Goal: Task Accomplishment & Management: Complete application form

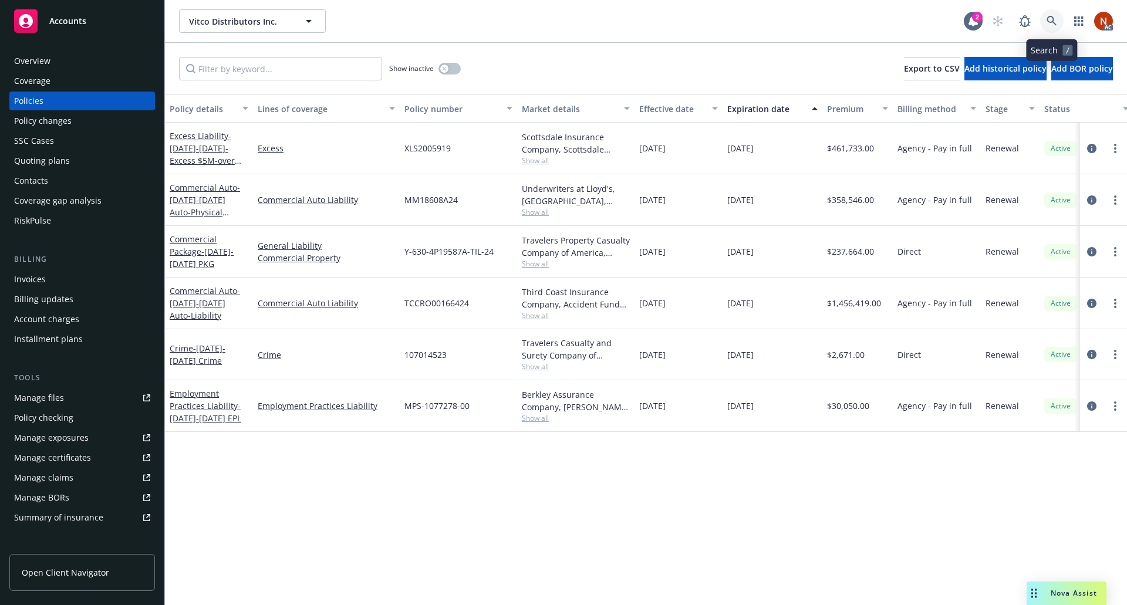
click at [1055, 24] on icon at bounding box center [1052, 21] width 10 height 10
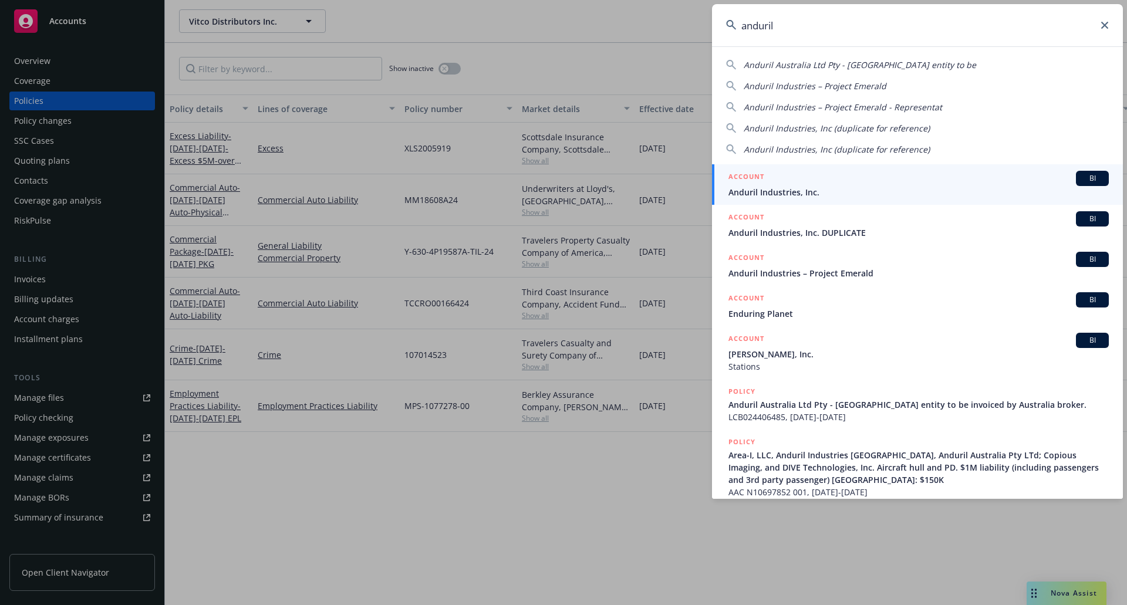
type input "anduril"
click at [916, 183] on div "ACCOUNT BI" at bounding box center [918, 178] width 380 height 15
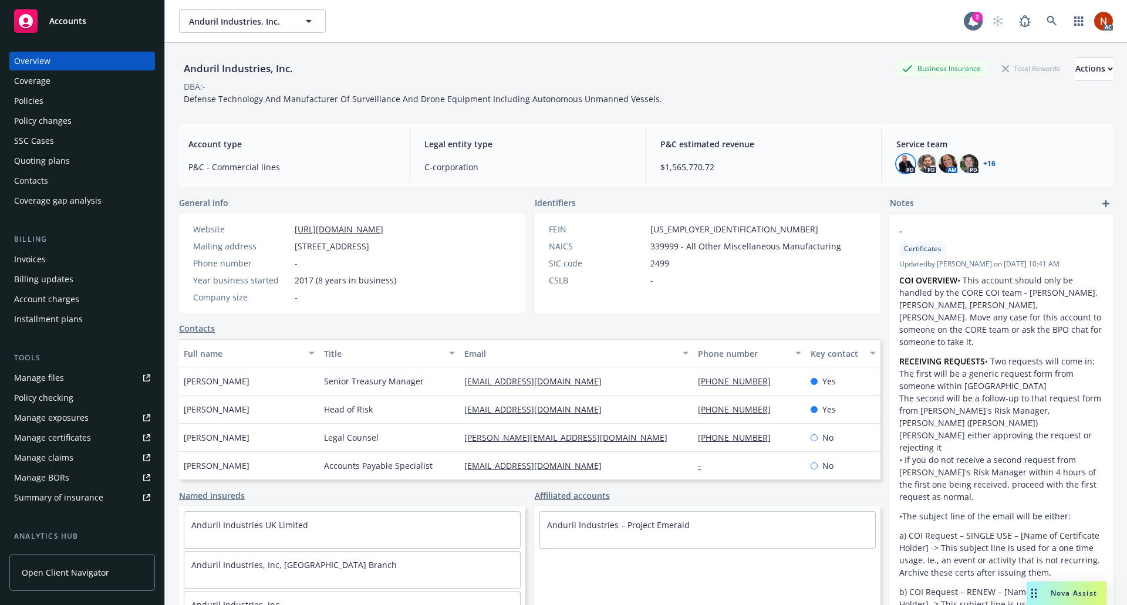
click at [897, 169] on img at bounding box center [905, 163] width 19 height 19
click at [920, 164] on img at bounding box center [926, 163] width 19 height 19
click at [50, 93] on div "Policies" at bounding box center [82, 101] width 136 height 19
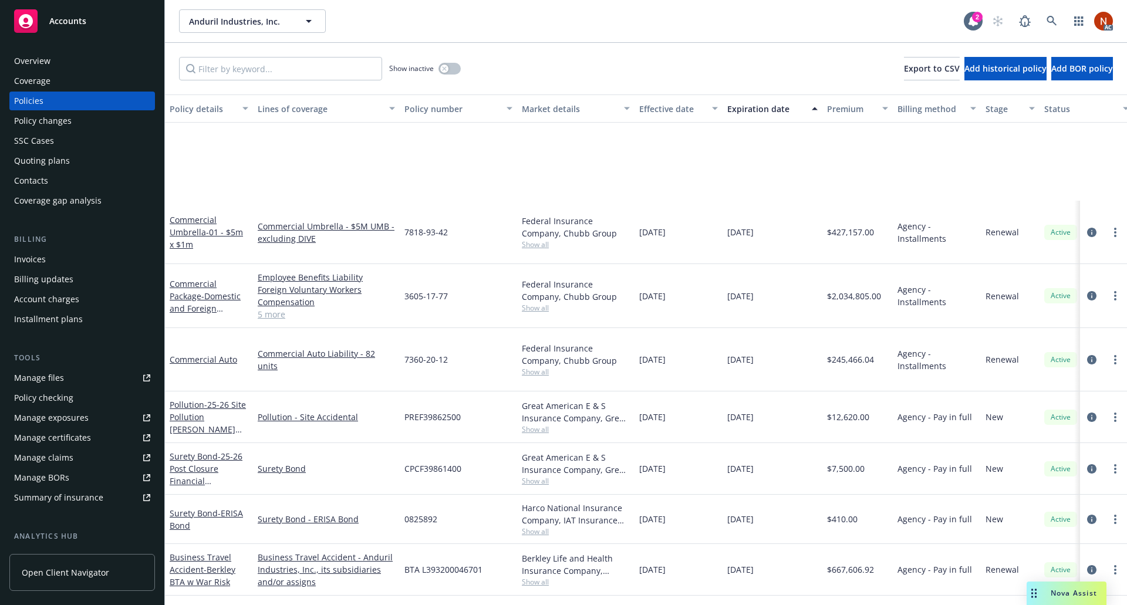
scroll to position [2217, 0]
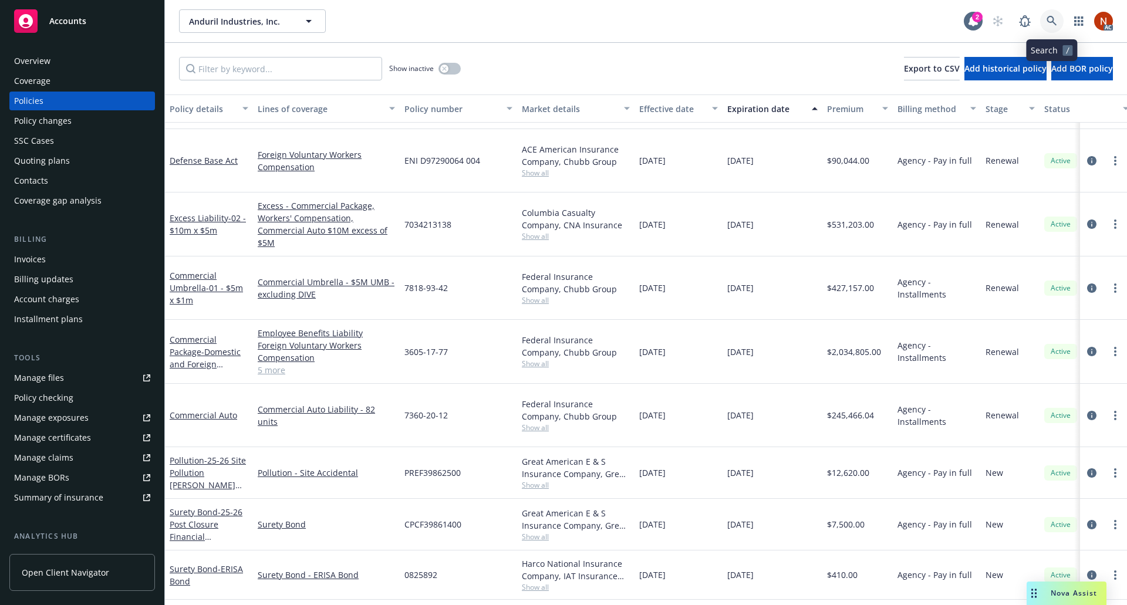
click at [1051, 19] on icon at bounding box center [1052, 21] width 11 height 11
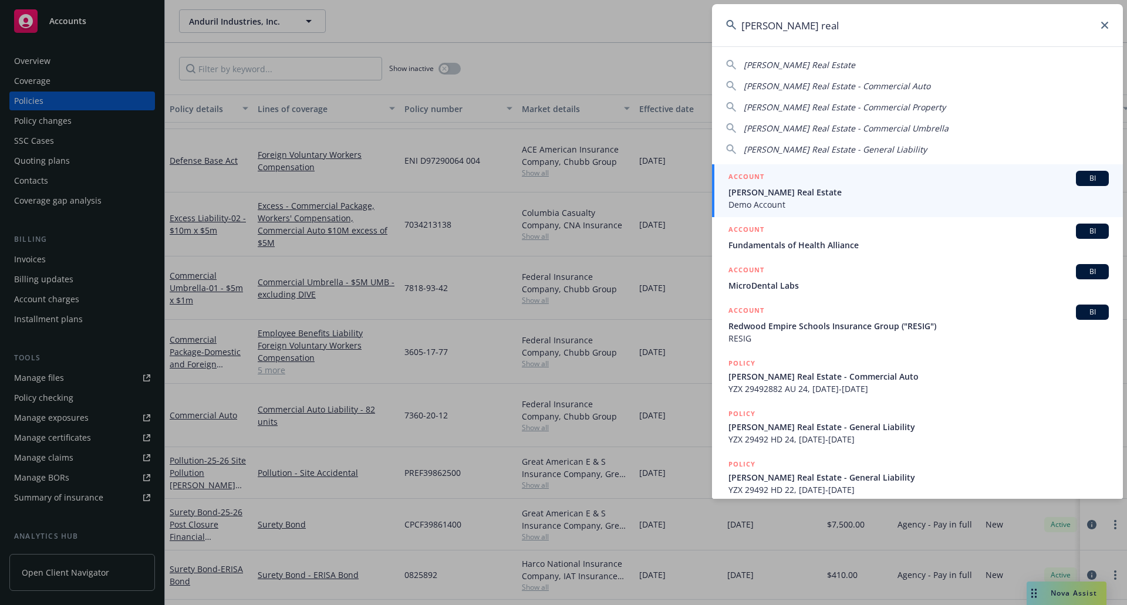
type input "dunham real"
click at [912, 181] on div "ACCOUNT BI" at bounding box center [918, 178] width 380 height 15
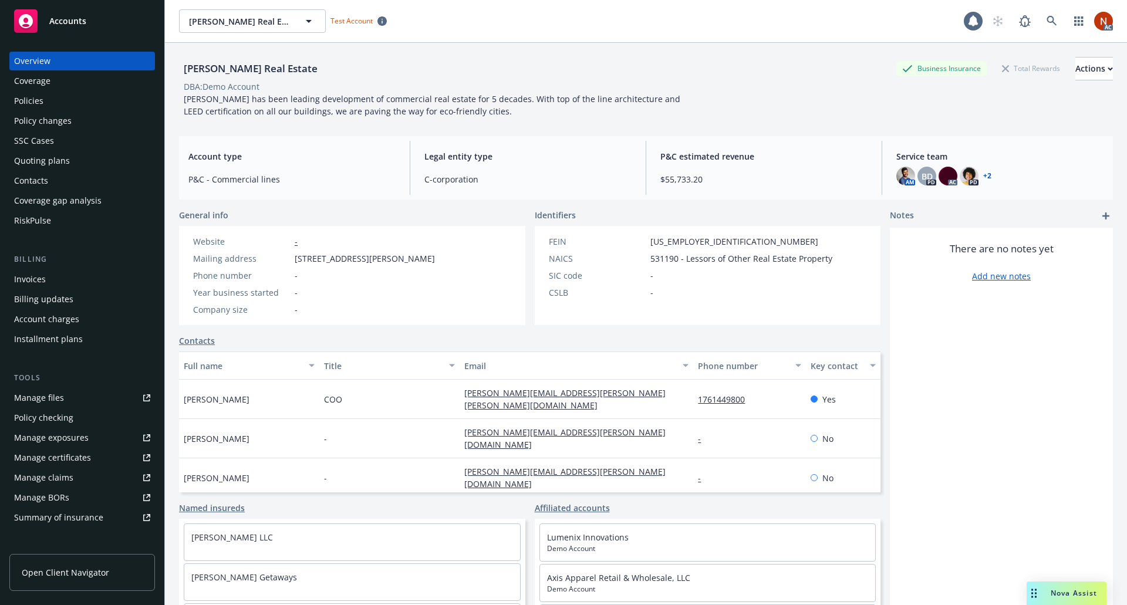
click at [57, 215] on div "RiskPulse" at bounding box center [82, 220] width 136 height 19
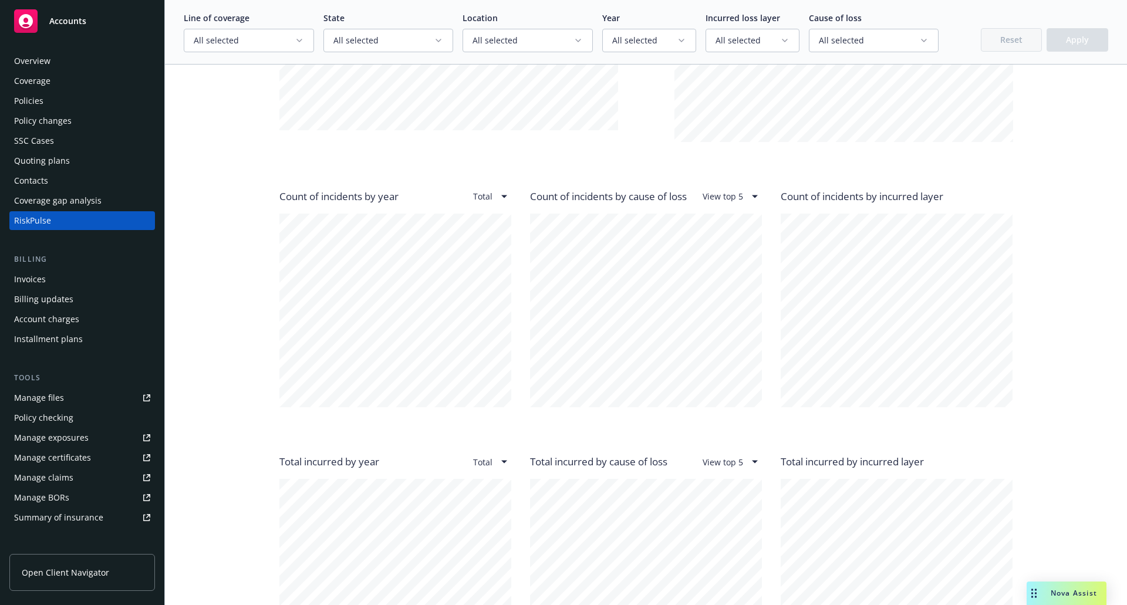
scroll to position [998, 0]
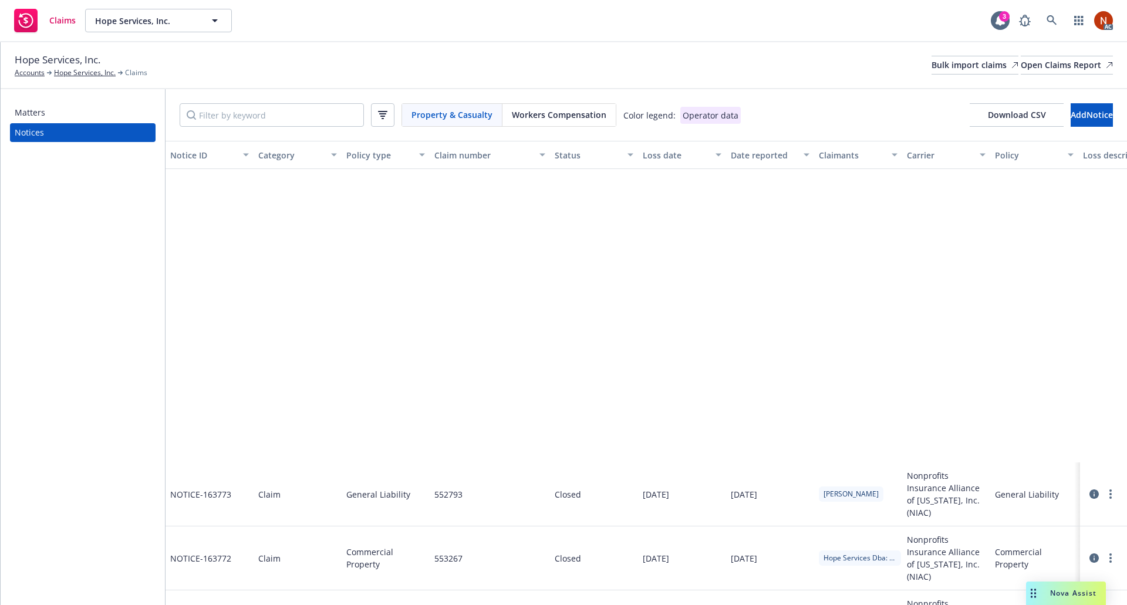
scroll to position [4520, 0]
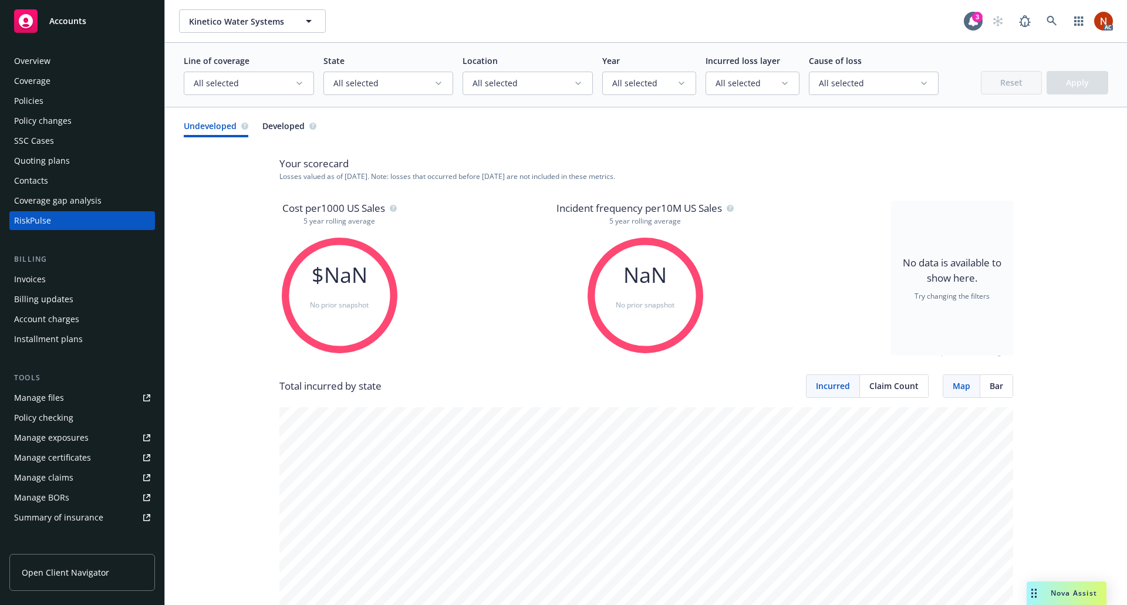
click at [70, 477] on div "Manage claims" at bounding box center [43, 477] width 59 height 19
click at [66, 105] on div "Policies" at bounding box center [82, 101] width 136 height 19
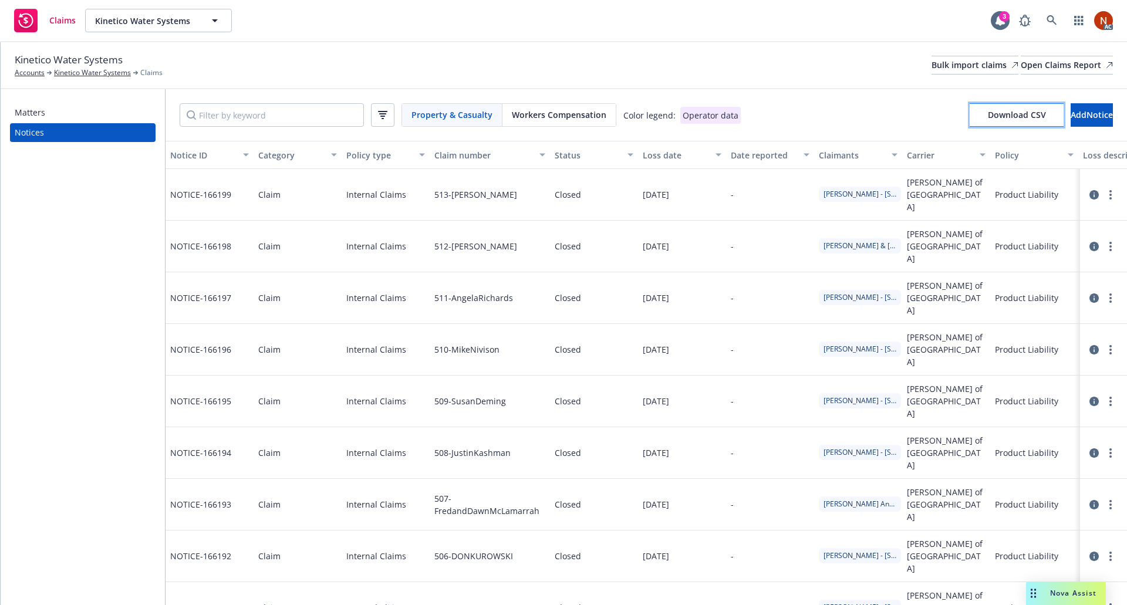
click at [988, 117] on span "Download CSV" at bounding box center [1017, 114] width 58 height 11
click at [212, 119] on input "Filter by keyword" at bounding box center [272, 114] width 184 height 23
paste input "255-TAYLORFORDERINSURANCE"
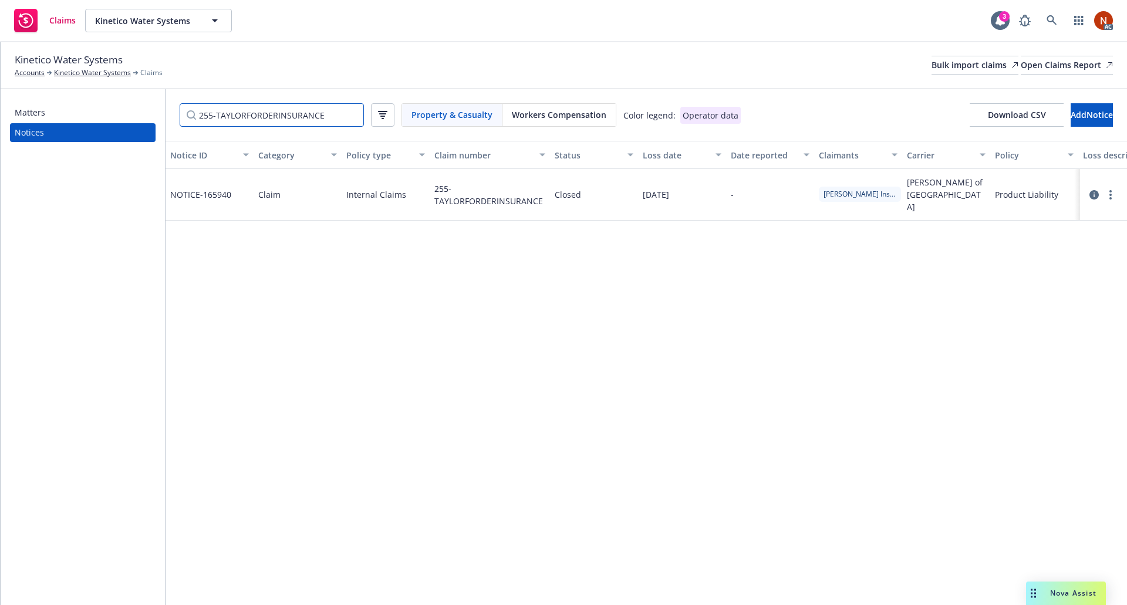
type input "255-TAYLORFORDERINSURANCE"
click at [1094, 190] on icon at bounding box center [1093, 194] width 9 height 9
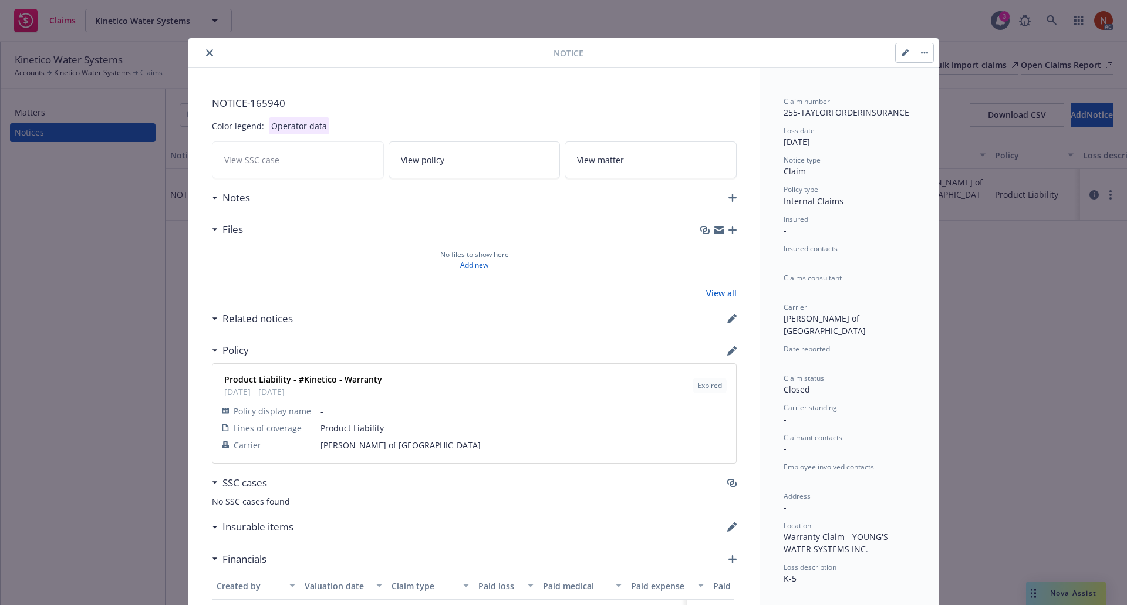
click at [896, 59] on button "button" at bounding box center [905, 52] width 19 height 19
select select "INTERNAL_CLAIMS"
select select "closed"
select select "CLAIM"
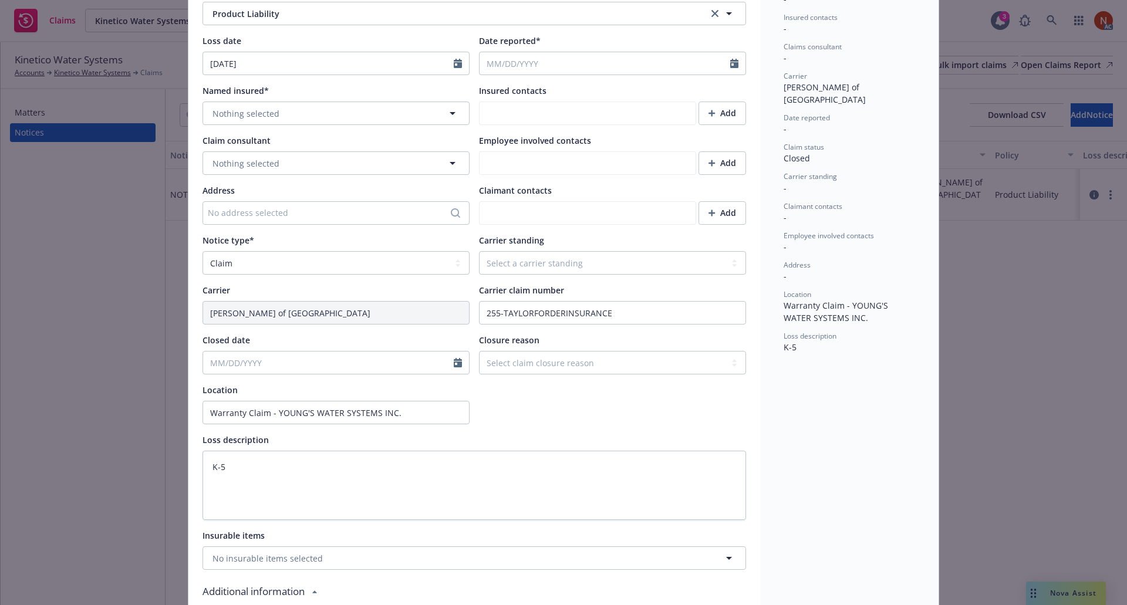
scroll to position [470, 0]
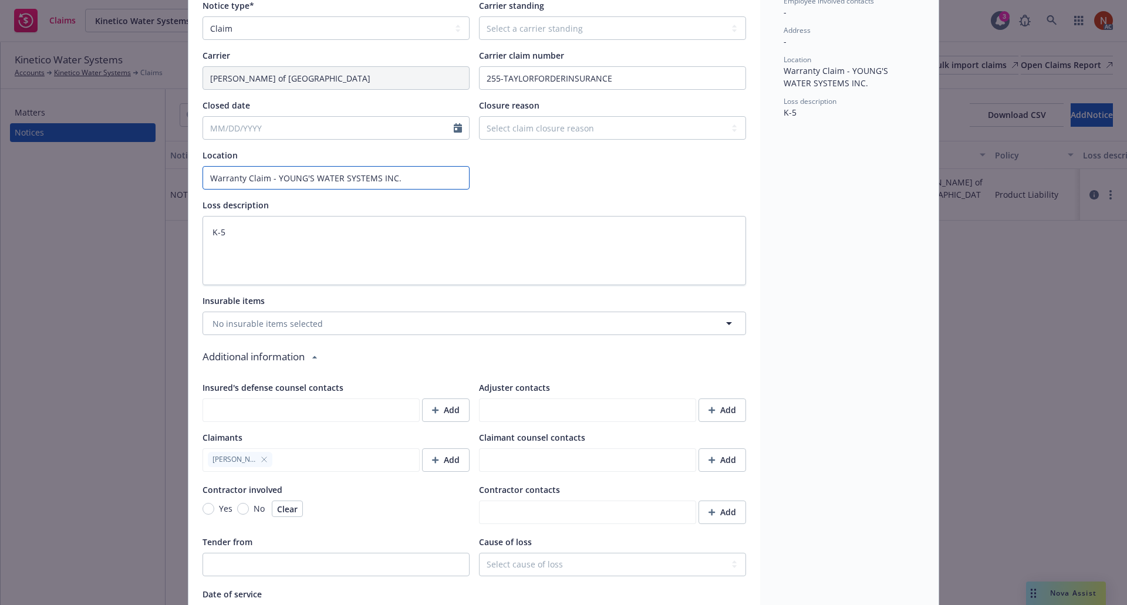
click at [305, 178] on input "Warranty Claim - YOUNG'S WATER SYSTEMS INC." at bounding box center [336, 177] width 267 height 23
type textarea "x"
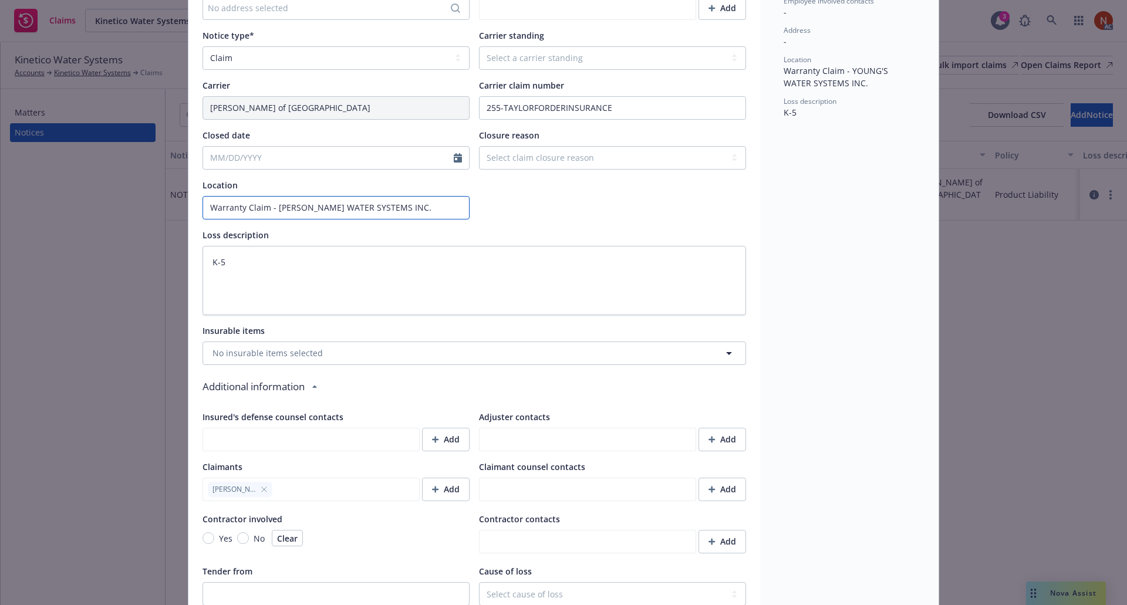
type input "Warranty Claim - YOUNGS WATER SYSTEMS INC."
click at [615, 221] on div "Policy type* Select a policy type Auto Auto physical damage BTA Builders risk B…" at bounding box center [475, 32] width 544 height 664
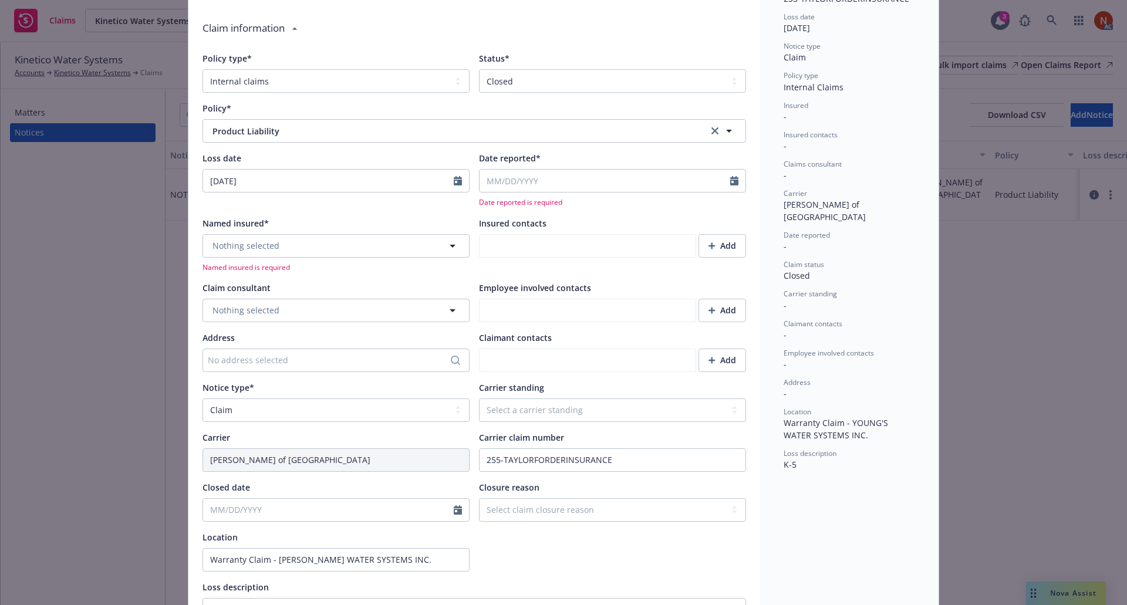
scroll to position [0, 0]
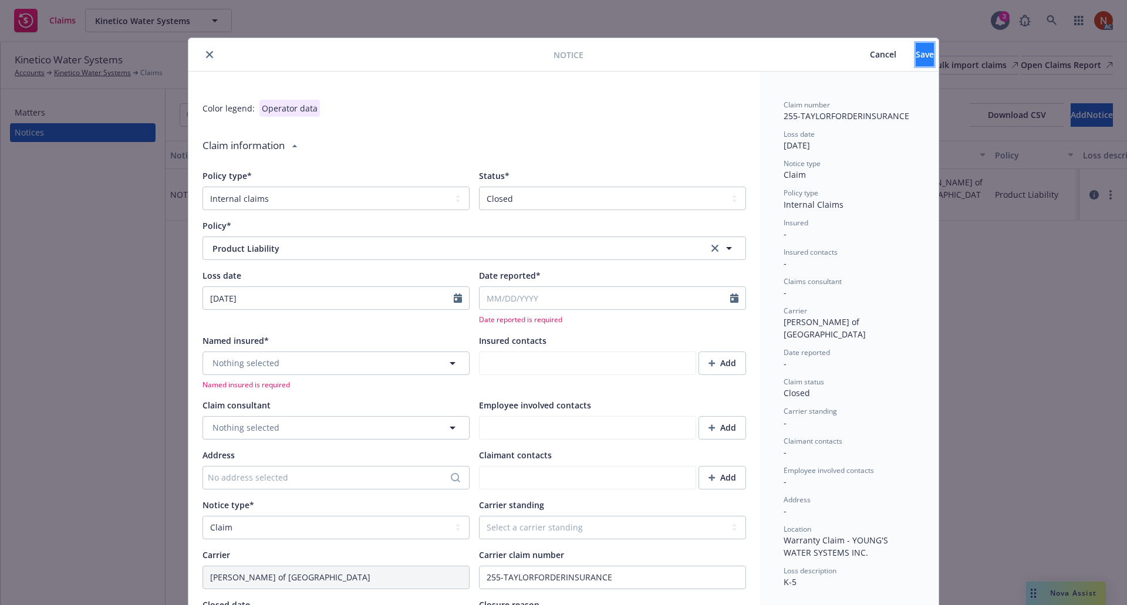
click at [916, 65] on button "Save" at bounding box center [925, 54] width 18 height 23
type textarea "x"
click at [394, 357] on button "Nothing selected" at bounding box center [336, 363] width 267 height 23
click at [356, 363] on input at bounding box center [334, 363] width 224 height 12
click at [333, 392] on span "No results" at bounding box center [331, 398] width 131 height 36
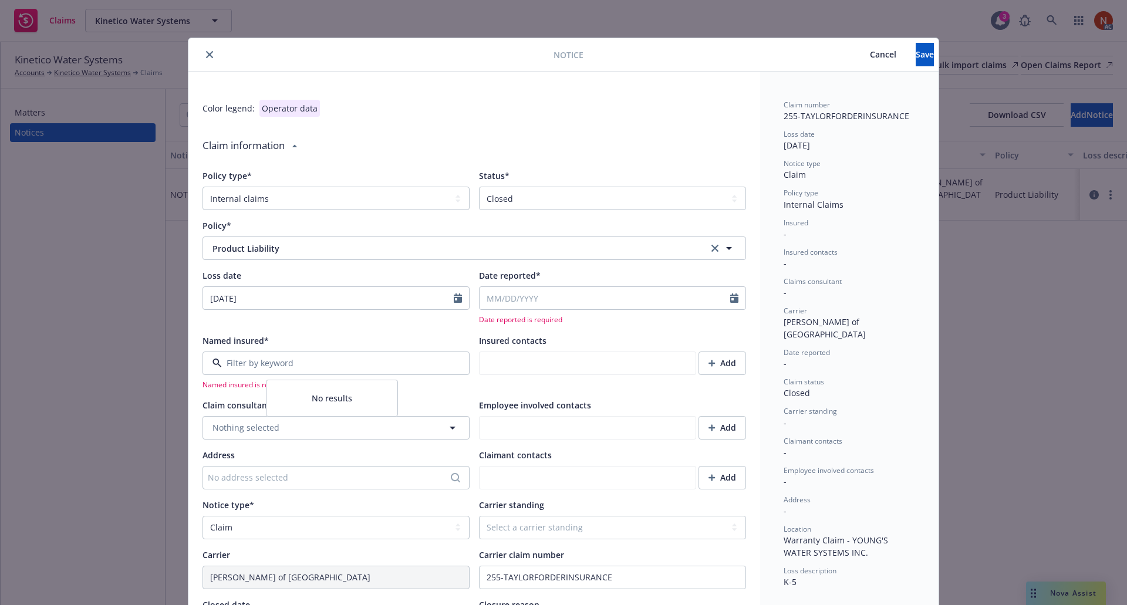
click at [340, 377] on div "Named insured is required" at bounding box center [336, 371] width 267 height 38
click at [344, 363] on button "Nothing selected" at bounding box center [336, 363] width 267 height 23
click at [308, 394] on span "No results" at bounding box center [331, 398] width 131 height 36
click at [325, 399] on span "No results" at bounding box center [331, 398] width 131 height 36
click at [326, 400] on span "No results" at bounding box center [331, 398] width 131 height 36
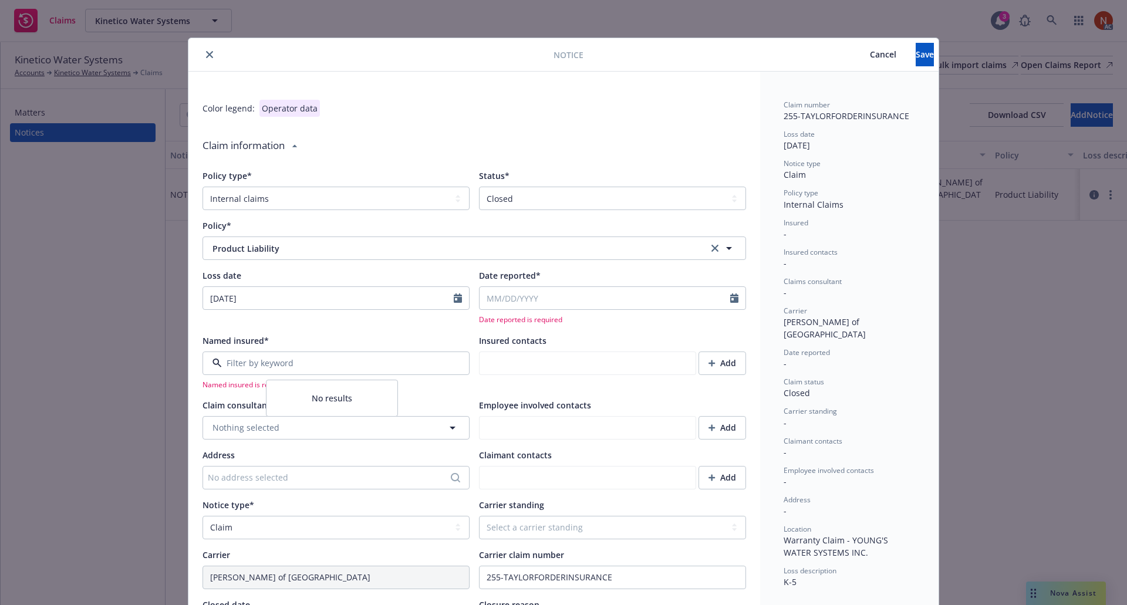
click at [343, 366] on input at bounding box center [334, 363] width 224 height 12
click at [517, 302] on input "Date reported*" at bounding box center [605, 298] width 251 height 22
select select "9"
type textarea "x"
click at [556, 281] on div "Date reported*" at bounding box center [612, 275] width 267 height 12
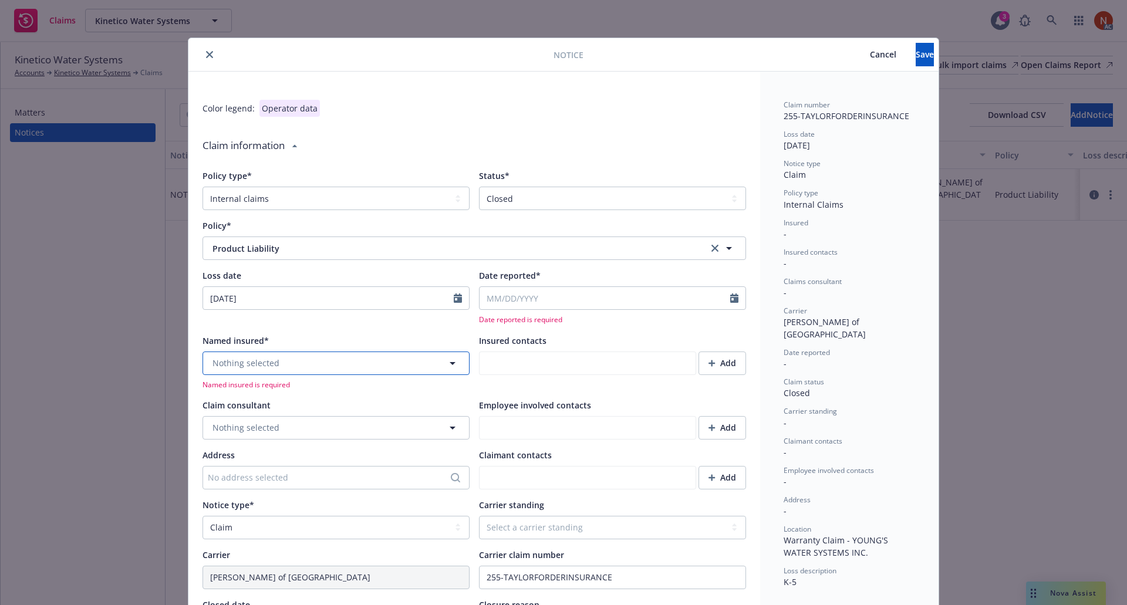
click at [328, 363] on button "Nothing selected" at bounding box center [336, 363] width 267 height 23
click at [305, 396] on span "No results" at bounding box center [331, 398] width 131 height 36
drag, startPoint x: 316, startPoint y: 397, endPoint x: 328, endPoint y: 398, distance: 11.8
click at [317, 397] on span "No results" at bounding box center [331, 398] width 131 height 36
drag, startPoint x: 329, startPoint y: 398, endPoint x: 335, endPoint y: 398, distance: 6.5
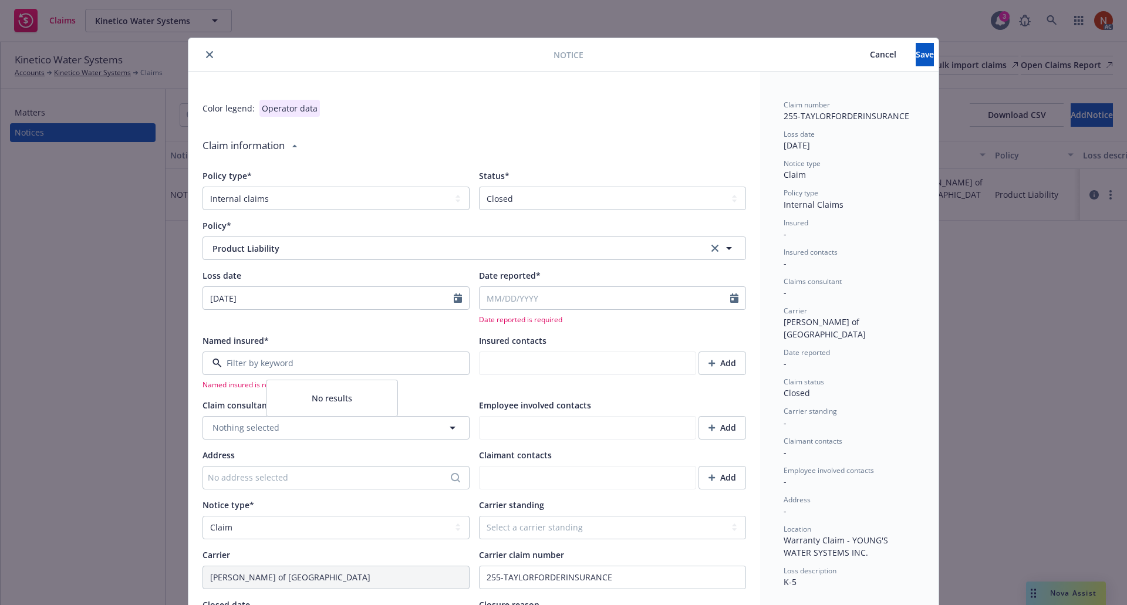
click at [329, 398] on span "No results" at bounding box center [331, 398] width 131 height 36
click at [335, 398] on span "No results" at bounding box center [331, 398] width 131 height 36
click at [339, 398] on span "No results" at bounding box center [331, 398] width 131 height 36
click at [348, 340] on div "Named insured*" at bounding box center [336, 341] width 267 height 12
click at [870, 55] on span "Cancel" at bounding box center [883, 54] width 26 height 11
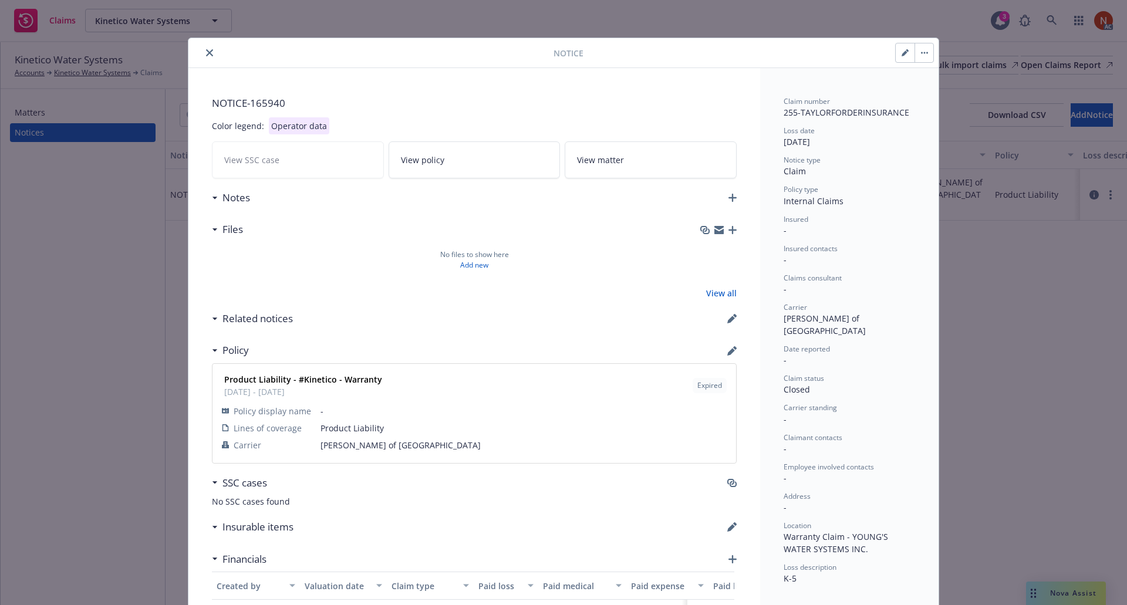
click at [206, 50] on icon "close" at bounding box center [209, 52] width 7 height 7
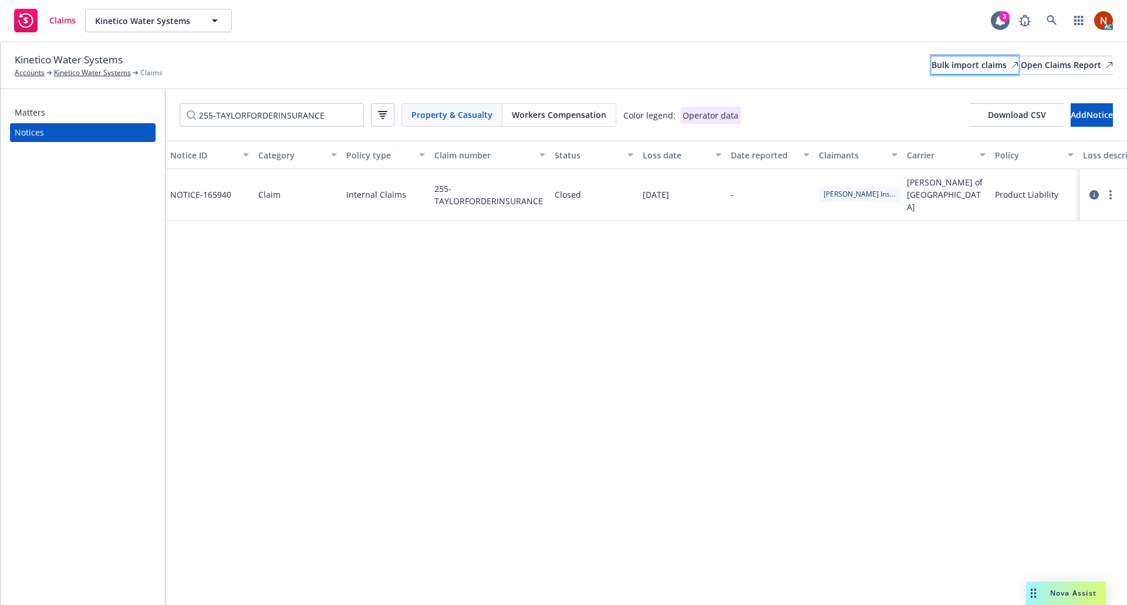
click at [932, 63] on div "Bulk import claims" at bounding box center [975, 65] width 87 height 18
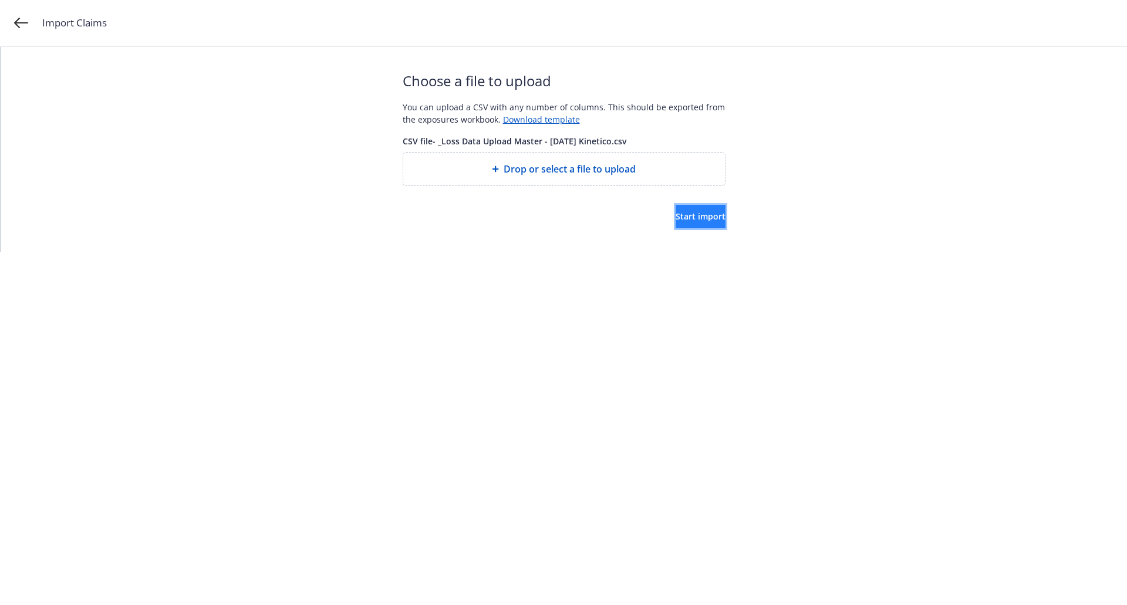
click at [682, 216] on span "Start import" at bounding box center [701, 216] width 50 height 11
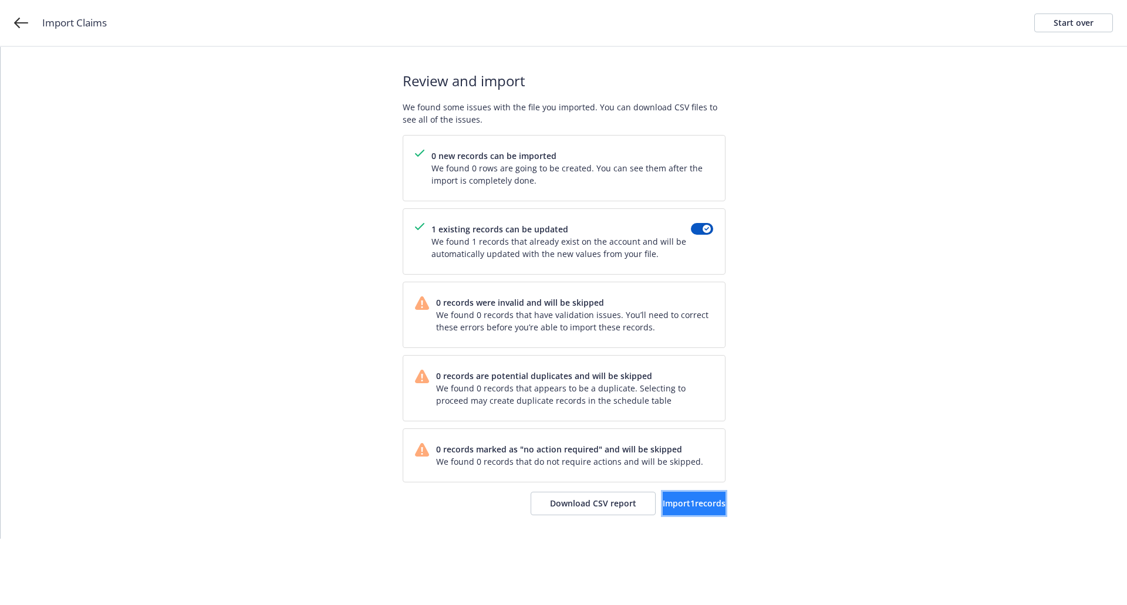
click at [663, 507] on span "Import 1 records" at bounding box center [694, 503] width 63 height 11
click at [674, 504] on span "View accounts" at bounding box center [678, 503] width 58 height 11
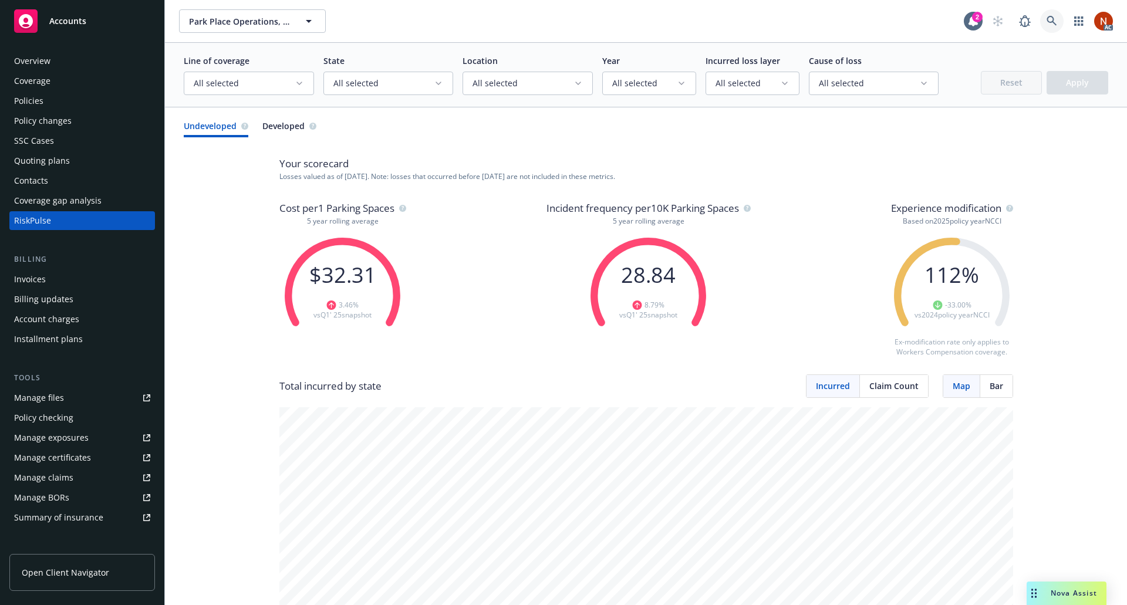
click at [1047, 23] on icon at bounding box center [1052, 21] width 11 height 11
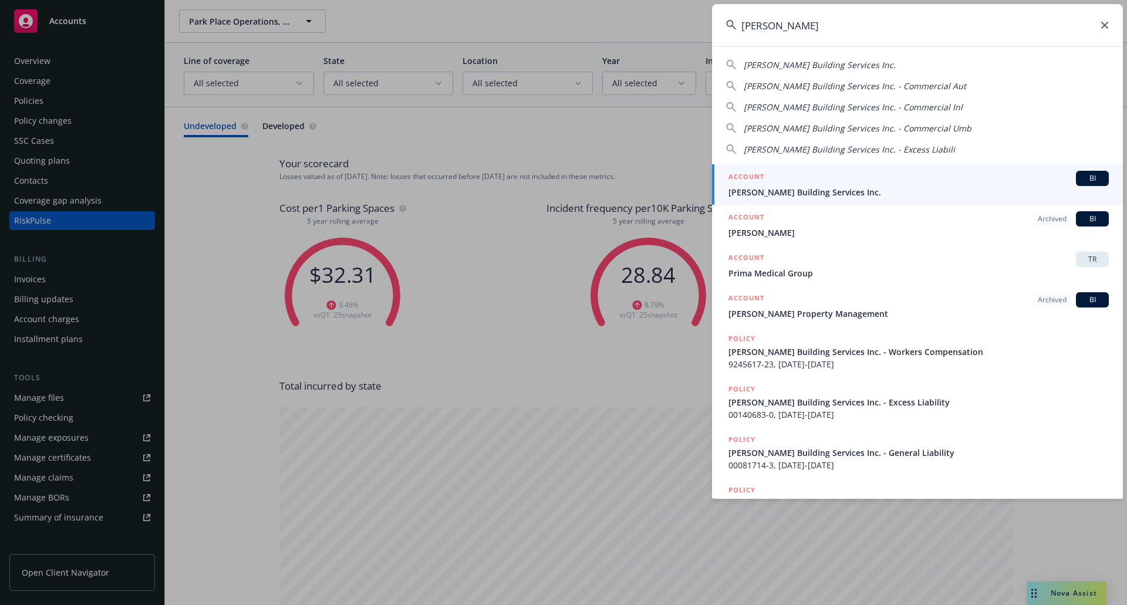
type input "chamberlin"
click at [1034, 186] on span "Chamberlin Building Services Inc." at bounding box center [918, 192] width 380 height 12
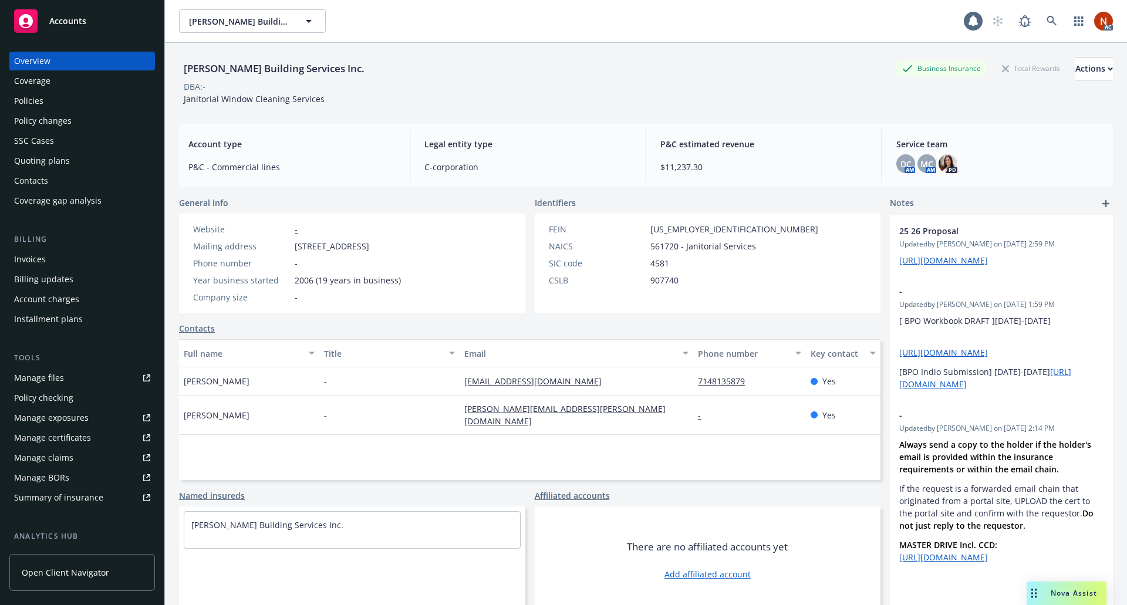
click at [79, 95] on div "Policies" at bounding box center [82, 101] width 136 height 19
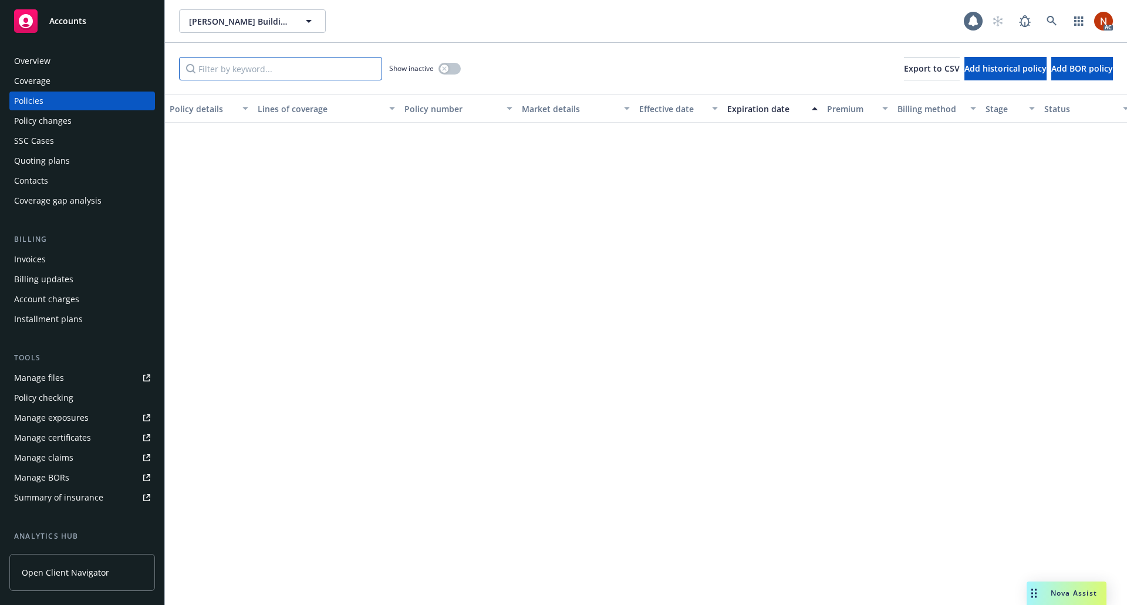
click at [234, 75] on input "Filter by keyword..." at bounding box center [280, 68] width 203 height 23
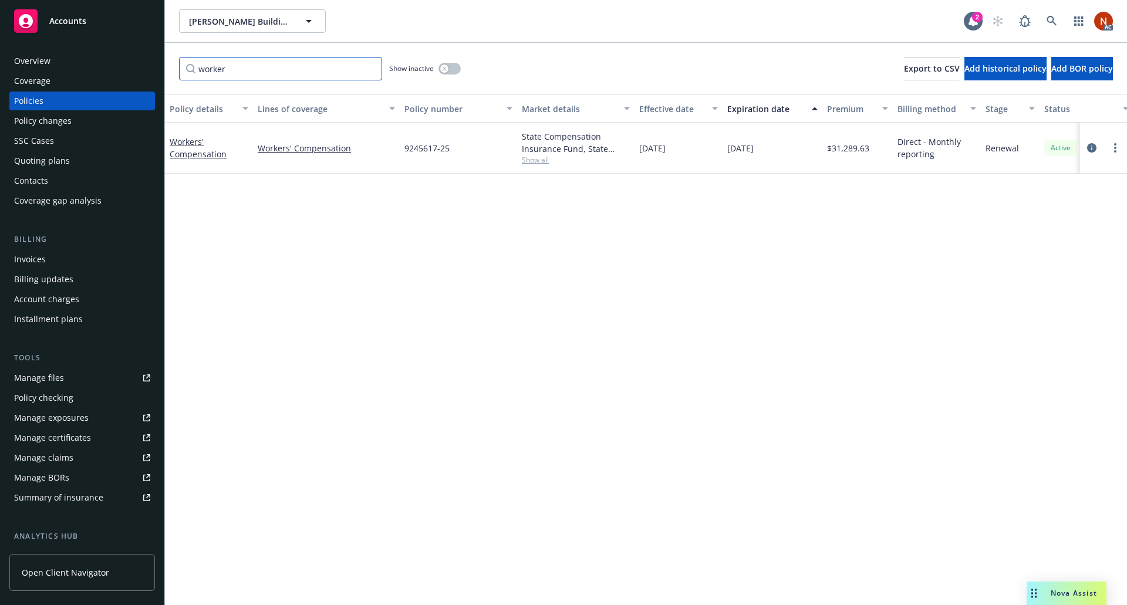
type input "worker"
click at [447, 70] on div "button" at bounding box center [444, 69] width 8 height 8
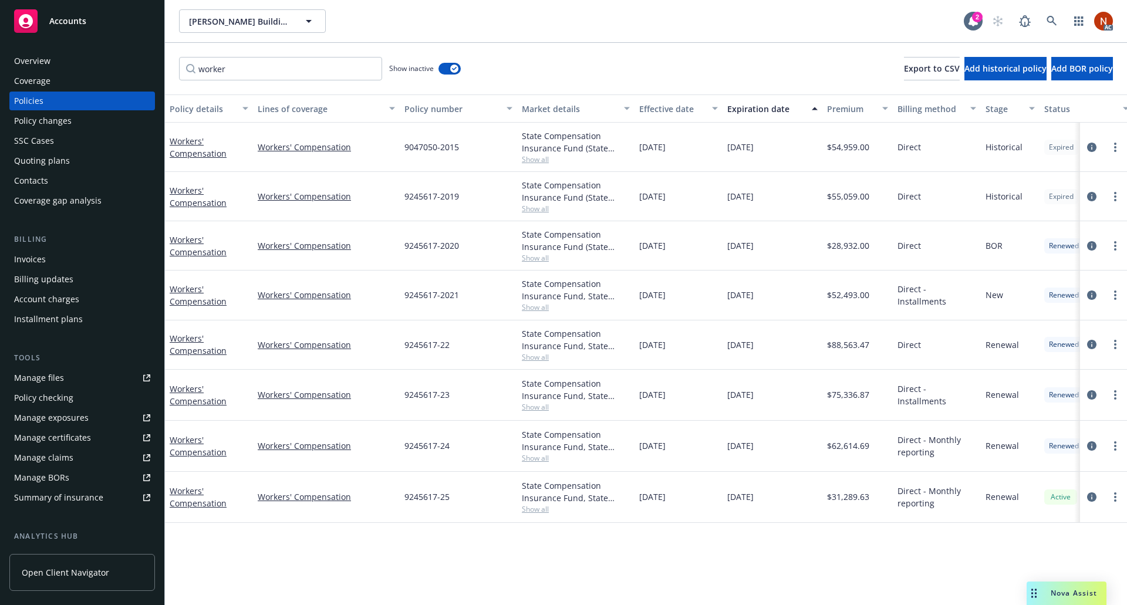
click at [674, 113] on div "Effective date" at bounding box center [672, 109] width 66 height 12
click at [1091, 498] on icon "circleInformation" at bounding box center [1091, 496] width 9 height 9
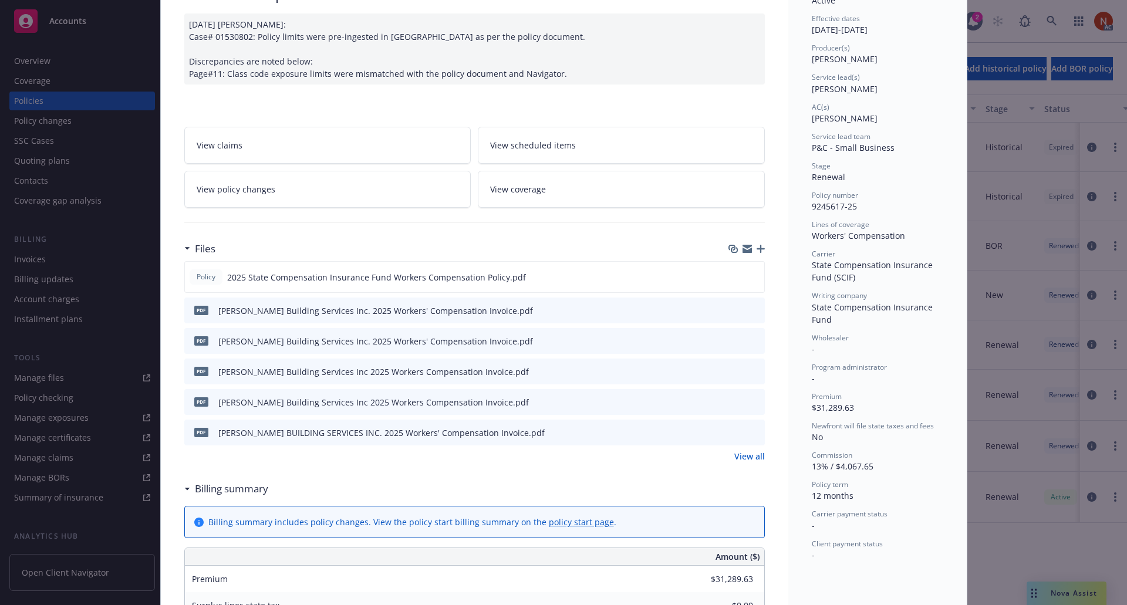
scroll to position [117, 0]
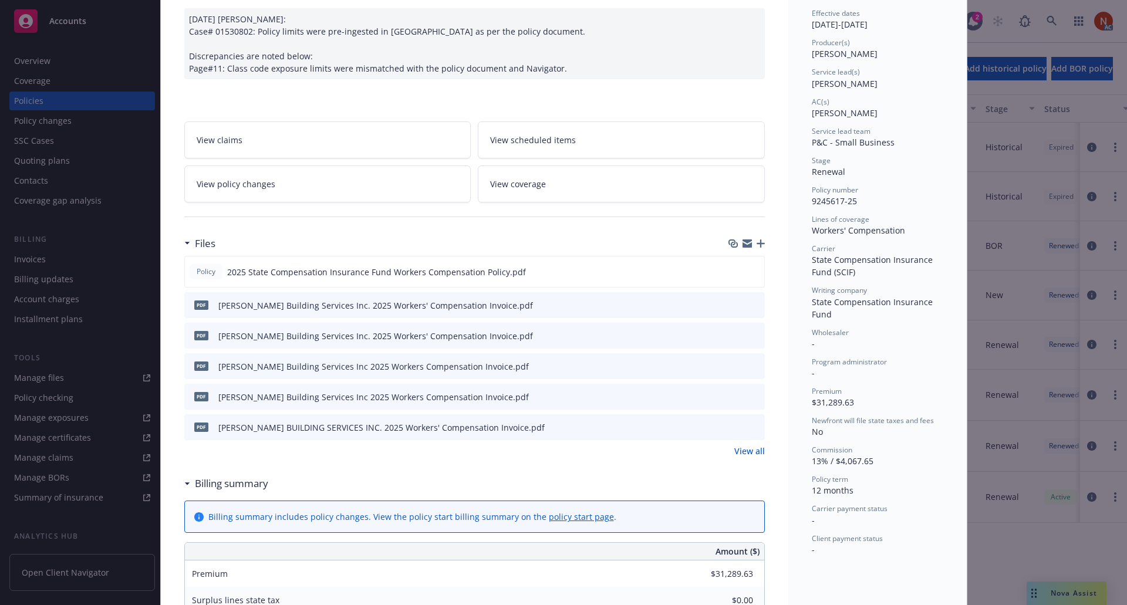
click at [759, 244] on icon "button" at bounding box center [761, 243] width 8 height 8
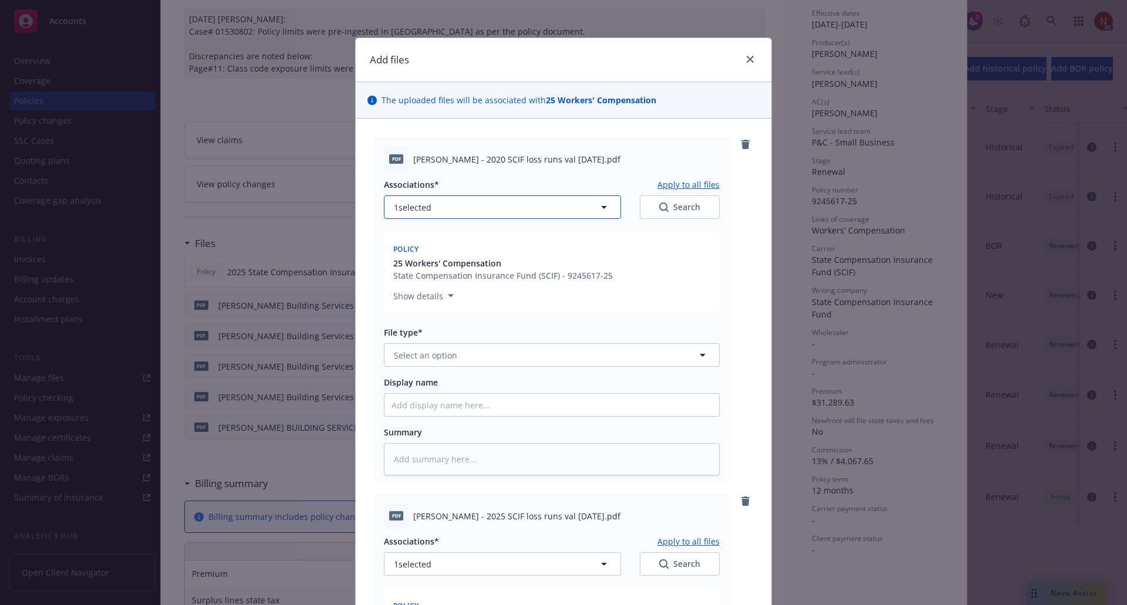
click at [540, 202] on button "1 selected" at bounding box center [502, 206] width 237 height 23
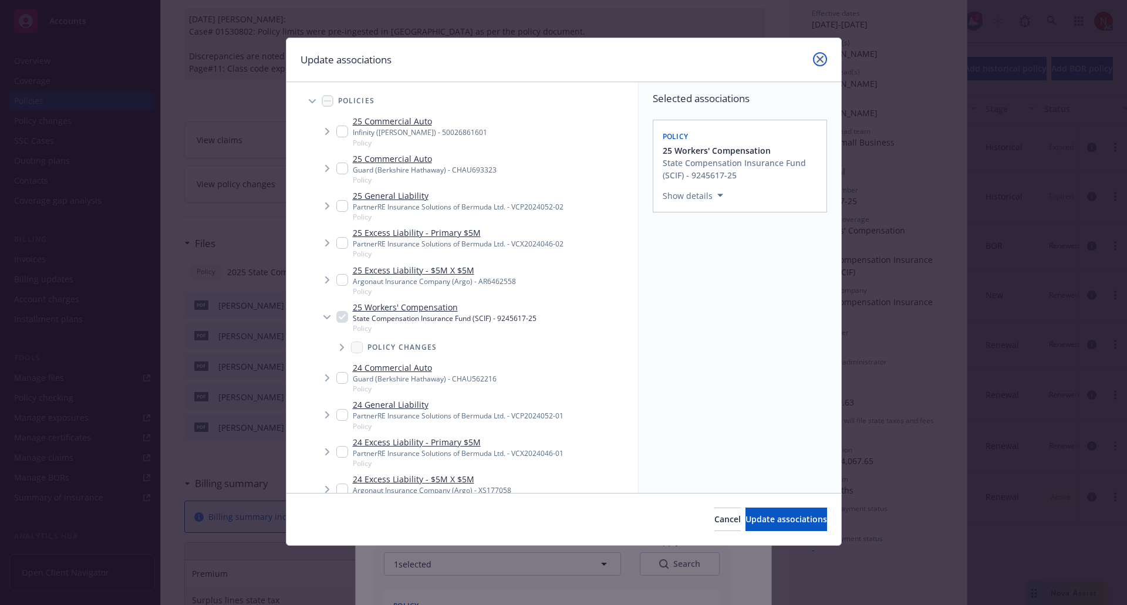
click at [826, 57] on link "close" at bounding box center [820, 59] width 14 height 14
type textarea "x"
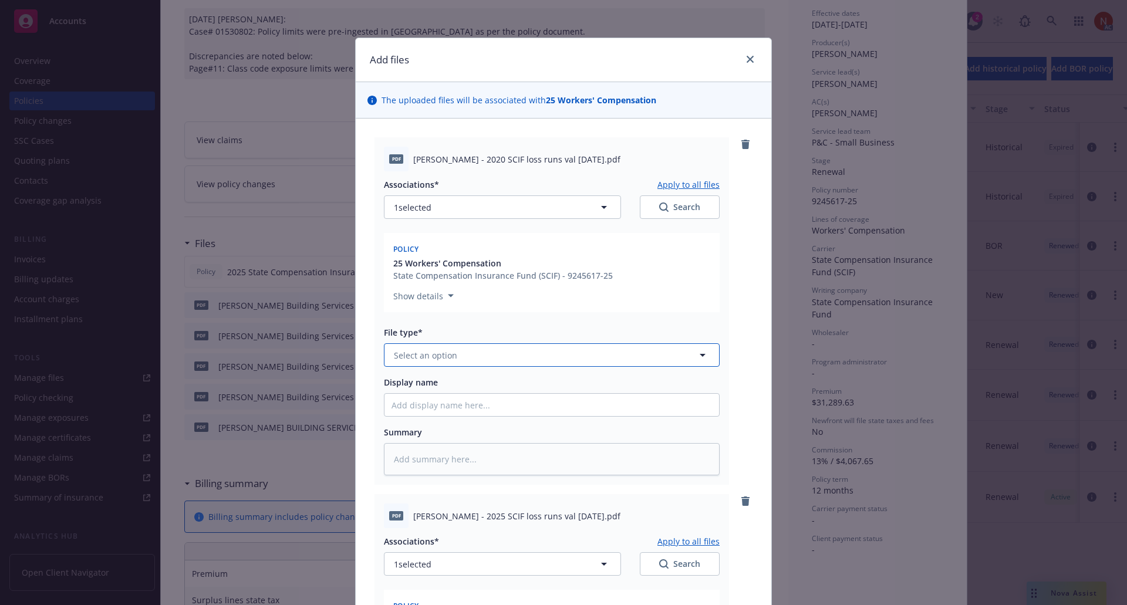
click at [453, 357] on button "Select an option" at bounding box center [552, 354] width 336 height 23
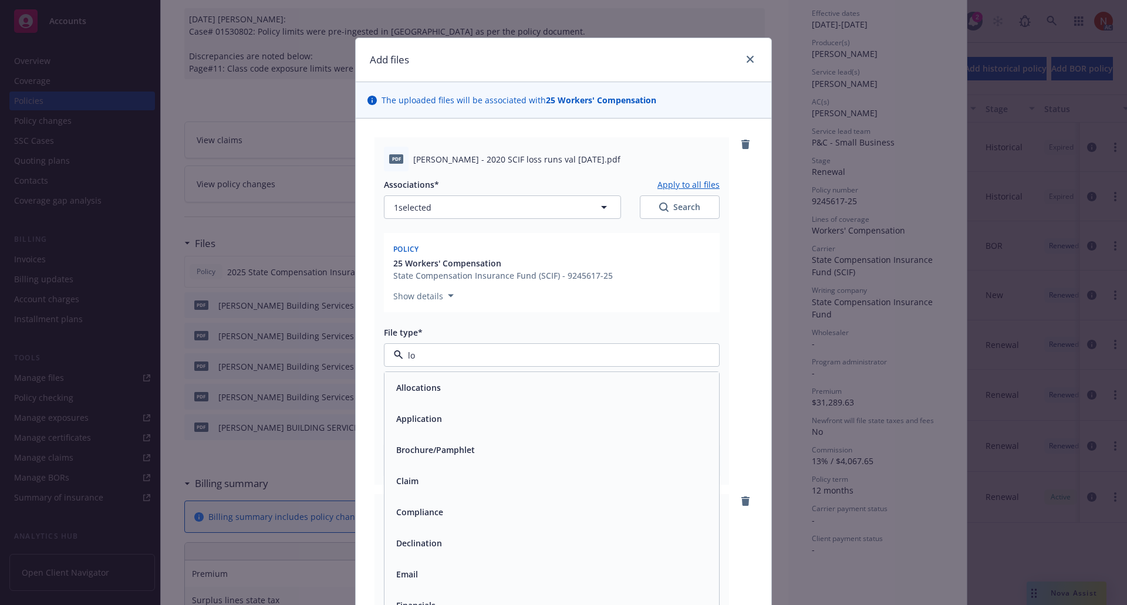
type input "los"
drag, startPoint x: 447, startPoint y: 358, endPoint x: 384, endPoint y: 357, distance: 62.8
click at [384, 357] on div "los" at bounding box center [552, 354] width 336 height 23
click at [414, 392] on span "Loss Runs" at bounding box center [416, 388] width 41 height 12
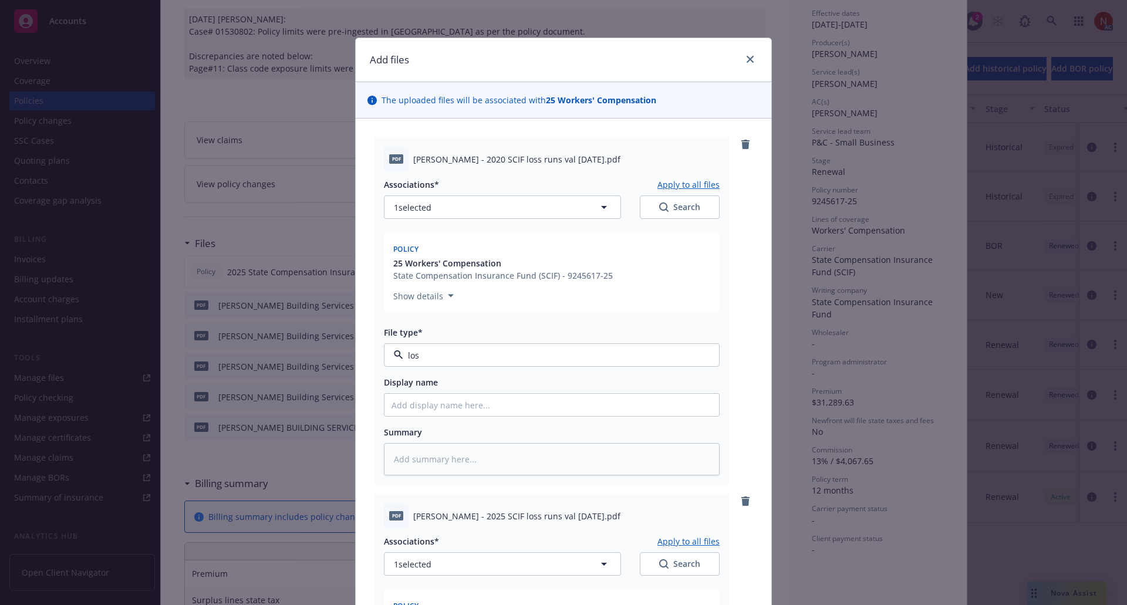
type textarea "x"
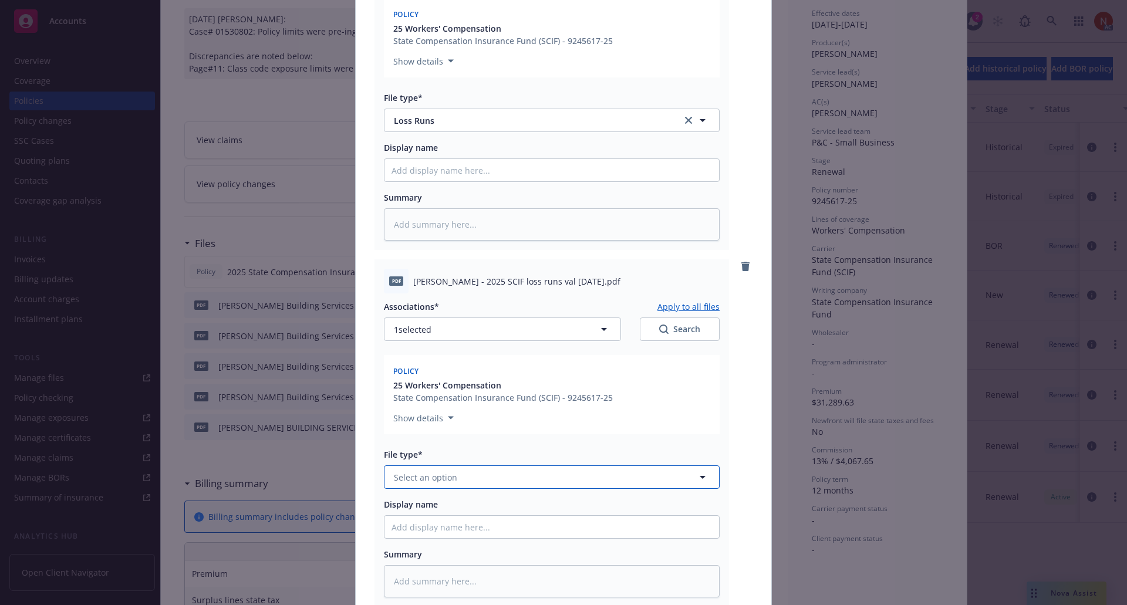
click at [416, 477] on span "Select an option" at bounding box center [425, 477] width 63 height 12
paste input "los"
type input "los"
click at [423, 507] on span "Loss Runs" at bounding box center [416, 510] width 41 height 12
type textarea "x"
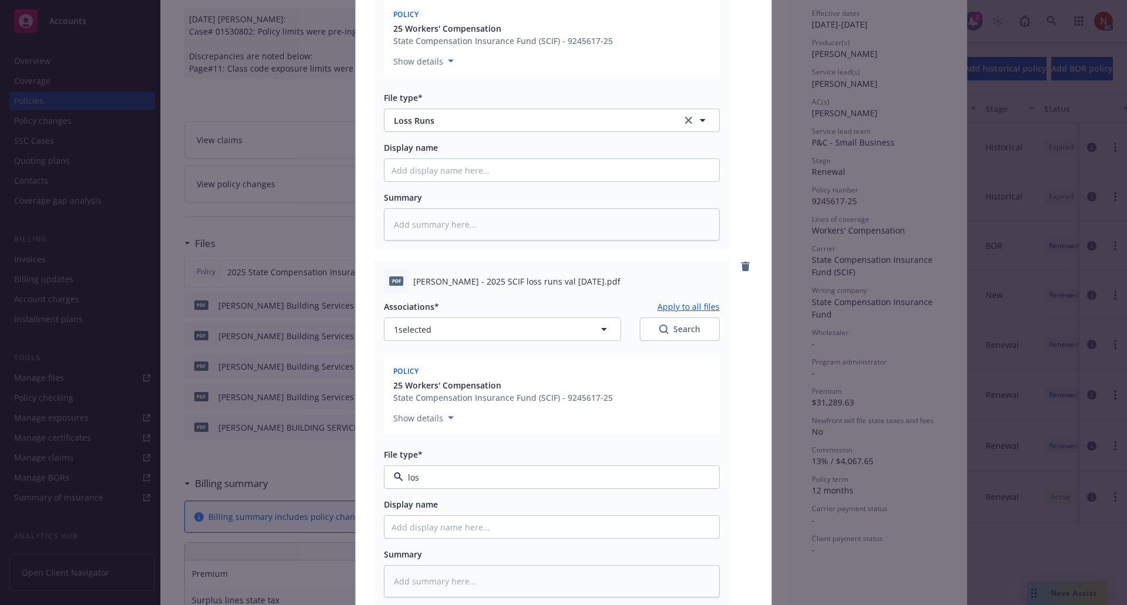
type input "Loss Runs"
click at [384, 488] on button "Loss Runs" at bounding box center [552, 476] width 336 height 23
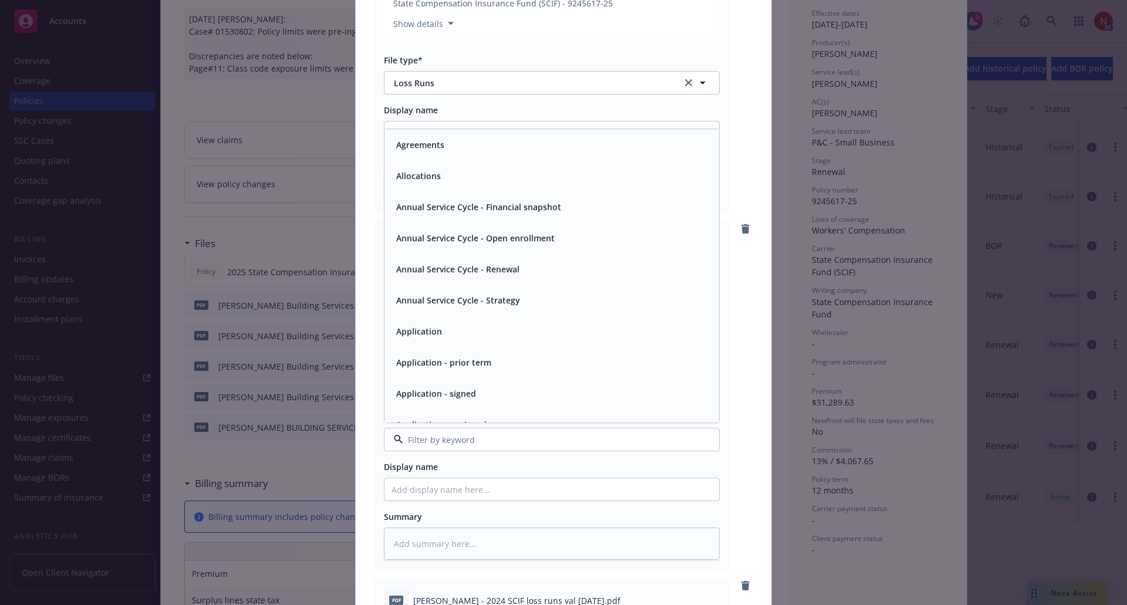
scroll to position [293, 0]
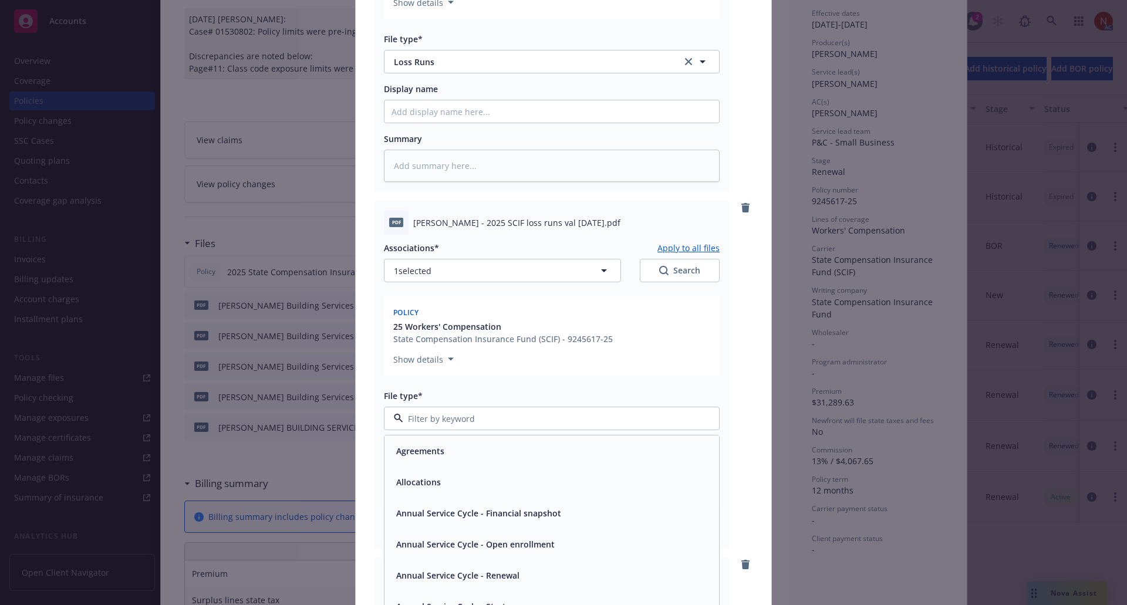
click at [423, 422] on input at bounding box center [549, 419] width 292 height 12
paste input "los"
type input "los"
click at [424, 450] on span "Loss Runs" at bounding box center [416, 451] width 41 height 12
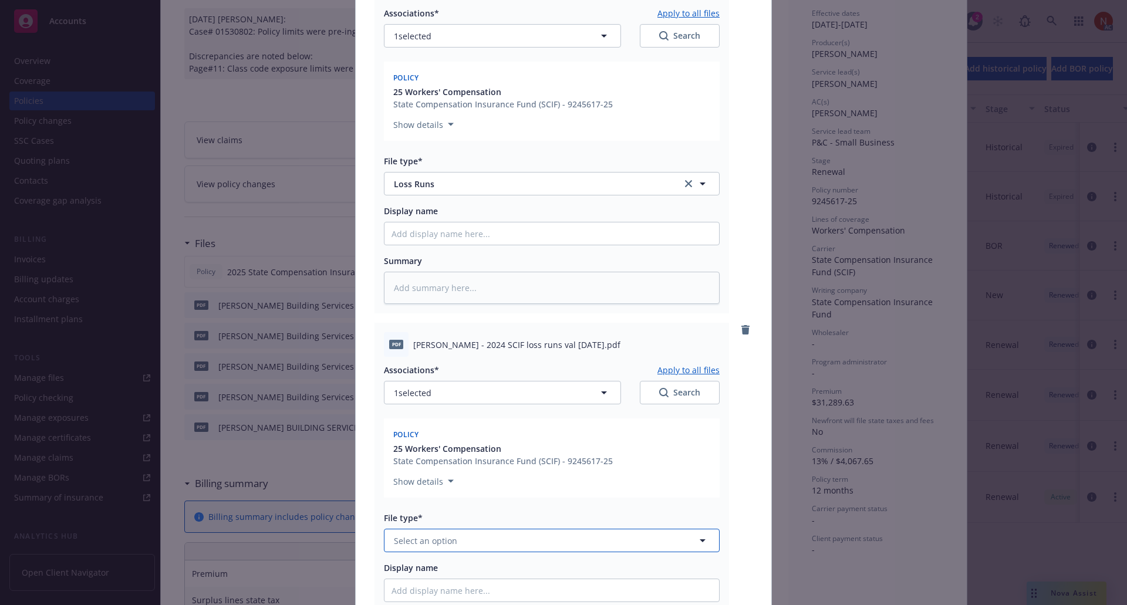
click at [417, 538] on span "Select an option" at bounding box center [425, 541] width 63 height 12
paste input "los"
type input "los"
click at [421, 569] on span "Loss Runs" at bounding box center [416, 573] width 41 height 12
type textarea "x"
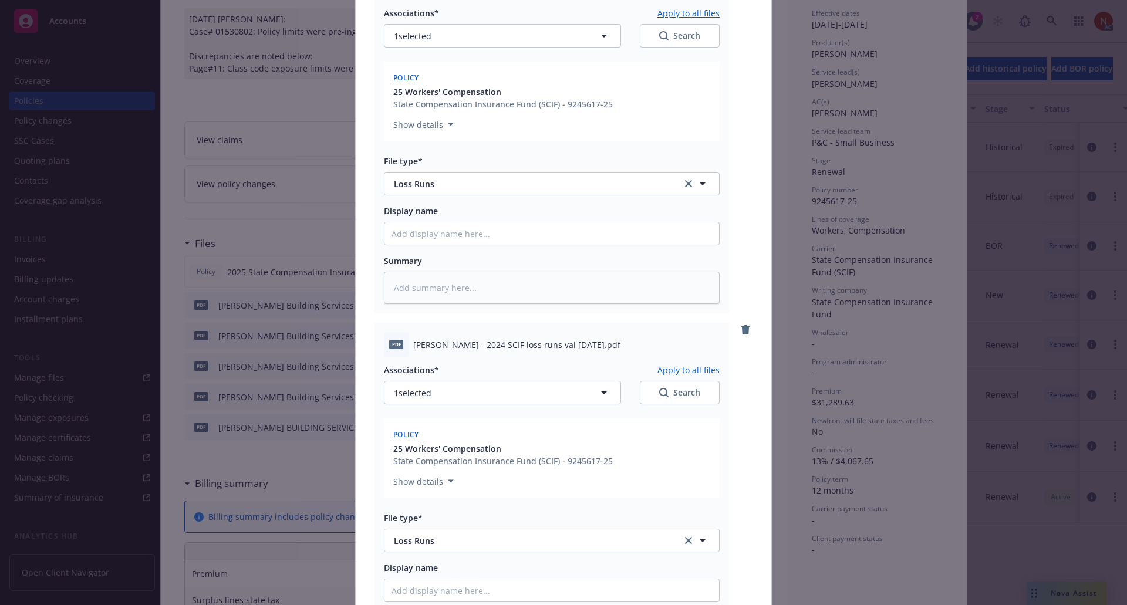
click at [374, 539] on div "pdf Chamberlin - 2024 SCIF loss runs val 2025-09-26.pdf Associations* Apply to …" at bounding box center [551, 496] width 355 height 347
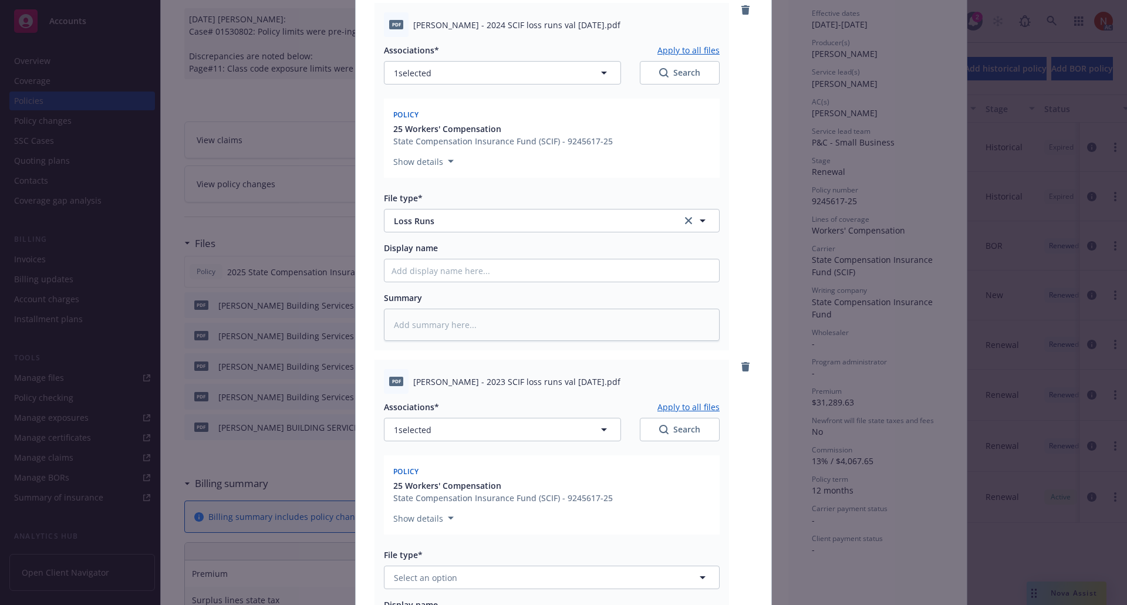
scroll to position [998, 0]
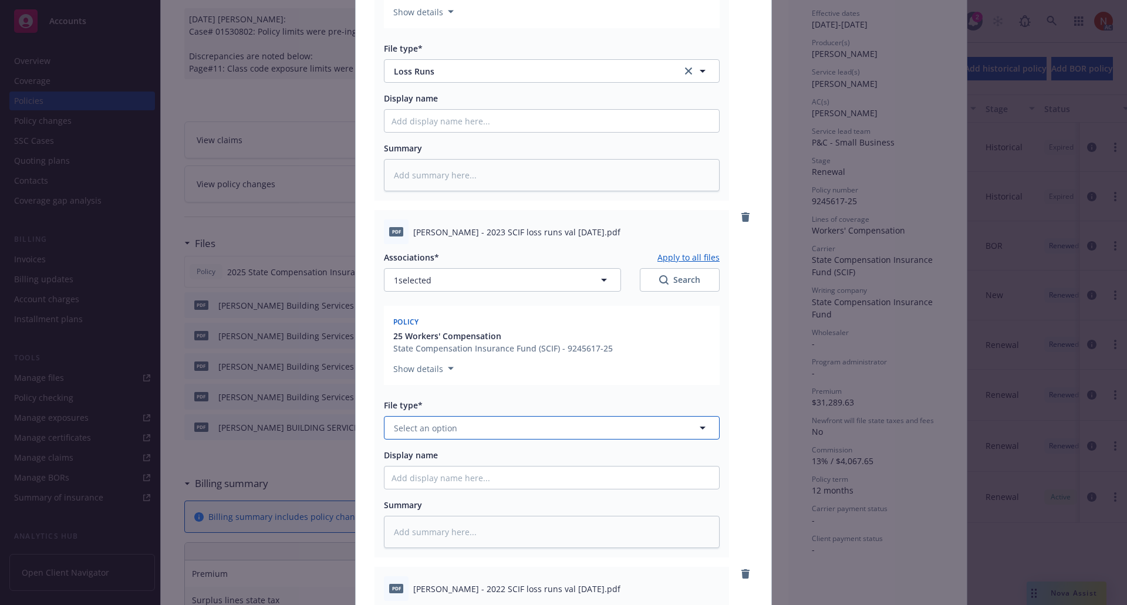
drag, startPoint x: 423, startPoint y: 420, endPoint x: 423, endPoint y: 427, distance: 7.0
click at [423, 421] on button "Select an option" at bounding box center [552, 427] width 336 height 23
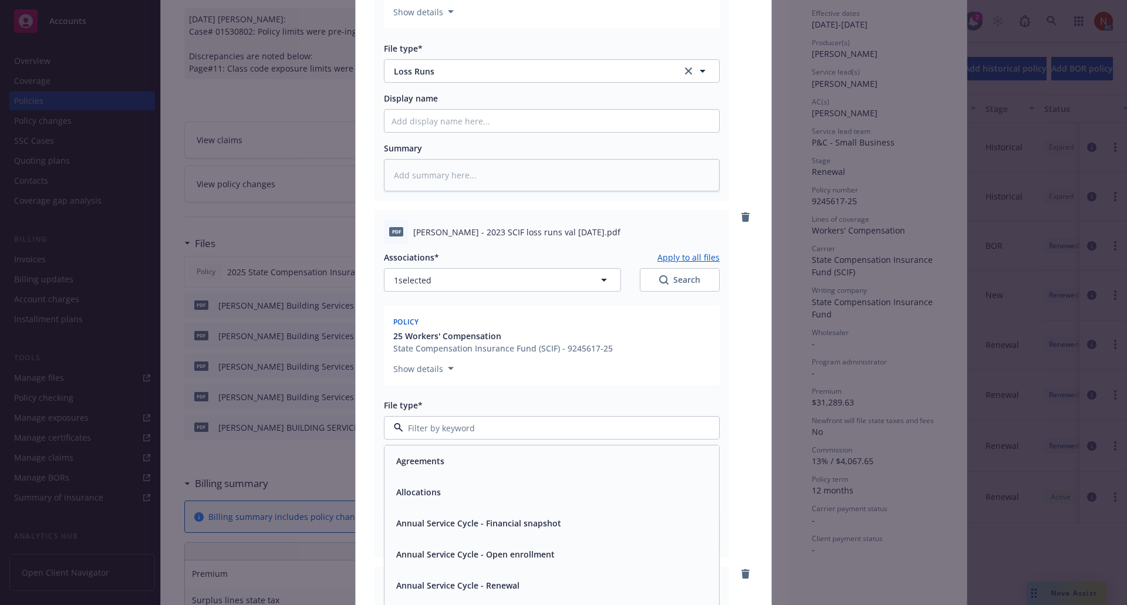
paste input "los"
type input "los"
click at [429, 456] on span "Loss Runs" at bounding box center [416, 460] width 41 height 12
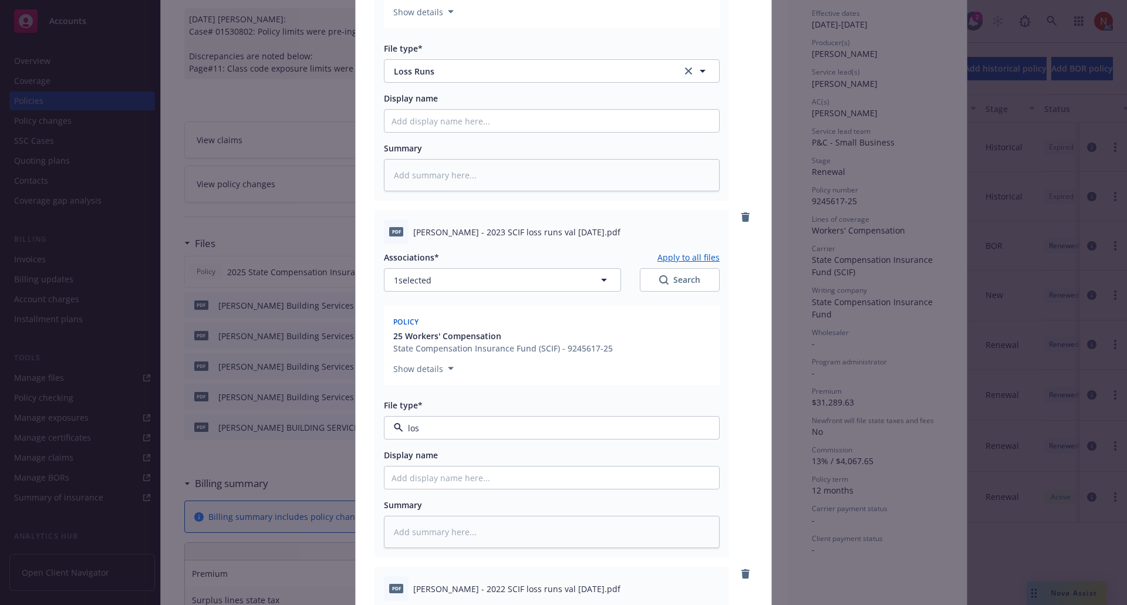
type textarea "x"
click at [364, 443] on div "pdf Chamberlin - 2020 SCIF loss runs val 2025-09-26.pdf Associations* Apply to …" at bounding box center [564, 227] width 416 height 2212
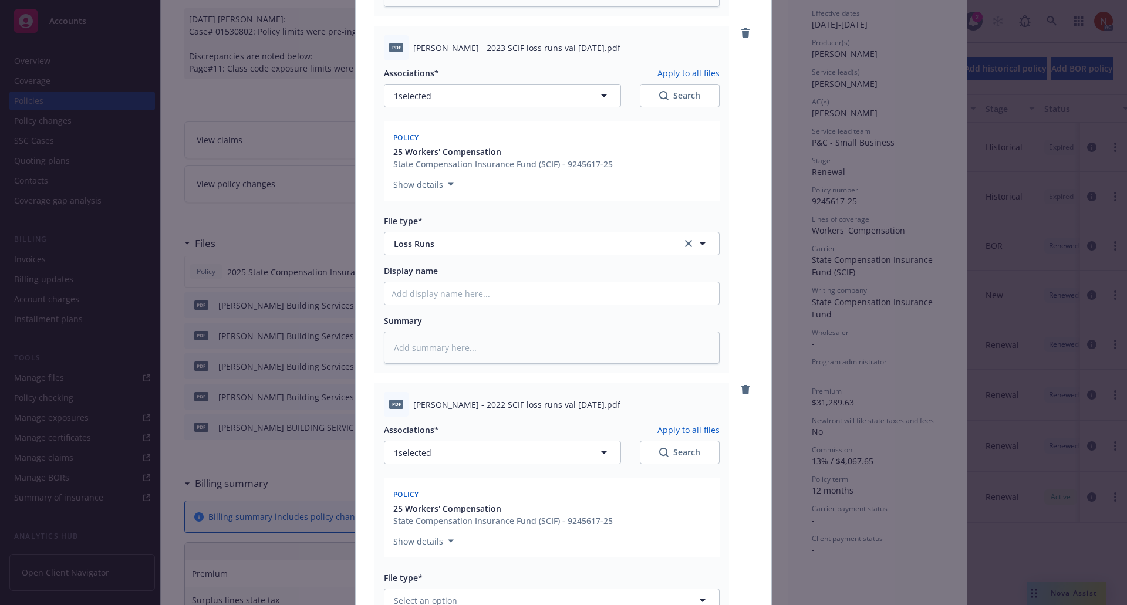
scroll to position [1291, 0]
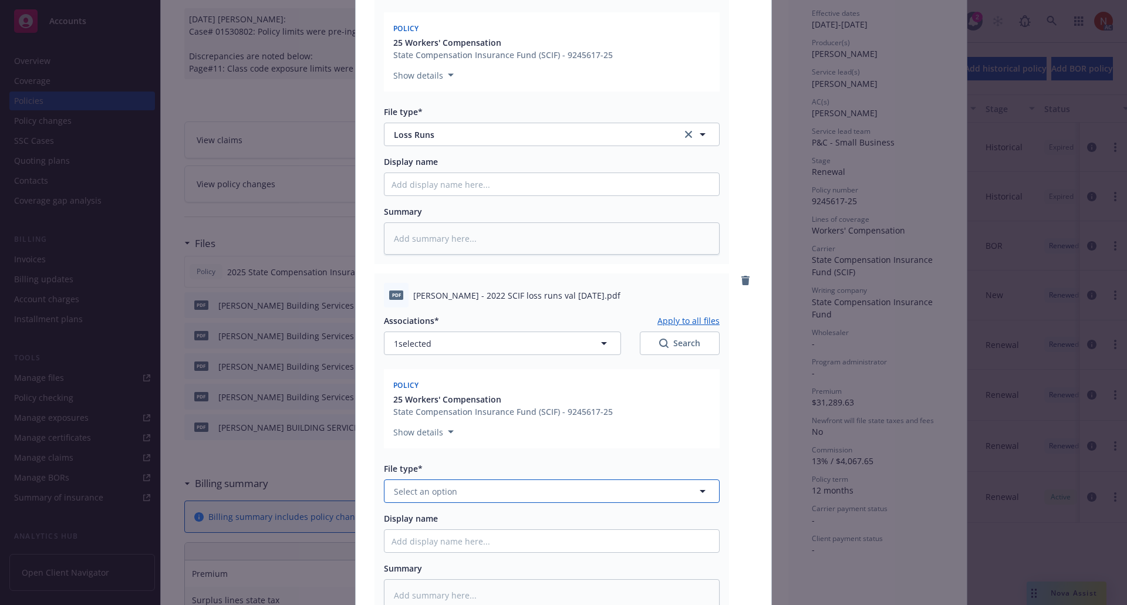
click at [434, 484] on button "Select an option" at bounding box center [552, 491] width 336 height 23
paste input "los"
type input "los"
click at [427, 520] on span "Loss Runs" at bounding box center [416, 524] width 41 height 12
type textarea "x"
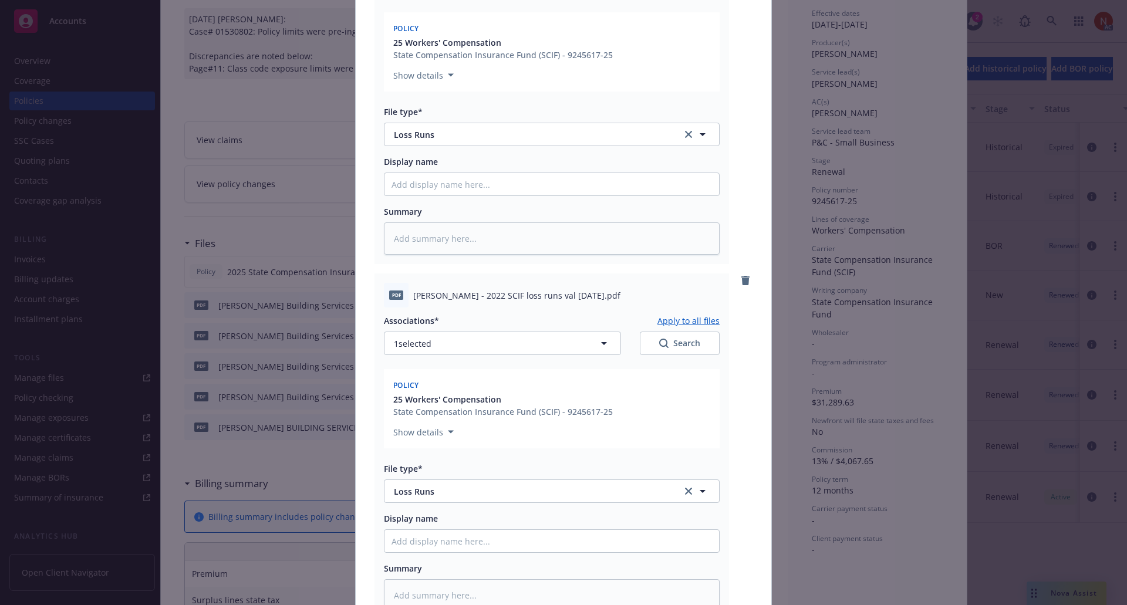
click at [374, 502] on div "pdf Chamberlin - 2022 SCIF loss runs val 2025-09-26.pdf Associations* Apply to …" at bounding box center [551, 447] width 355 height 347
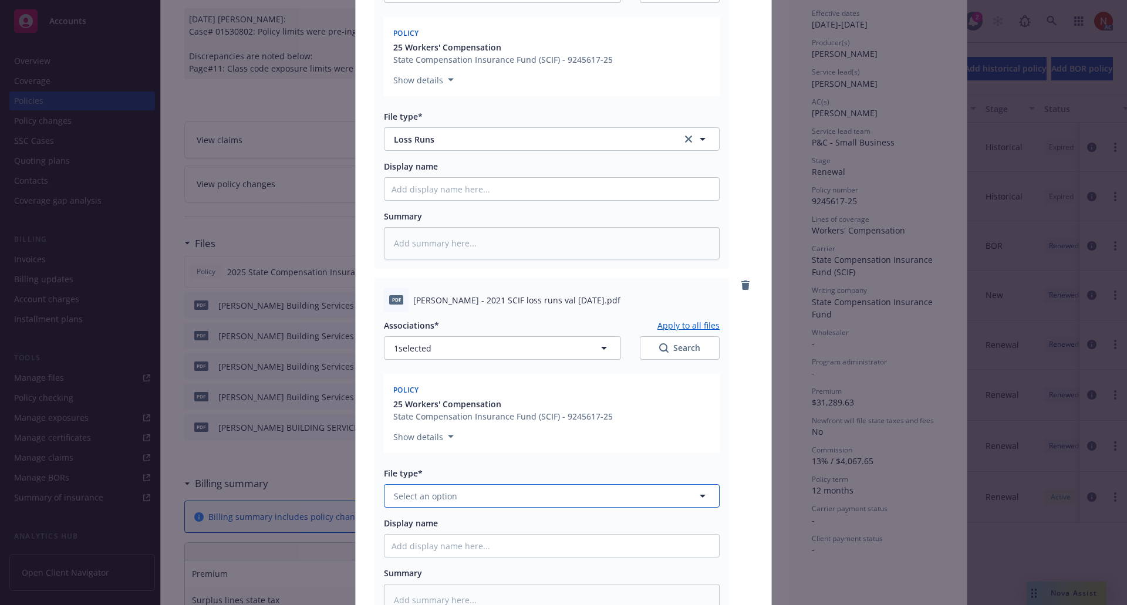
click at [406, 492] on span "Select an option" at bounding box center [425, 496] width 63 height 12
paste input "los"
type input "los"
click at [435, 524] on div "Loss Runs" at bounding box center [552, 528] width 320 height 17
click at [374, 509] on div "pdf Chamberlin - 2021 SCIF loss runs val 2025-09-26.pdf Associations* Apply to …" at bounding box center [551, 451] width 355 height 347
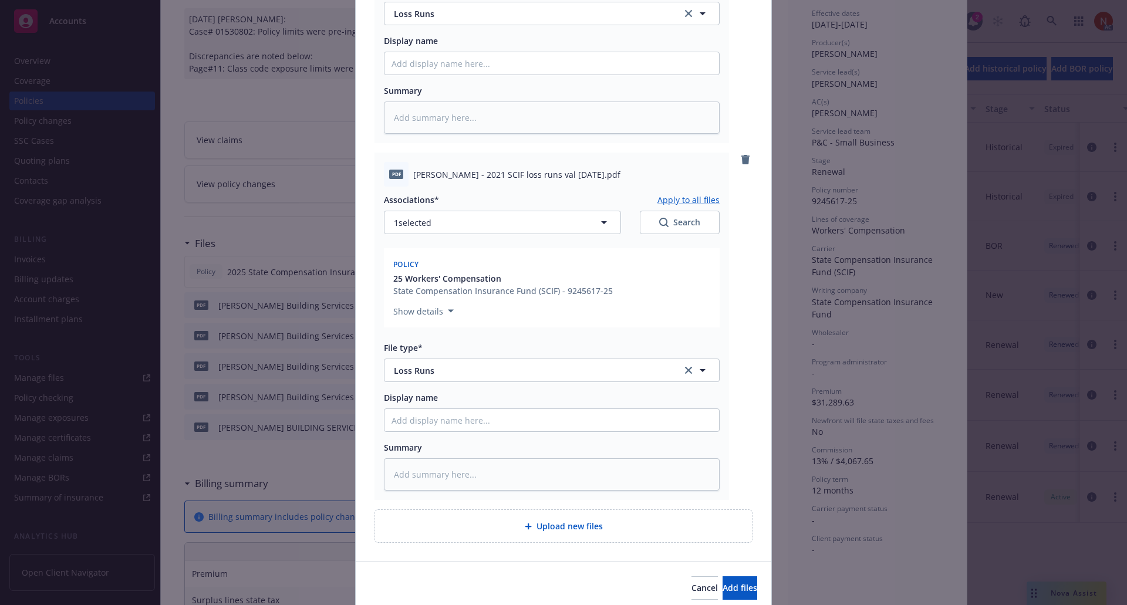
scroll to position [1816, 0]
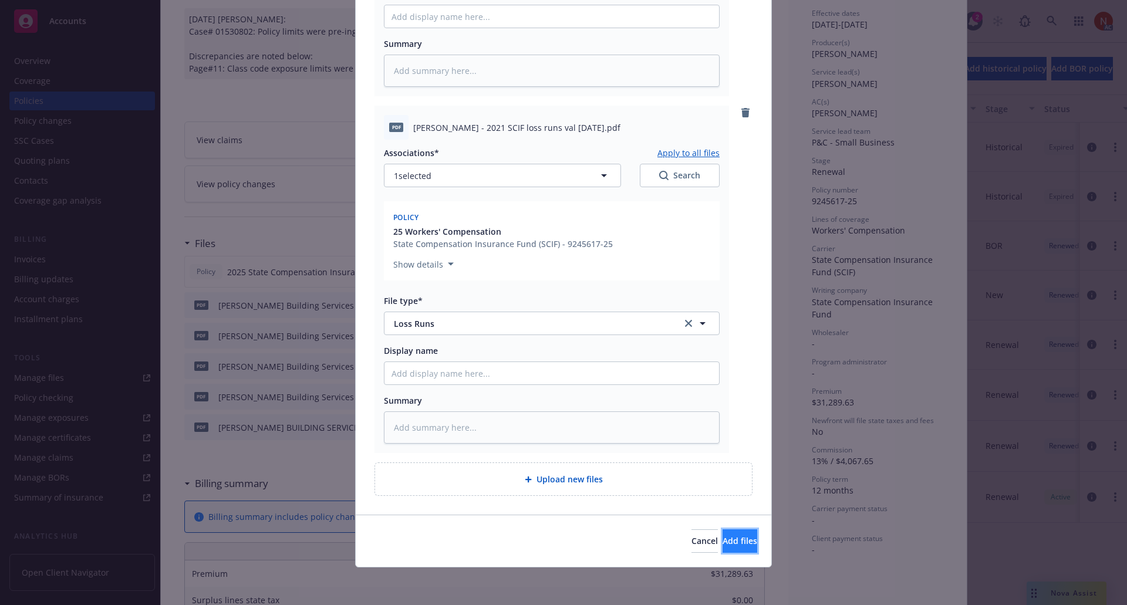
click at [723, 540] on span "Add files" at bounding box center [740, 540] width 35 height 11
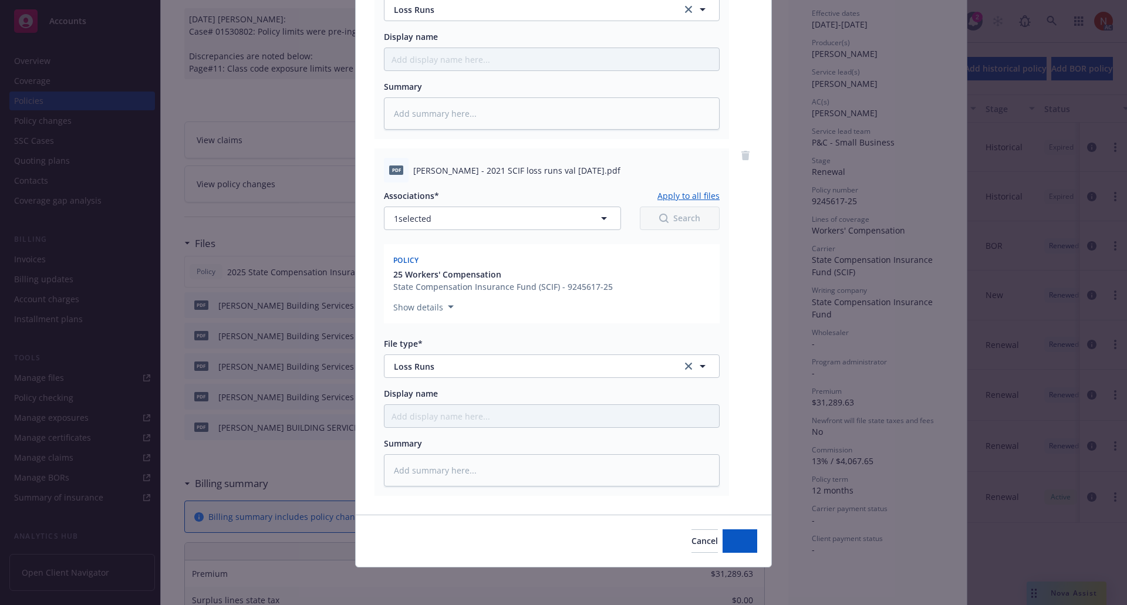
scroll to position [1773, 0]
type textarea "x"
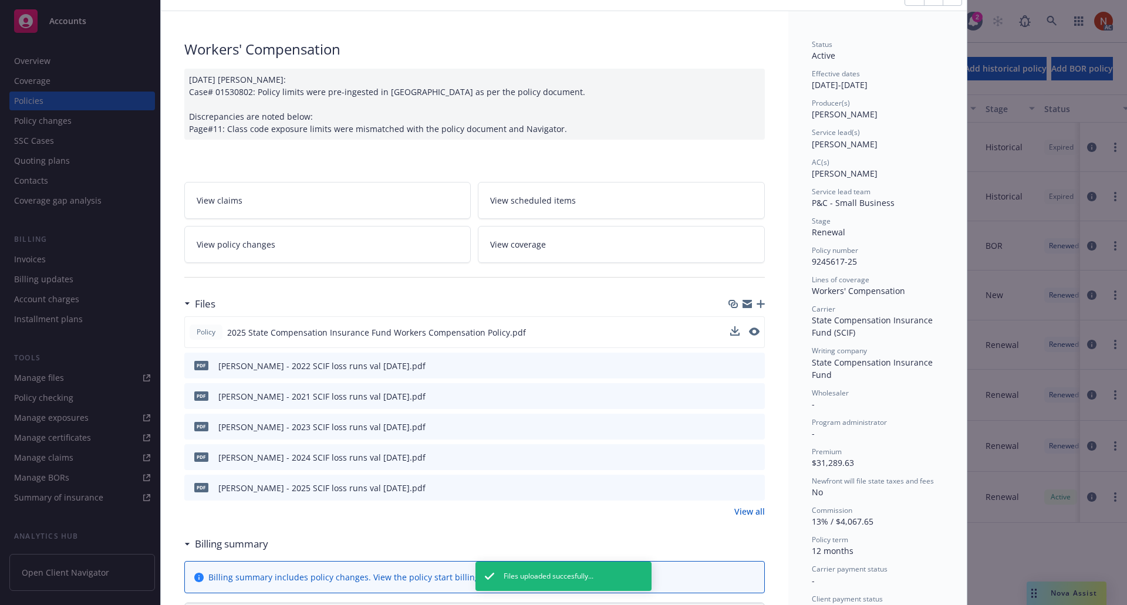
scroll to position [0, 0]
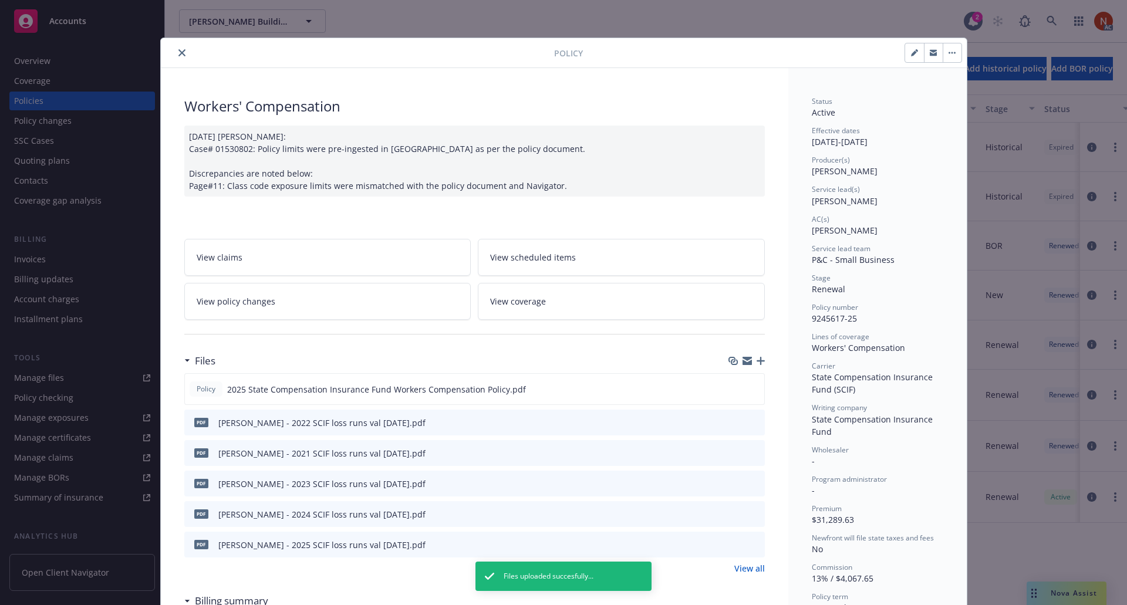
drag, startPoint x: 178, startPoint y: 53, endPoint x: 210, endPoint y: 85, distance: 45.7
click at [178, 53] on icon "close" at bounding box center [181, 52] width 7 height 7
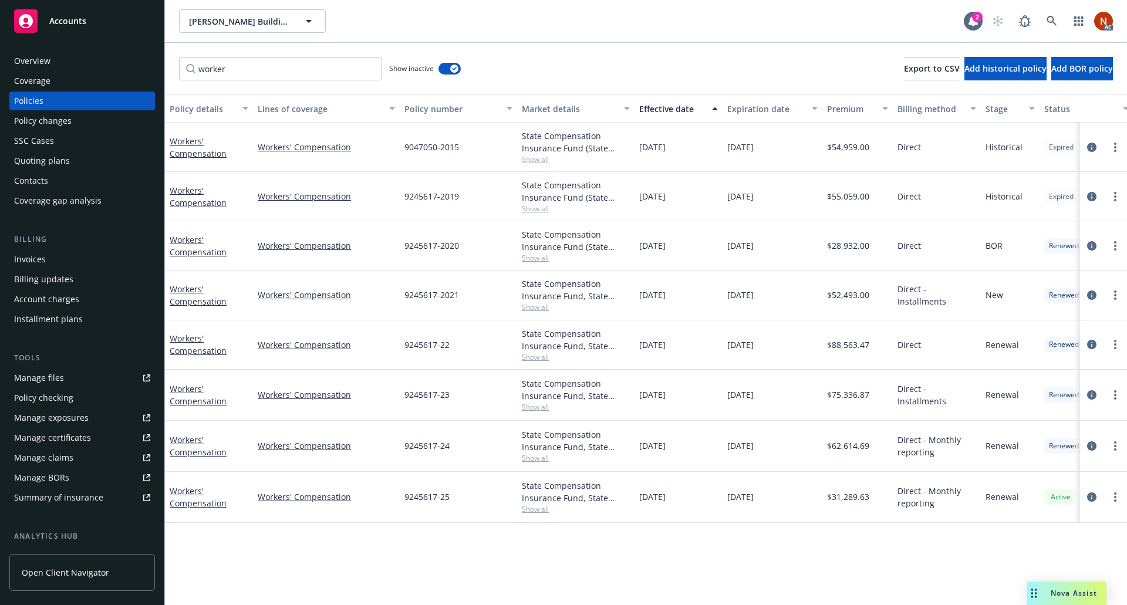
click at [63, 382] on link "Manage files" at bounding box center [82, 378] width 146 height 19
click at [1089, 492] on icon "circleInformation" at bounding box center [1091, 496] width 9 height 9
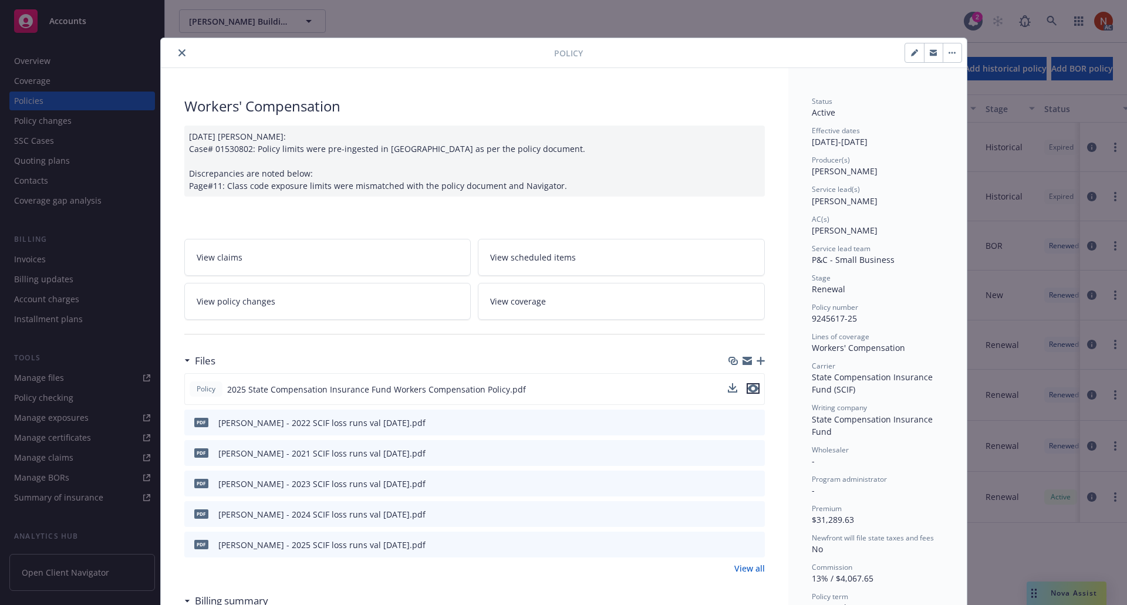
click at [750, 389] on icon "preview file" at bounding box center [753, 388] width 11 height 8
click at [180, 52] on icon "close" at bounding box center [181, 52] width 7 height 7
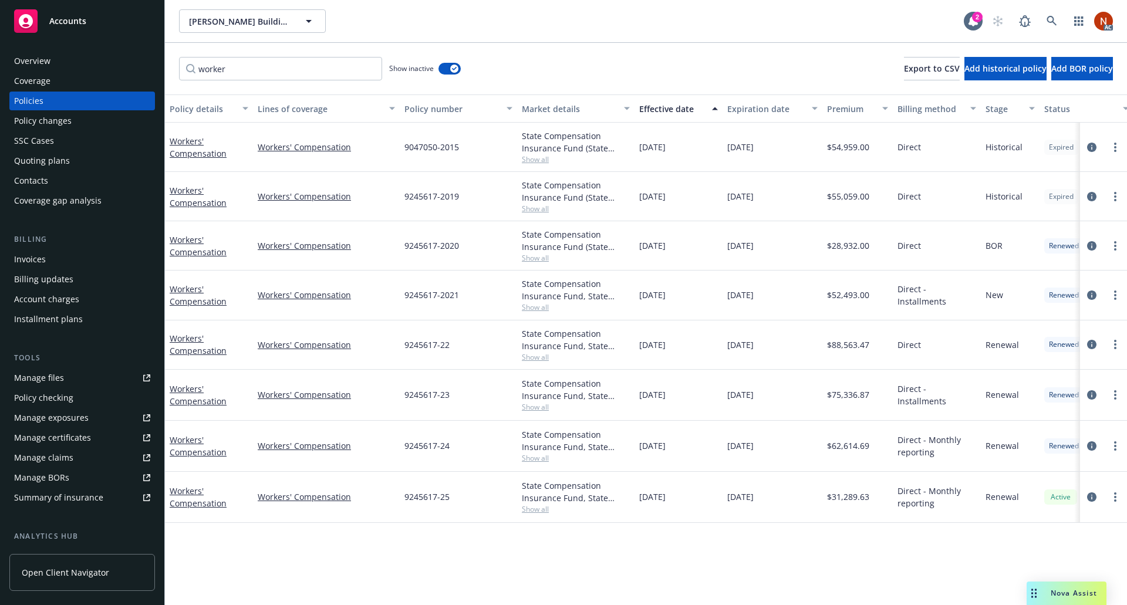
click at [79, 56] on div "Overview" at bounding box center [82, 61] width 136 height 19
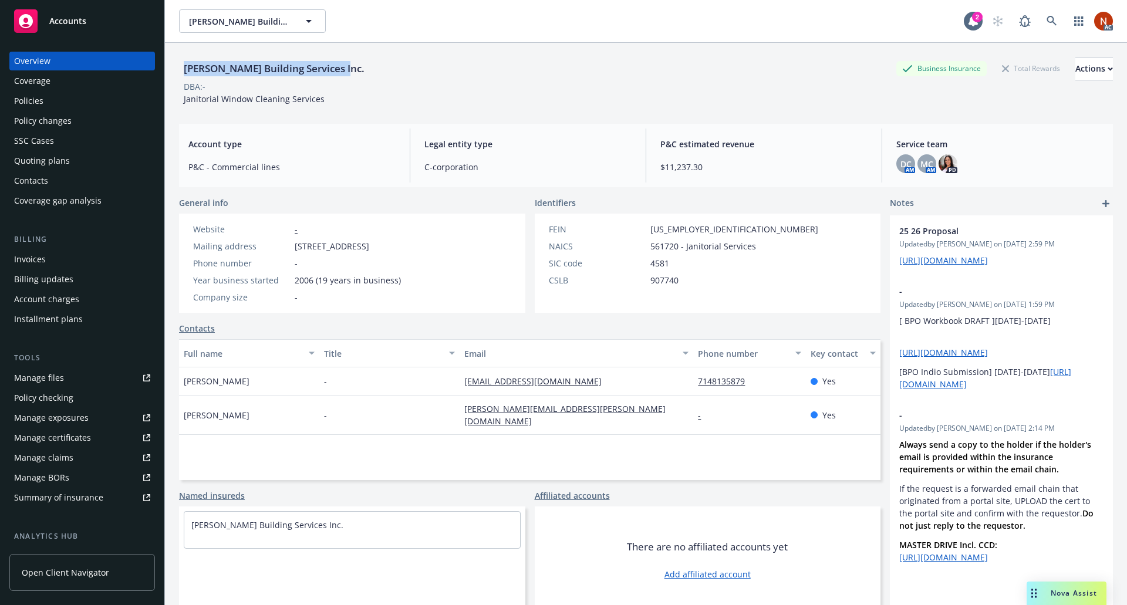
drag, startPoint x: 345, startPoint y: 65, endPoint x: 183, endPoint y: 62, distance: 162.0
click at [183, 62] on div "Chamberlin Building Services Inc." at bounding box center [274, 68] width 190 height 15
click at [38, 103] on div "Policies" at bounding box center [28, 101] width 29 height 19
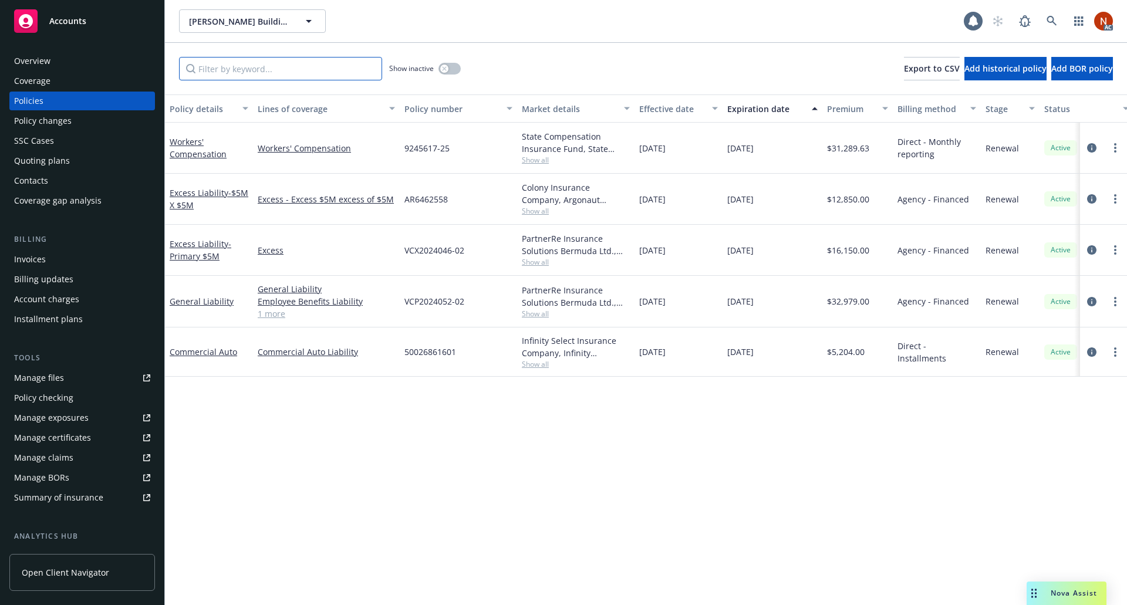
click at [297, 79] on input "Filter by keyword..." at bounding box center [280, 68] width 203 height 23
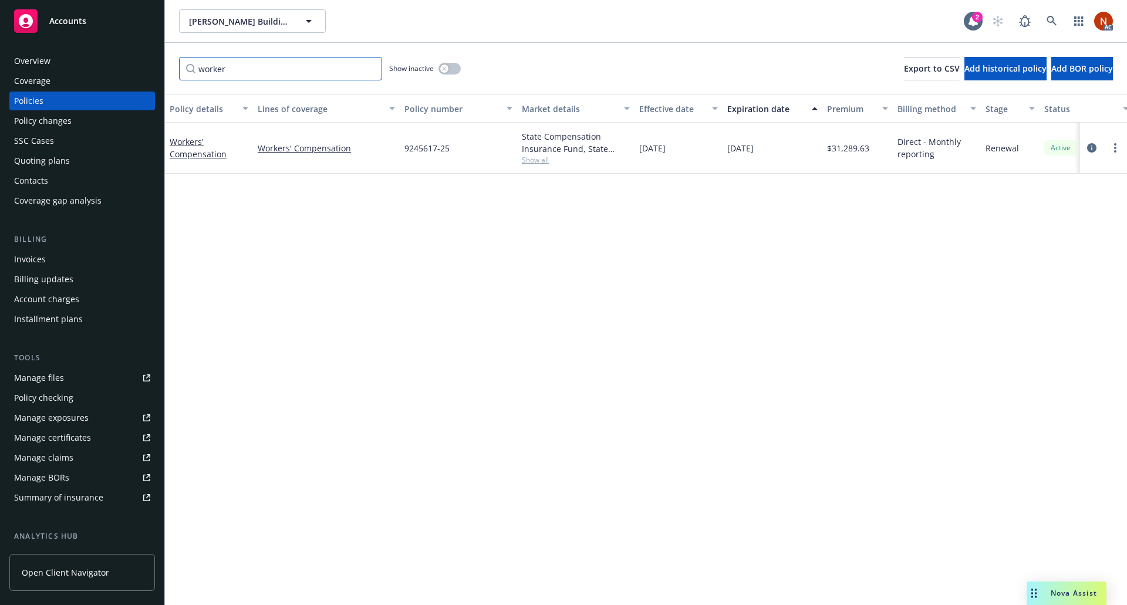
type input "worker"
click at [459, 71] on button "button" at bounding box center [449, 69] width 22 height 12
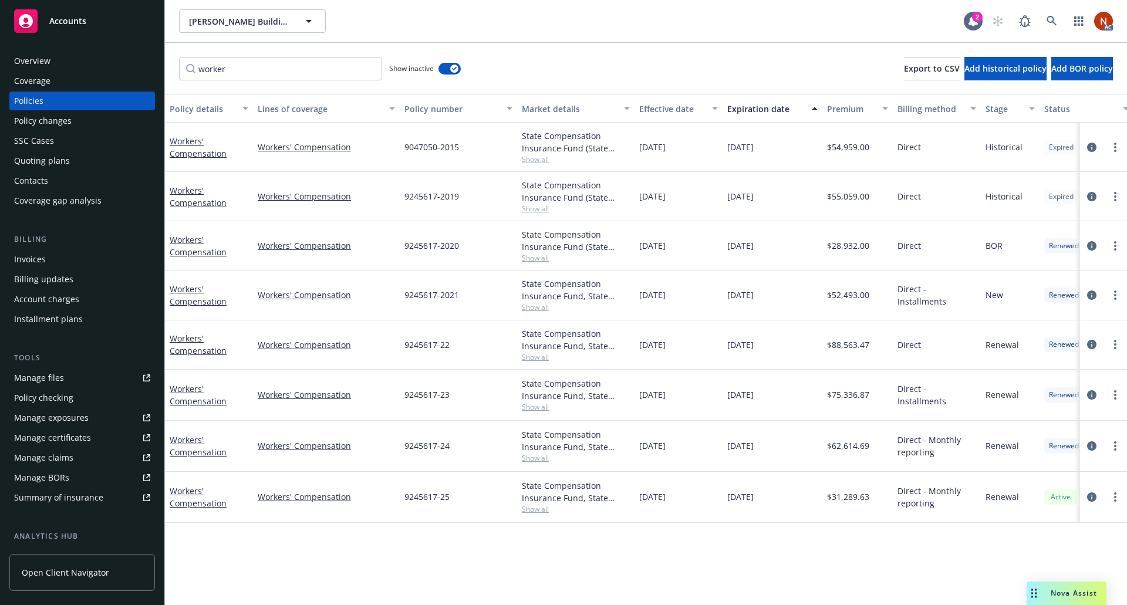
click at [706, 120] on button "Effective date" at bounding box center [679, 109] width 88 height 28
click at [676, 107] on div "Effective date" at bounding box center [672, 109] width 66 height 12
click at [57, 451] on div "Manage claims" at bounding box center [43, 457] width 59 height 19
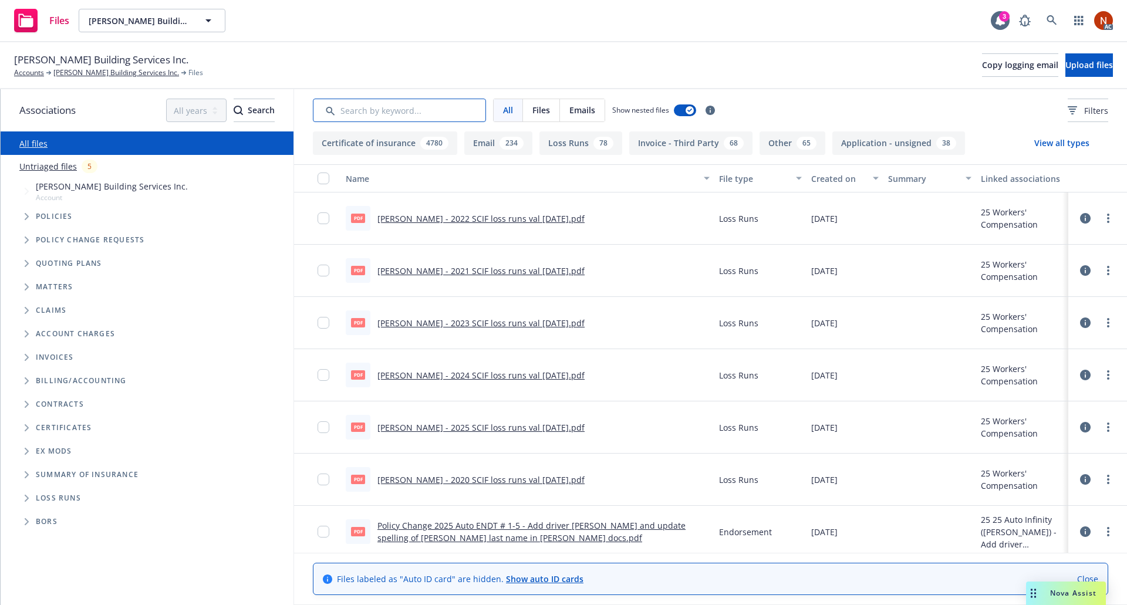
click at [374, 104] on input "Search by keyword..." at bounding box center [399, 110] width 173 height 23
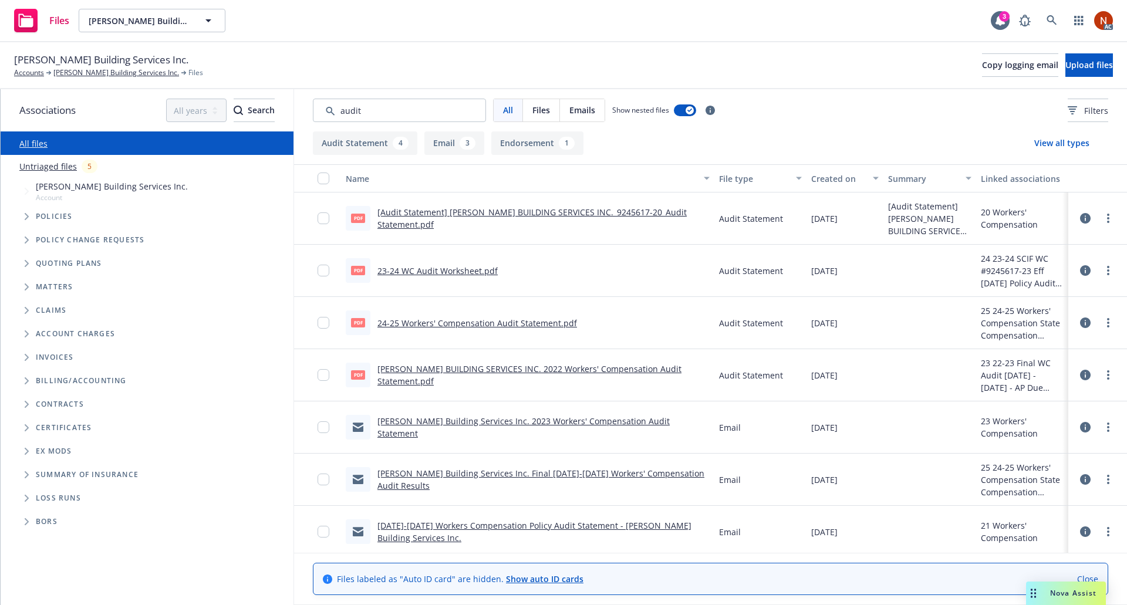
click at [517, 323] on link "24-25 Workers' Compensation Audit Statement.pdf" at bounding box center [477, 323] width 200 height 11
drag, startPoint x: 365, startPoint y: 116, endPoint x: 317, endPoint y: 106, distance: 49.2
click at [317, 106] on input "Search by keyword..." at bounding box center [399, 110] width 173 height 23
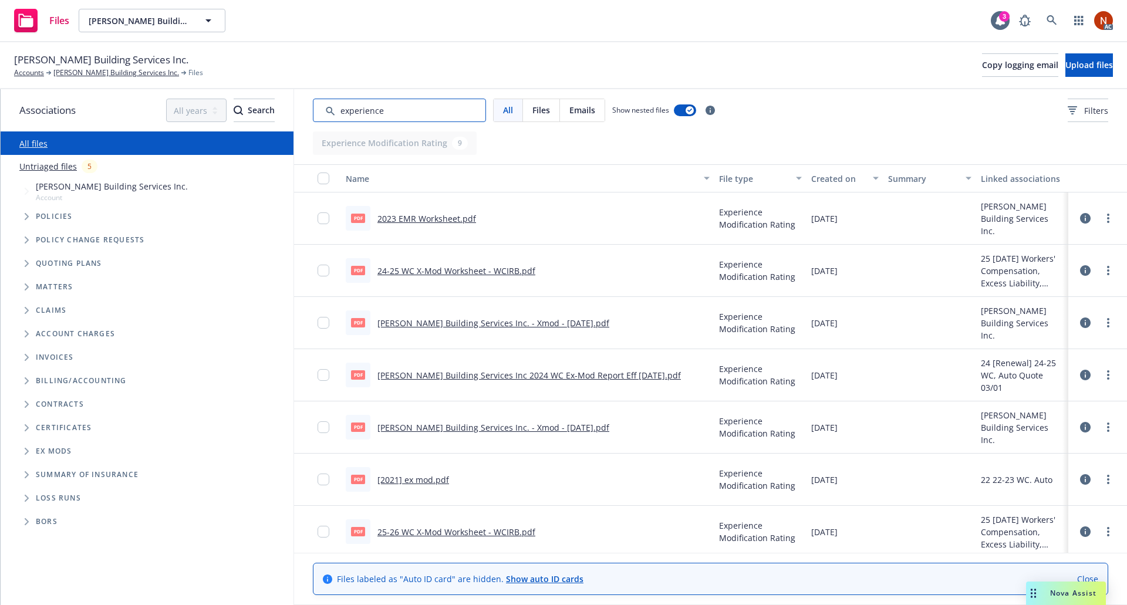
type input "experience"
click at [482, 269] on link "24-25 WC X-Mod Worksheet - WCIRB.pdf" at bounding box center [456, 270] width 158 height 11
click at [851, 185] on button "Created on" at bounding box center [844, 178] width 77 height 28
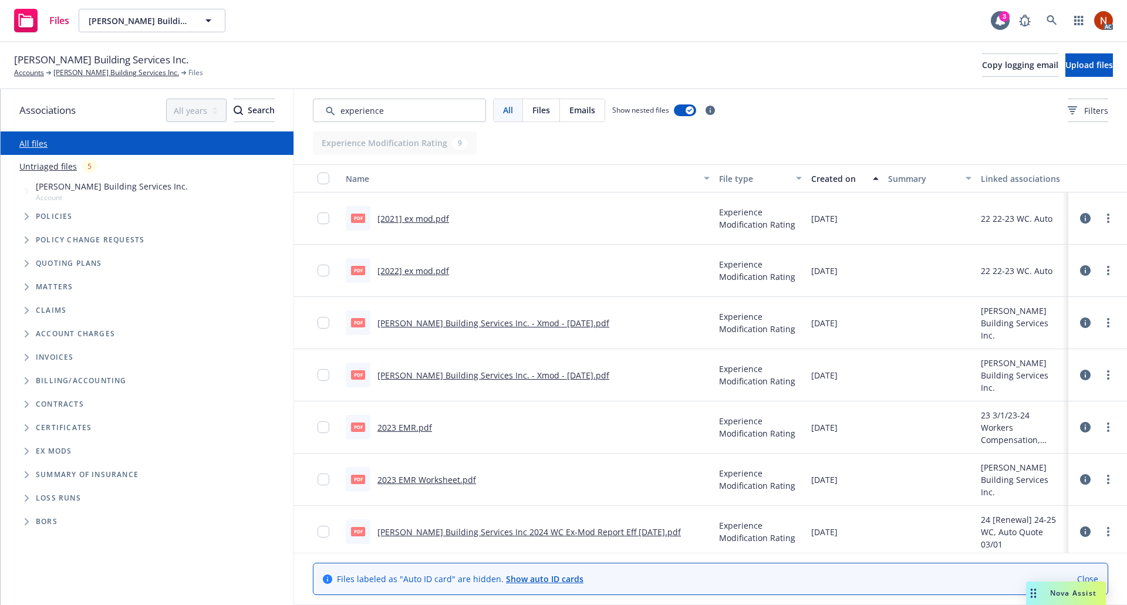
click at [839, 180] on div "Created on" at bounding box center [838, 179] width 55 height 12
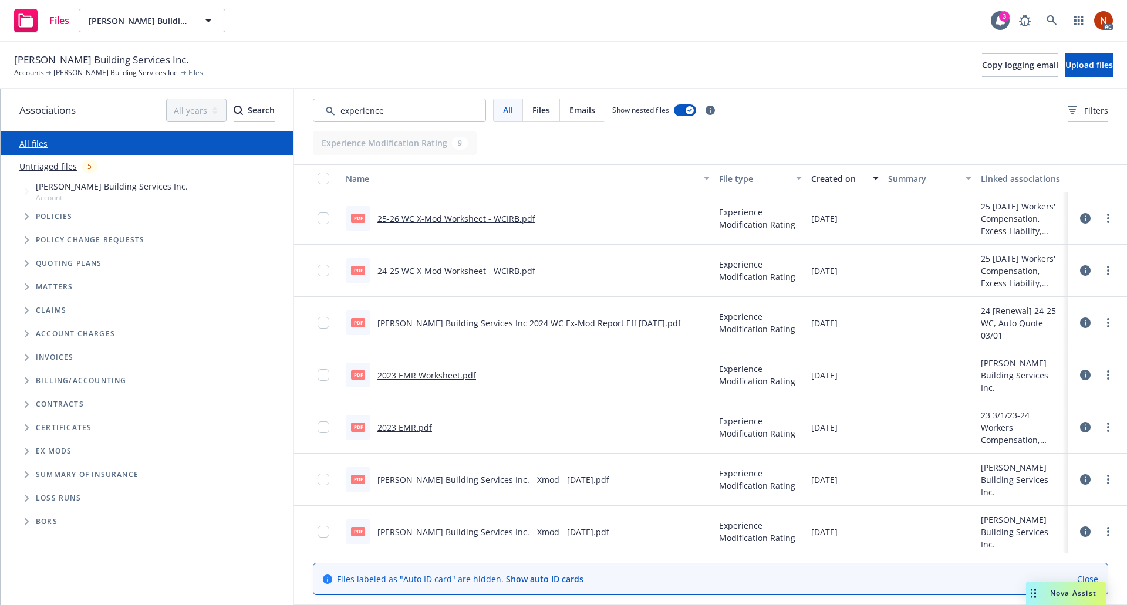
click at [488, 215] on link "25-26 WC X-Mod Worksheet - WCIRB.pdf" at bounding box center [456, 218] width 158 height 11
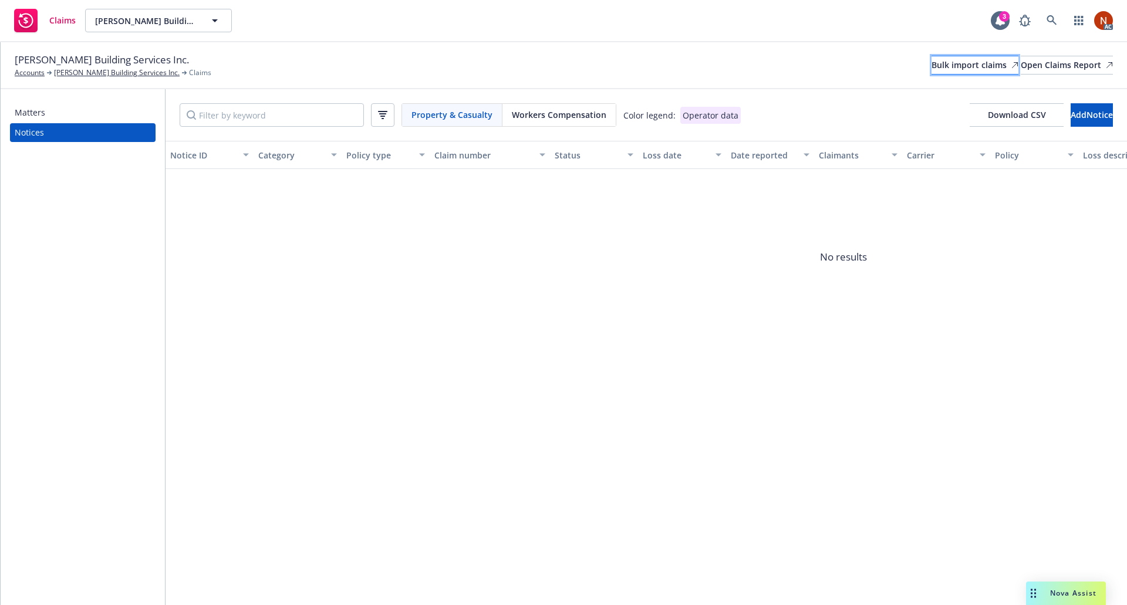
click at [932, 72] on div "Bulk import claims" at bounding box center [975, 65] width 87 height 18
click at [932, 60] on div "Bulk import claims" at bounding box center [975, 65] width 87 height 18
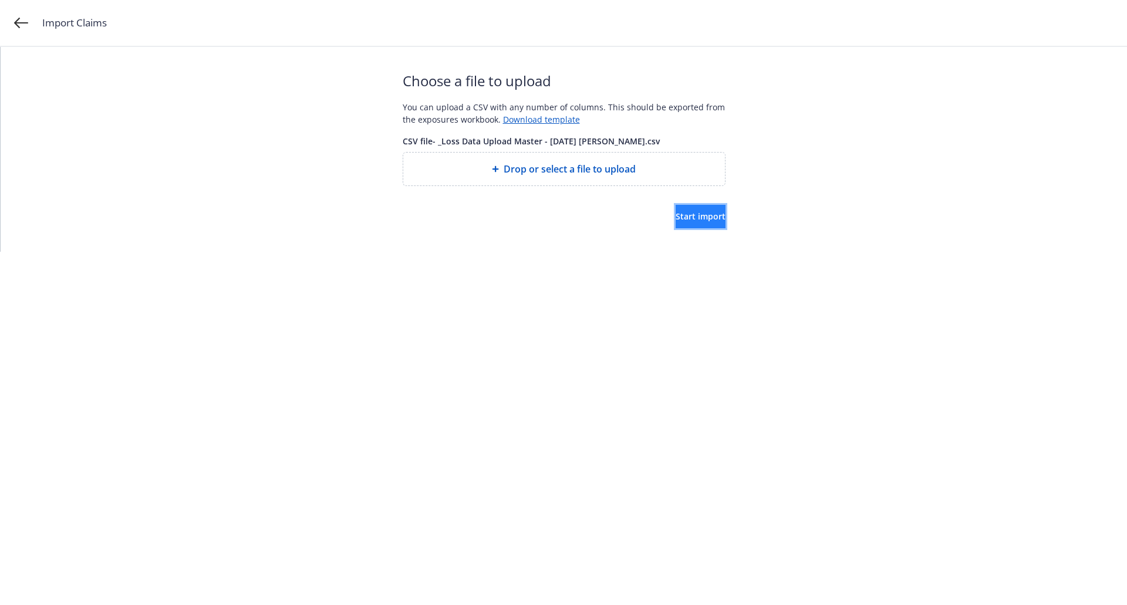
click at [688, 212] on span "Start import" at bounding box center [701, 216] width 50 height 11
click at [681, 218] on span "Start import" at bounding box center [701, 216] width 50 height 11
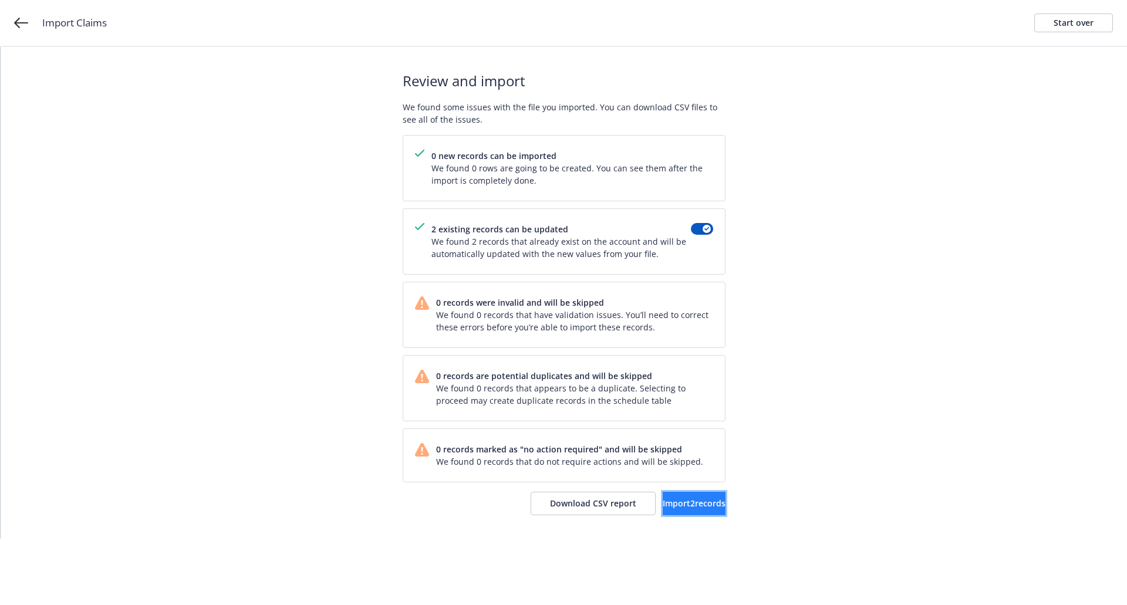
click at [693, 505] on span "Import 2 records" at bounding box center [694, 503] width 63 height 11
click at [660, 500] on span "View accounts" at bounding box center [678, 503] width 58 height 11
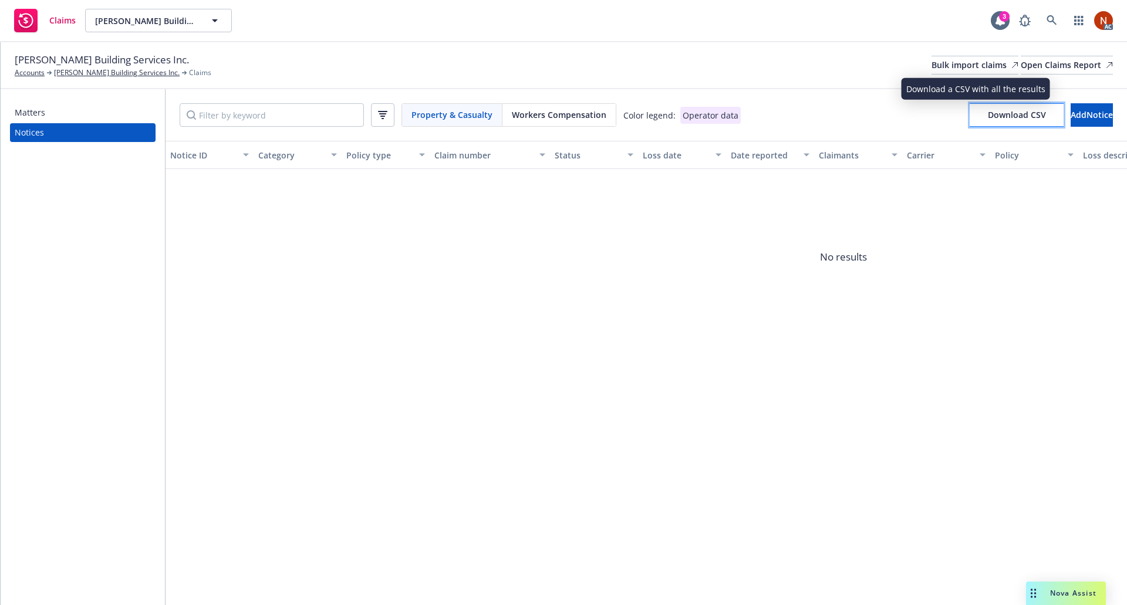
click at [970, 109] on button "Download CSV" at bounding box center [1017, 114] width 94 height 23
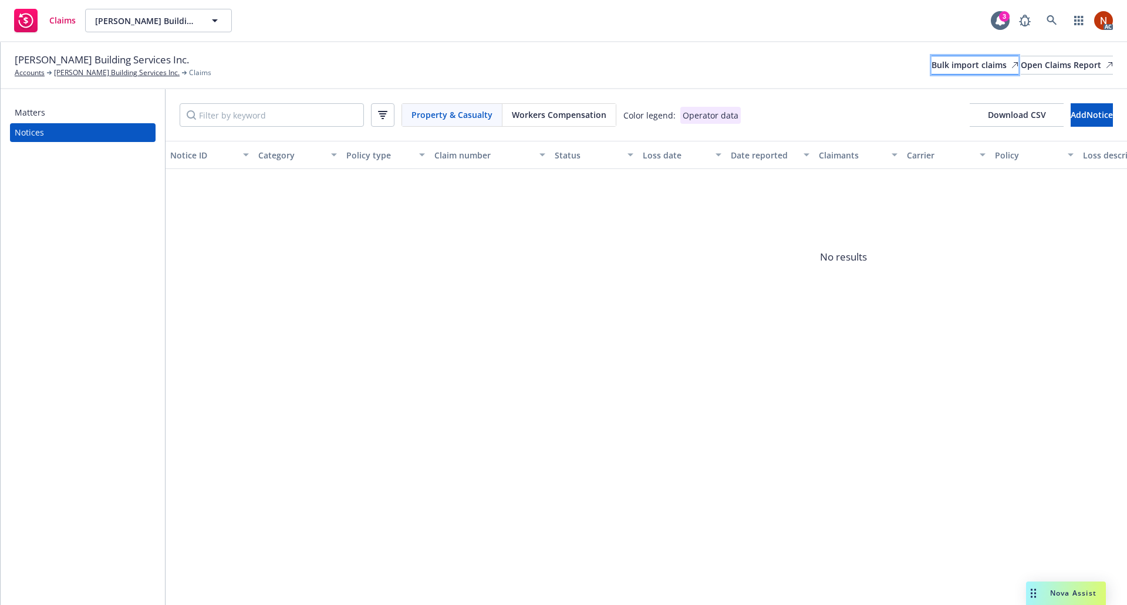
click at [932, 67] on div "Bulk import claims" at bounding box center [975, 65] width 87 height 18
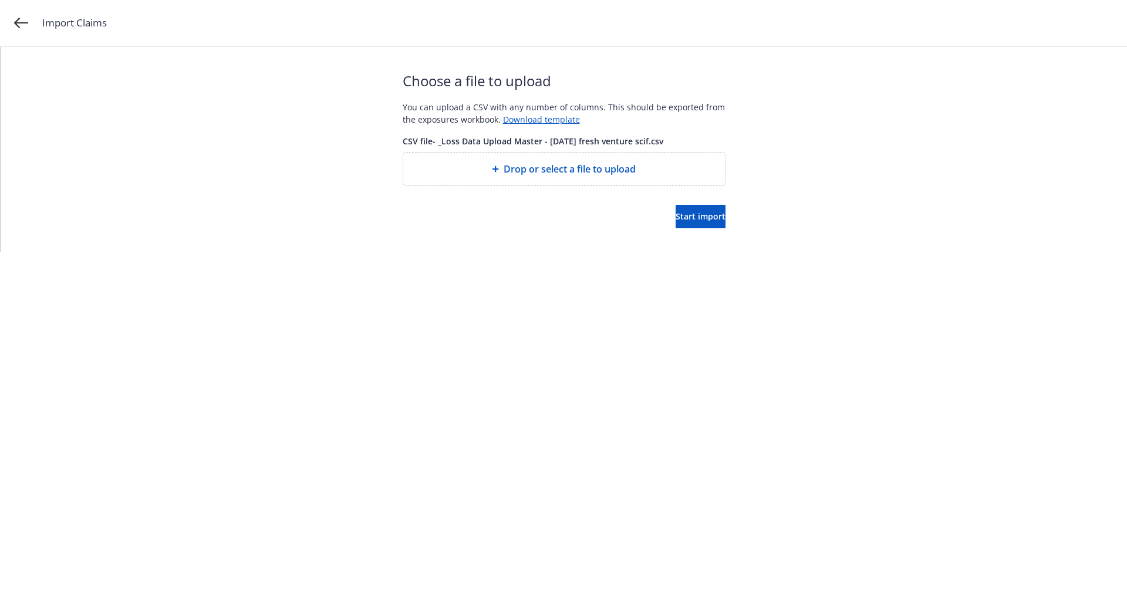
click at [683, 202] on div at bounding box center [564, 195] width 323 height 19
click at [684, 208] on button "Start import" at bounding box center [701, 216] width 50 height 23
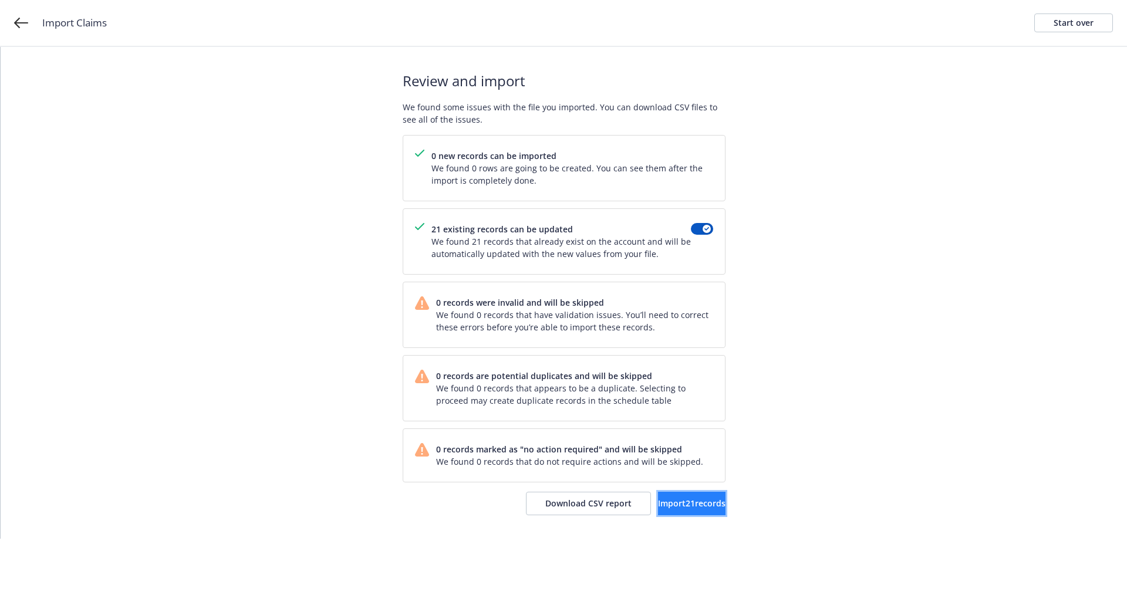
click at [681, 502] on span "Import 21 records" at bounding box center [692, 503] width 68 height 11
click at [670, 504] on span "View accounts" at bounding box center [678, 503] width 58 height 11
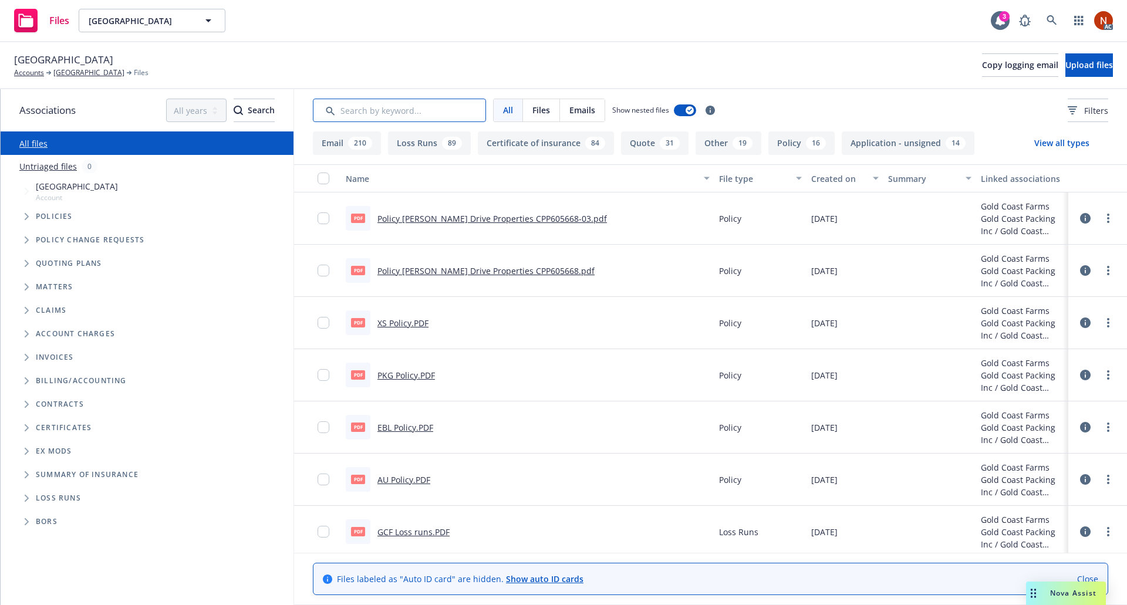
click at [370, 114] on input "Search by keyword..." at bounding box center [399, 110] width 173 height 23
type input "audit"
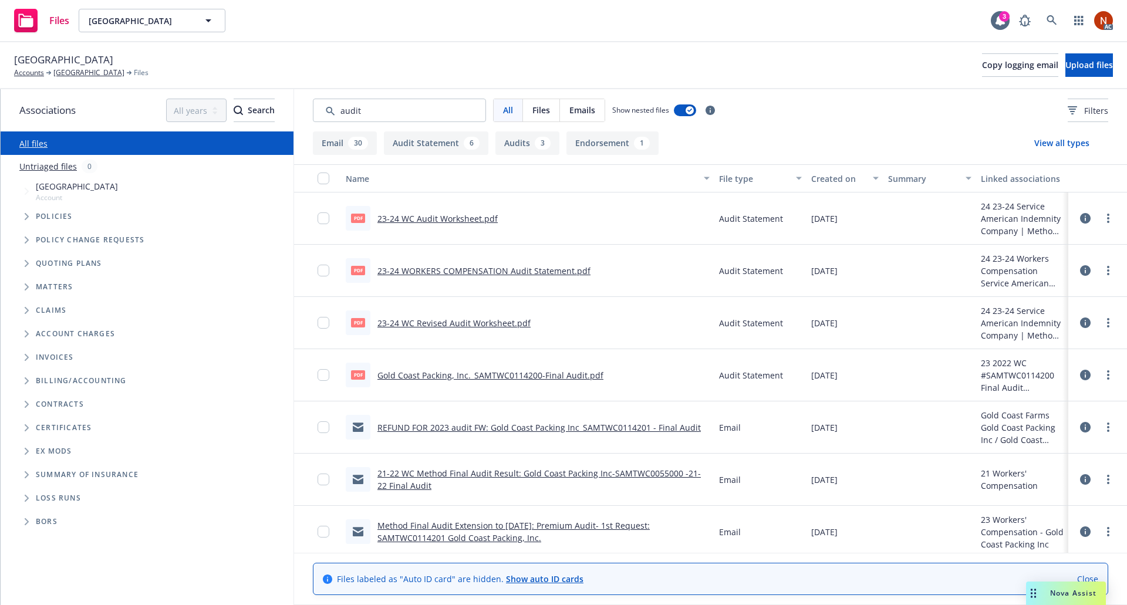
click at [819, 183] on div "Created on" at bounding box center [838, 179] width 55 height 12
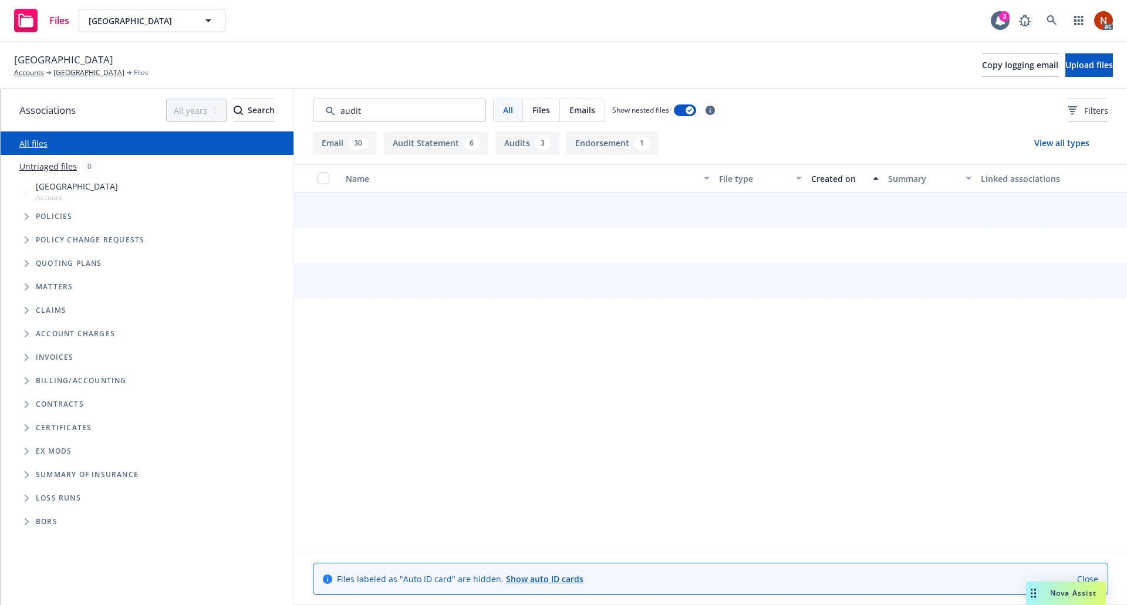
click at [834, 176] on div "Created on" at bounding box center [838, 179] width 55 height 12
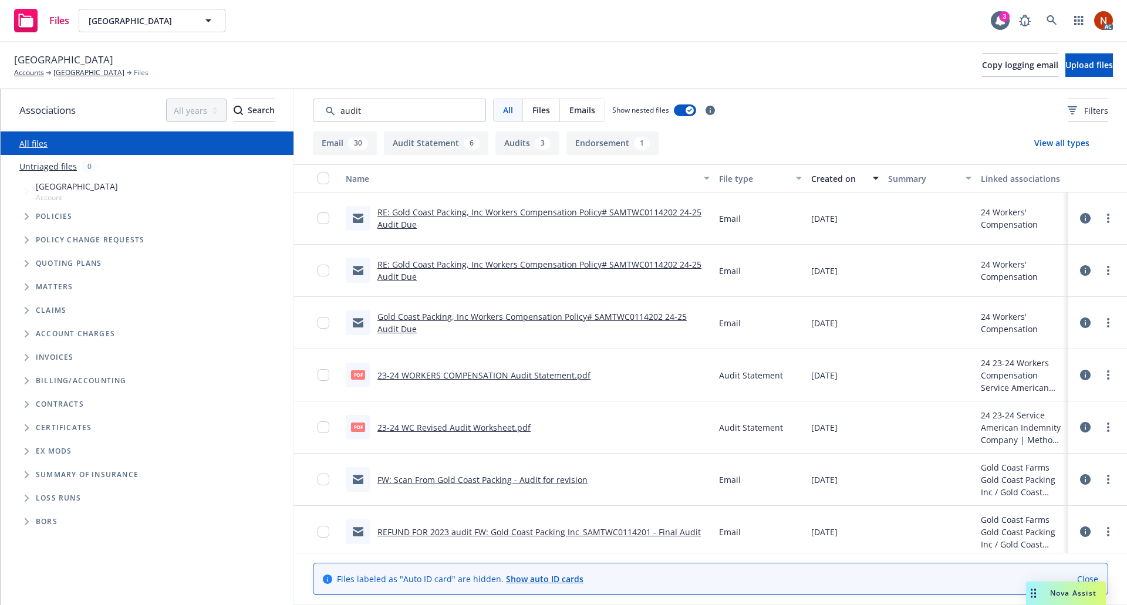
click at [553, 213] on link "RE: Gold Coast Packing, Inc Workers Compensation Policy# SAMTWC0114202 24-25 Au…" at bounding box center [539, 218] width 324 height 23
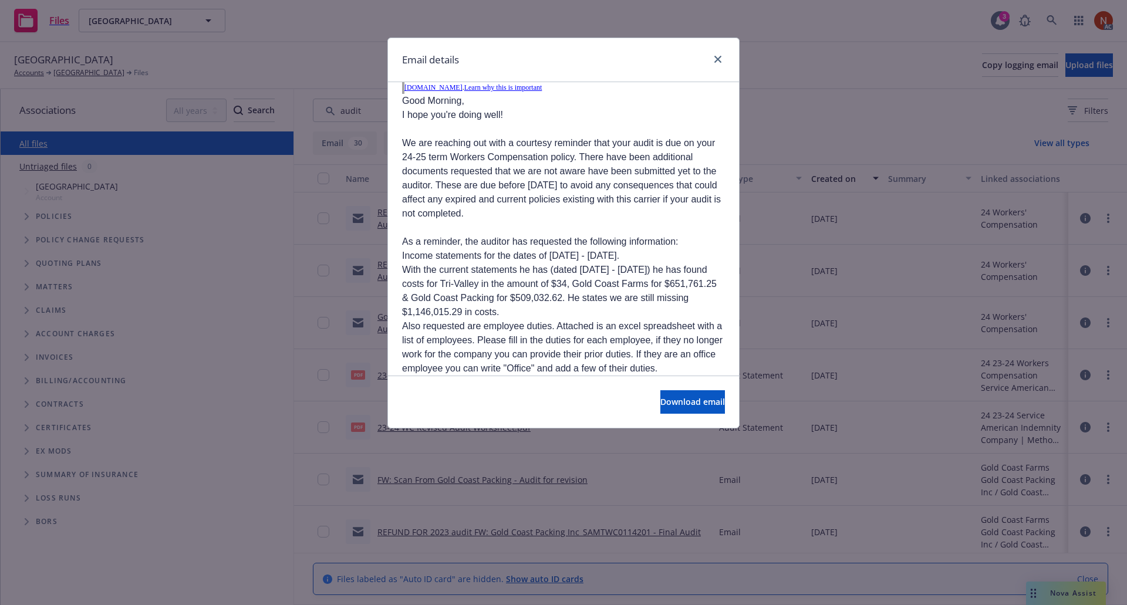
scroll to position [528, 0]
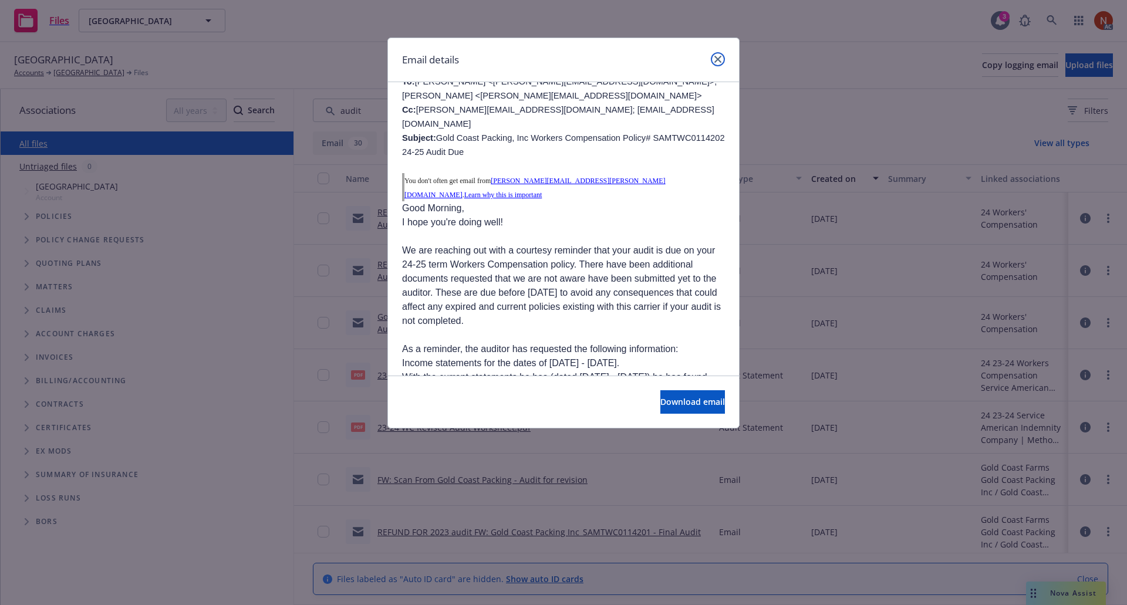
click at [717, 61] on icon "close" at bounding box center [717, 59] width 7 height 7
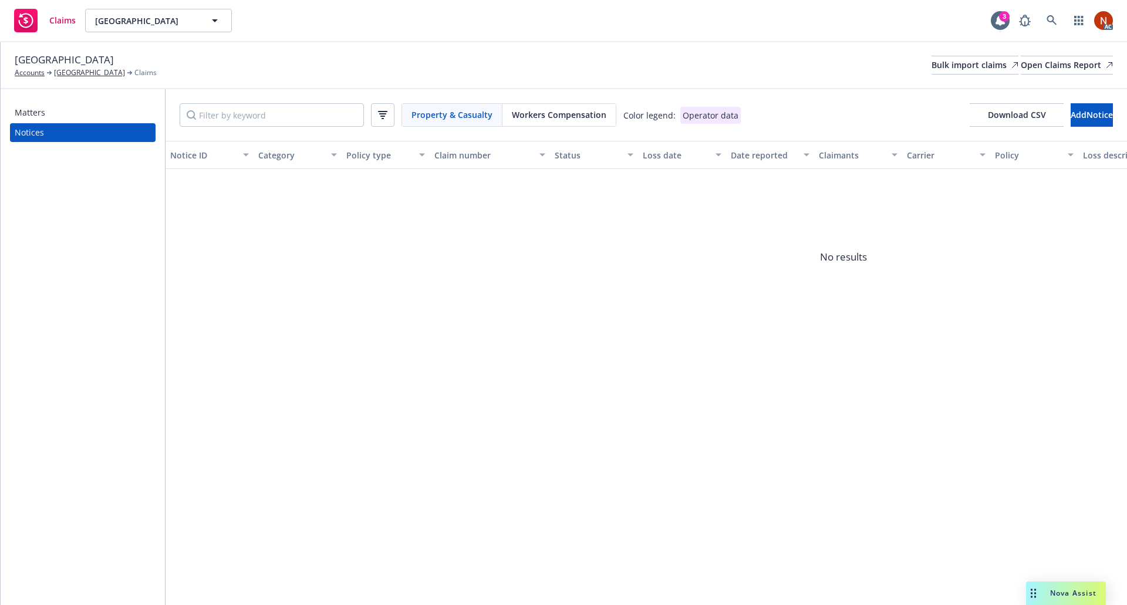
click at [521, 119] on span "Workers Compensation" at bounding box center [559, 115] width 95 height 12
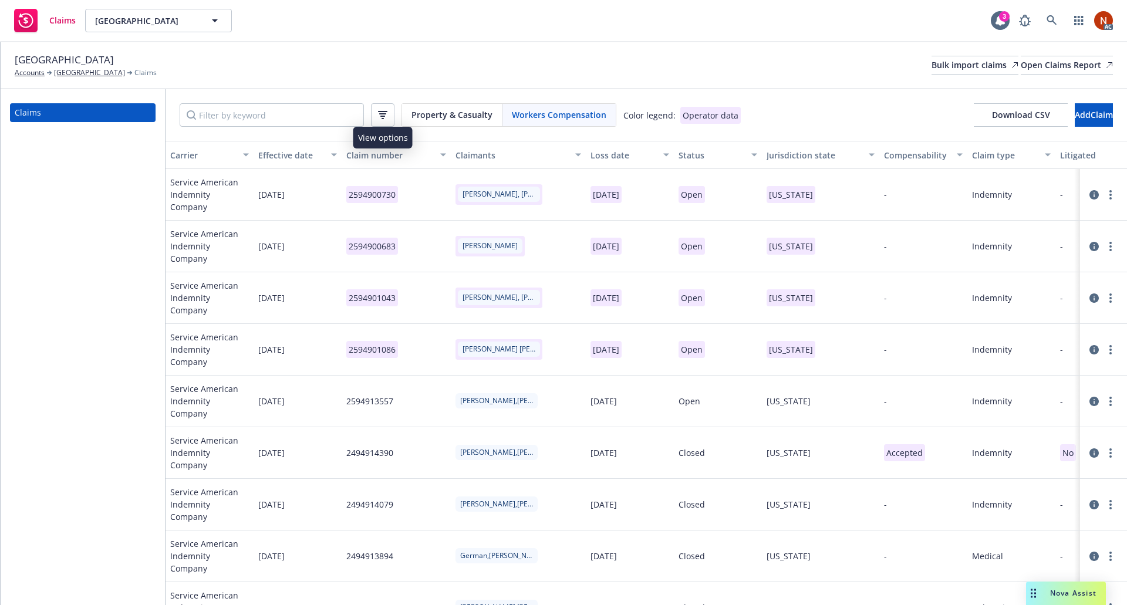
click at [389, 114] on button "button" at bounding box center [382, 114] width 23 height 23
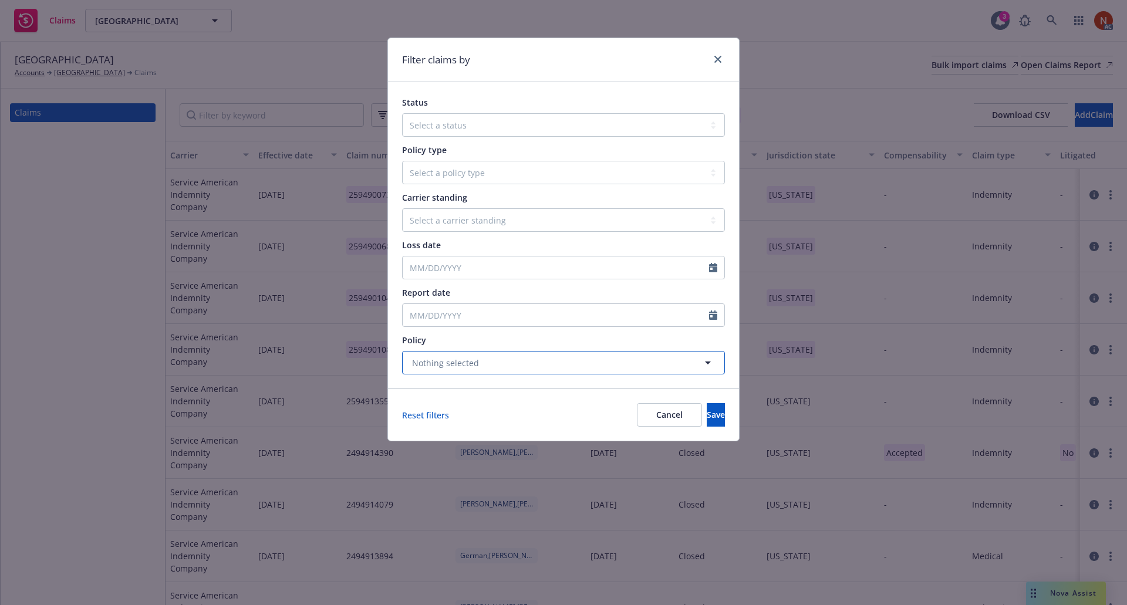
click at [447, 357] on span "Nothing selected" at bounding box center [445, 363] width 67 height 12
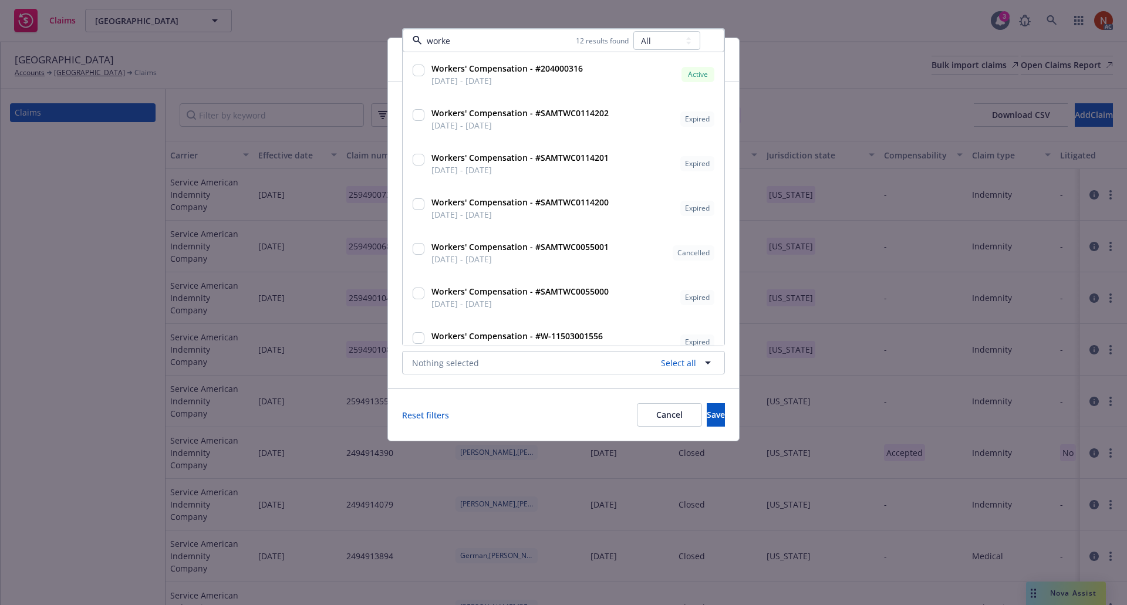
type input "worker"
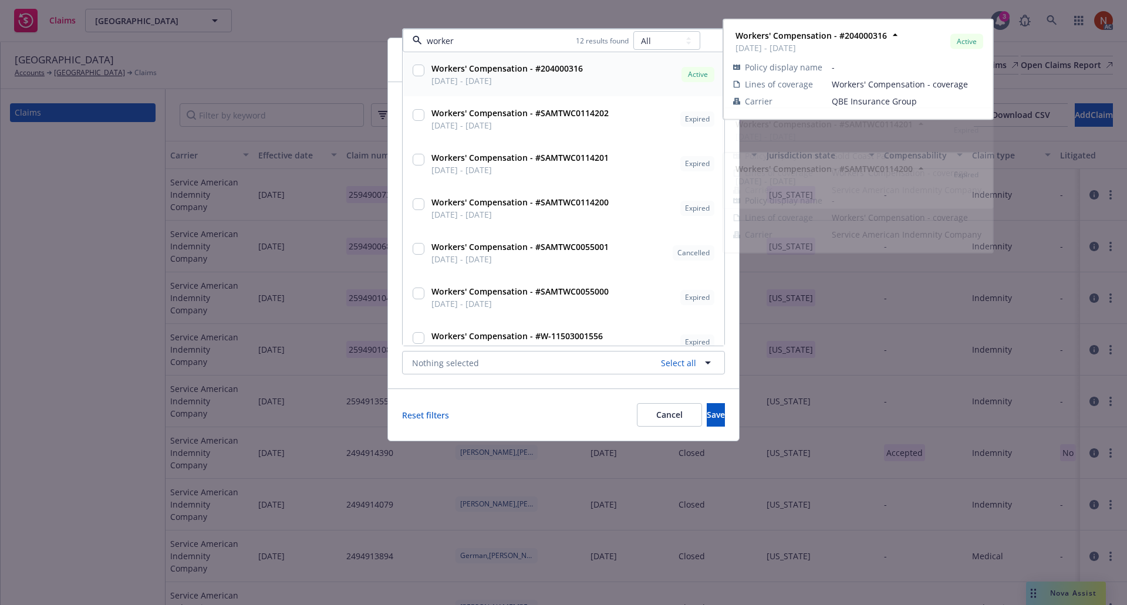
click at [485, 75] on span "Workers' Compensation - #204000316" at bounding box center [506, 68] width 151 height 12
checkbox input "true"
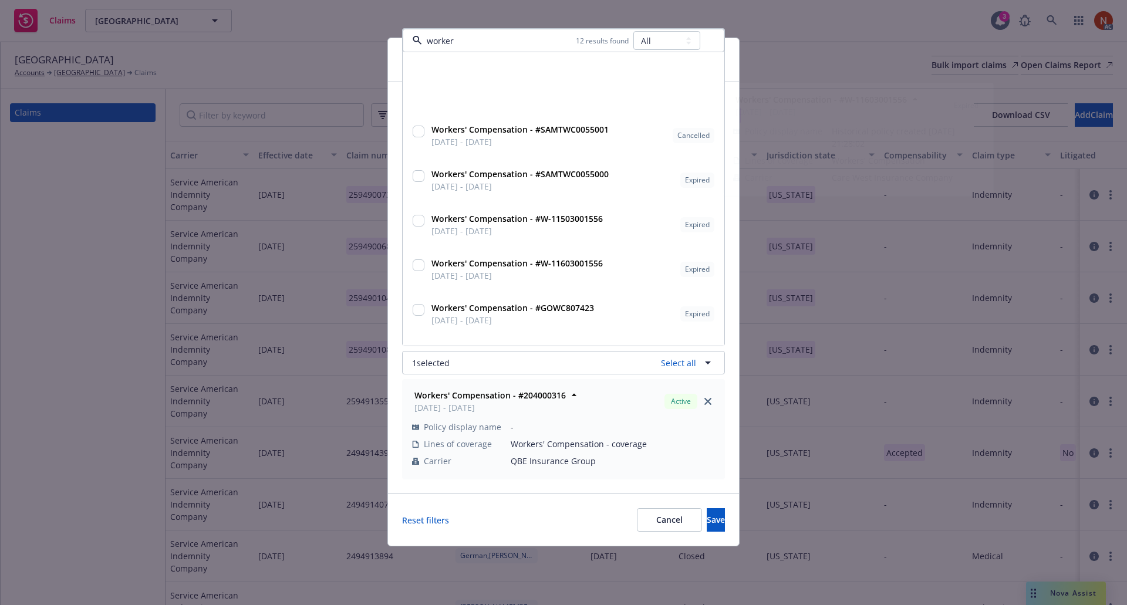
scroll to position [242, 0]
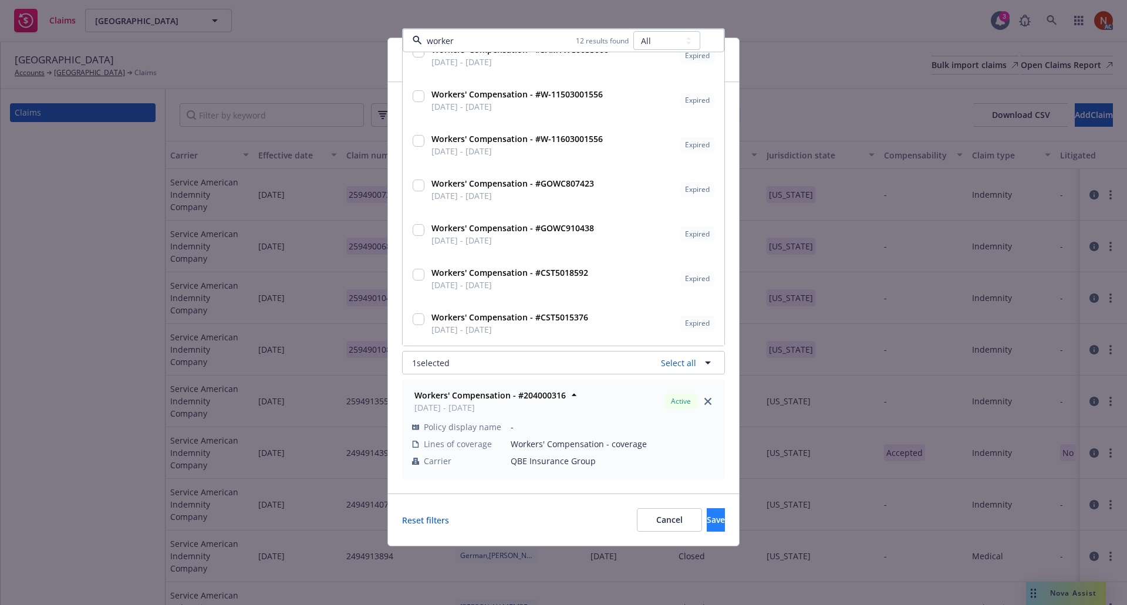
type input "worker"
click at [707, 529] on button "Save" at bounding box center [716, 519] width 18 height 23
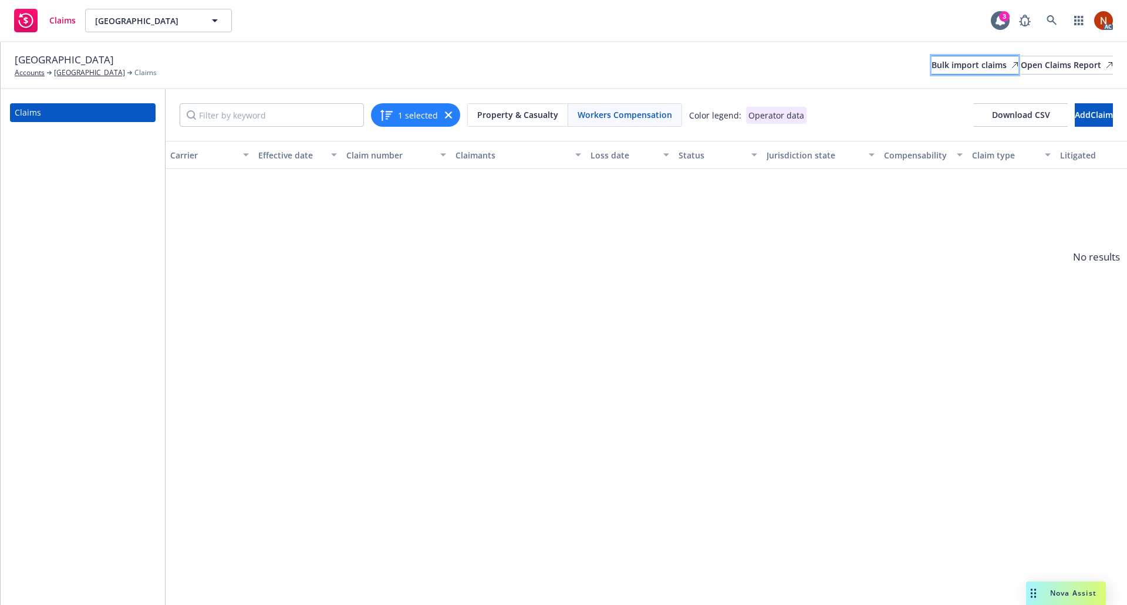
click at [932, 66] on div "Bulk import claims" at bounding box center [975, 65] width 87 height 18
click at [946, 63] on div "Bulk import claims" at bounding box center [975, 65] width 87 height 18
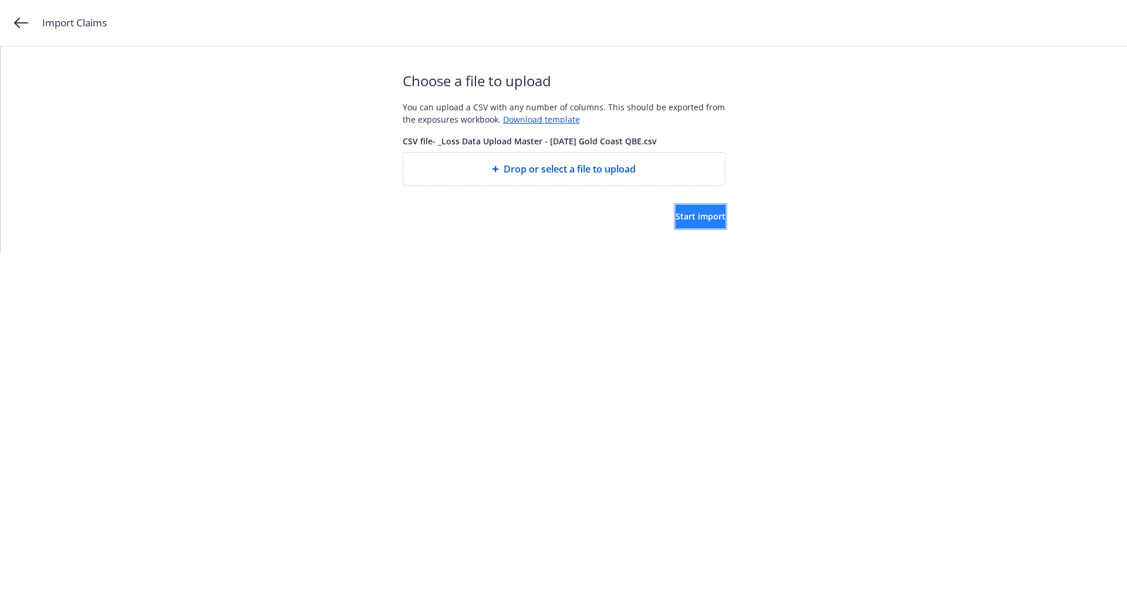
click at [676, 222] on button "Start import" at bounding box center [701, 216] width 50 height 23
click at [696, 220] on span "Start import" at bounding box center [701, 216] width 50 height 11
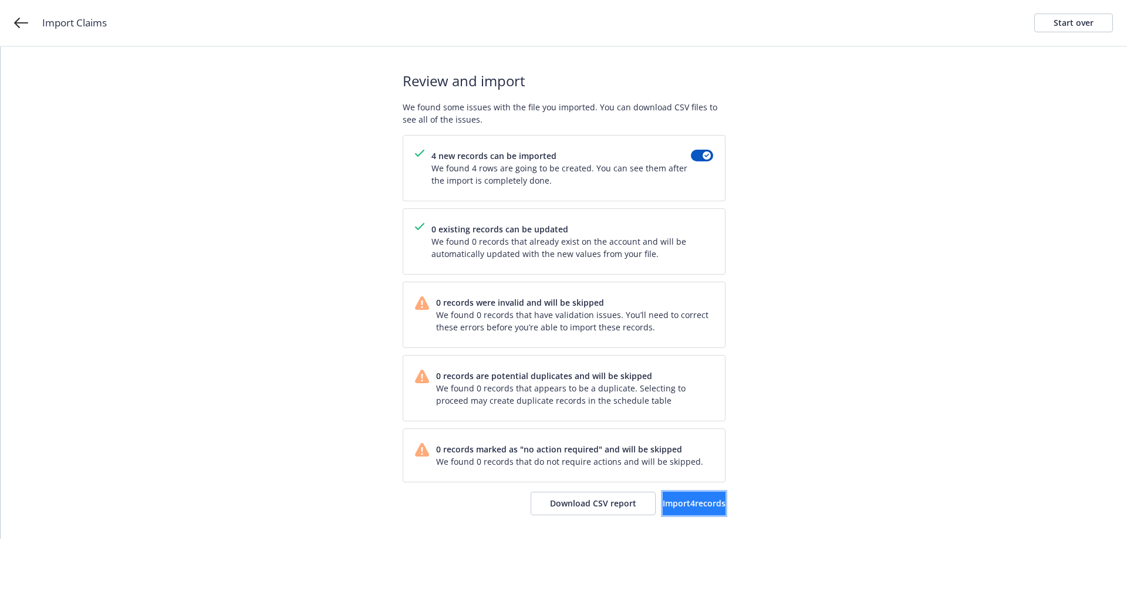
click at [667, 510] on button "Import 4 records" at bounding box center [694, 503] width 63 height 23
click at [651, 497] on link "View accounts" at bounding box center [677, 503] width 96 height 23
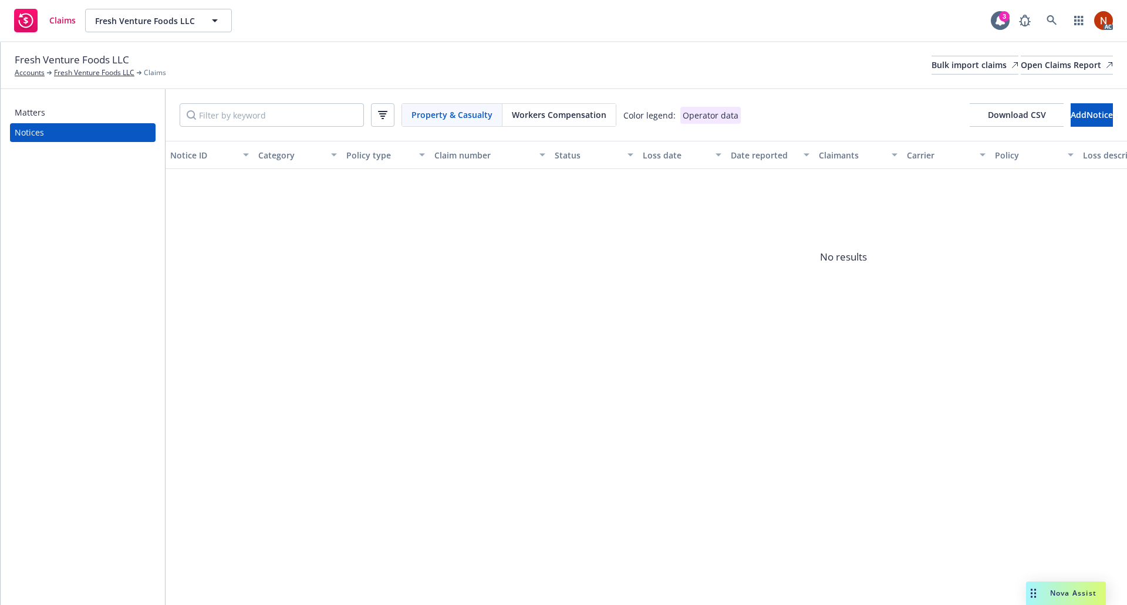
click at [557, 114] on span "Workers Compensation" at bounding box center [559, 115] width 95 height 12
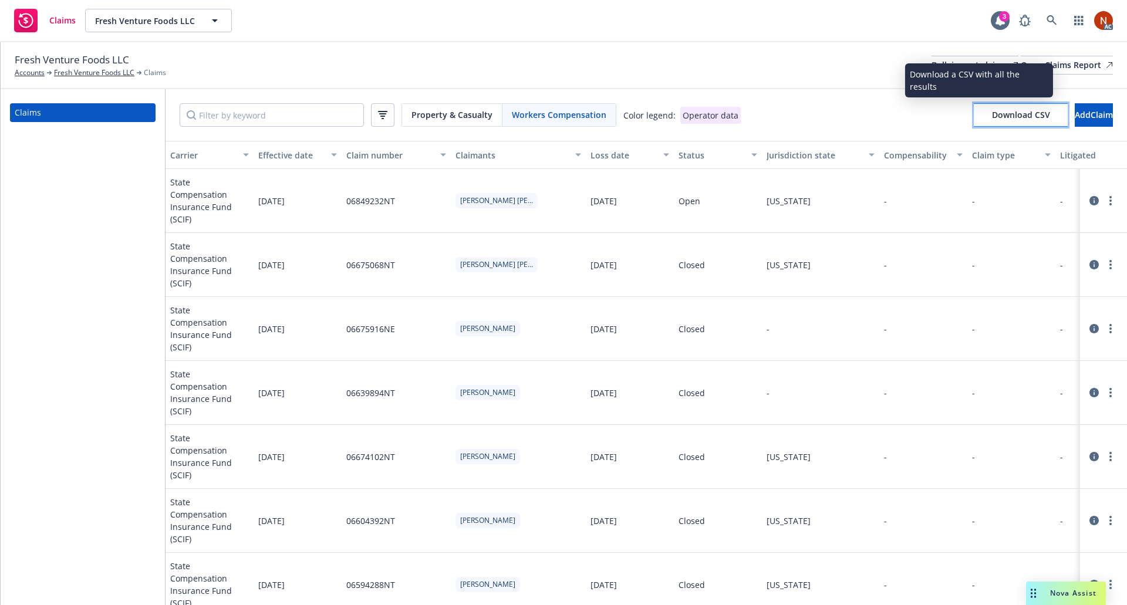
click at [974, 122] on button "Download CSV" at bounding box center [1021, 114] width 94 height 23
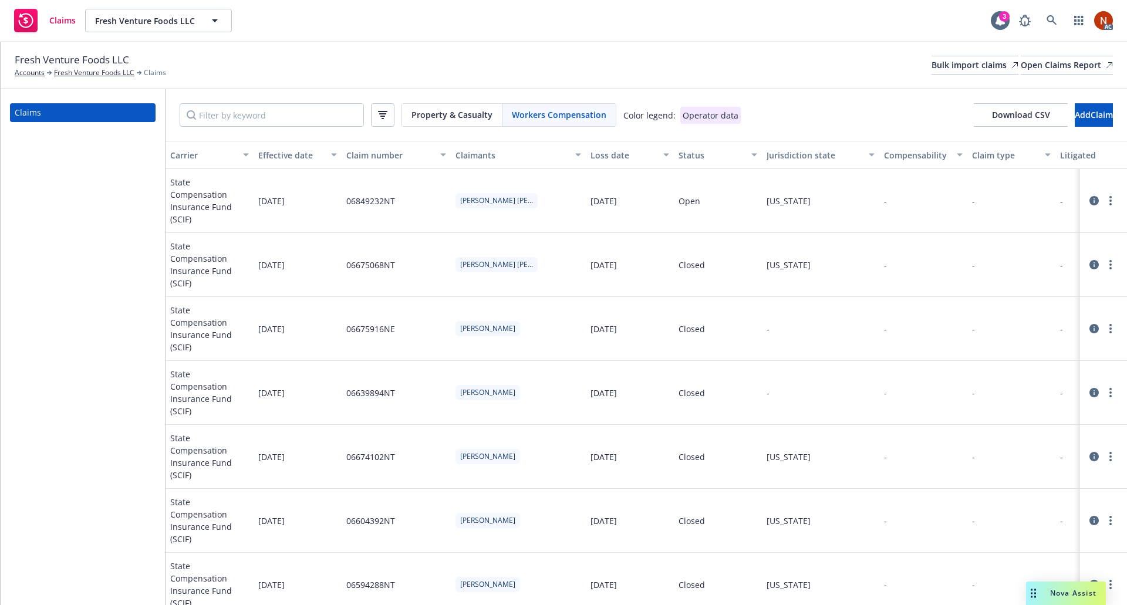
click at [549, 117] on span "Workers Compensation" at bounding box center [559, 115] width 95 height 12
click at [390, 120] on button "button" at bounding box center [382, 114] width 23 height 23
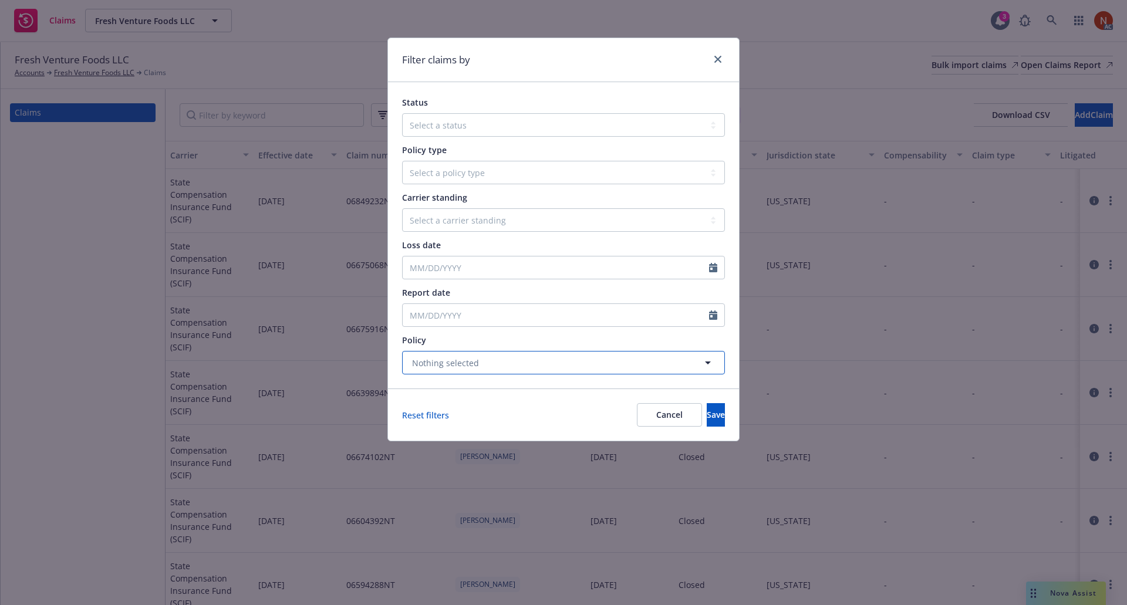
click at [441, 358] on span "Nothing selected" at bounding box center [445, 363] width 67 height 12
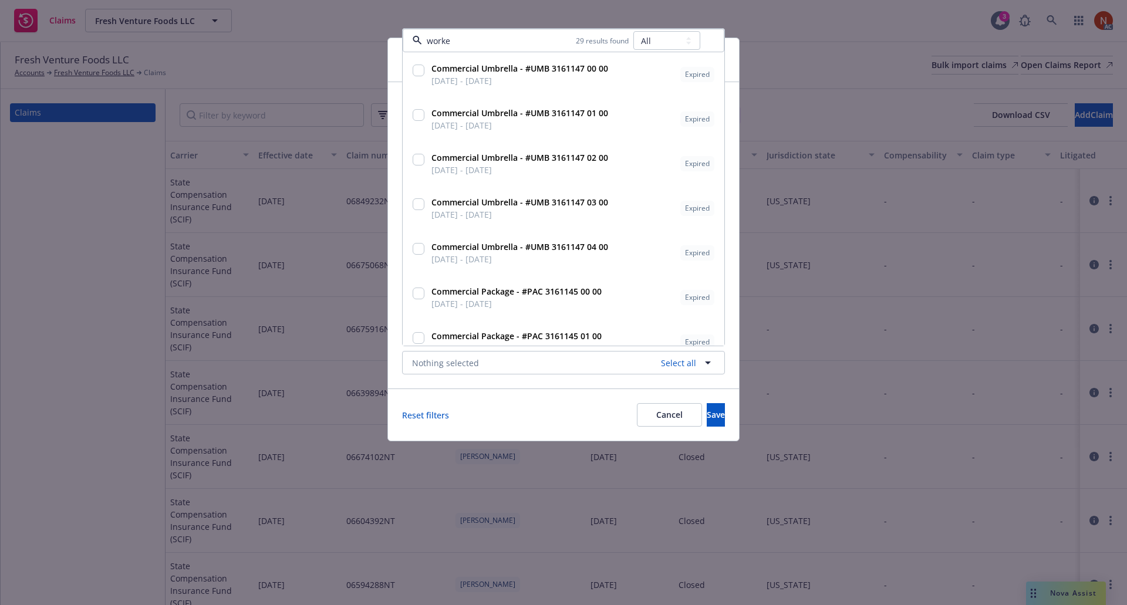
type input "worker"
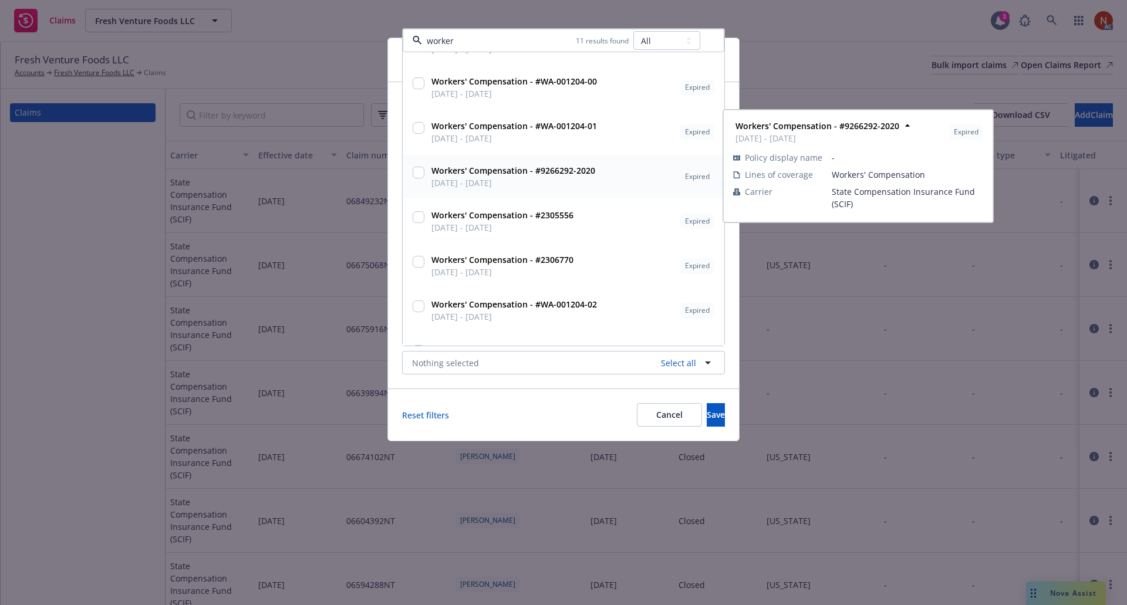
scroll to position [176, 0]
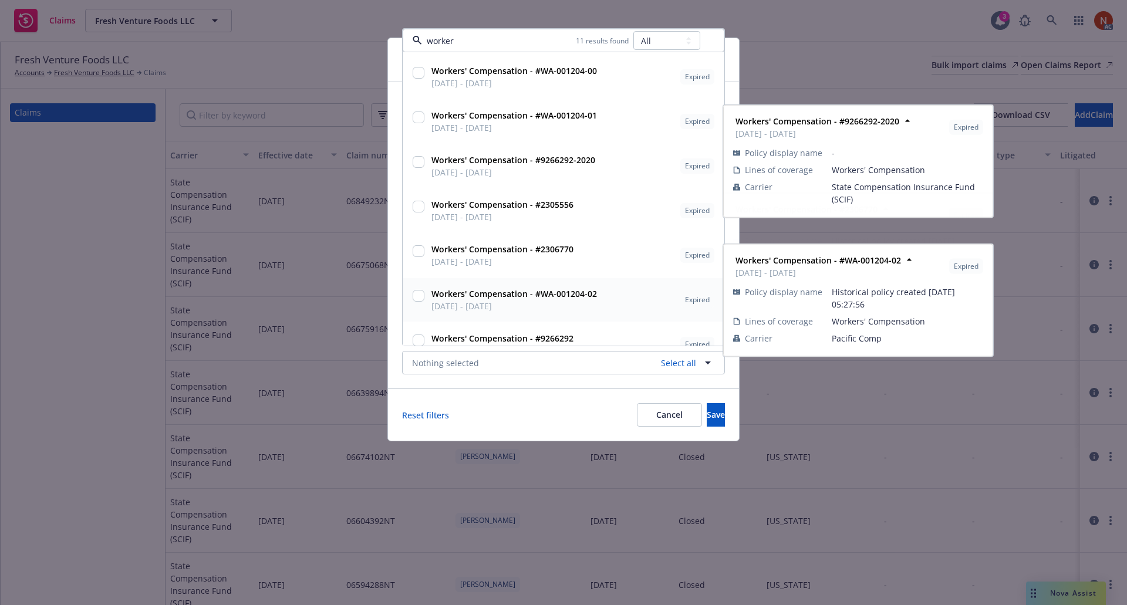
click at [497, 303] on span "12/31/2016 - 12/31/2017" at bounding box center [514, 306] width 166 height 12
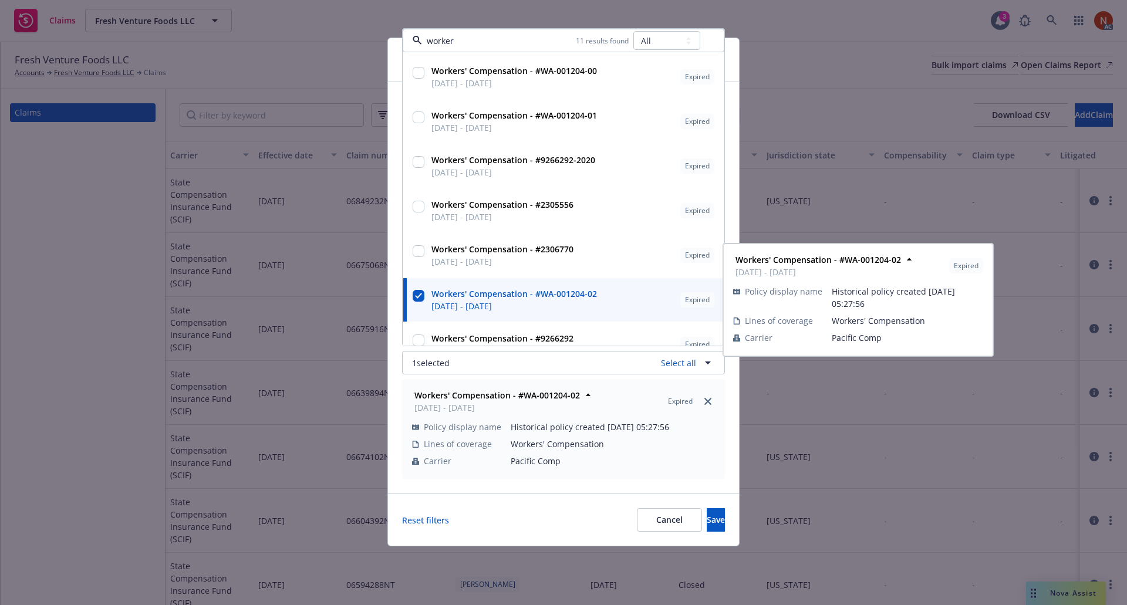
click at [499, 303] on span "12/31/2016 - 12/31/2017" at bounding box center [514, 306] width 166 height 12
checkbox input "false"
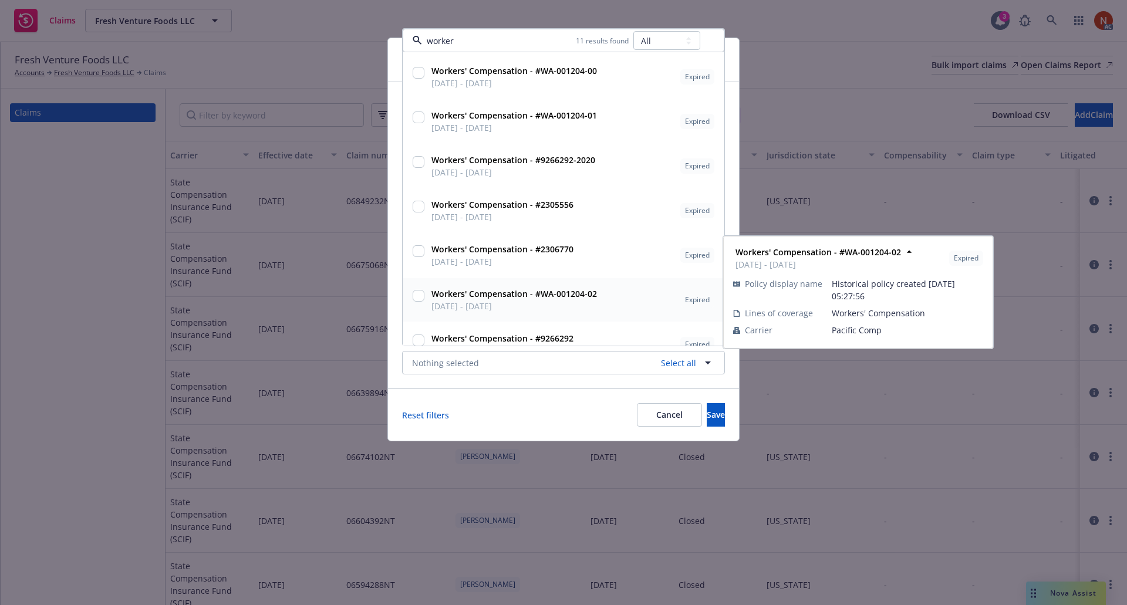
scroll to position [197, 0]
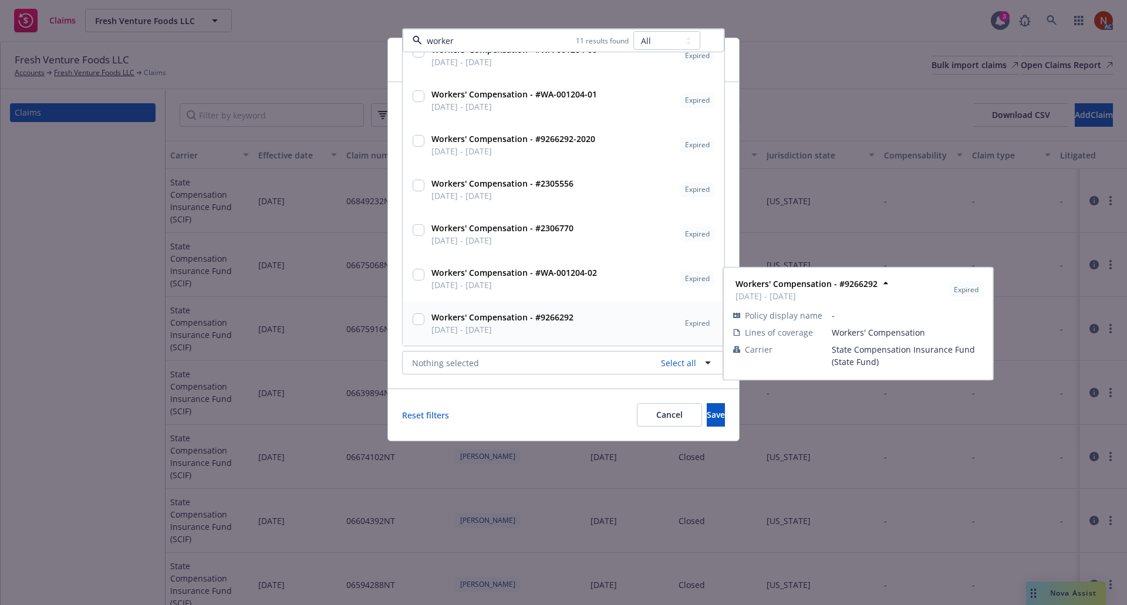
click at [507, 323] on span "Workers' Compensation - #9266292" at bounding box center [502, 317] width 142 height 12
checkbox input "true"
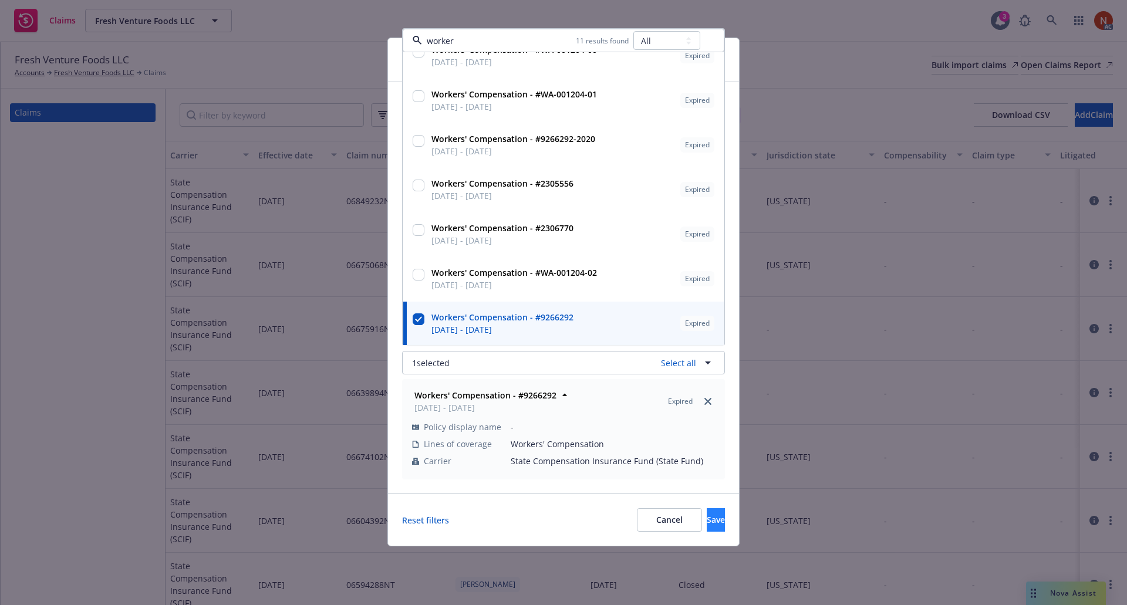
type input "worker"
click at [707, 518] on span "Save" at bounding box center [716, 519] width 18 height 11
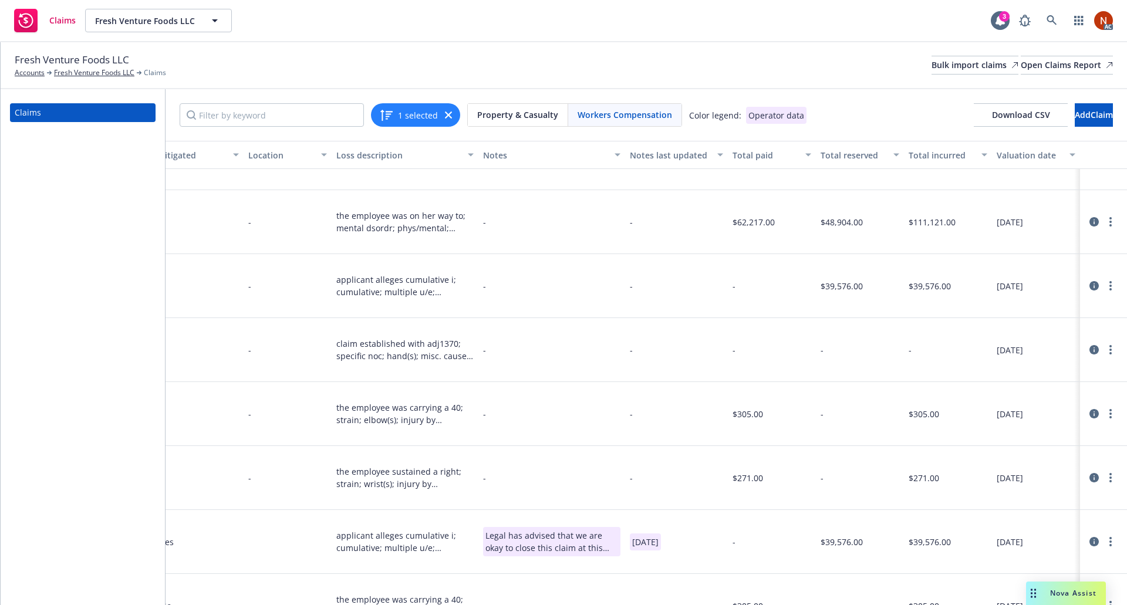
scroll to position [646, 909]
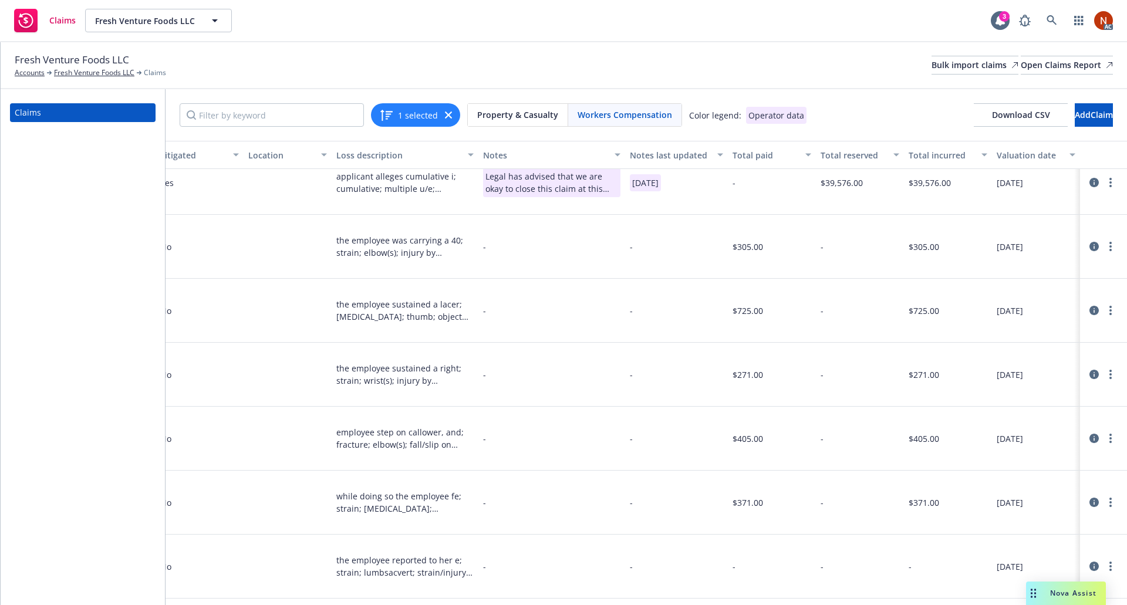
click at [1089, 498] on icon at bounding box center [1093, 502] width 9 height 9
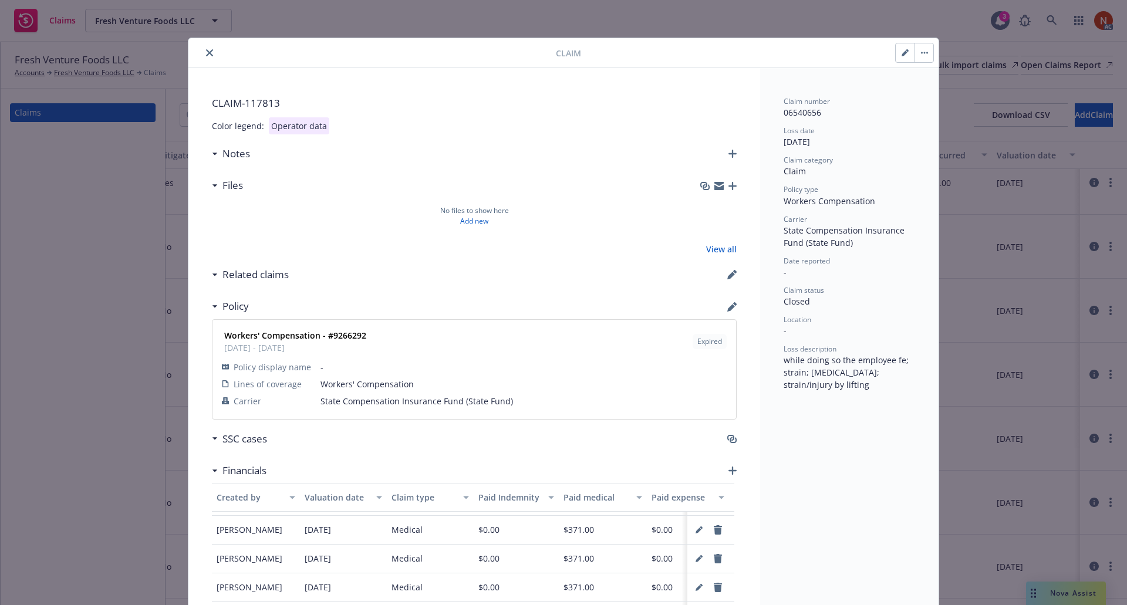
click at [208, 58] on button "close" at bounding box center [210, 53] width 14 height 14
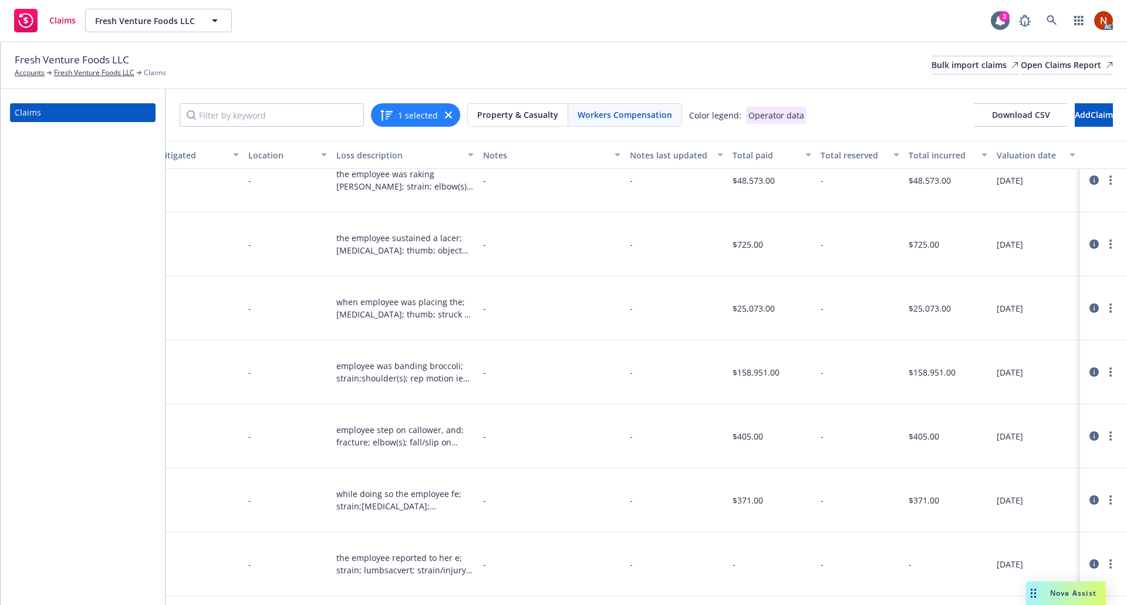
scroll to position [0, 909]
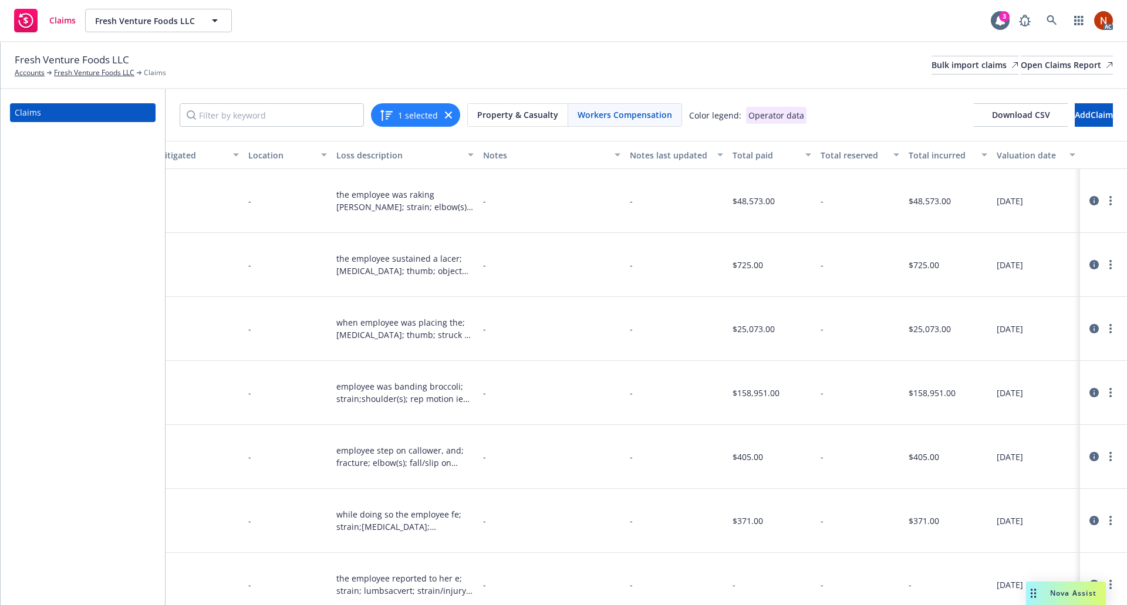
click at [1089, 196] on icon at bounding box center [1093, 200] width 9 height 9
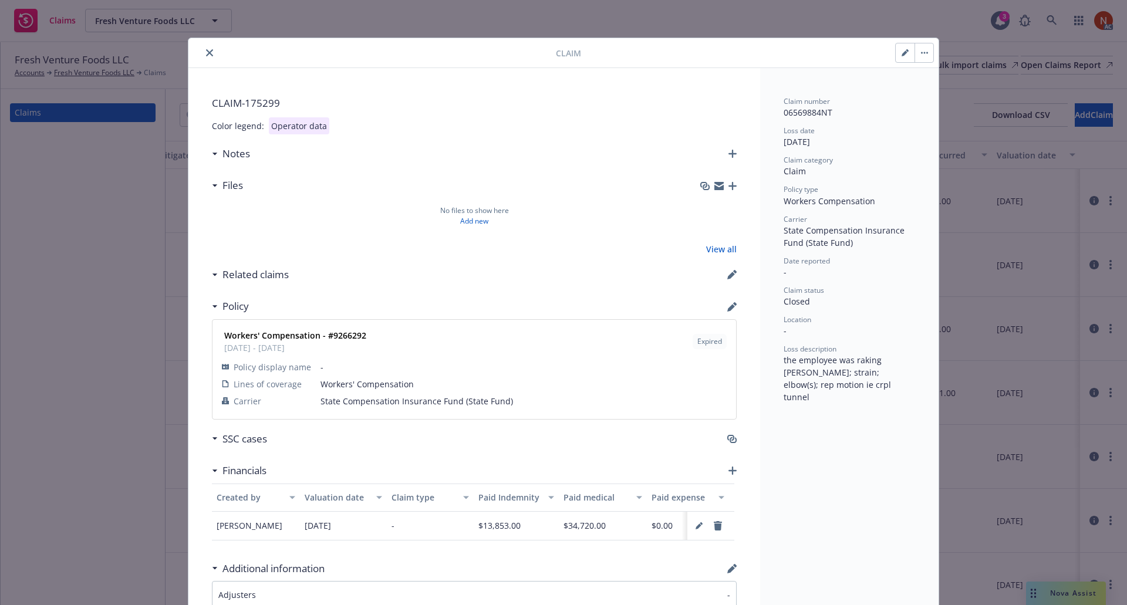
click at [210, 56] on button "close" at bounding box center [210, 53] width 14 height 14
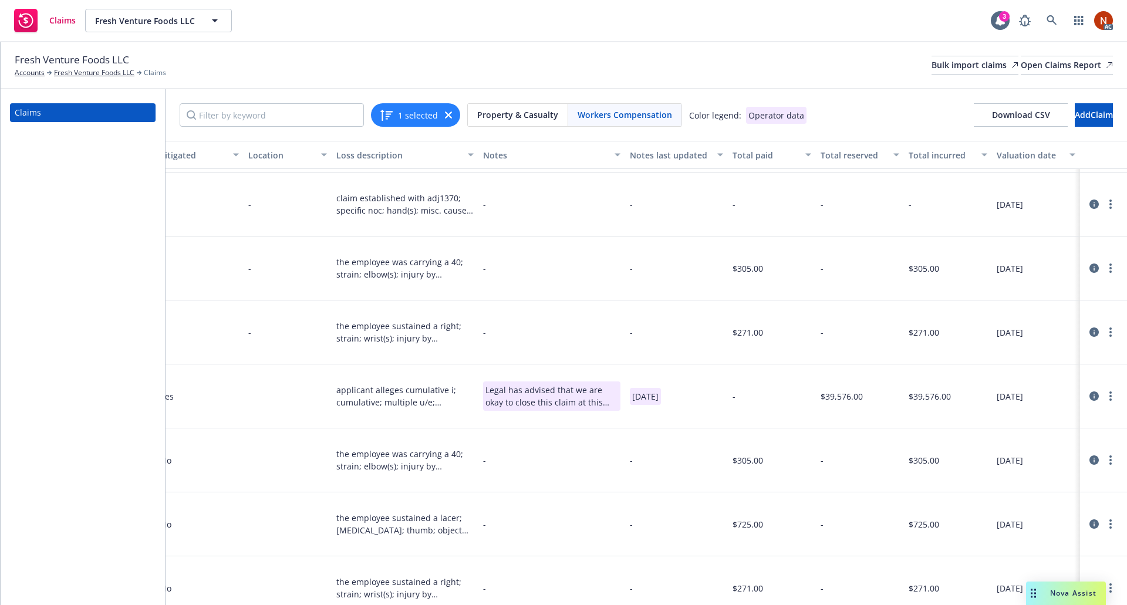
scroll to position [470, 909]
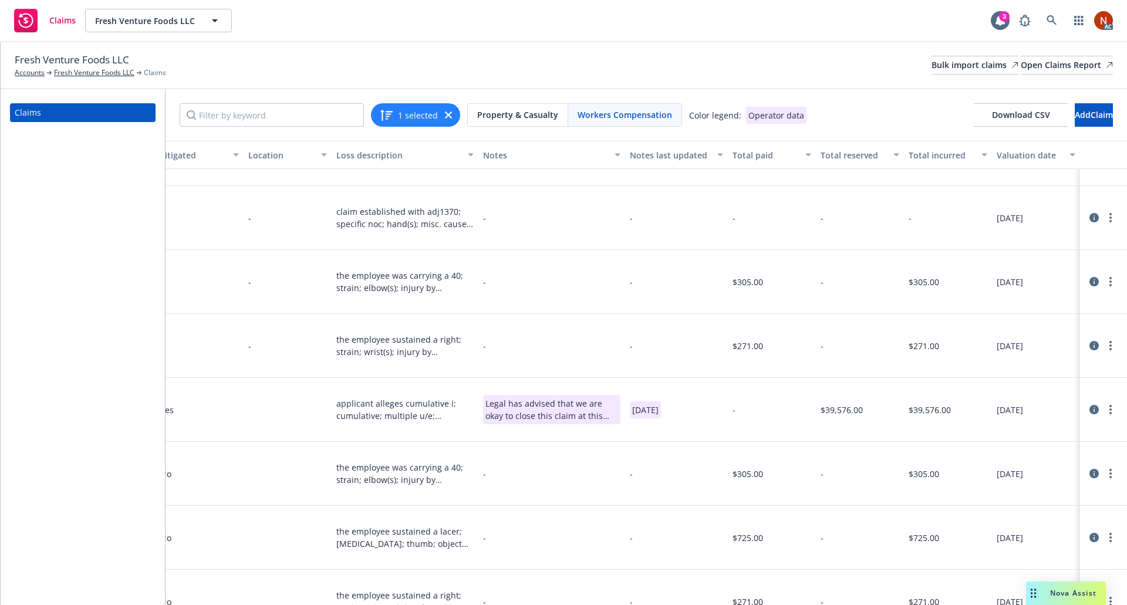
click at [1089, 341] on icon at bounding box center [1093, 345] width 9 height 9
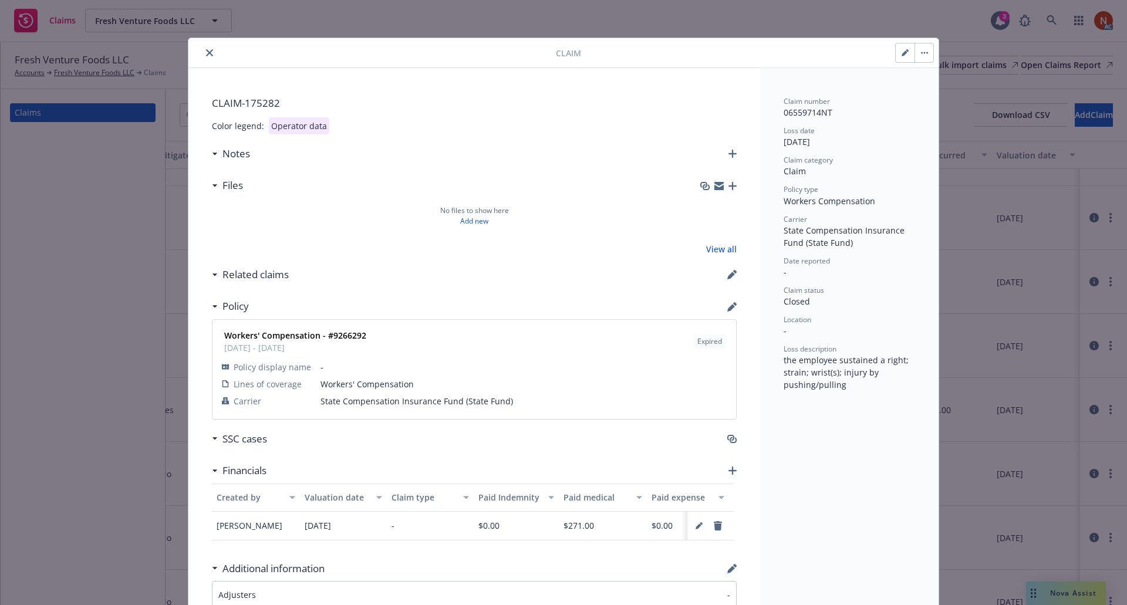
click at [206, 53] on icon "close" at bounding box center [209, 52] width 7 height 7
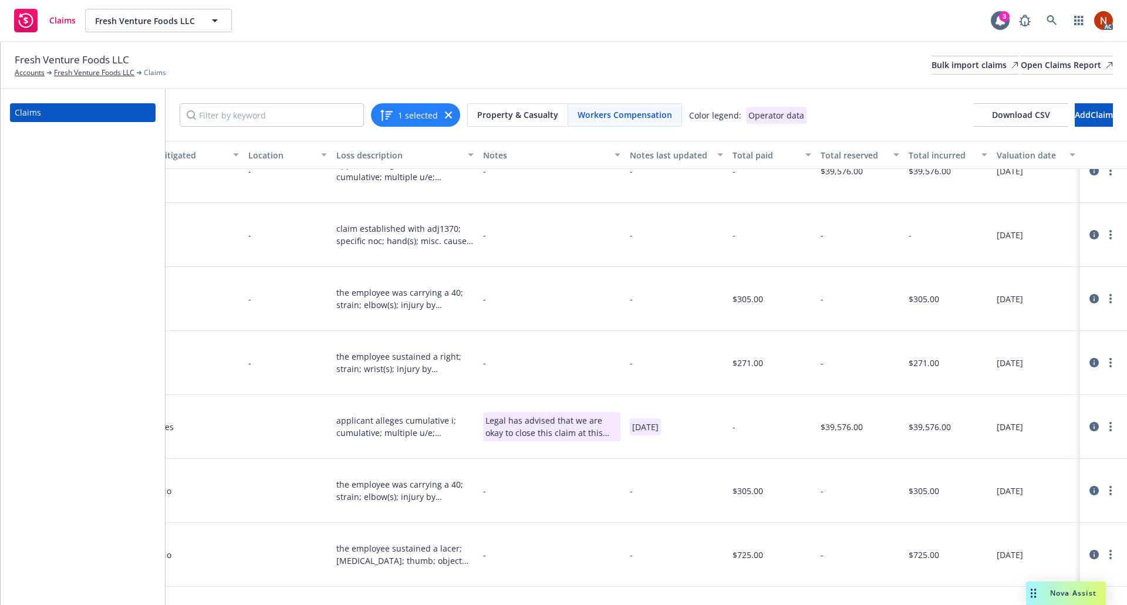
scroll to position [411, 909]
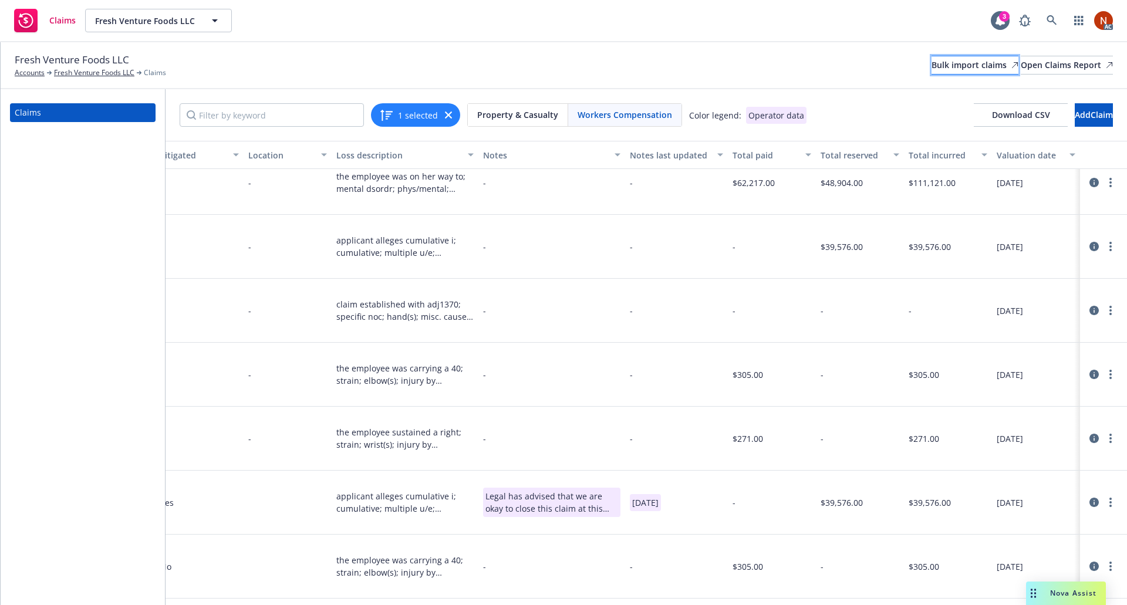
click at [932, 70] on div "Bulk import claims" at bounding box center [975, 65] width 87 height 18
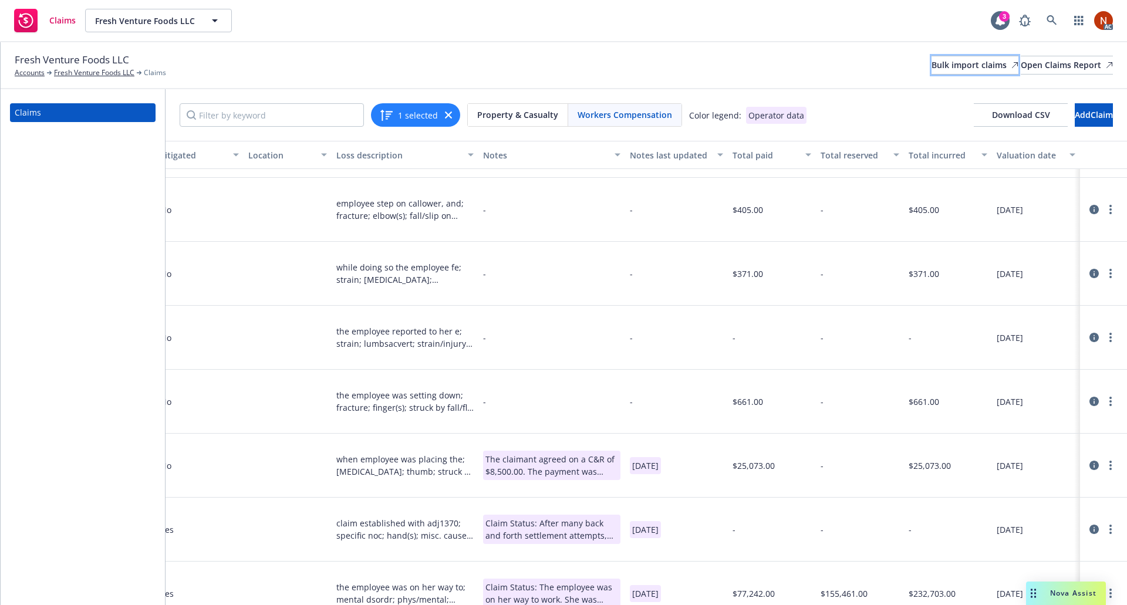
scroll to position [0, 909]
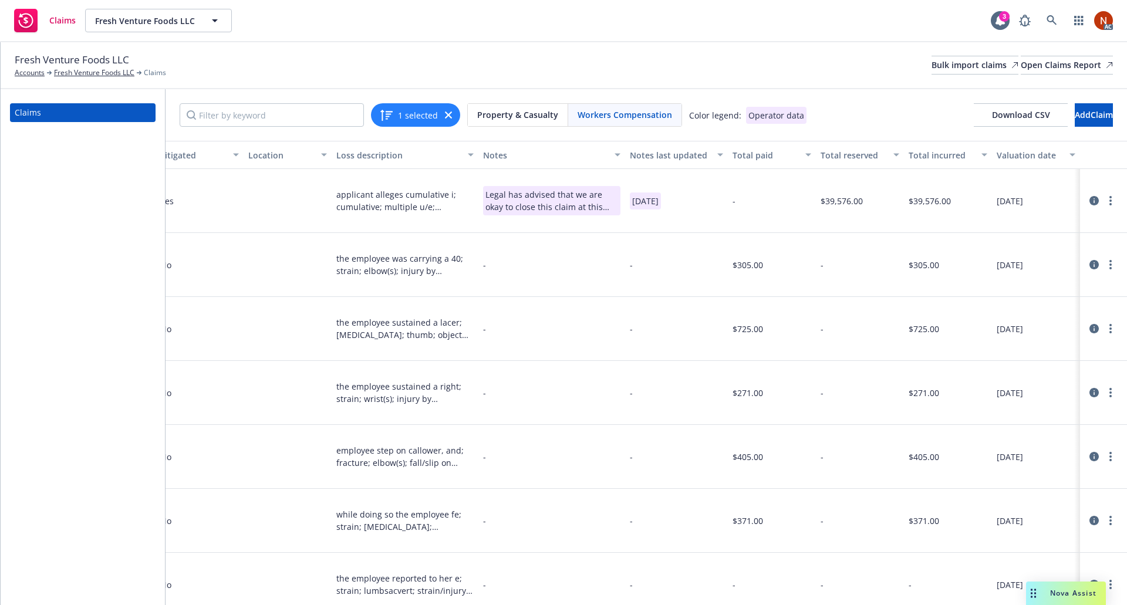
click at [447, 113] on icon "button" at bounding box center [448, 115] width 7 height 7
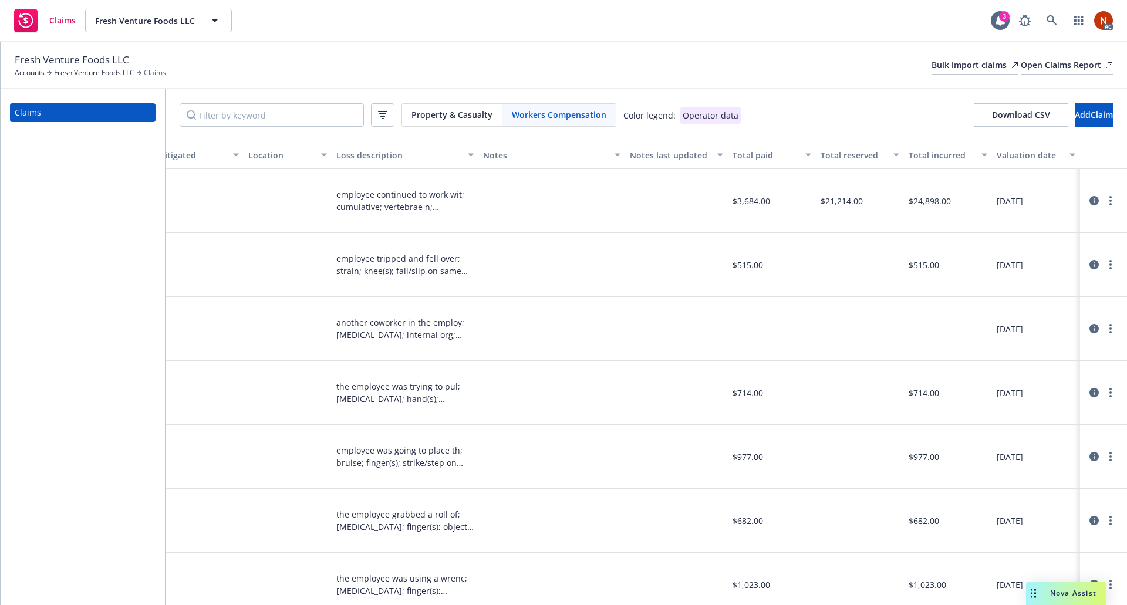
click at [534, 112] on span "Workers Compensation" at bounding box center [559, 115] width 95 height 12
click at [992, 117] on span "Download CSV" at bounding box center [1021, 114] width 58 height 11
click at [384, 116] on icon "button" at bounding box center [382, 116] width 5 height 1
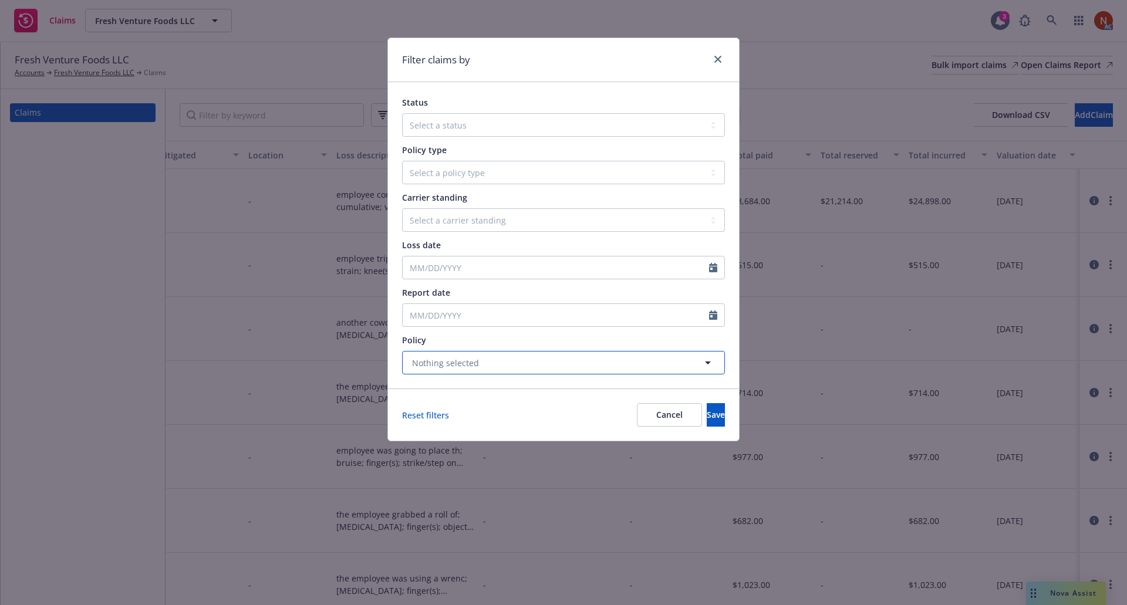
click at [541, 359] on button "Nothing selected" at bounding box center [563, 362] width 323 height 23
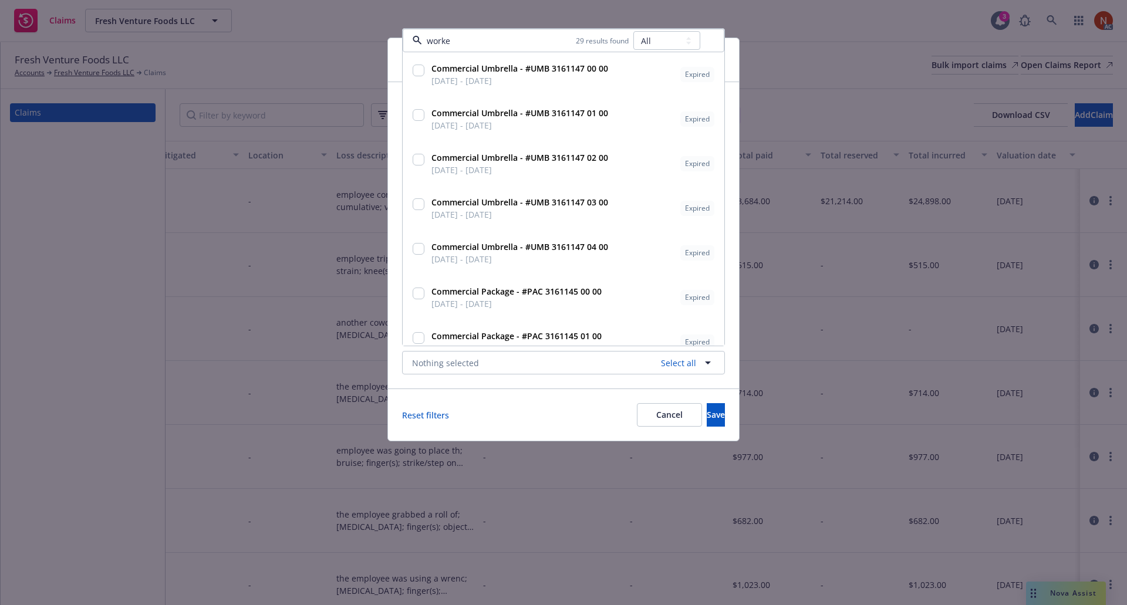
type input "worker"
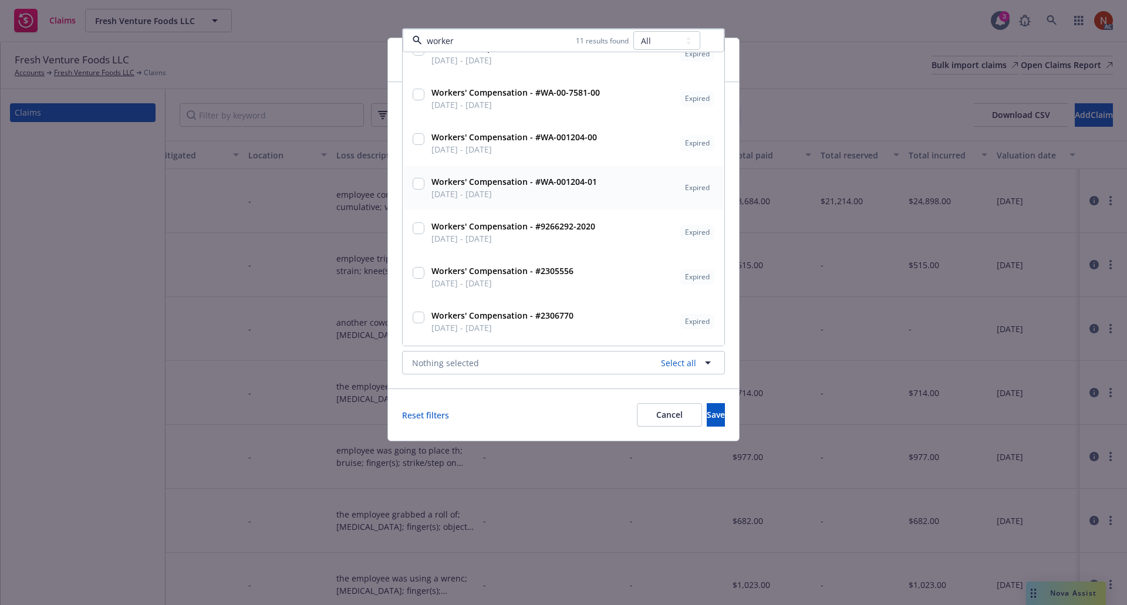
scroll to position [117, 0]
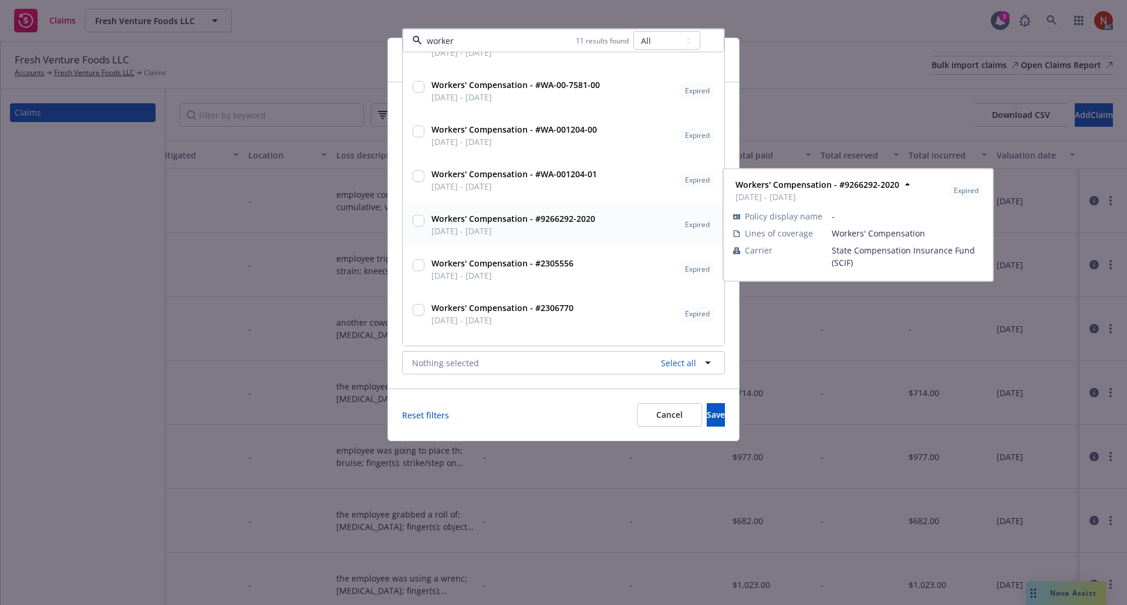
click at [497, 230] on span "12/31/2020 - 12/31/2021" at bounding box center [513, 231] width 164 height 12
checkbox input "true"
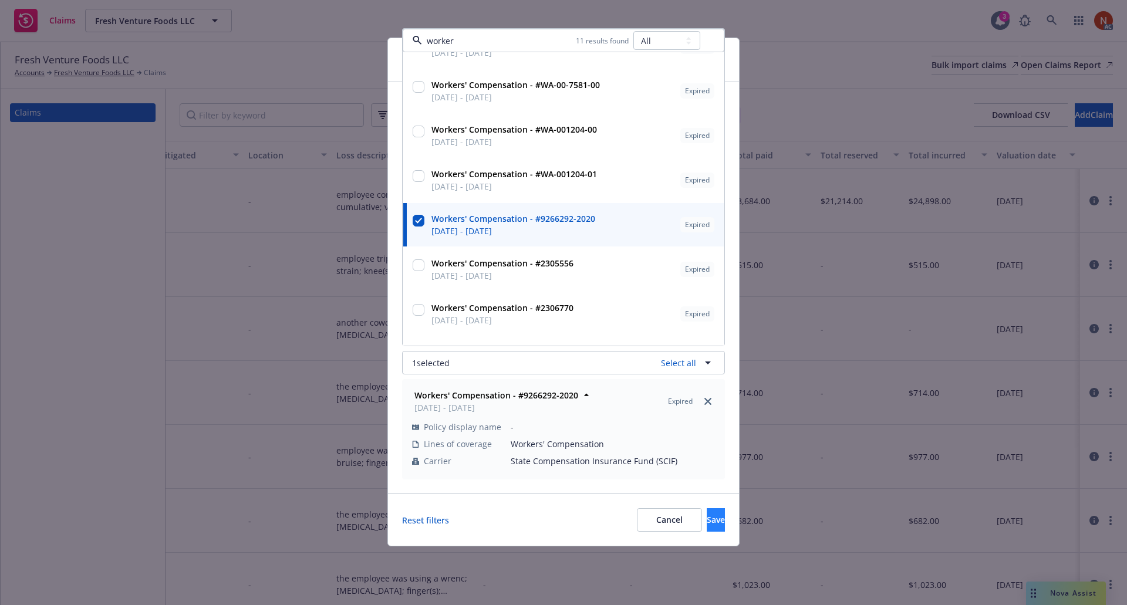
type input "worker"
click at [707, 521] on span "Save" at bounding box center [716, 519] width 18 height 11
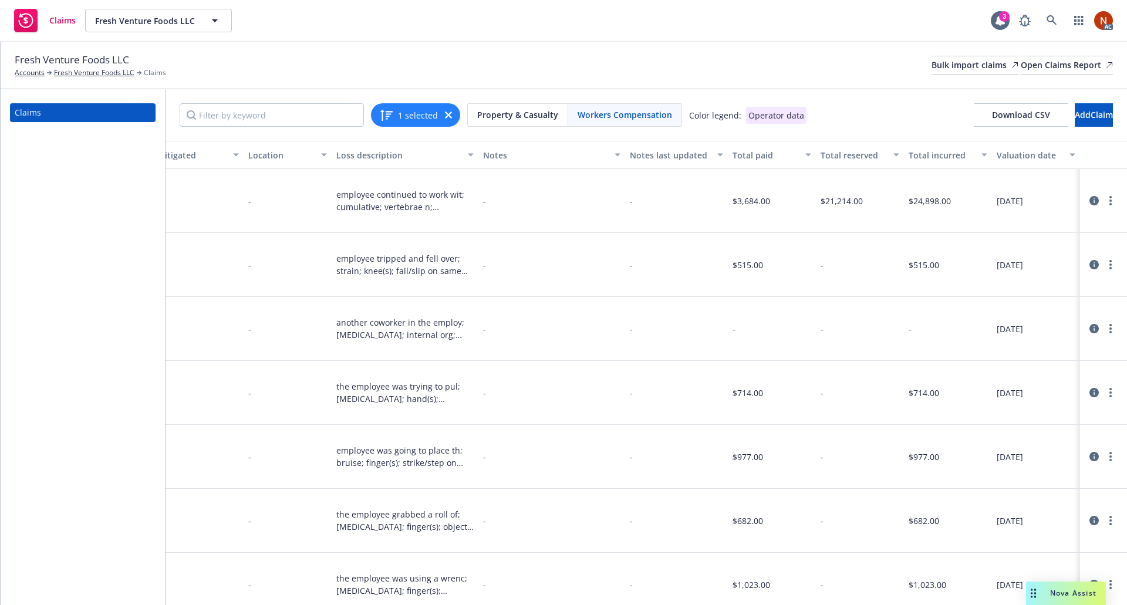
click at [1089, 196] on icon at bounding box center [1093, 200] width 9 height 9
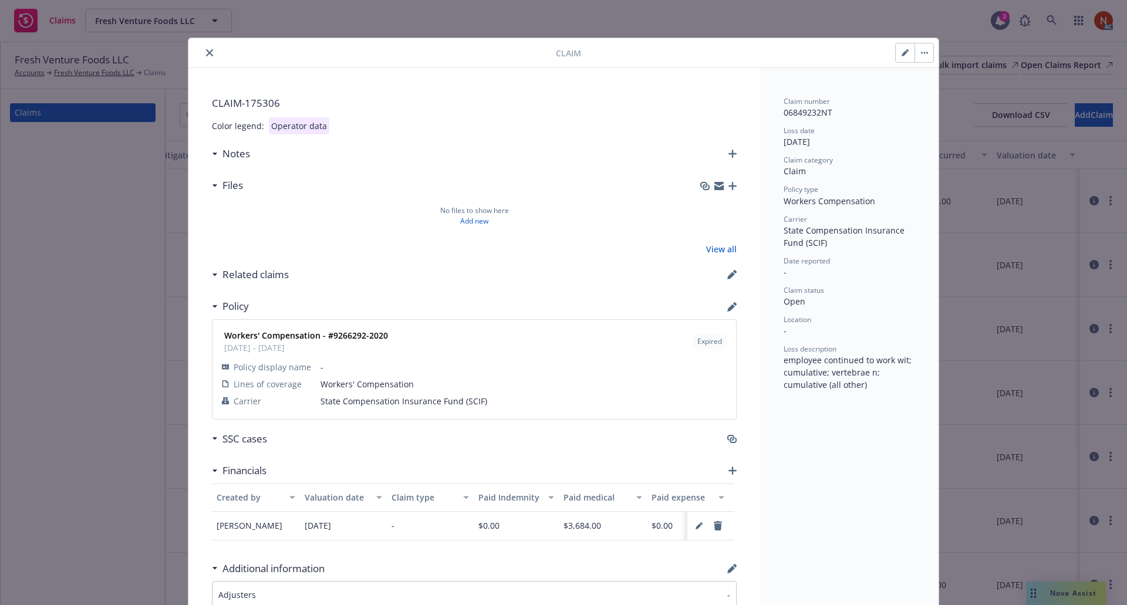
click at [207, 53] on icon "close" at bounding box center [209, 52] width 7 height 7
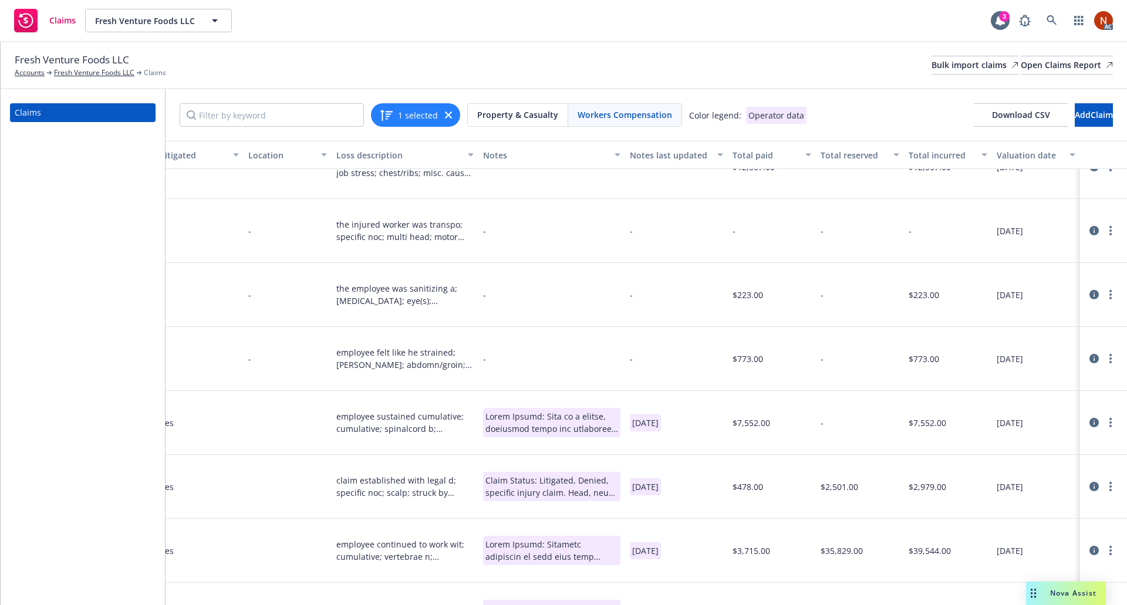
scroll to position [829, 909]
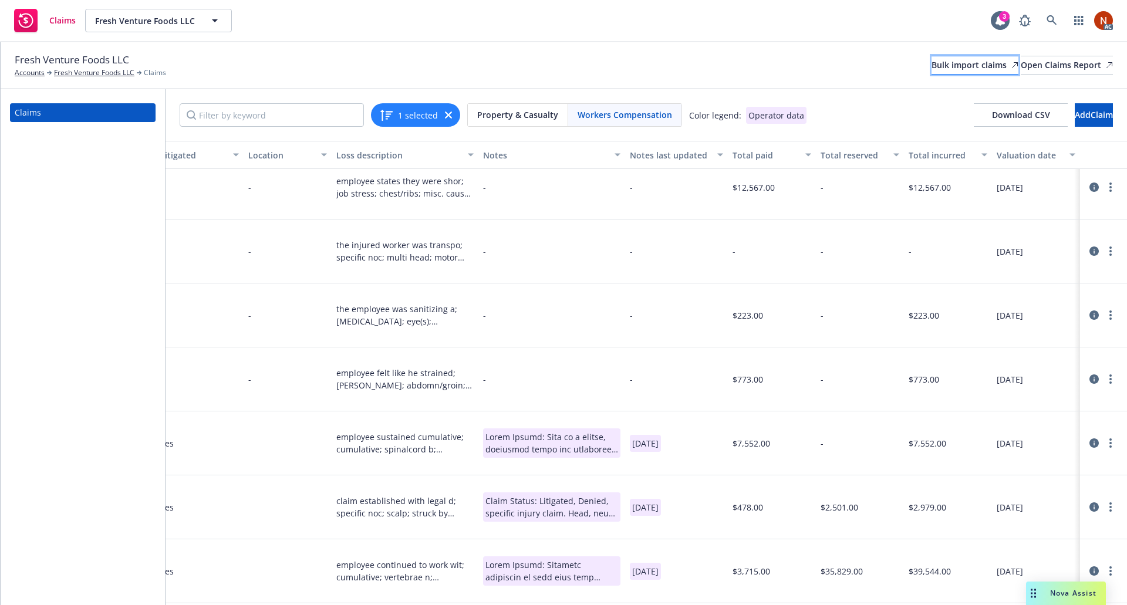
click at [932, 68] on div "Bulk import claims" at bounding box center [975, 65] width 87 height 18
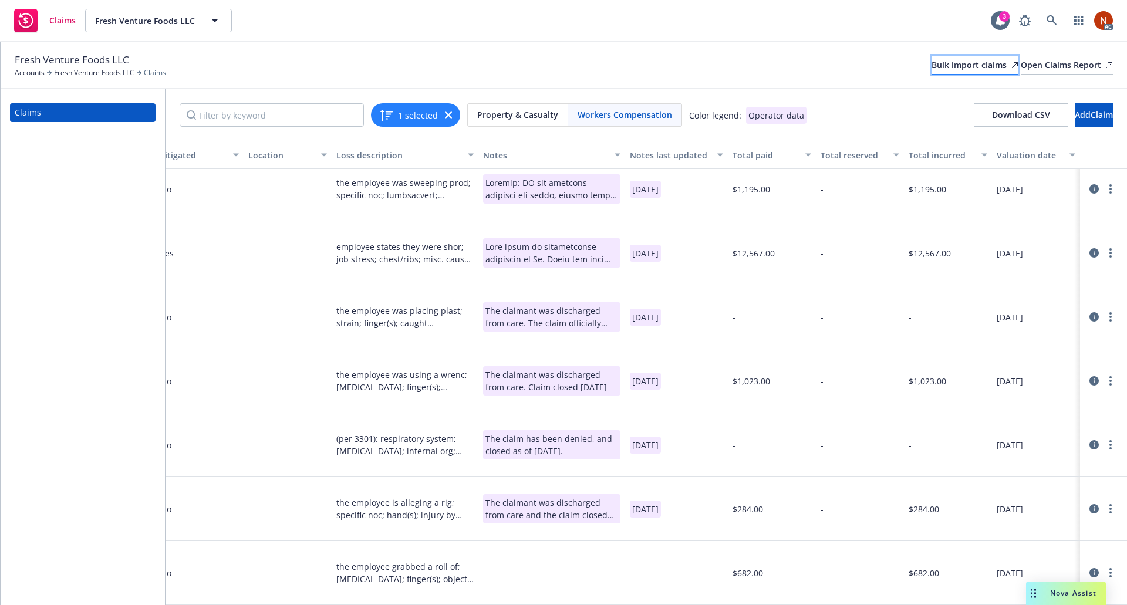
scroll to position [582, 909]
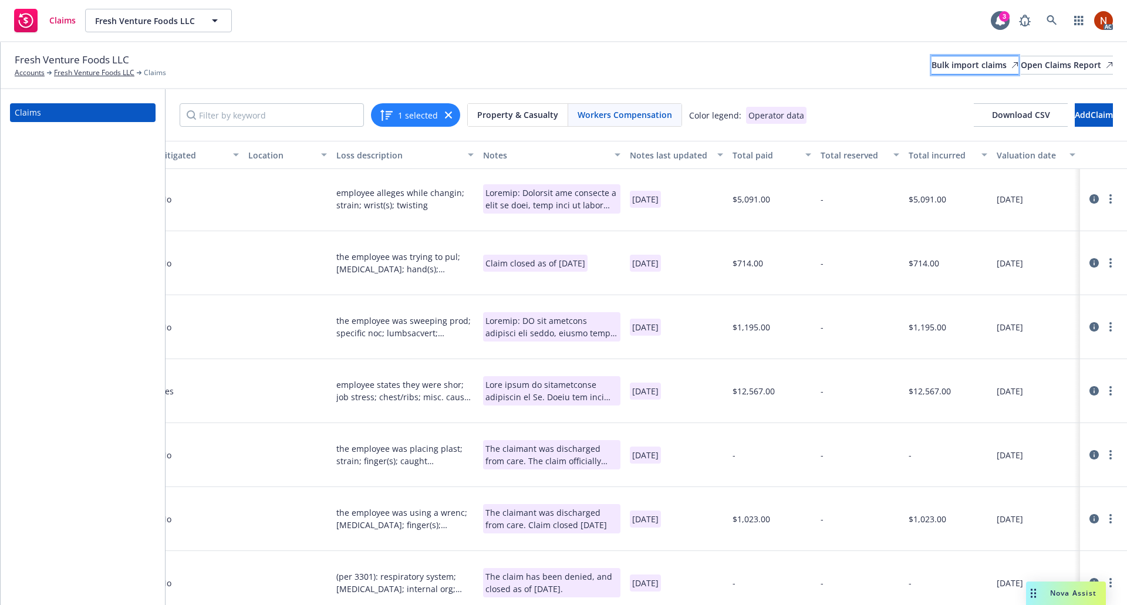
click at [932, 63] on div "Bulk import claims" at bounding box center [975, 65] width 87 height 18
click at [1050, 21] on icon at bounding box center [1052, 20] width 10 height 10
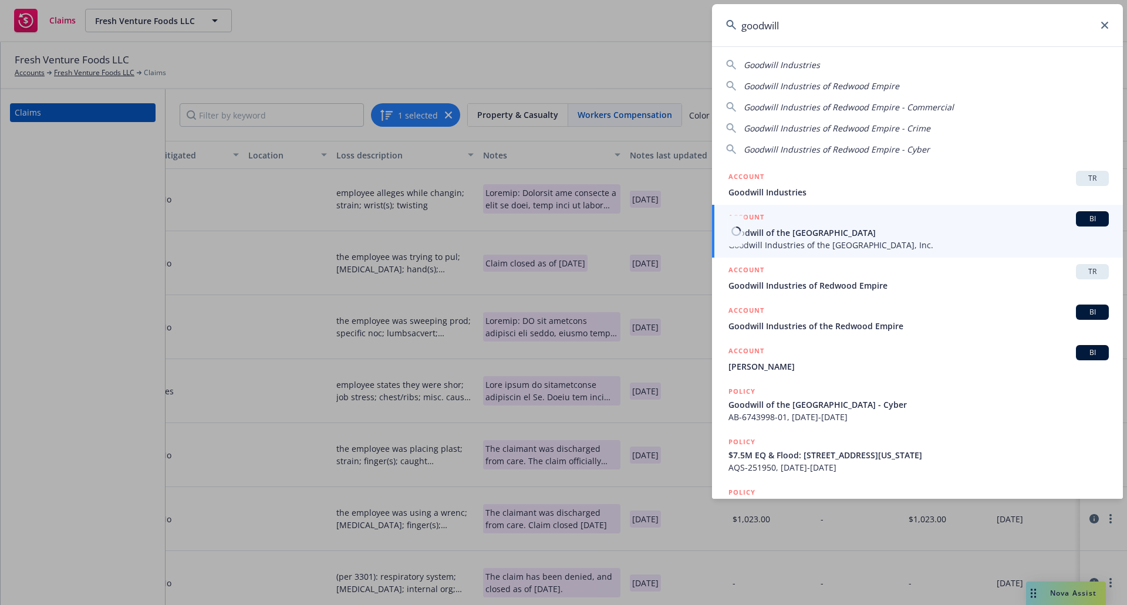
type input "goodwill"
click at [897, 233] on span "Goodwill of the San Francisco Bay" at bounding box center [918, 233] width 380 height 12
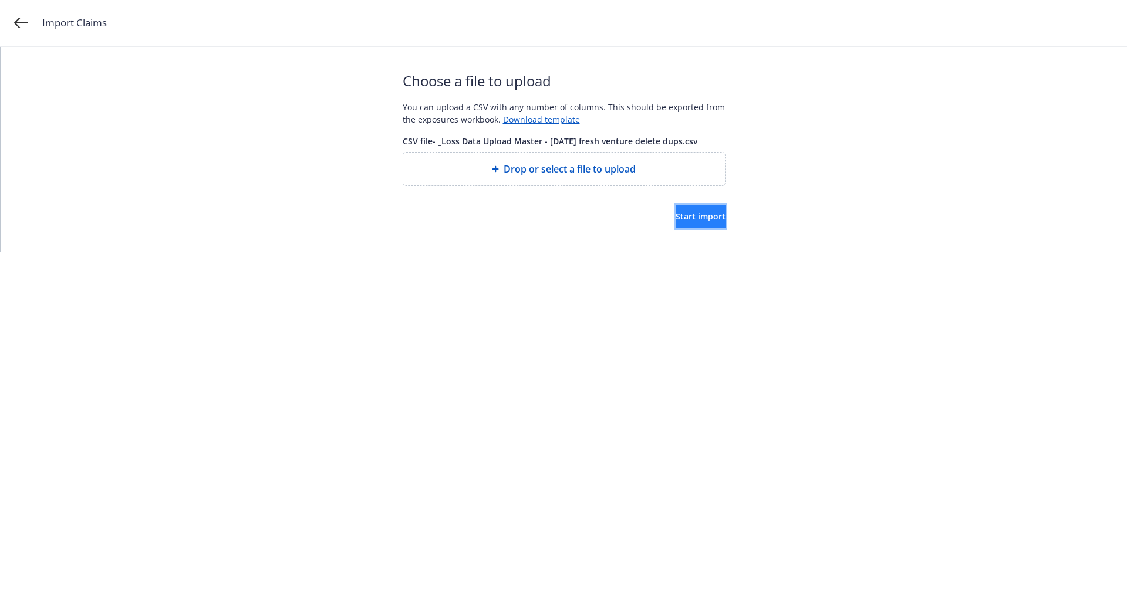
click at [697, 212] on span "Start import" at bounding box center [701, 216] width 50 height 11
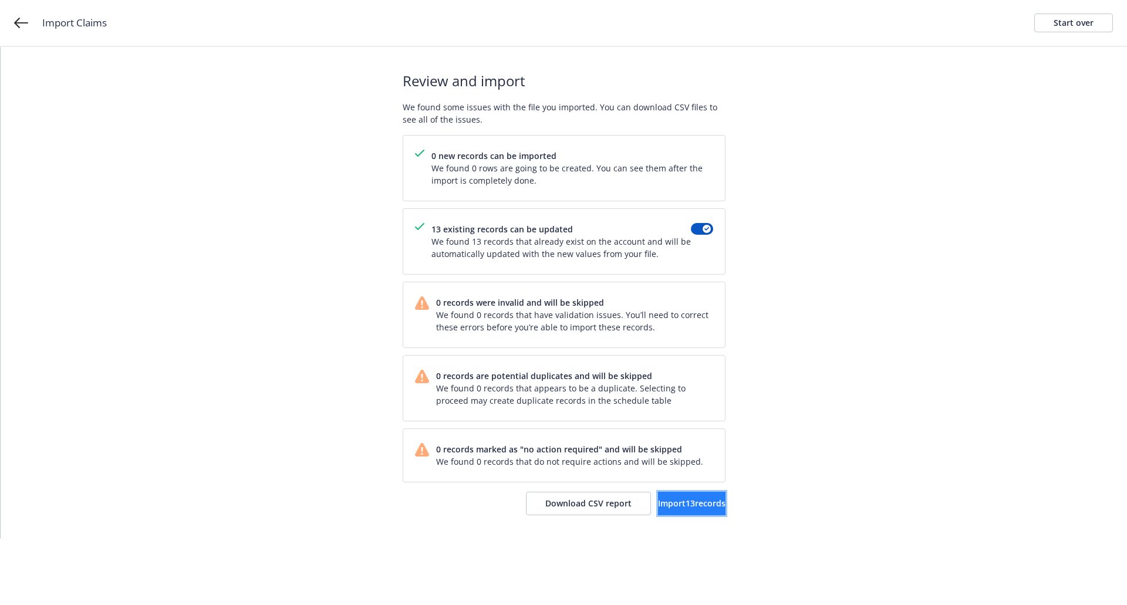
click at [658, 494] on button "Import 13 records" at bounding box center [692, 503] width 68 height 23
click at [649, 498] on span "View accounts" at bounding box center [678, 503] width 58 height 11
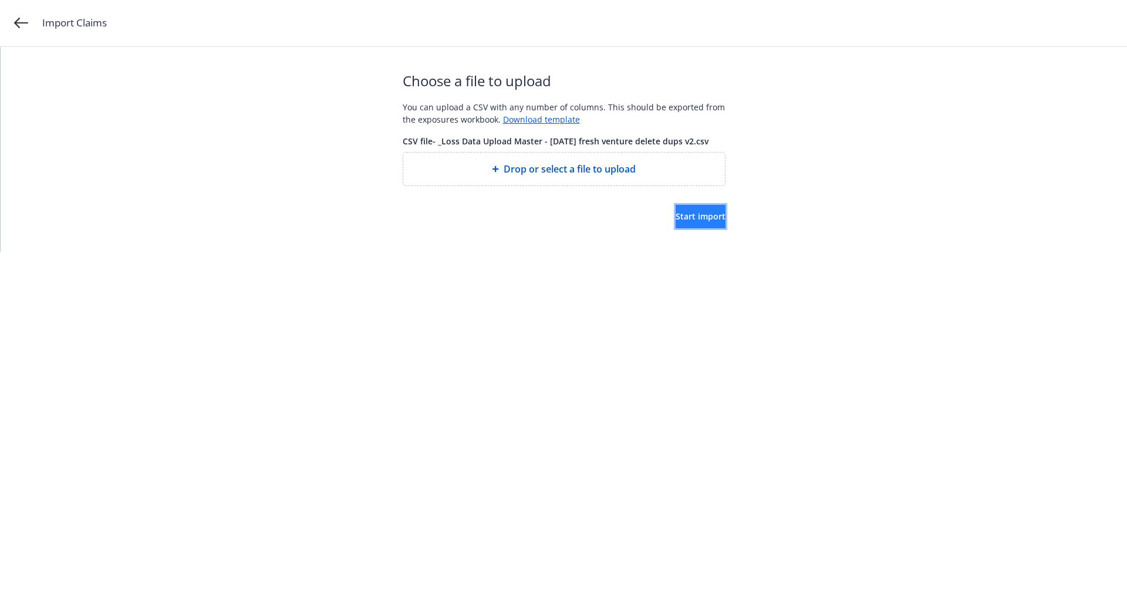
click at [685, 212] on span "Start import" at bounding box center [701, 216] width 50 height 11
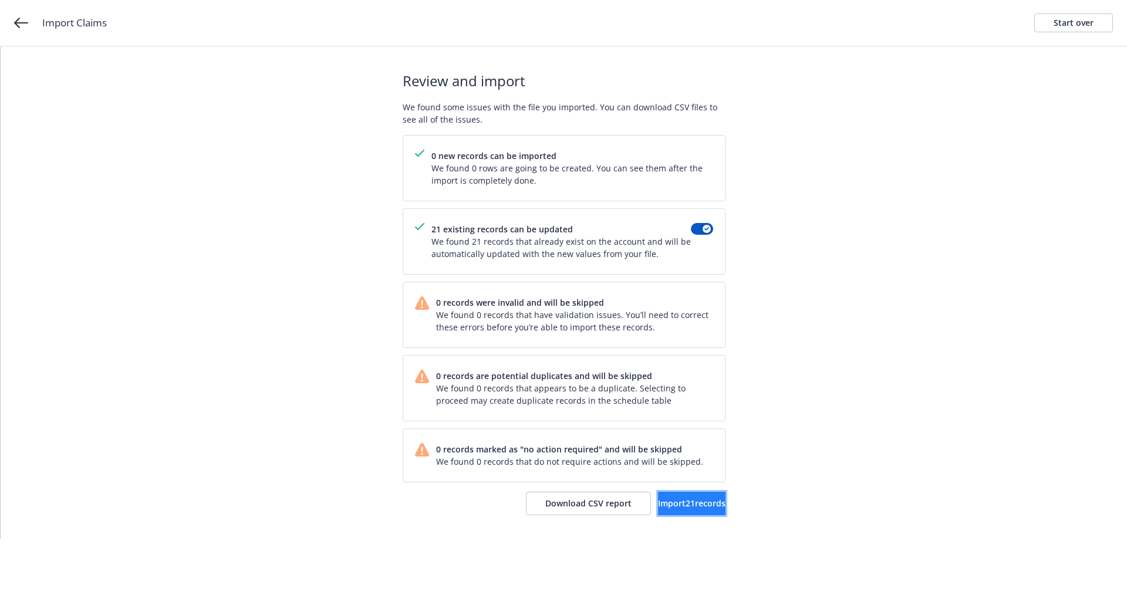
click at [675, 494] on button "Import 21 records" at bounding box center [692, 503] width 68 height 23
click at [681, 498] on span "View accounts" at bounding box center [678, 503] width 58 height 11
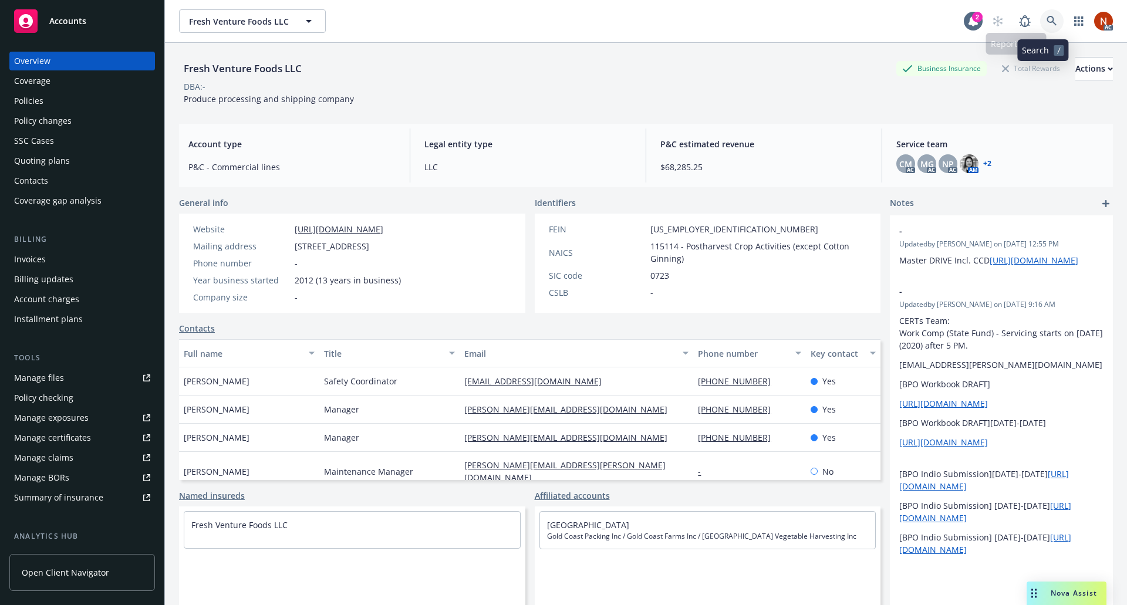
click at [1047, 26] on icon at bounding box center [1052, 21] width 11 height 11
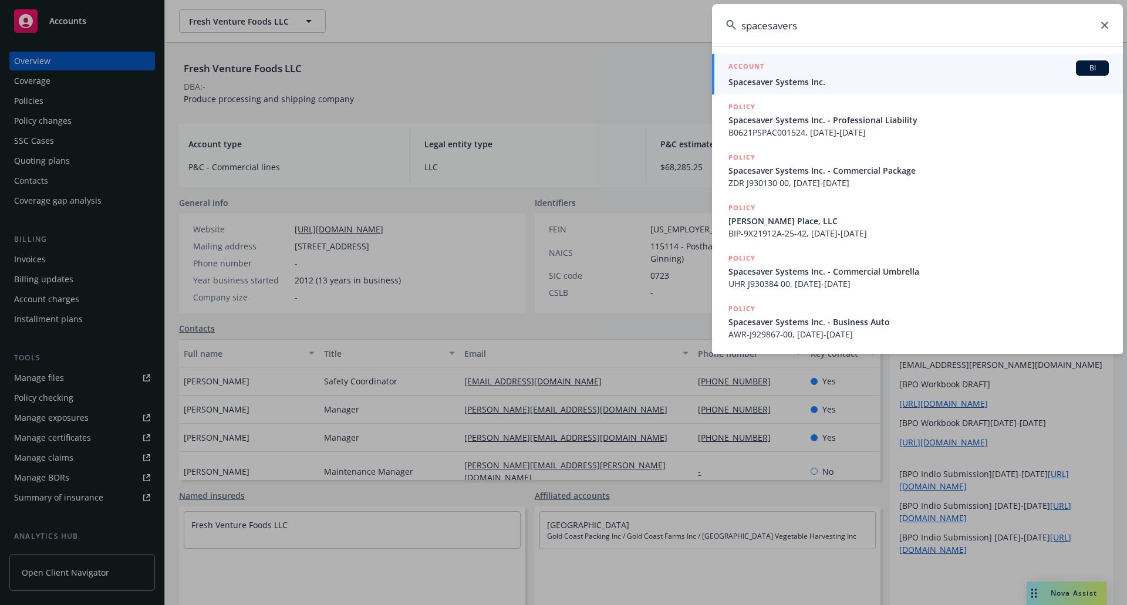
type input "spacesavers"
click at [950, 77] on span "Spacesaver Systems Inc." at bounding box center [918, 82] width 380 height 12
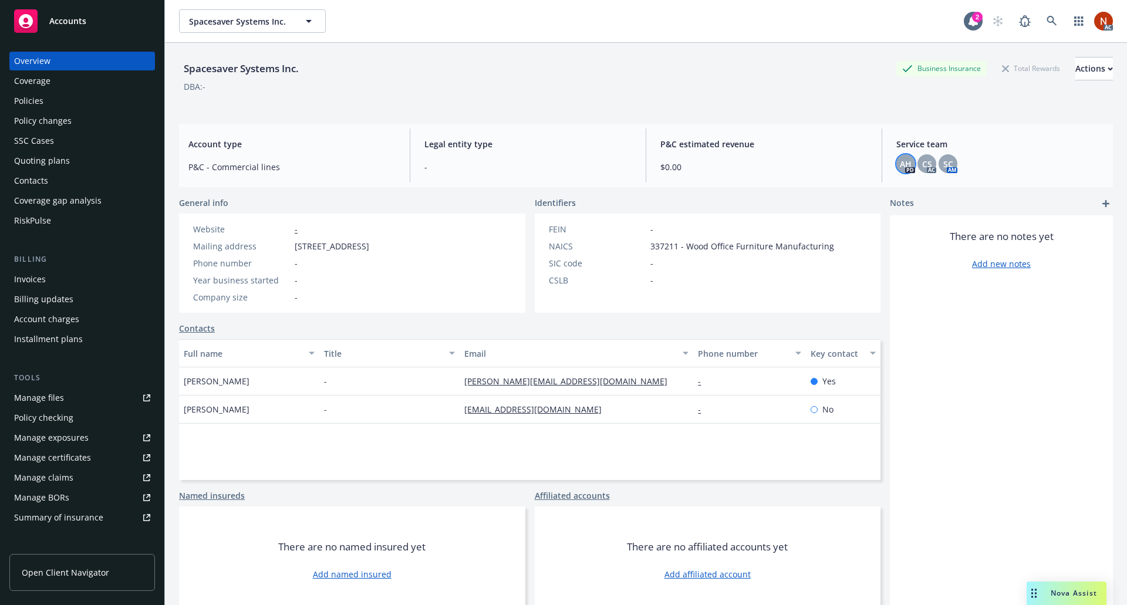
click at [900, 166] on span "AH" at bounding box center [906, 164] width 12 height 12
click at [922, 164] on span "CS" at bounding box center [927, 164] width 10 height 12
click at [943, 164] on span "SC" at bounding box center [948, 164] width 10 height 12
click at [55, 99] on div "Policies" at bounding box center [82, 101] width 136 height 19
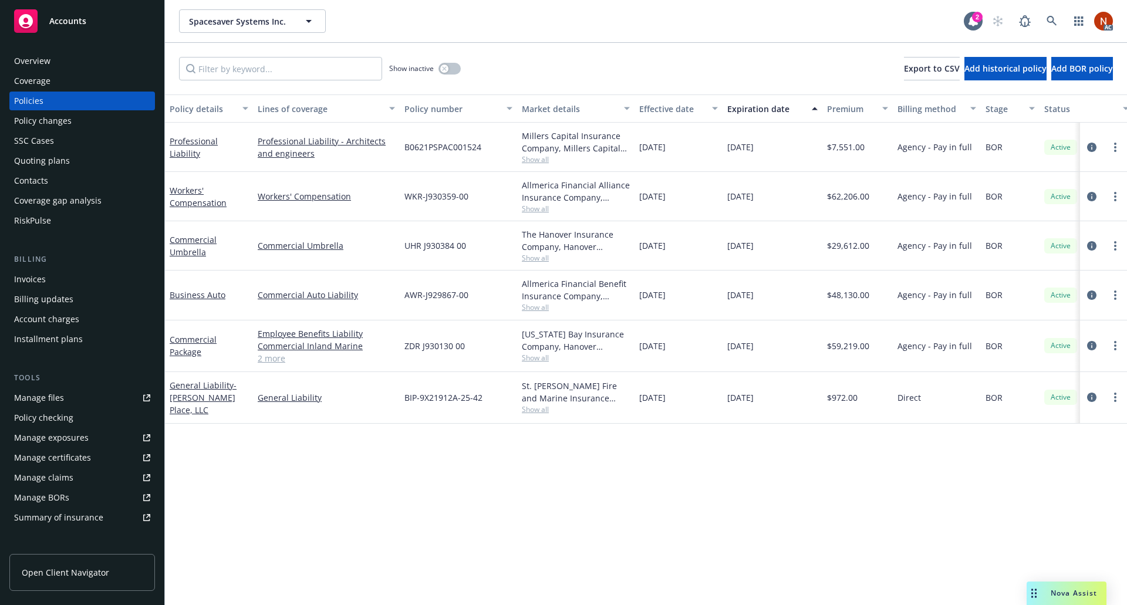
click at [49, 65] on div "Overview" at bounding box center [32, 61] width 36 height 19
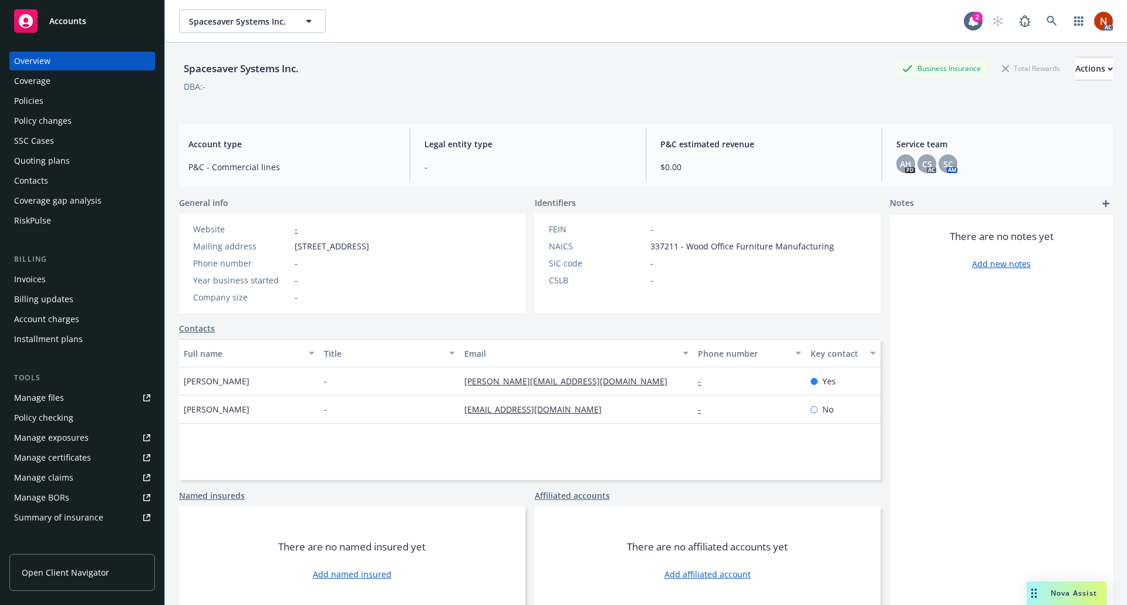
click at [56, 99] on div "Policies" at bounding box center [82, 101] width 136 height 19
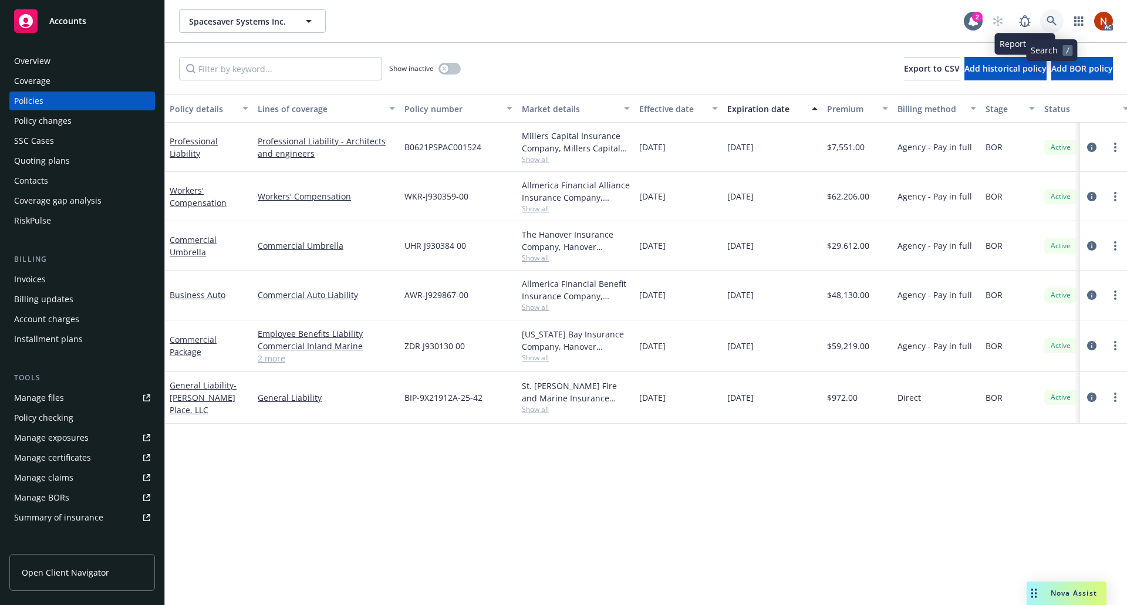
click at [1048, 16] on icon at bounding box center [1052, 21] width 11 height 11
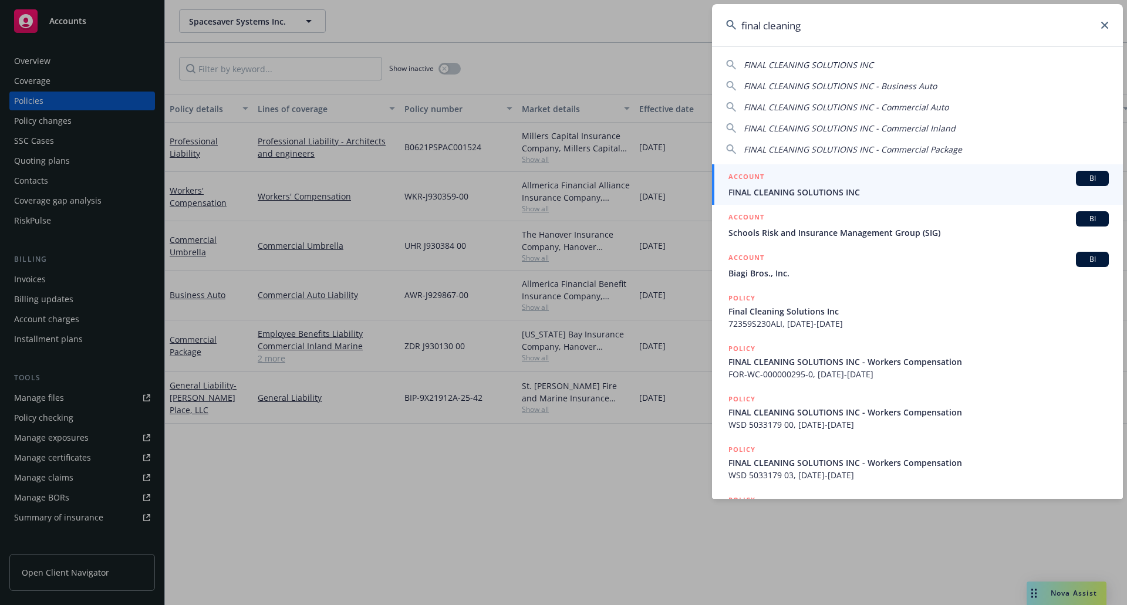
type input "final cleaning"
click at [887, 186] on span "FINAL CLEANING SOLUTIONS INC" at bounding box center [918, 192] width 380 height 12
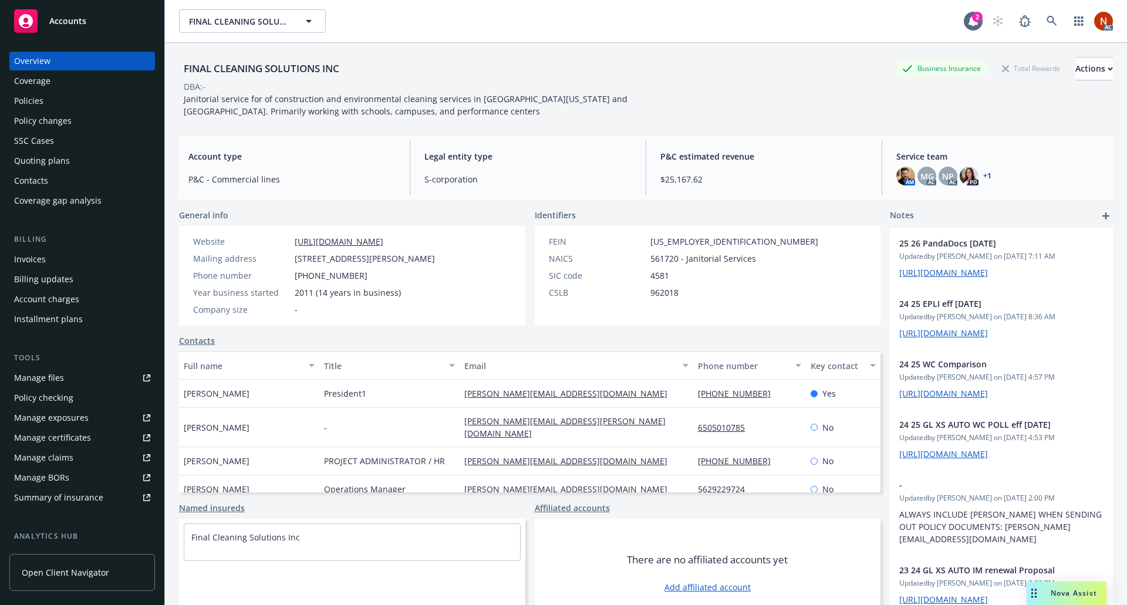
click at [95, 100] on div "Policies" at bounding box center [82, 101] width 136 height 19
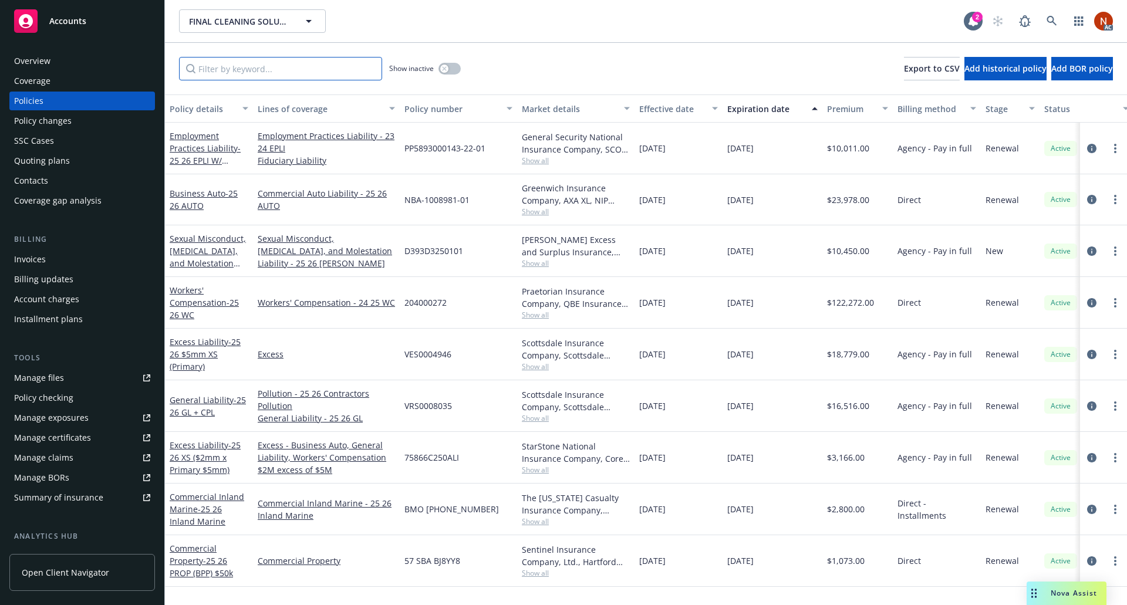
click at [309, 75] on input "Filter by keyword..." at bounding box center [280, 68] width 203 height 23
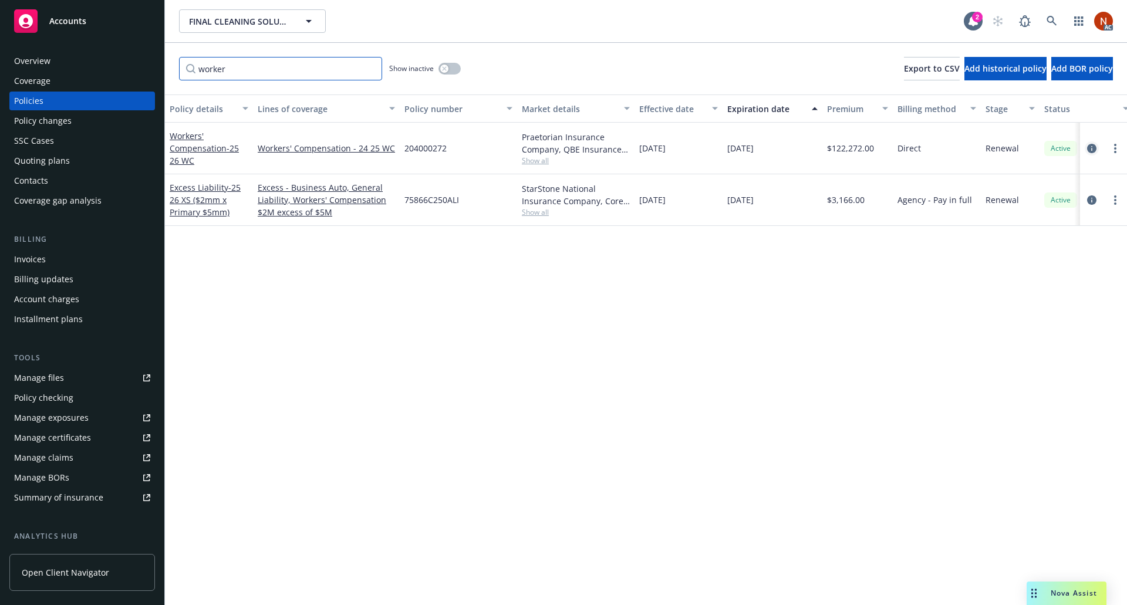
type input "worker"
click at [1088, 149] on icon "circleInformation" at bounding box center [1091, 148] width 9 height 9
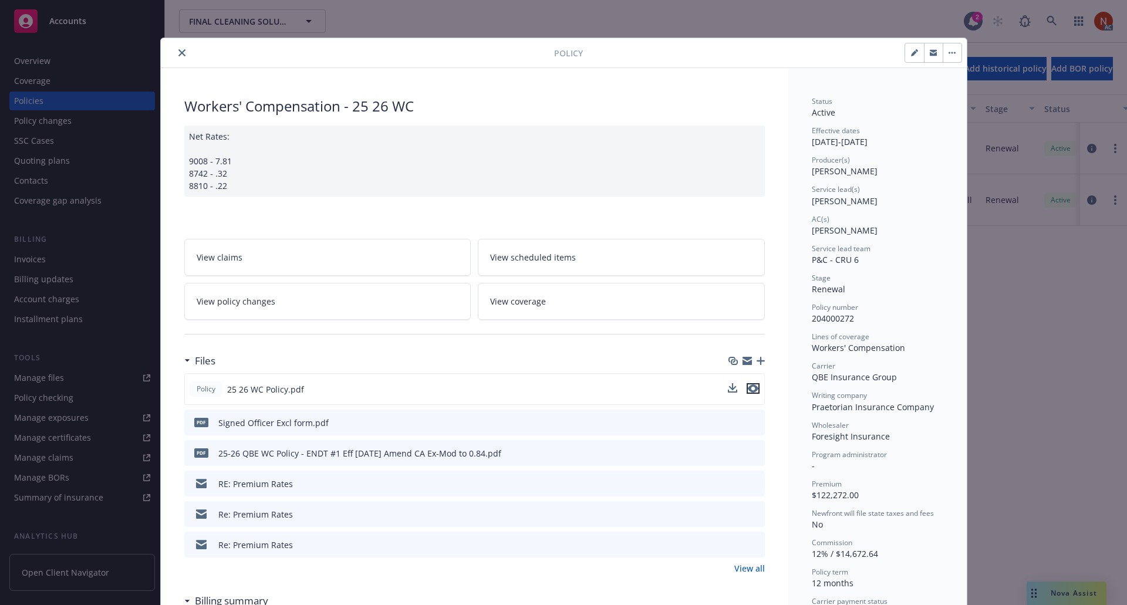
click at [750, 389] on icon "preview file" at bounding box center [753, 388] width 11 height 8
click at [179, 53] on icon "close" at bounding box center [181, 52] width 7 height 7
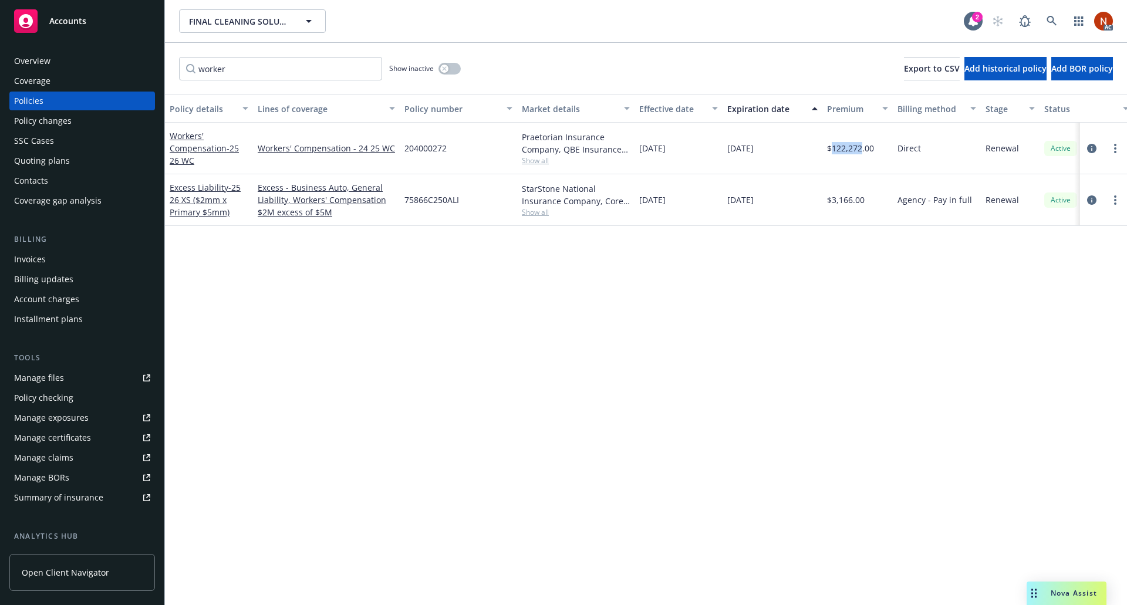
drag, startPoint x: 863, startPoint y: 146, endPoint x: 833, endPoint y: 149, distance: 30.1
click at [833, 149] on span "$122,272.00" at bounding box center [850, 148] width 47 height 12
copy span "122,272"
click at [66, 376] on link "Manage files" at bounding box center [82, 378] width 146 height 19
click at [69, 453] on div "Manage claims" at bounding box center [43, 457] width 59 height 19
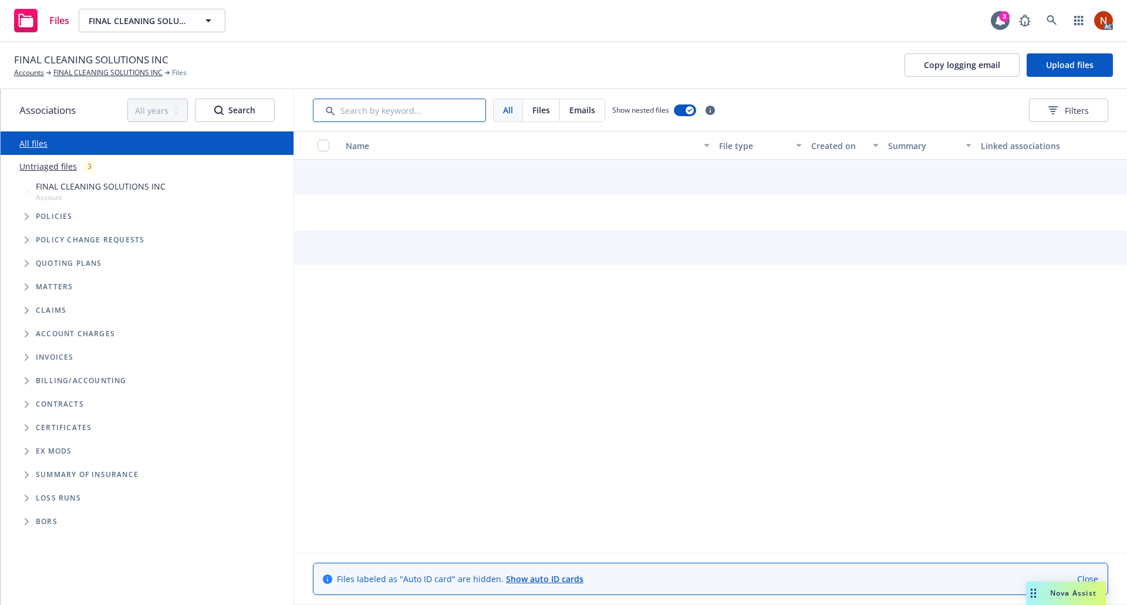
click at [380, 109] on input "Search by keyword..." at bounding box center [399, 110] width 173 height 23
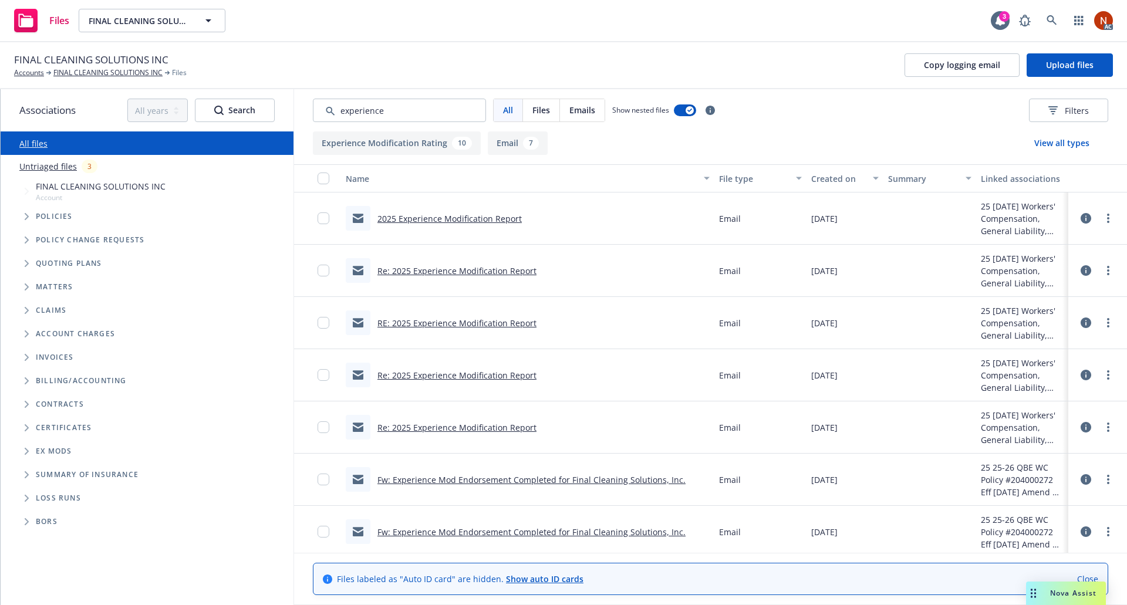
click at [822, 181] on div "Created on" at bounding box center [838, 179] width 55 height 12
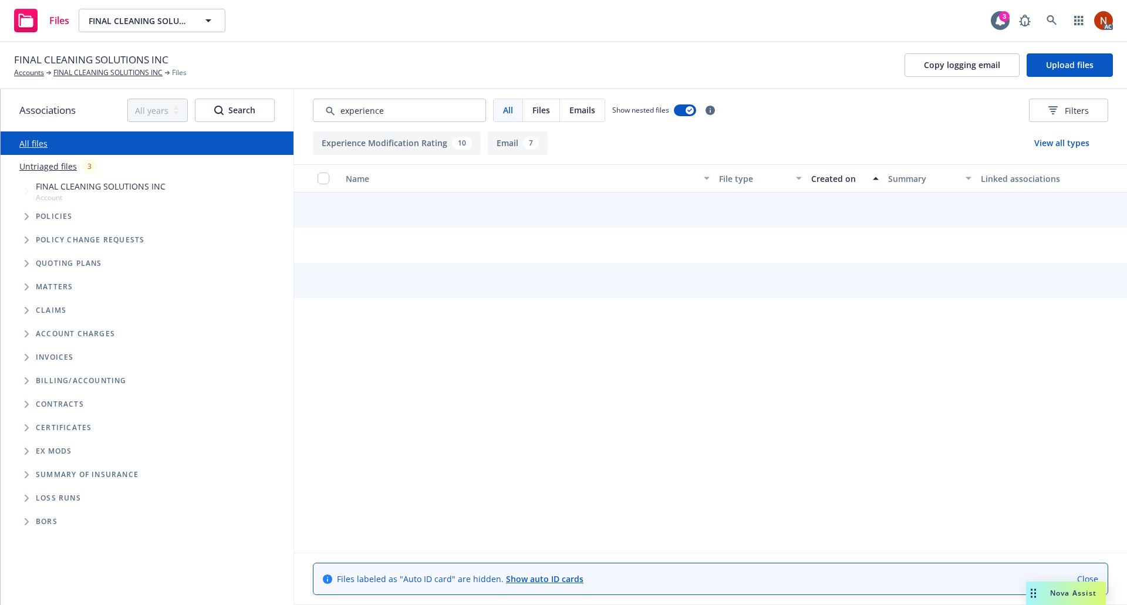
click at [828, 184] on div "Created on" at bounding box center [838, 179] width 55 height 12
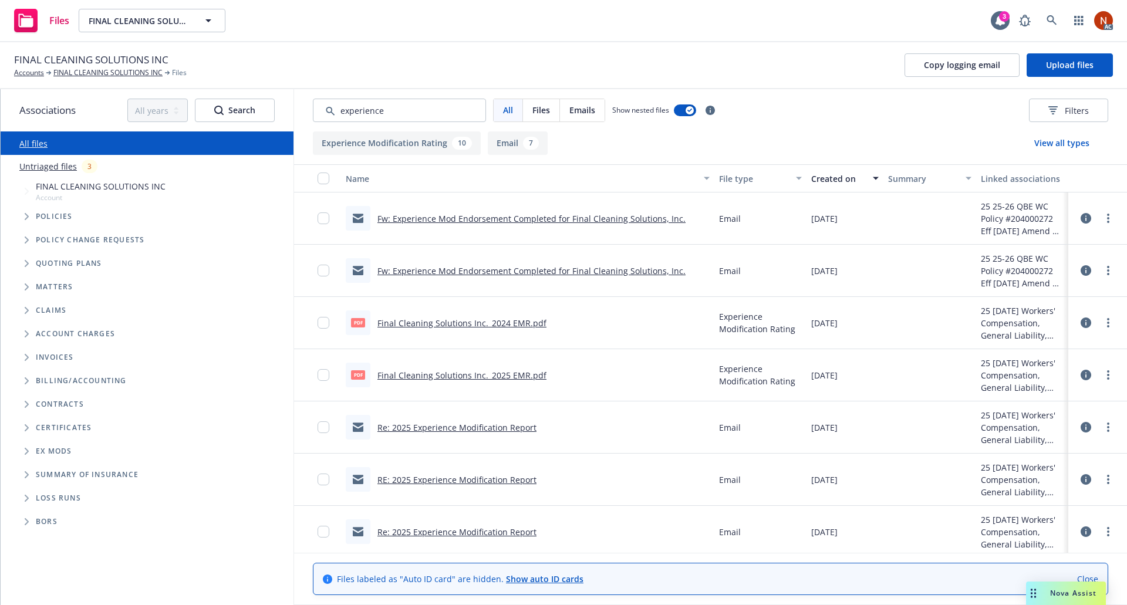
click at [516, 373] on link "Final Cleaning Solutions Inc._2025 EMR.pdf" at bounding box center [461, 375] width 169 height 11
click at [383, 116] on input "Search by keyword..." at bounding box center [399, 110] width 173 height 23
drag, startPoint x: 409, startPoint y: 112, endPoint x: 237, endPoint y: 99, distance: 171.9
click at [235, 99] on div "Associations All years 2027 2026 2025 2024 2023 2022 2021 2020 2019 2018 2017 2…" at bounding box center [564, 347] width 1126 height 516
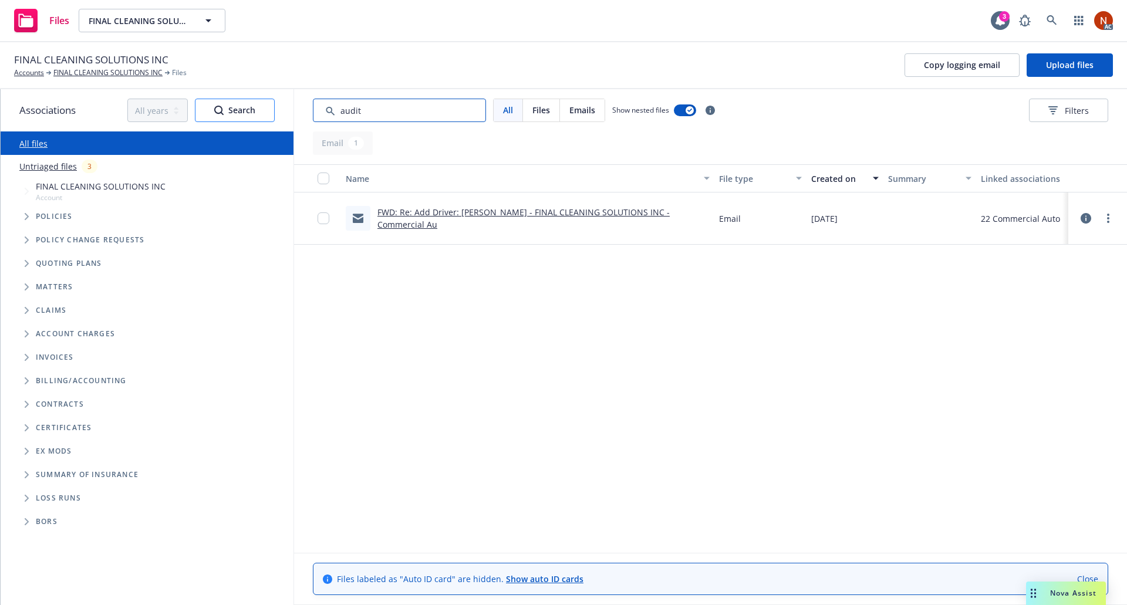
type input "audit"
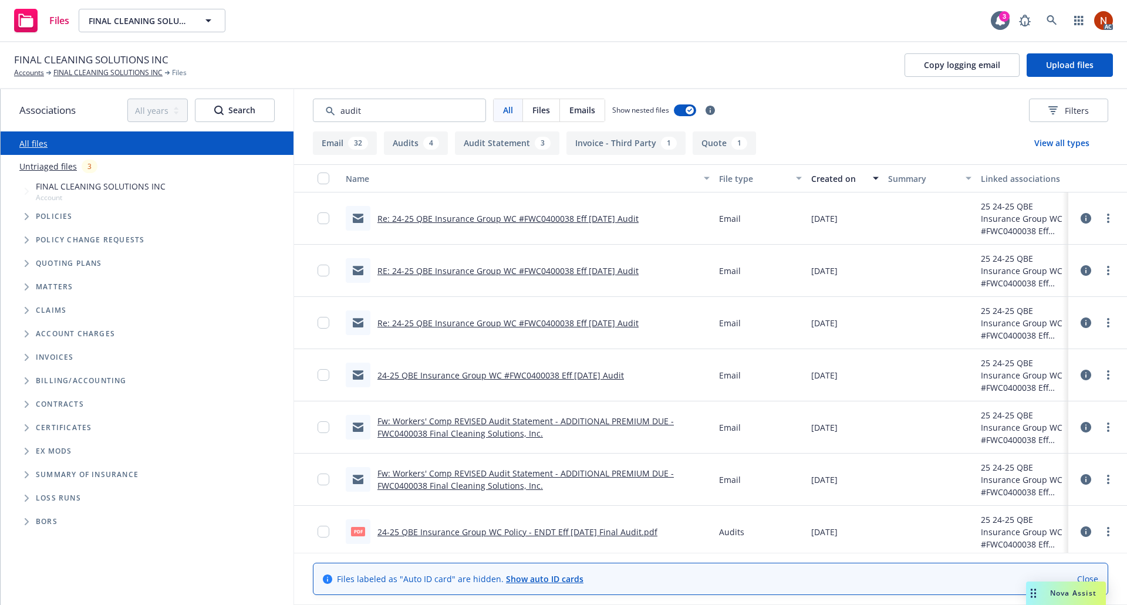
drag, startPoint x: 825, startPoint y: 181, endPoint x: 831, endPoint y: 181, distance: 6.5
click at [825, 181] on div "Created on" at bounding box center [838, 179] width 55 height 12
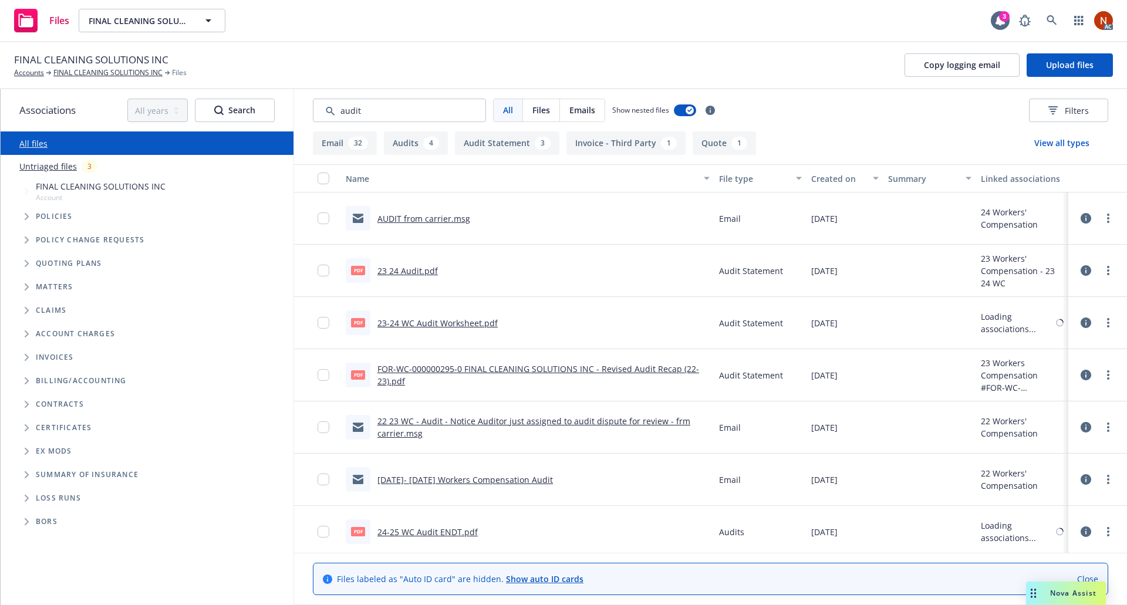
click at [828, 182] on div "Created on" at bounding box center [838, 179] width 55 height 12
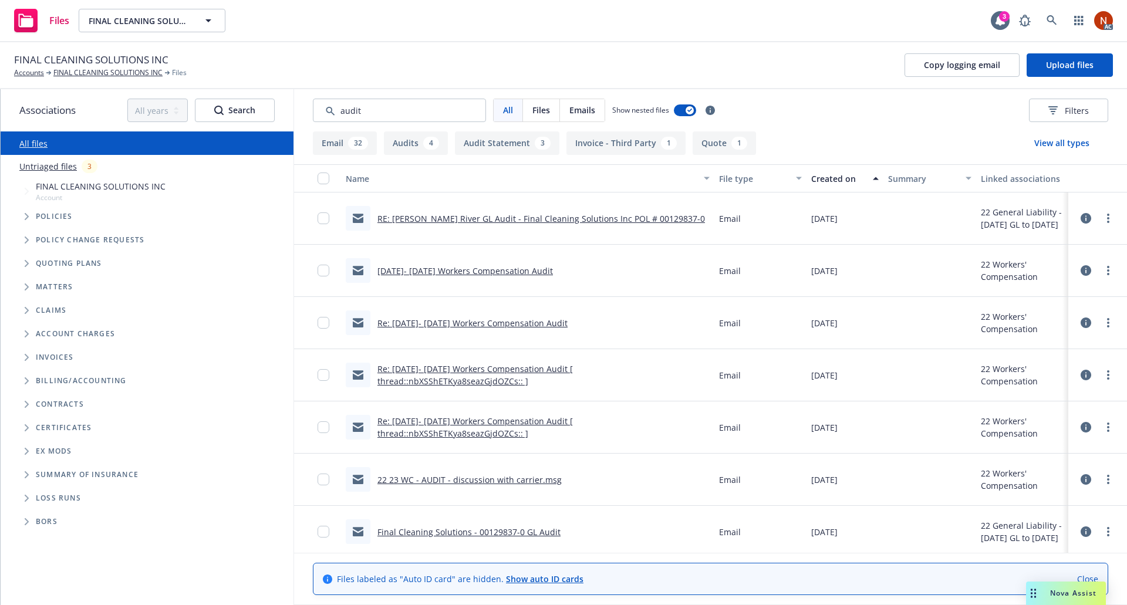
click at [833, 178] on div "Created on" at bounding box center [838, 179] width 55 height 12
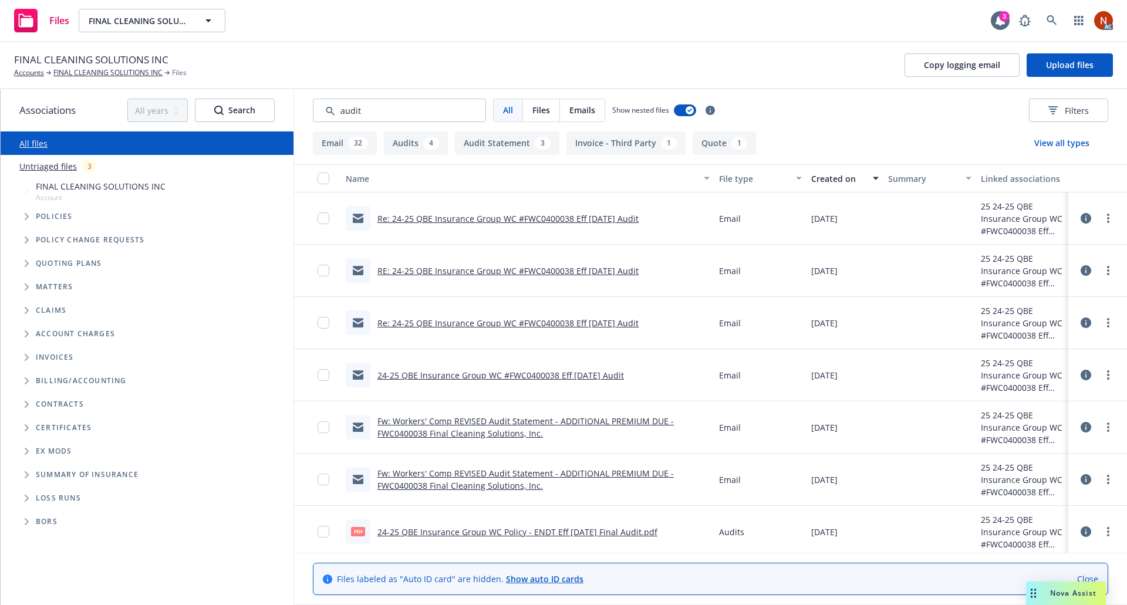
click at [561, 218] on link "Re: 24-25 QBE Insurance Group WC #FWC0400038 Eff [DATE] Audit" at bounding box center [507, 218] width 261 height 11
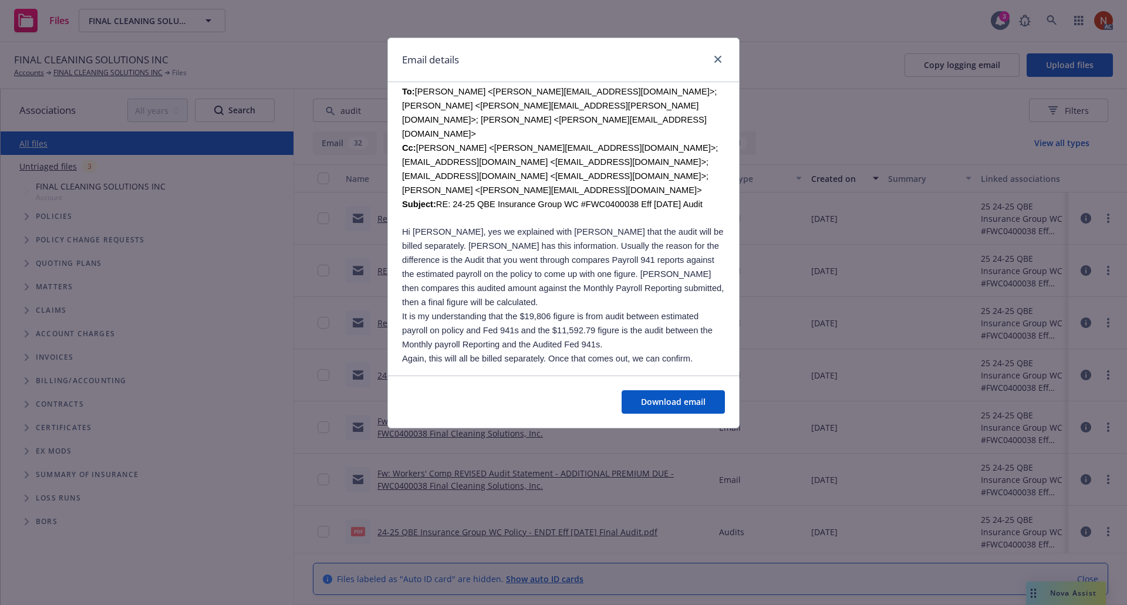
scroll to position [470, 0]
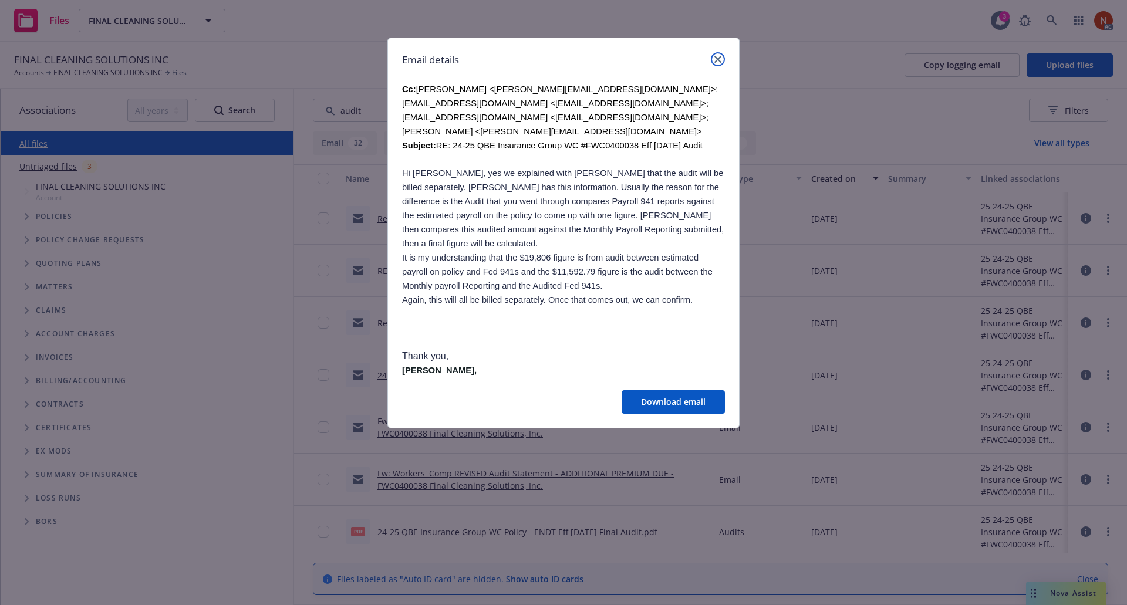
click at [718, 53] on link "close" at bounding box center [718, 59] width 14 height 14
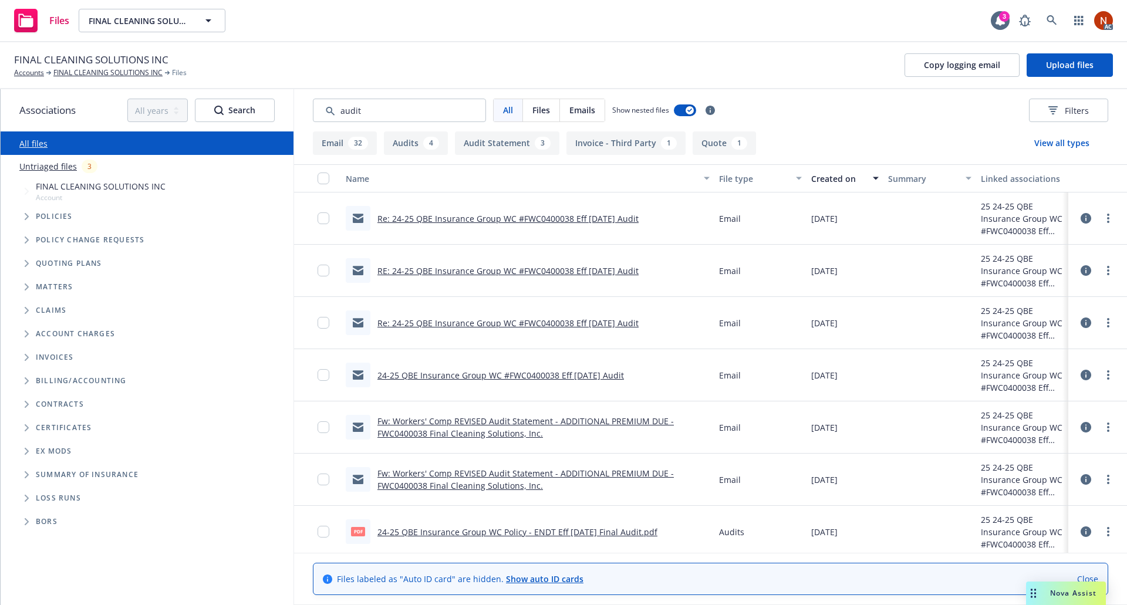
click at [516, 532] on link "24-25 QBE Insurance Group WC Policy - ENDT Eff [DATE] Final Audit.pdf" at bounding box center [517, 532] width 280 height 11
drag, startPoint x: 173, startPoint y: 58, endPoint x: 14, endPoint y: 56, distance: 159.1
click at [14, 56] on div "FINAL CLEANING SOLUTIONS INC Accounts FINAL CLEANING SOLUTIONS INC Files" at bounding box center [100, 65] width 173 height 26
copy span "FINAL CLEANING SOLUTIONS INC"
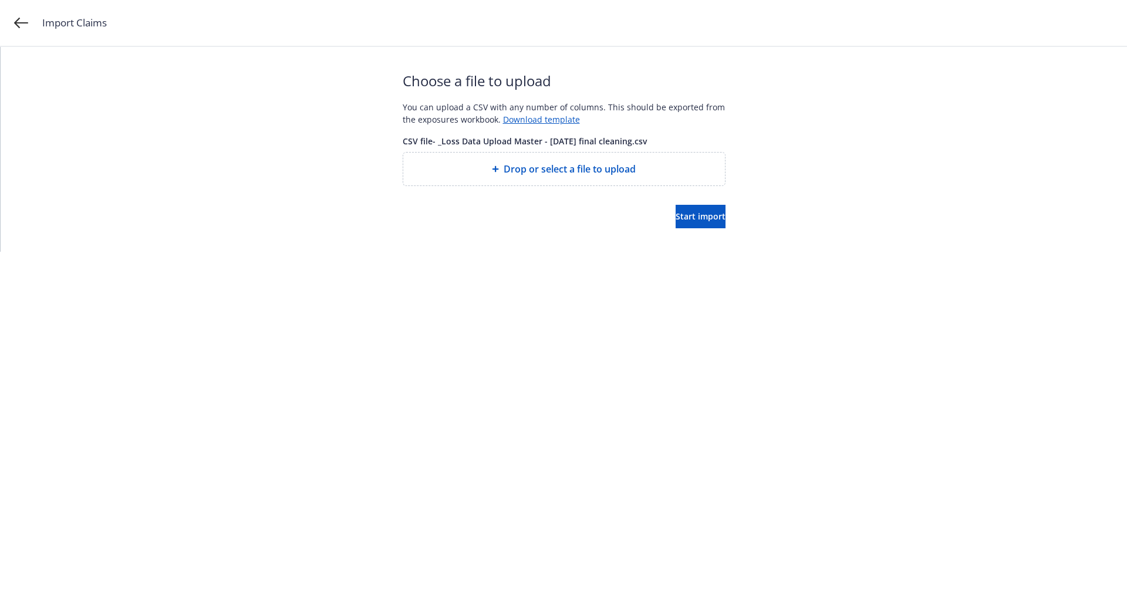
click at [671, 202] on div at bounding box center [564, 195] width 323 height 19
click at [676, 210] on button "Start import" at bounding box center [701, 216] width 50 height 23
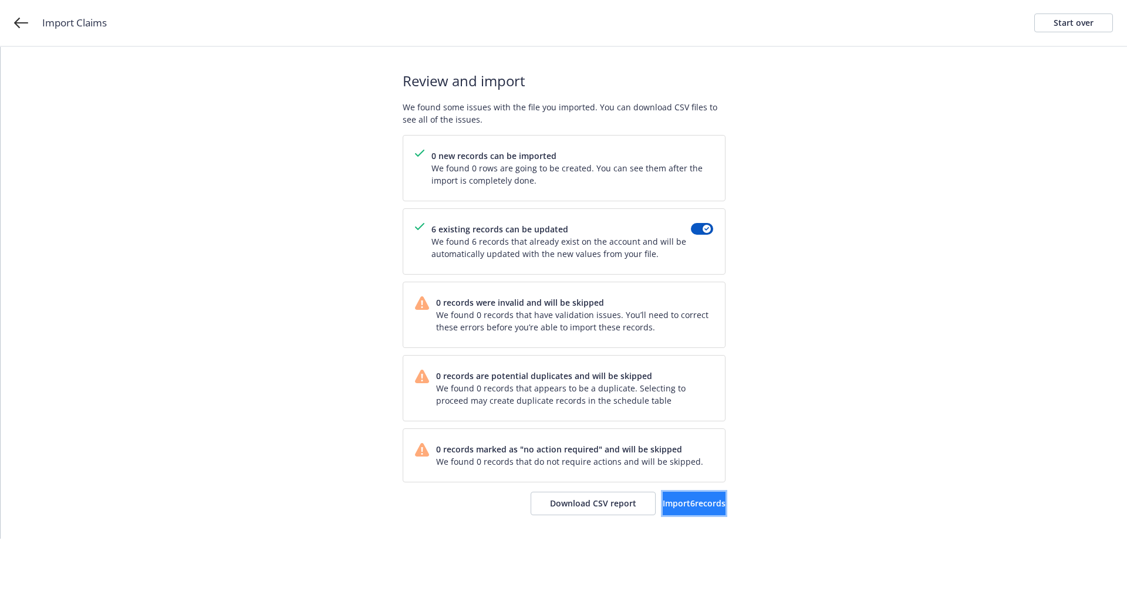
click at [681, 505] on span "Import 6 records" at bounding box center [694, 503] width 63 height 11
click at [700, 504] on span "View accounts" at bounding box center [678, 503] width 58 height 11
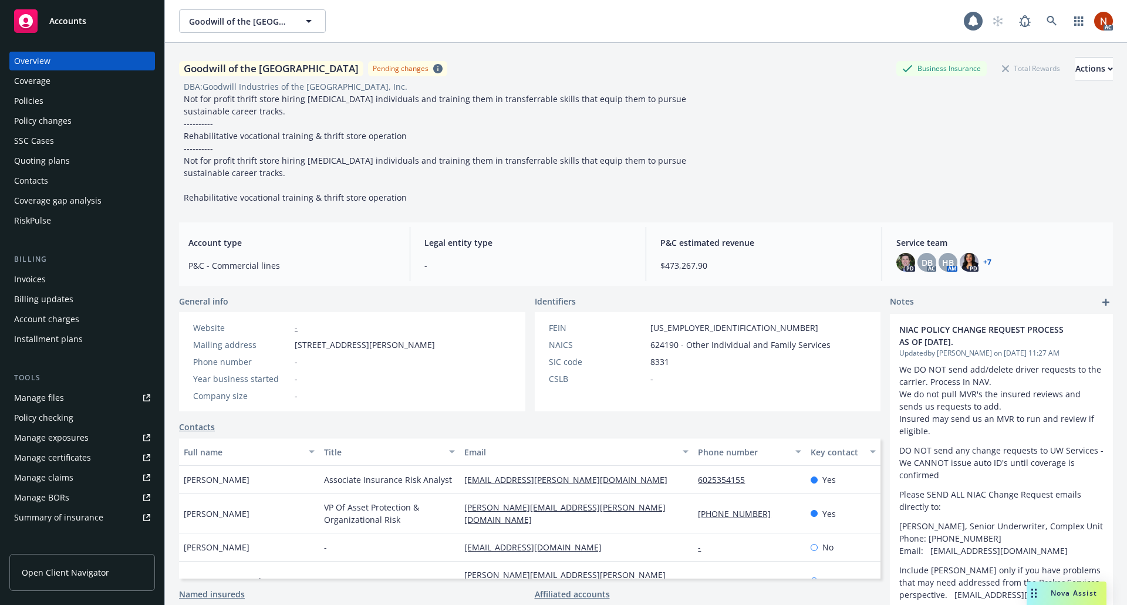
click at [76, 218] on div "RiskPulse" at bounding box center [82, 220] width 136 height 19
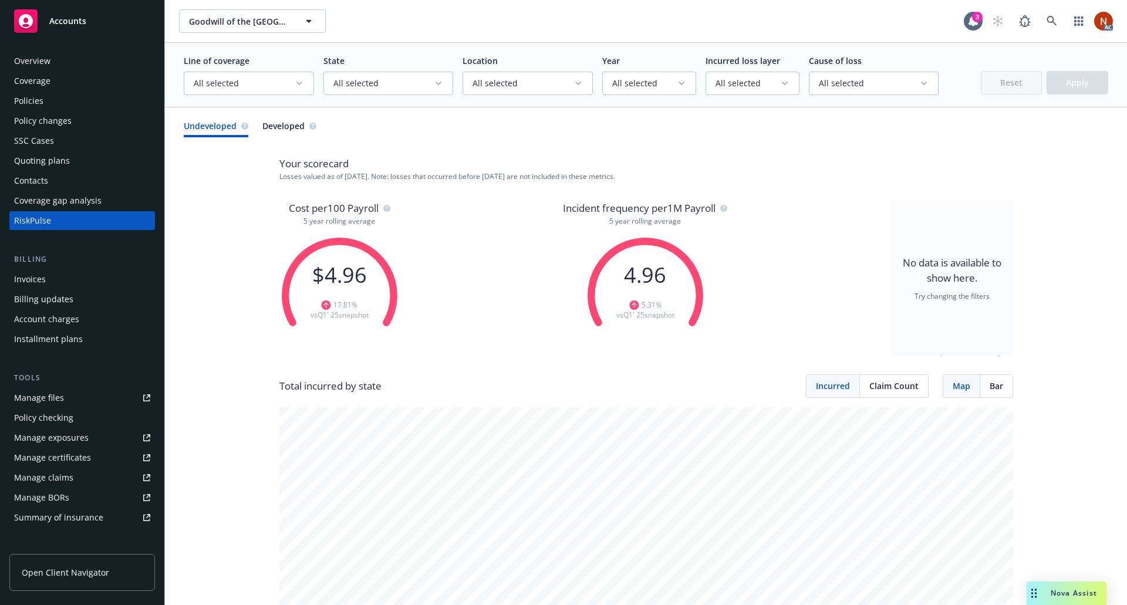
click at [439, 96] on div "Line of coverage All selected State All selected Location All selected Year All…" at bounding box center [646, 75] width 962 height 65
click at [438, 90] on button "All selected" at bounding box center [388, 83] width 130 height 23
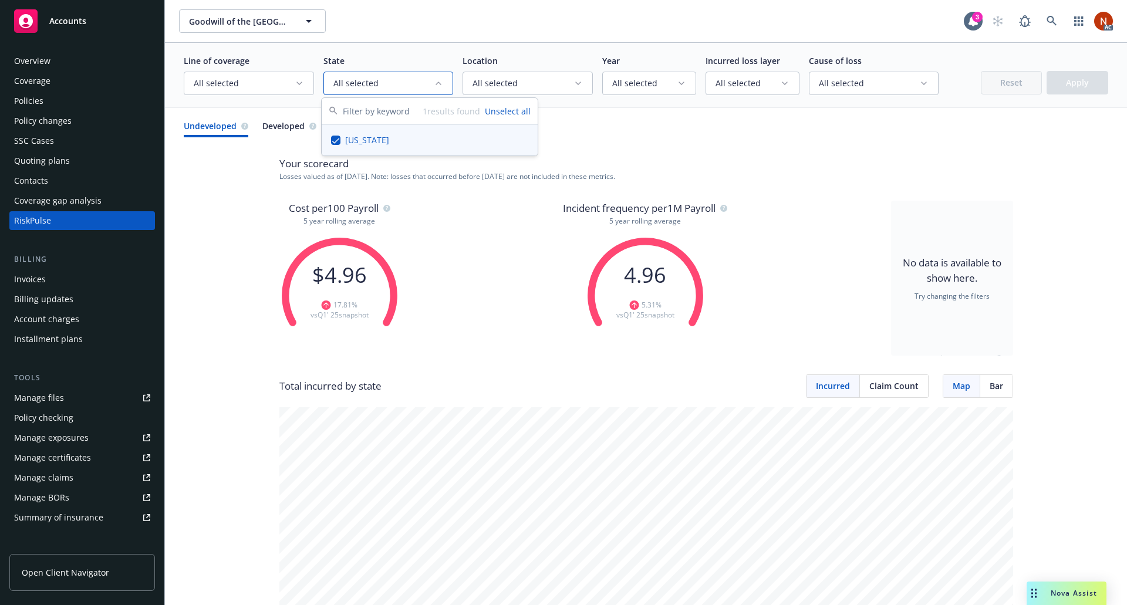
click at [503, 89] on button "All selected" at bounding box center [528, 83] width 130 height 23
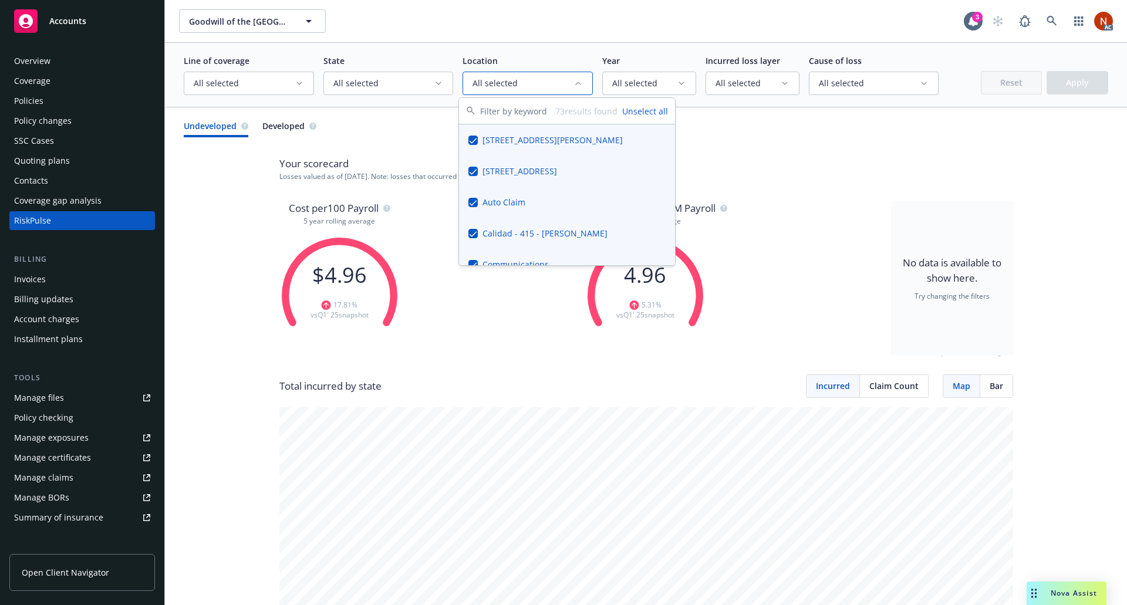
click at [426, 86] on span "All selected" at bounding box center [383, 83] width 101 height 12
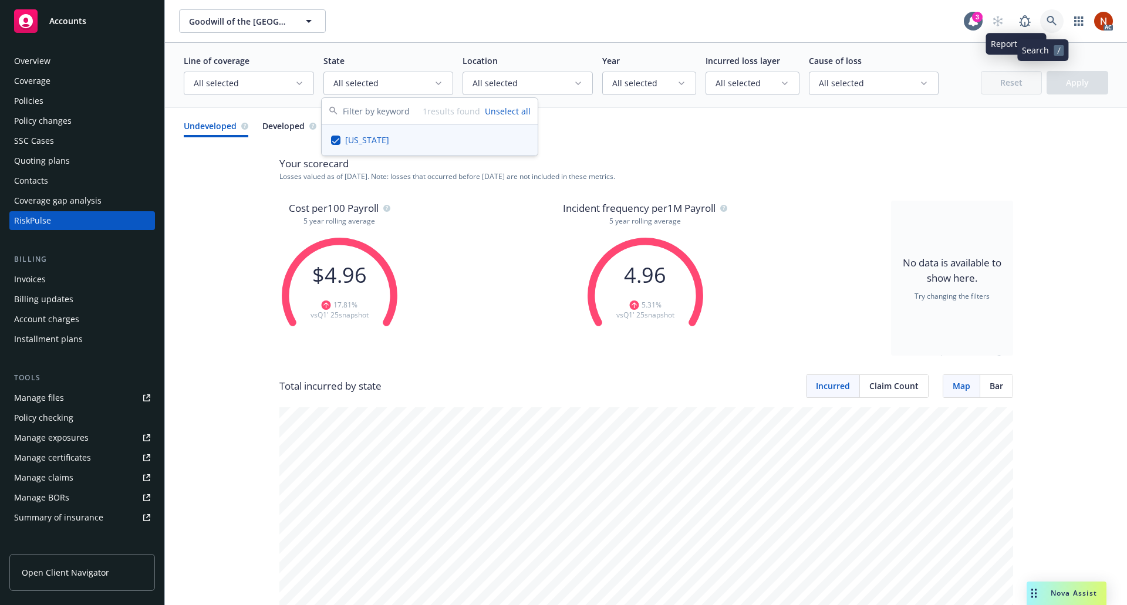
click at [1047, 24] on icon at bounding box center [1052, 21] width 11 height 11
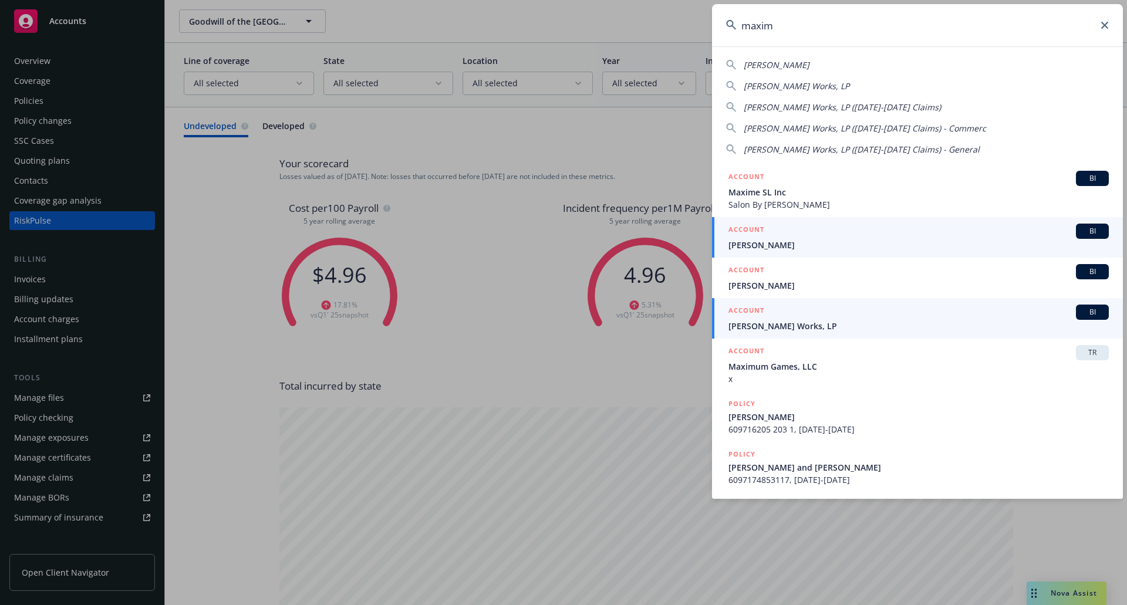
type input "maxim"
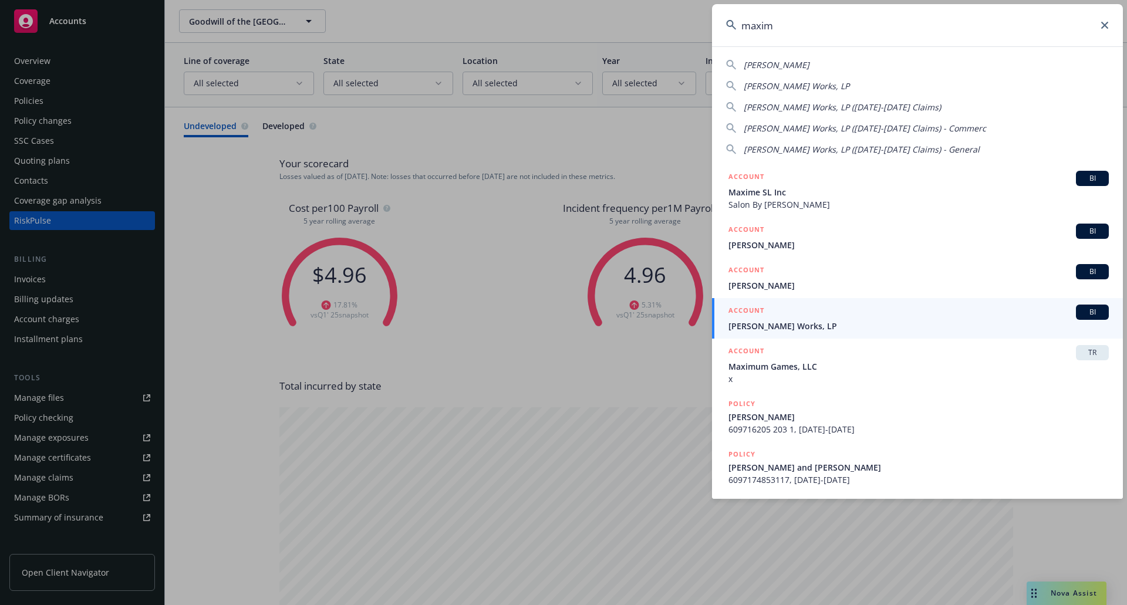
click at [886, 319] on div "ACCOUNT BI" at bounding box center [918, 312] width 380 height 15
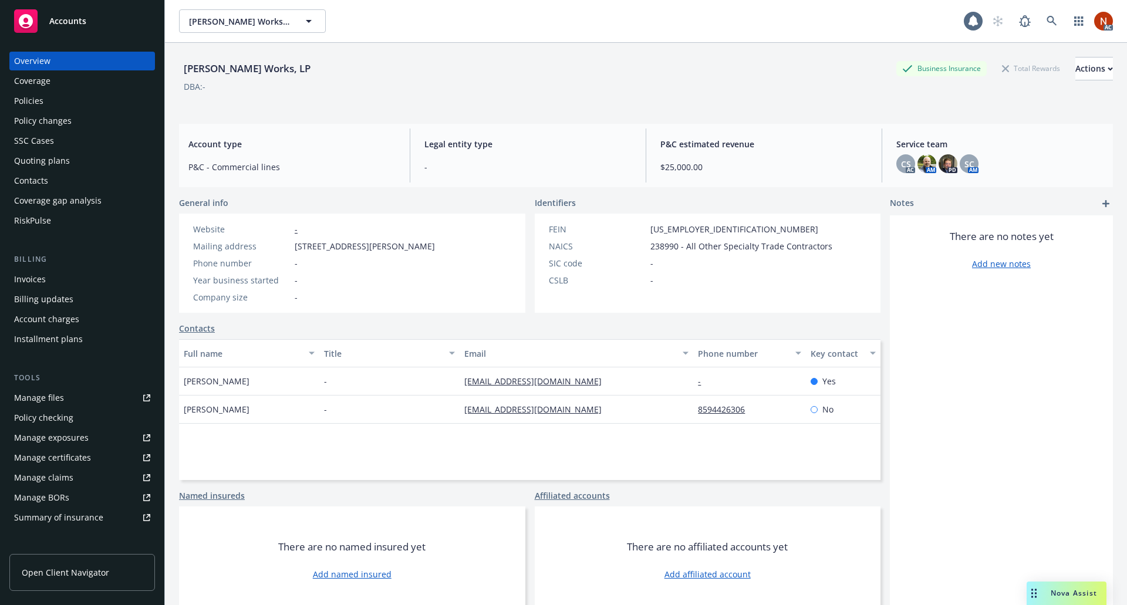
click at [73, 224] on div "RiskPulse" at bounding box center [82, 220] width 136 height 19
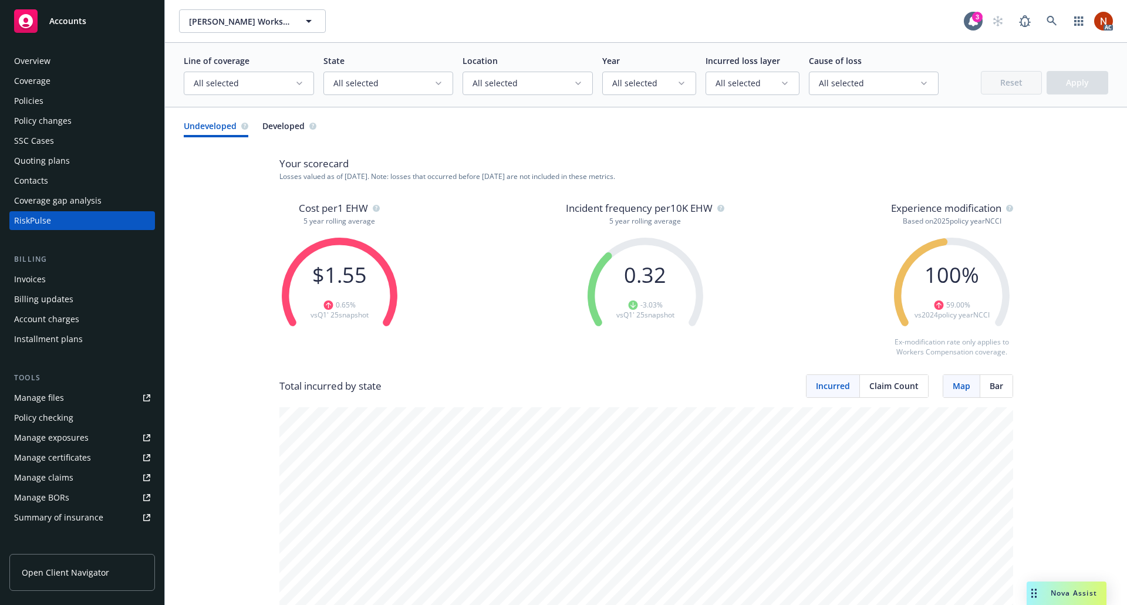
click at [1006, 208] on circle "button" at bounding box center [1009, 208] width 7 height 7
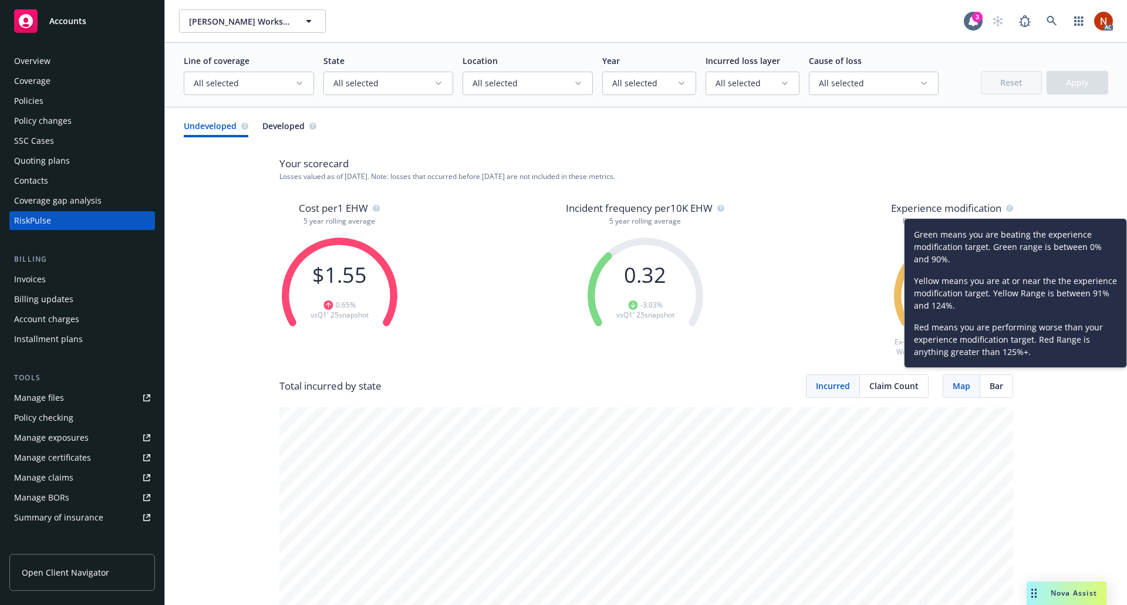
click at [879, 224] on div "Cost per 1 EHW 5 year rolling average $ 1.55 0.65 % vs Q1' 25 snapshot Incident…" at bounding box center [646, 288] width 734 height 174
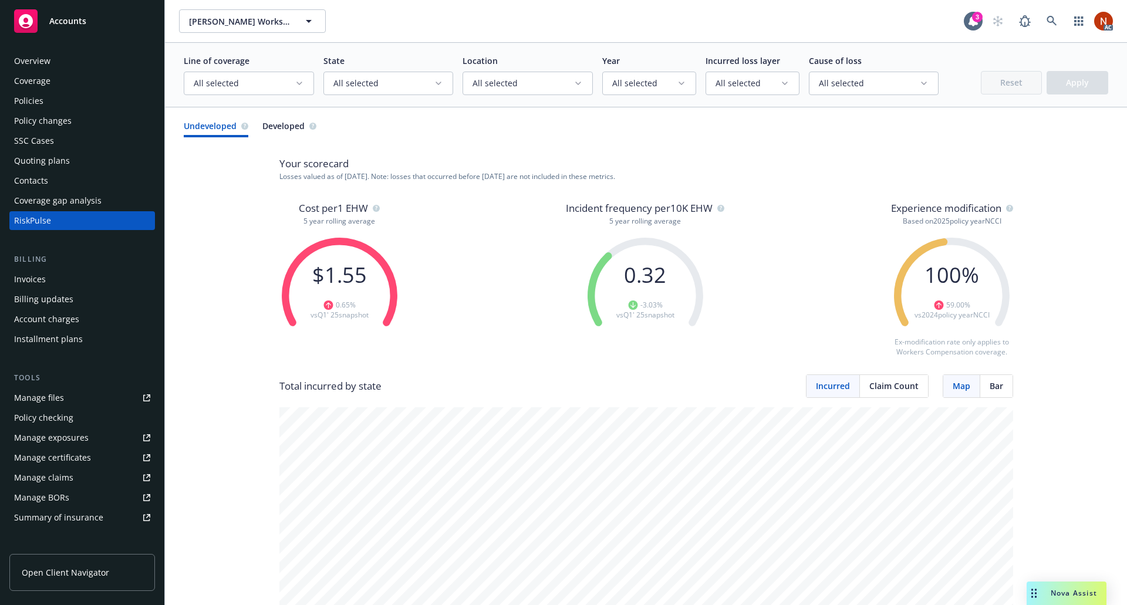
click at [1006, 207] on circle "button" at bounding box center [1009, 208] width 7 height 7
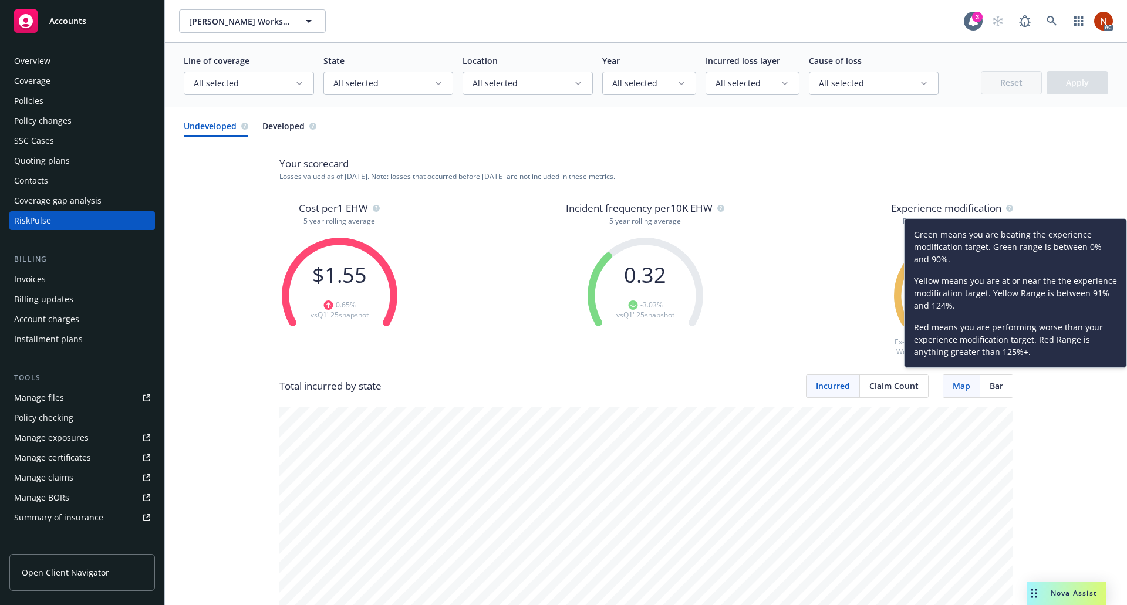
click at [856, 265] on div "Cost per 1 EHW 5 year rolling average $ 1.55 0.65 % vs Q1' 25 snapshot Incident…" at bounding box center [646, 288] width 734 height 174
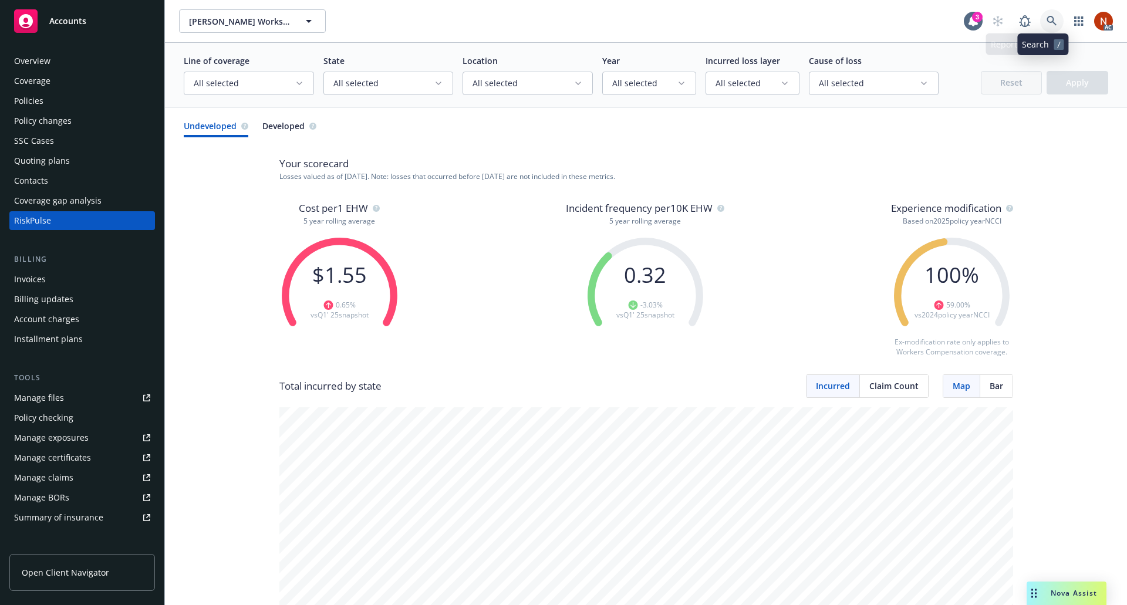
click at [1047, 22] on icon at bounding box center [1052, 21] width 11 height 11
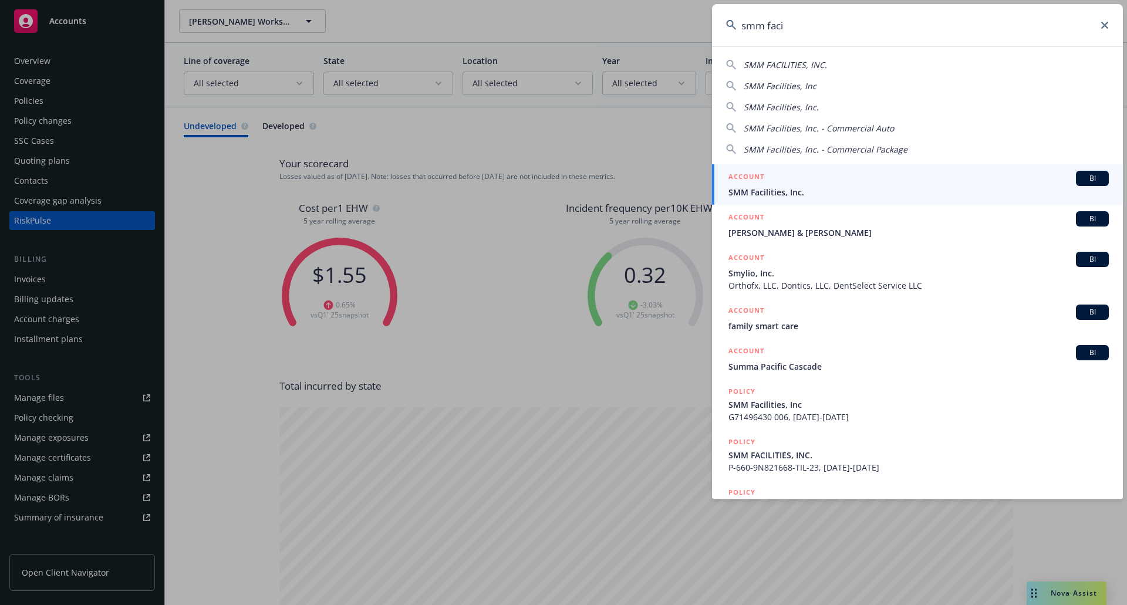
type input "smm faci"
click at [851, 191] on span "SMM Facilities, Inc." at bounding box center [918, 192] width 380 height 12
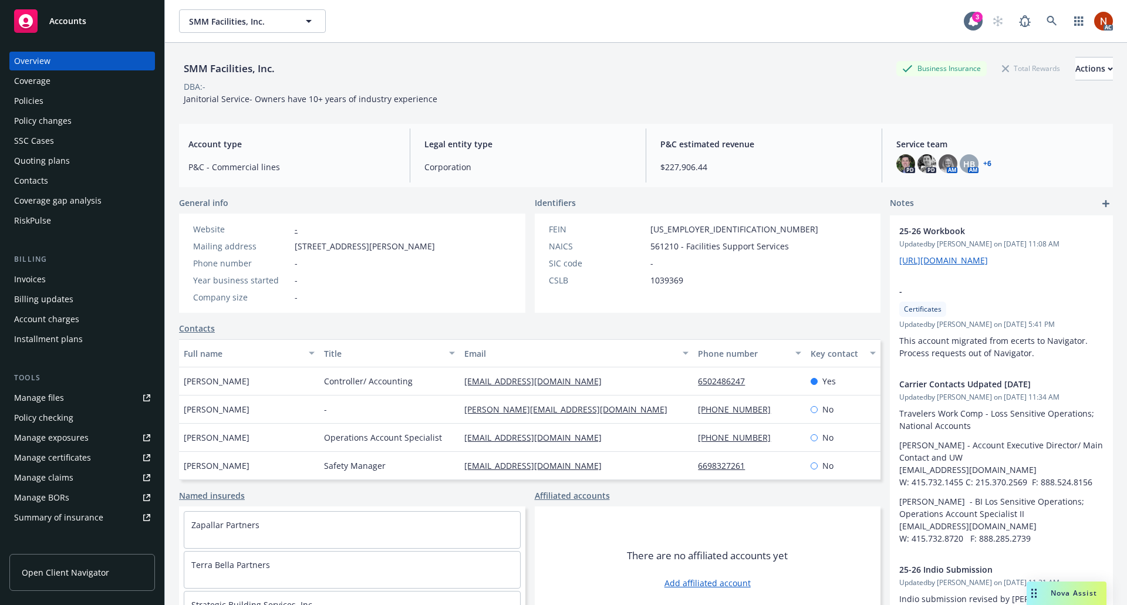
click at [103, 208] on div "Coverage gap analysis" at bounding box center [82, 200] width 136 height 19
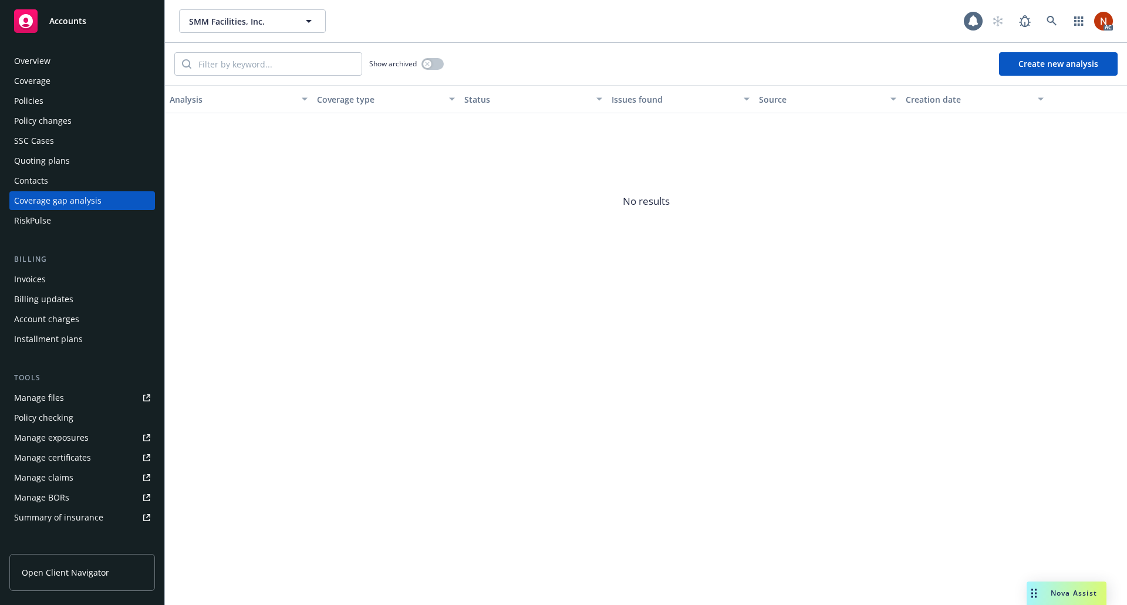
click at [84, 229] on div "RiskPulse" at bounding box center [82, 220] width 136 height 19
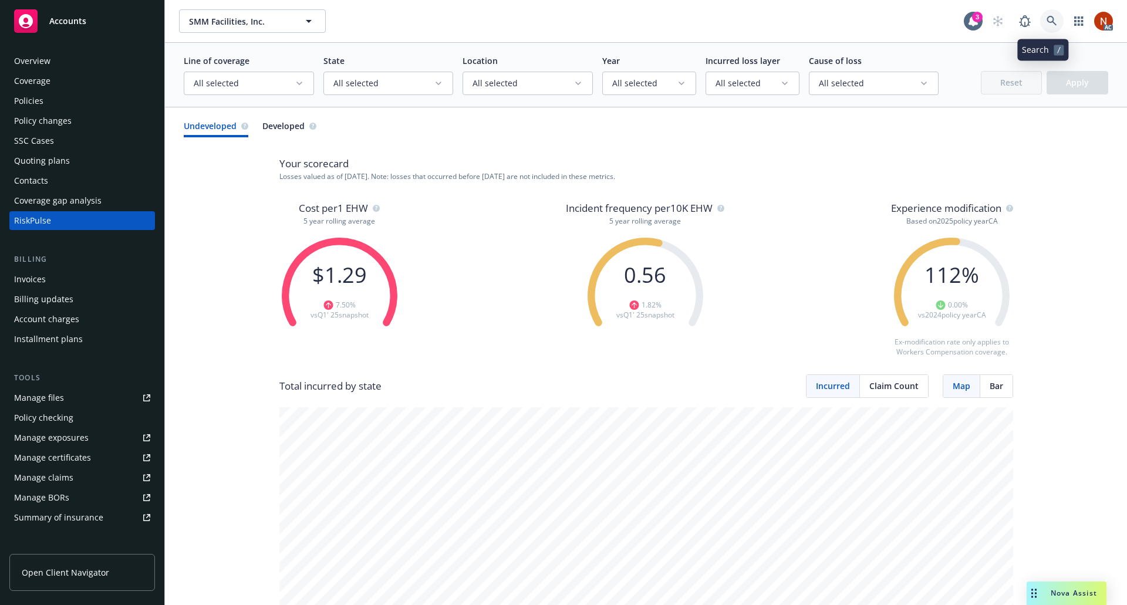
click at [1040, 19] on link at bounding box center [1051, 20] width 23 height 23
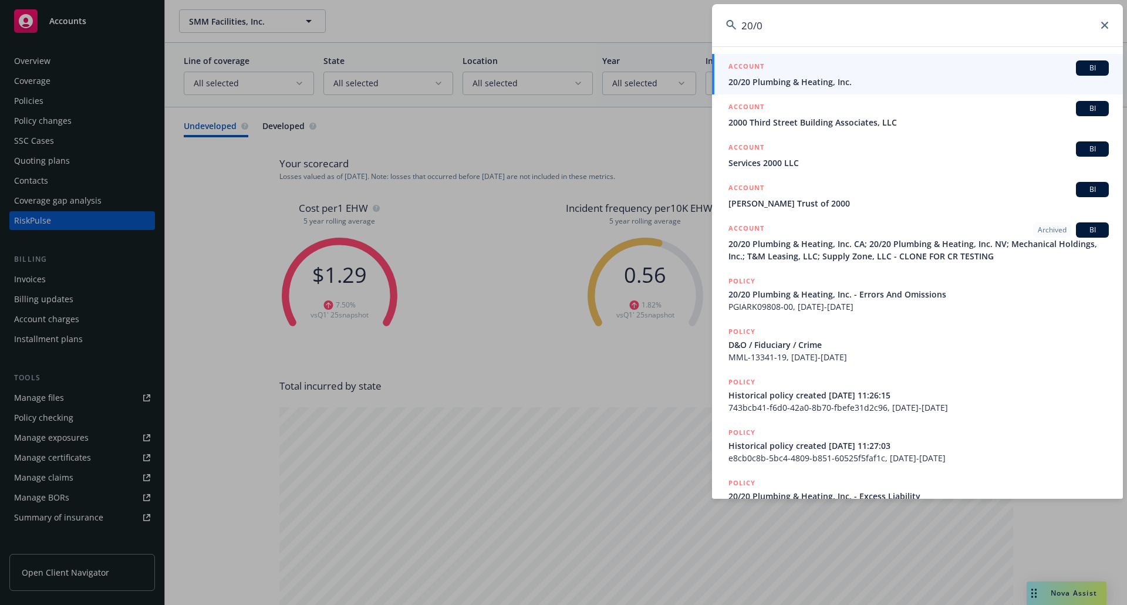
type input "20/0"
click at [914, 80] on span "20/20 Plumbing & Heating, Inc." at bounding box center [918, 82] width 380 height 12
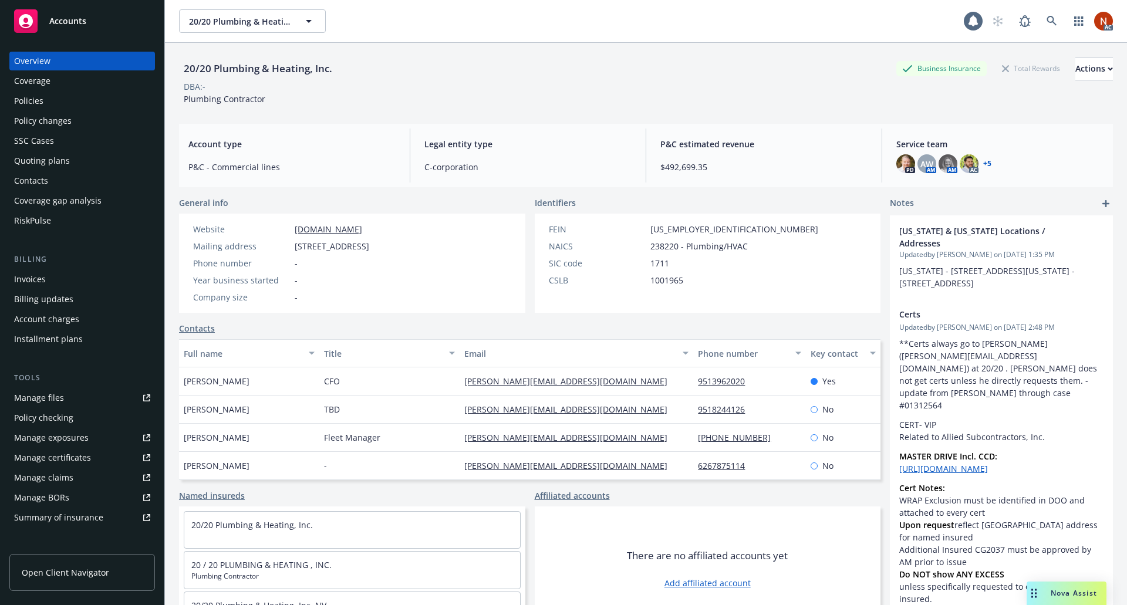
click at [68, 226] on div "RiskPulse" at bounding box center [82, 220] width 136 height 19
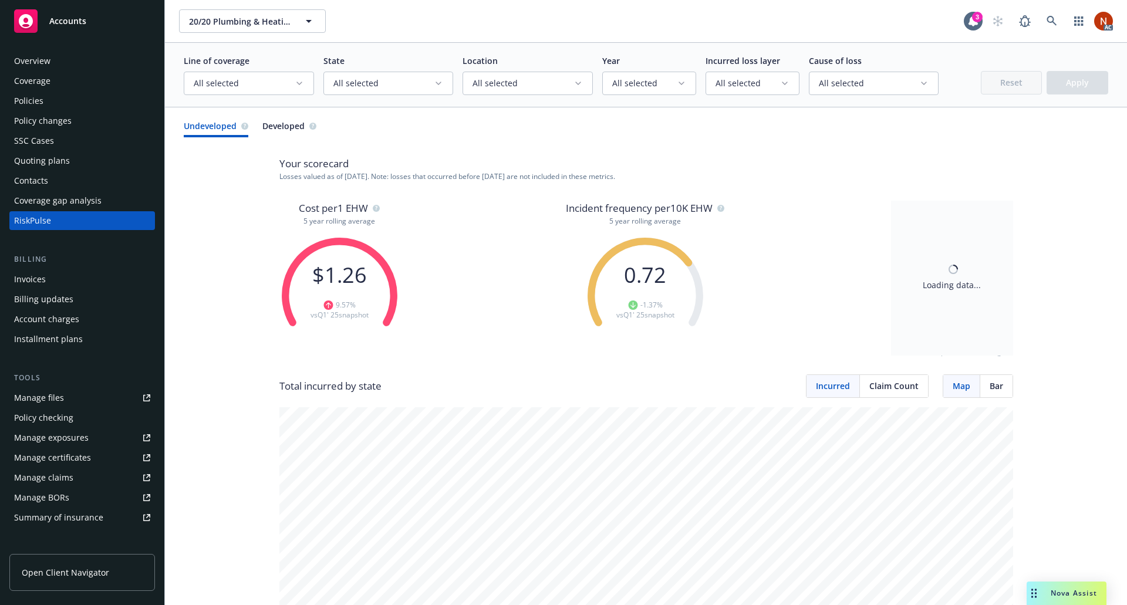
click at [1006, 207] on circle "button" at bounding box center [1009, 208] width 7 height 7
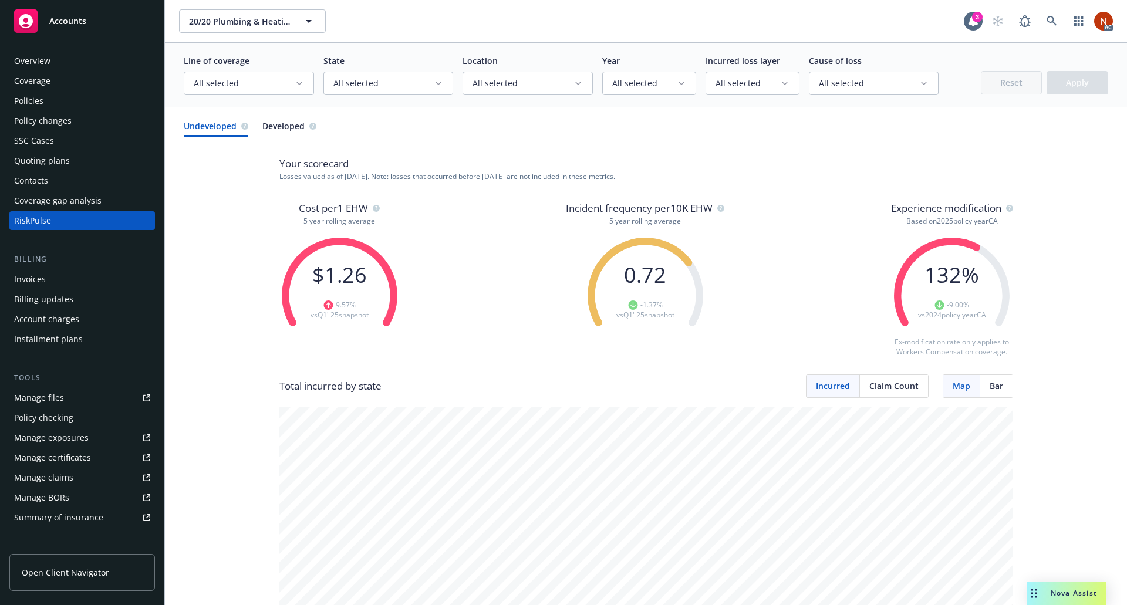
click at [1006, 205] on circle "button" at bounding box center [1009, 208] width 7 height 7
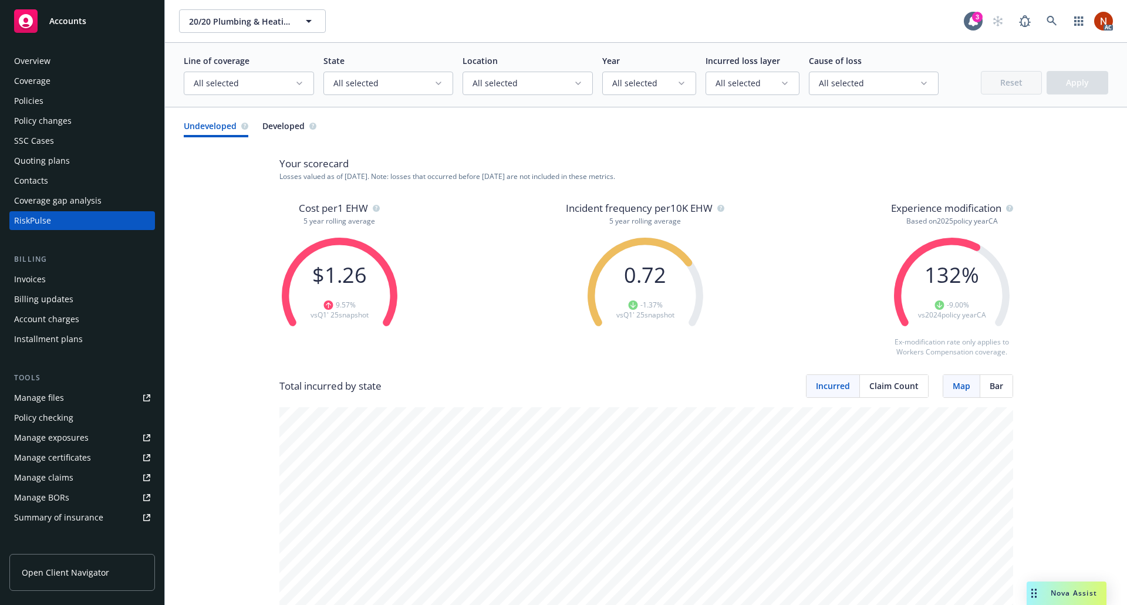
click at [1007, 209] on circle "button" at bounding box center [1009, 208] width 7 height 7
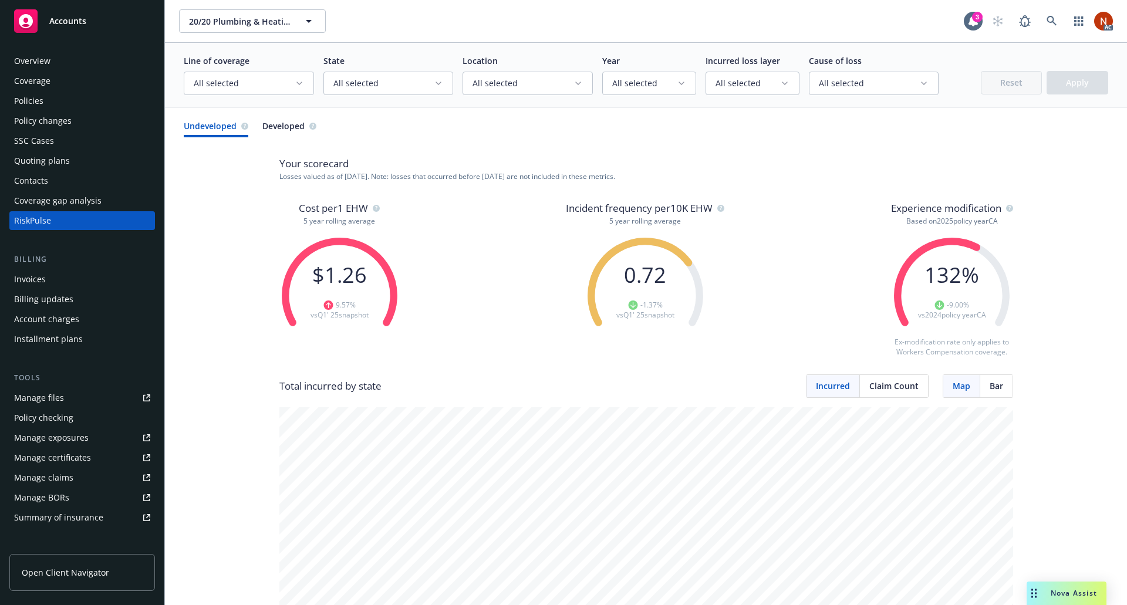
click at [1007, 211] on circle "button" at bounding box center [1009, 208] width 7 height 7
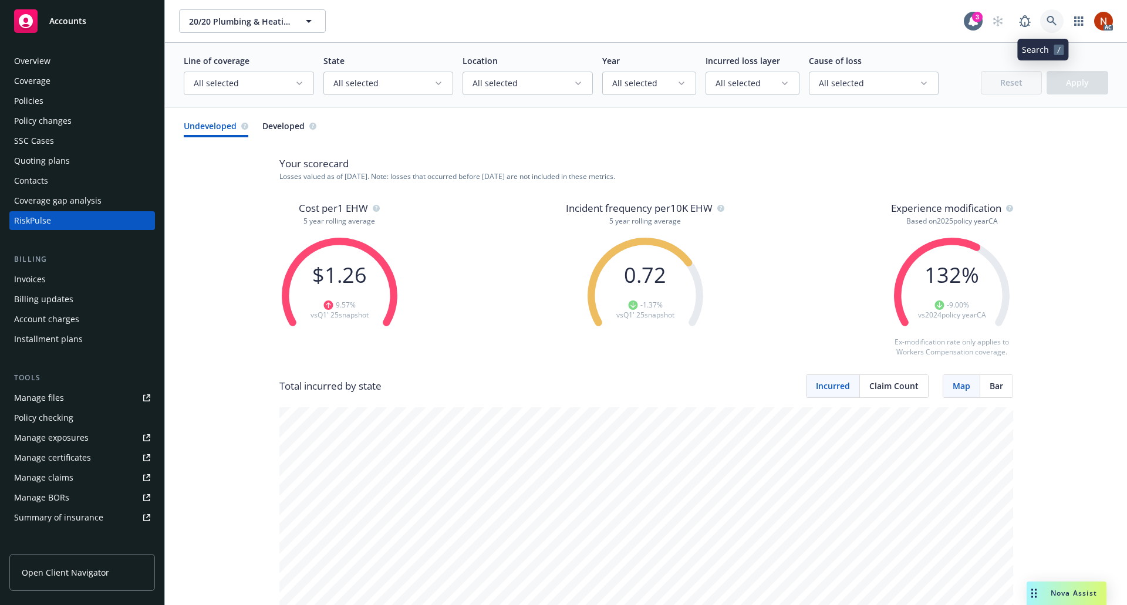
click at [1040, 14] on link at bounding box center [1051, 20] width 23 height 23
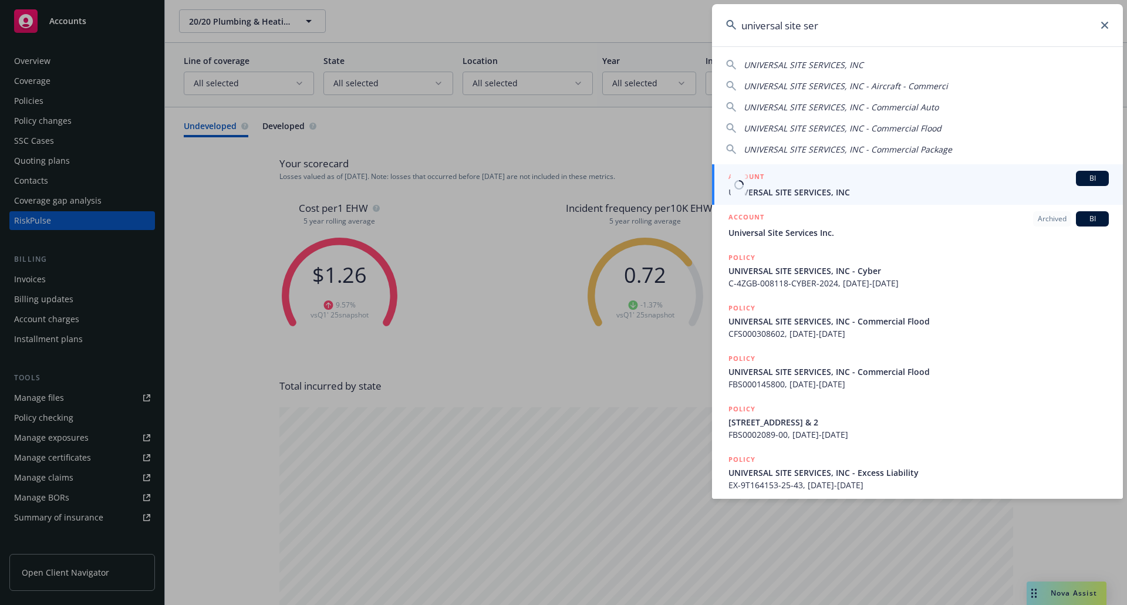
type input "universal site ser"
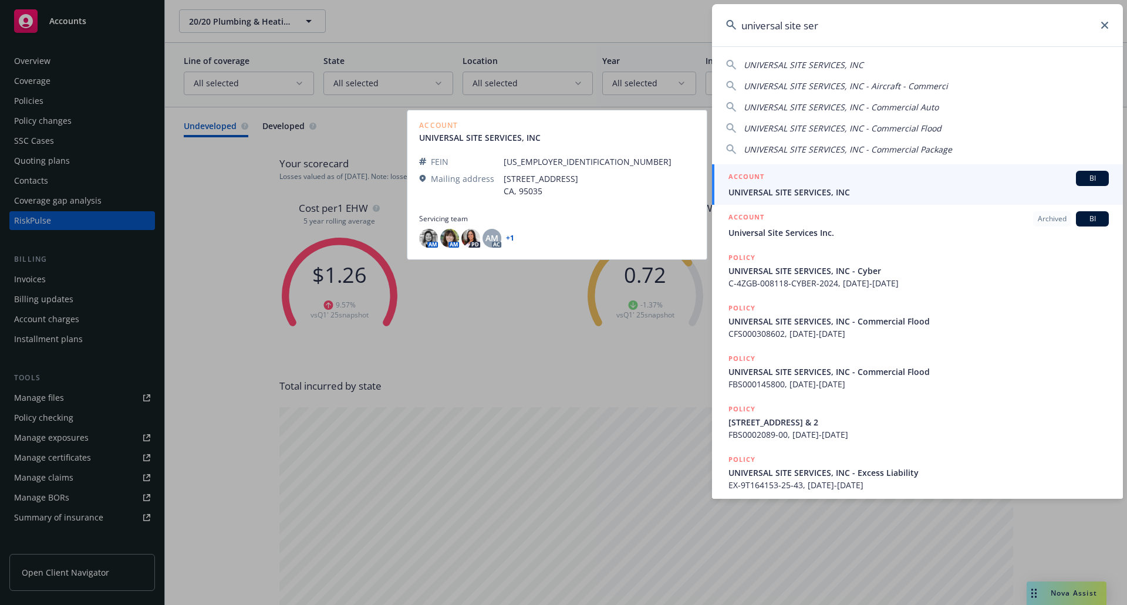
click at [900, 182] on div "ACCOUNT BI" at bounding box center [918, 178] width 380 height 15
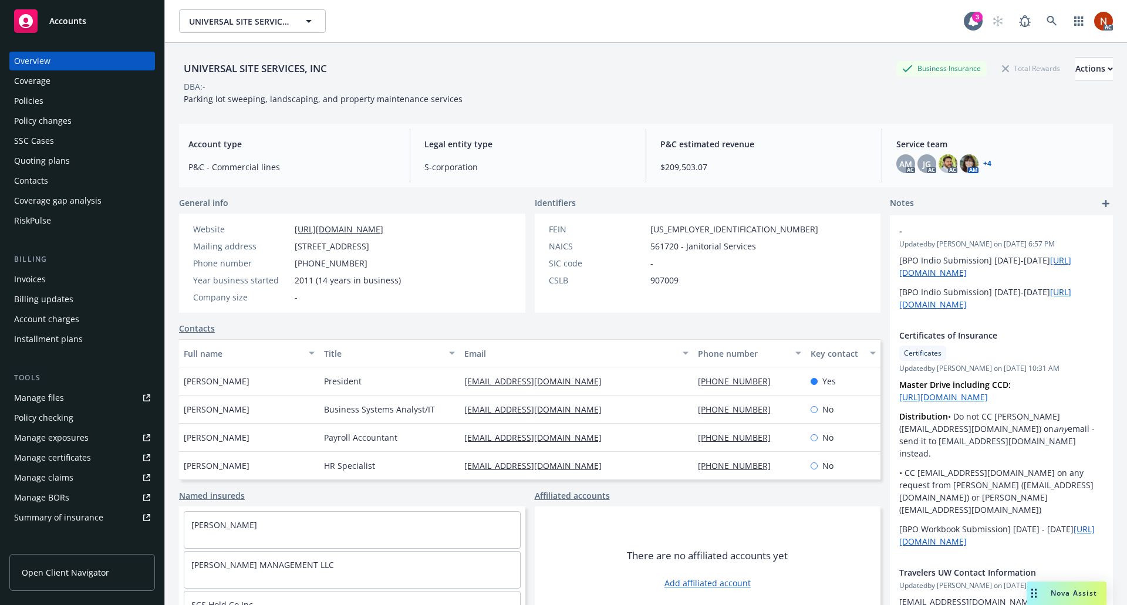
click at [72, 223] on div "RiskPulse" at bounding box center [82, 220] width 136 height 19
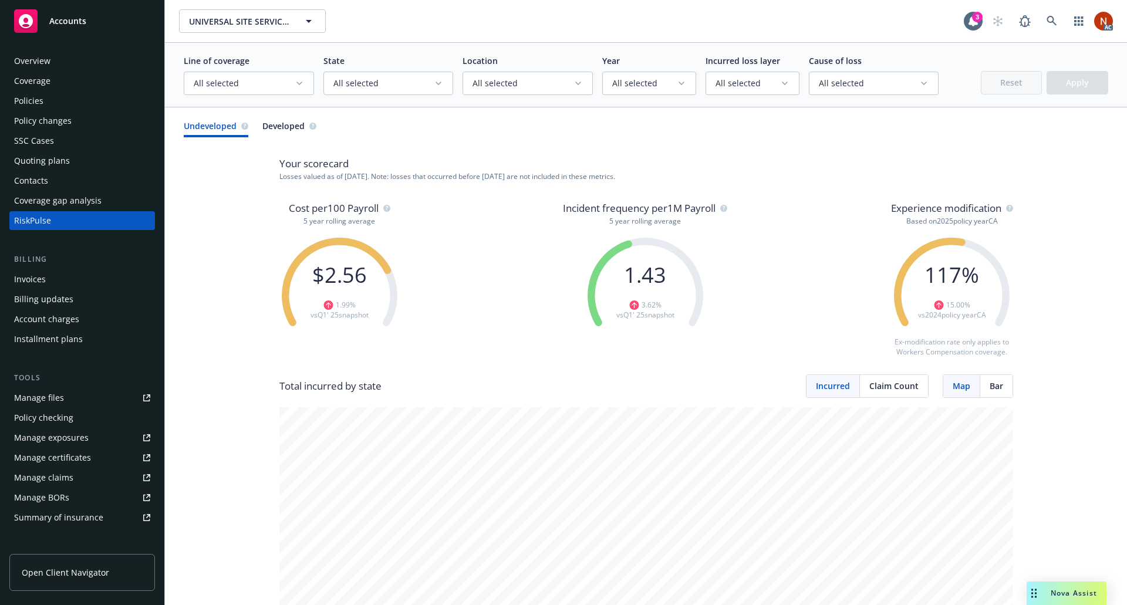
click at [1006, 205] on circle "button" at bounding box center [1009, 208] width 7 height 7
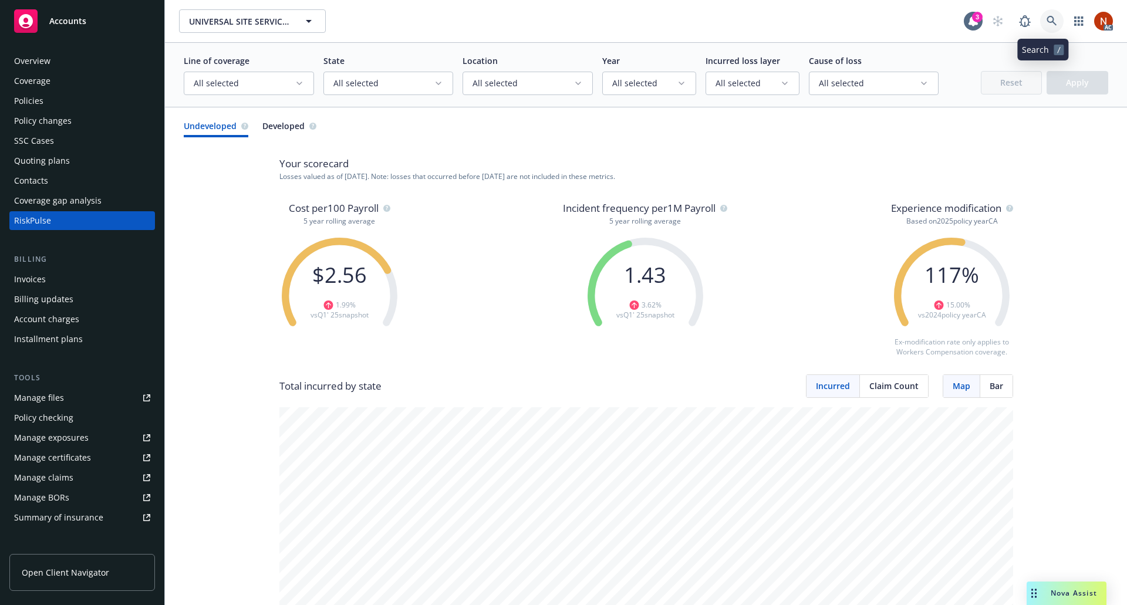
click at [1040, 15] on link at bounding box center [1051, 20] width 23 height 23
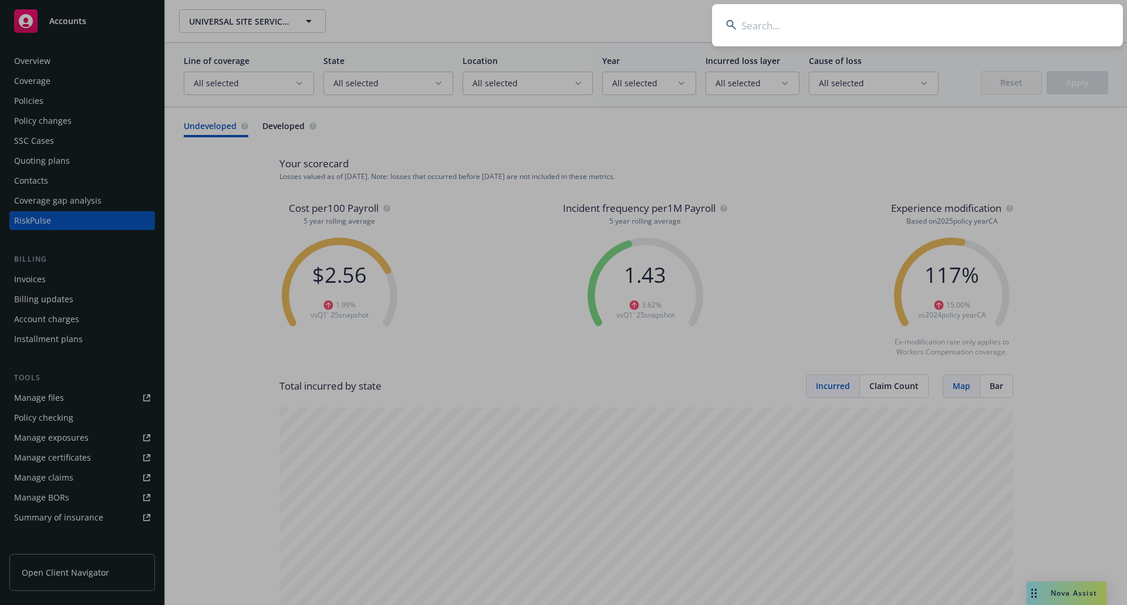
click at [849, 29] on input at bounding box center [917, 25] width 411 height 42
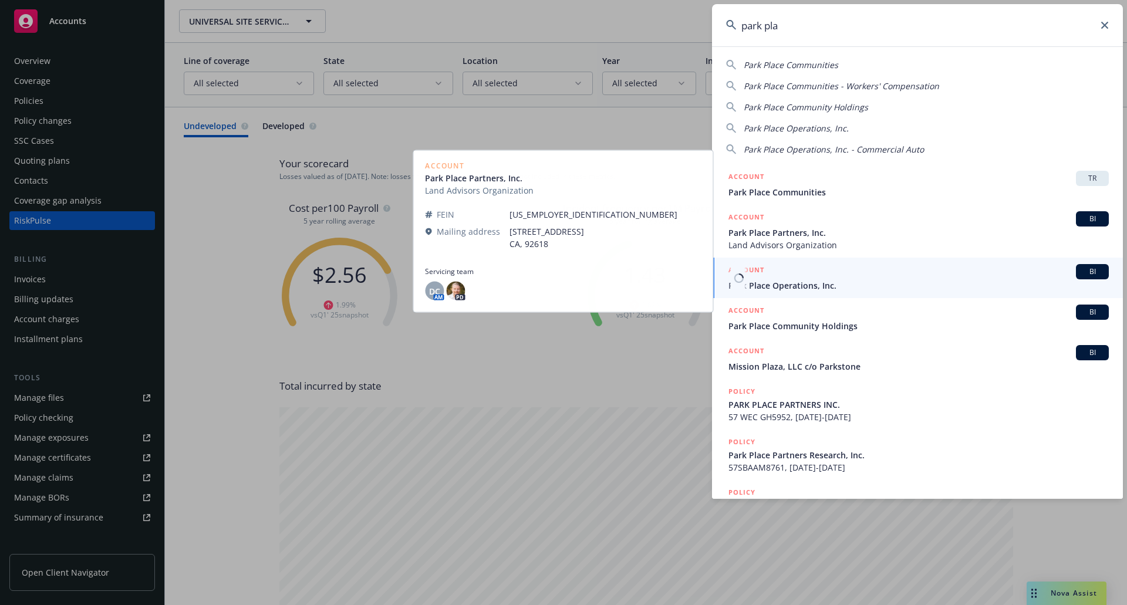
type input "park pla"
click at [838, 281] on span "Park Place Operations, Inc." at bounding box center [918, 285] width 380 height 12
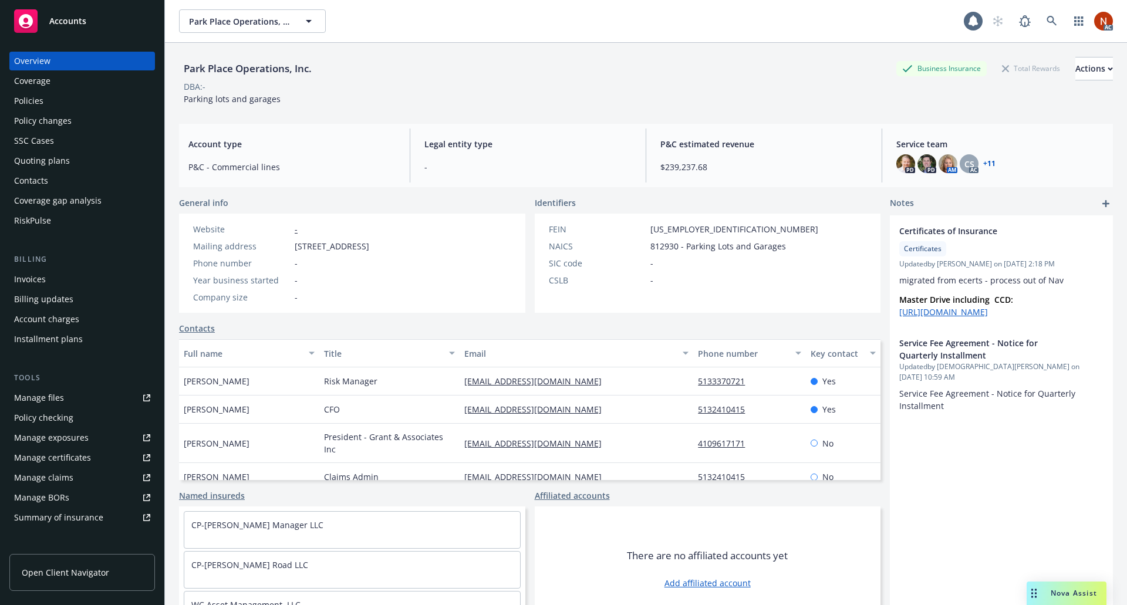
click at [68, 214] on div "RiskPulse" at bounding box center [82, 220] width 136 height 19
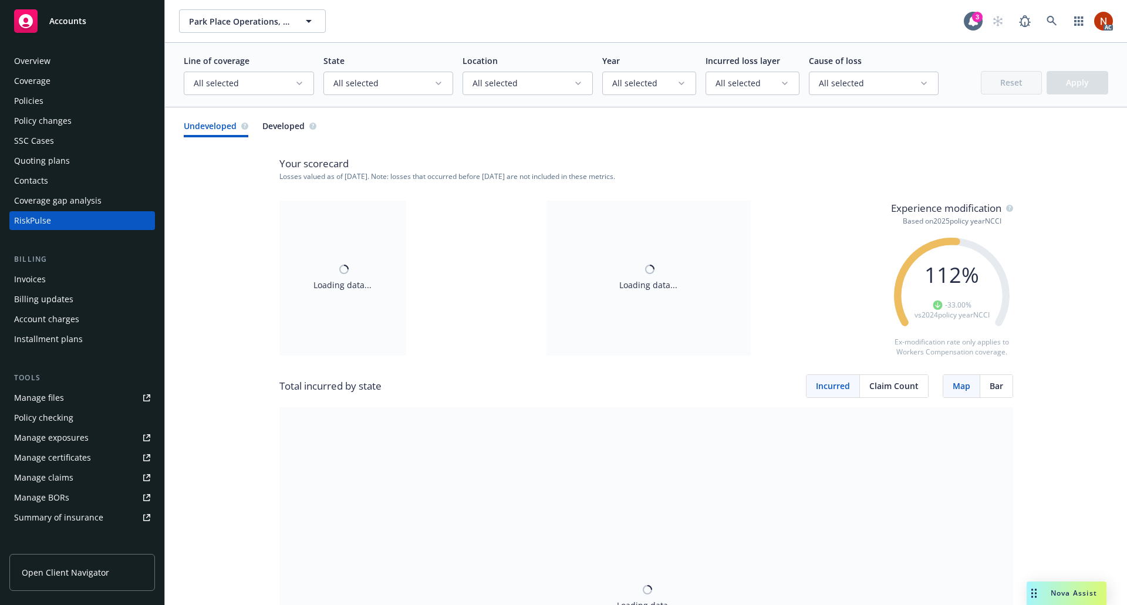
click at [1006, 209] on circle "button" at bounding box center [1009, 208] width 7 height 7
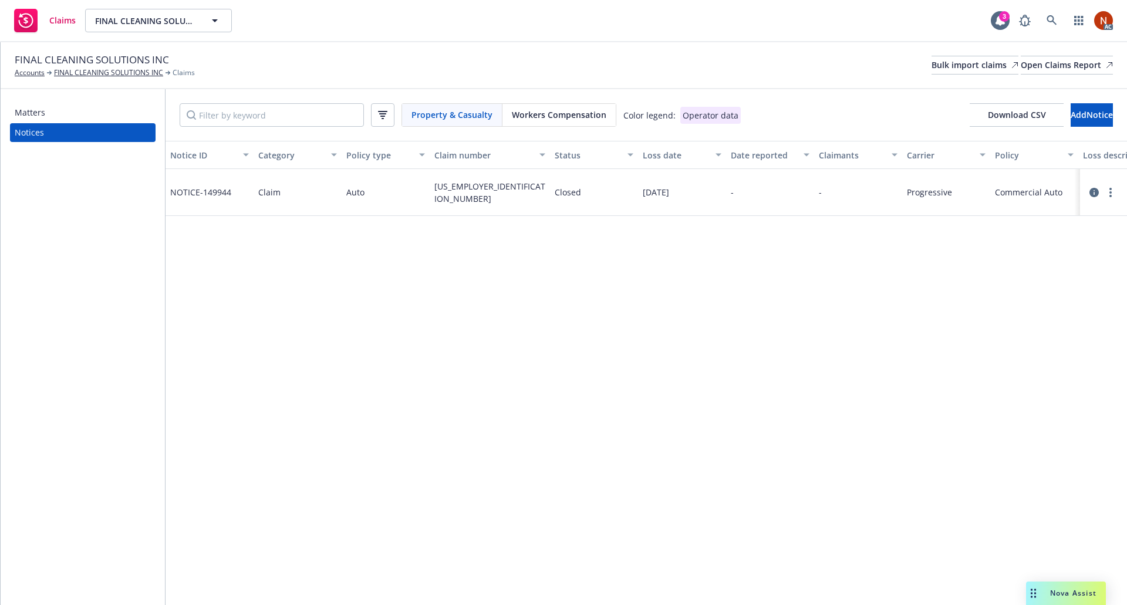
click at [545, 125] on div "Workers Compensation" at bounding box center [558, 115] width 113 height 22
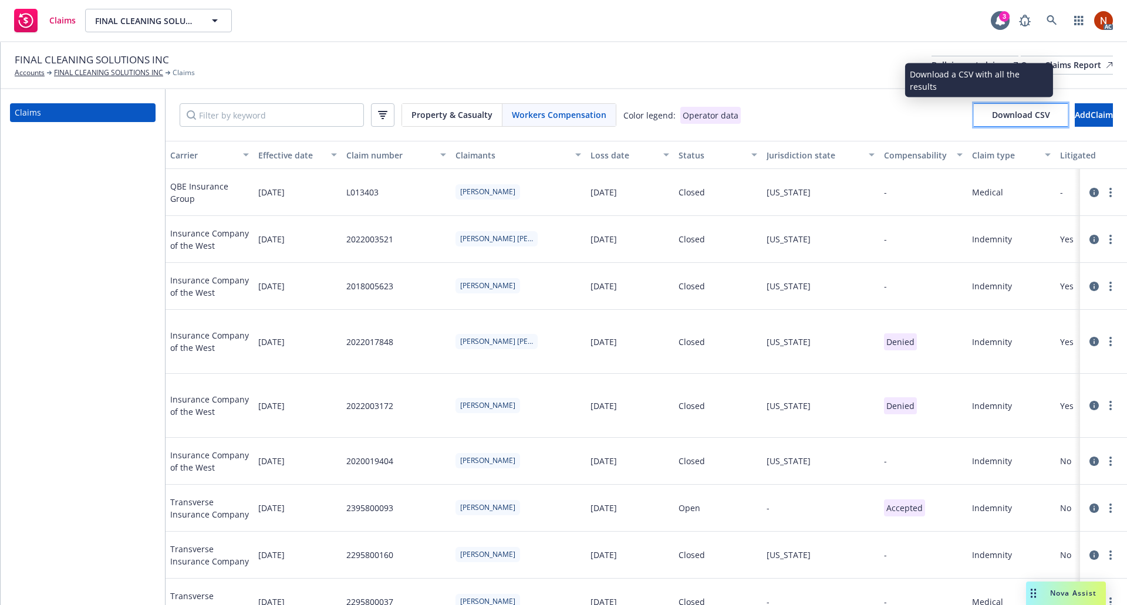
click at [992, 119] on span "Download CSV" at bounding box center [1021, 114] width 58 height 11
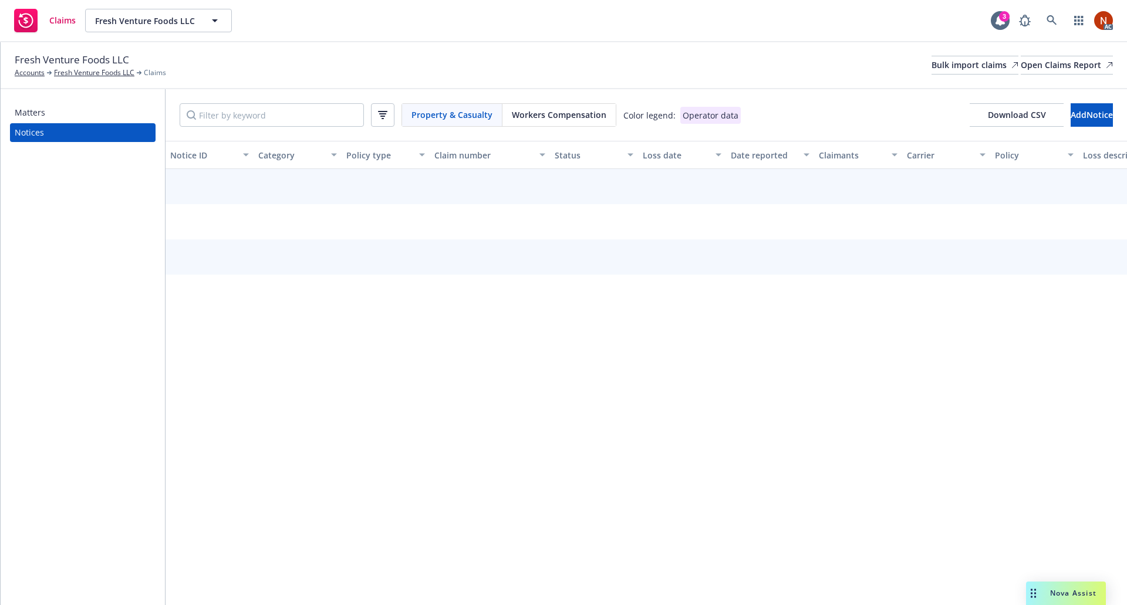
click at [548, 117] on span "Workers Compensation" at bounding box center [559, 115] width 95 height 12
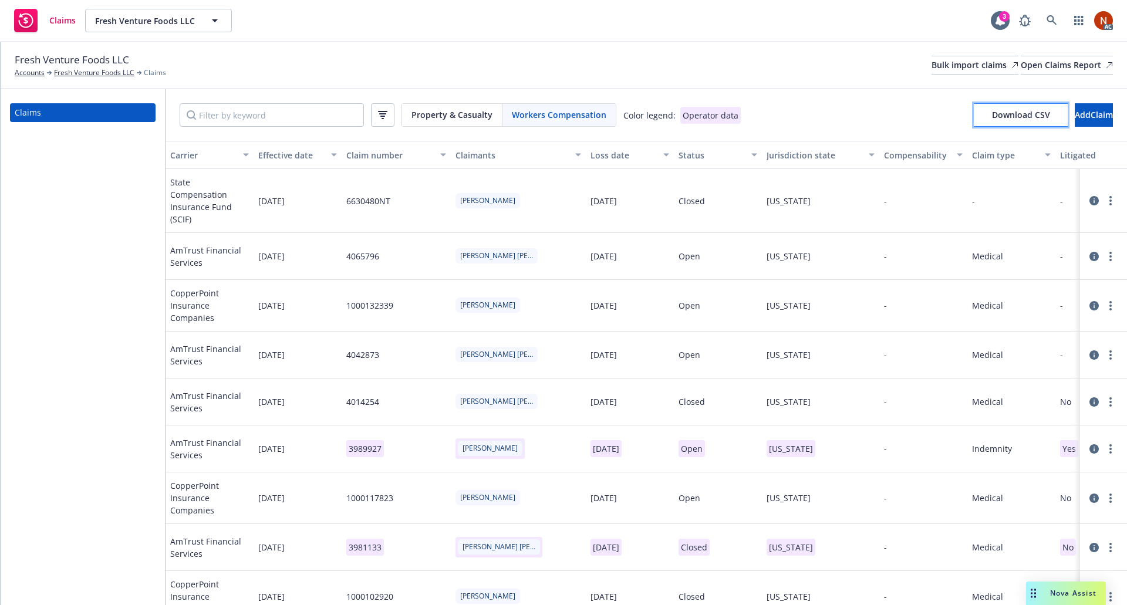
click at [974, 117] on button "Download CSV" at bounding box center [1021, 114] width 94 height 23
